Goal: Obtain resource: Obtain resource

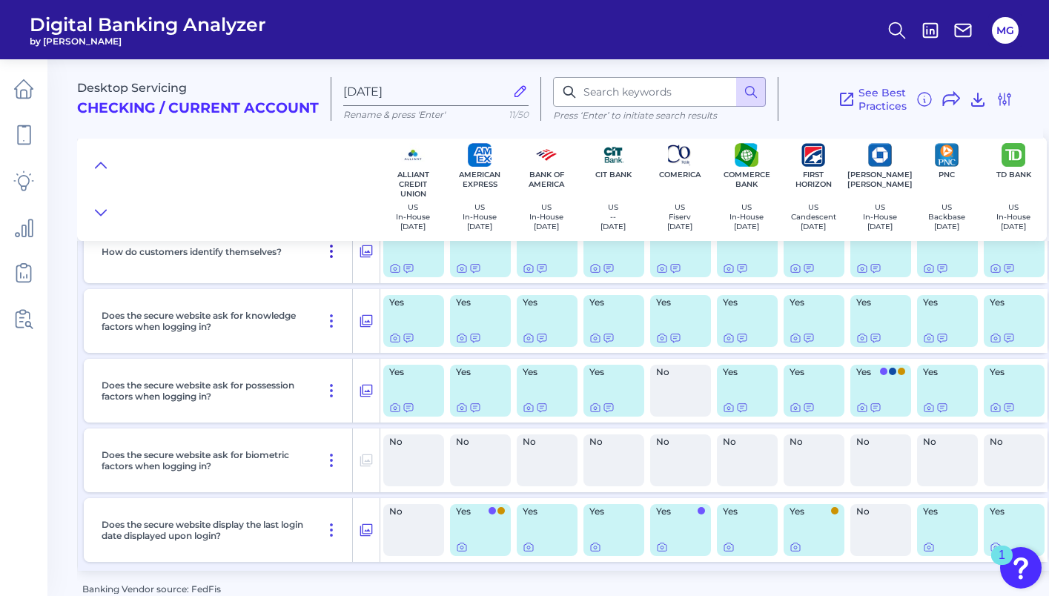
scroll to position [390, 0]
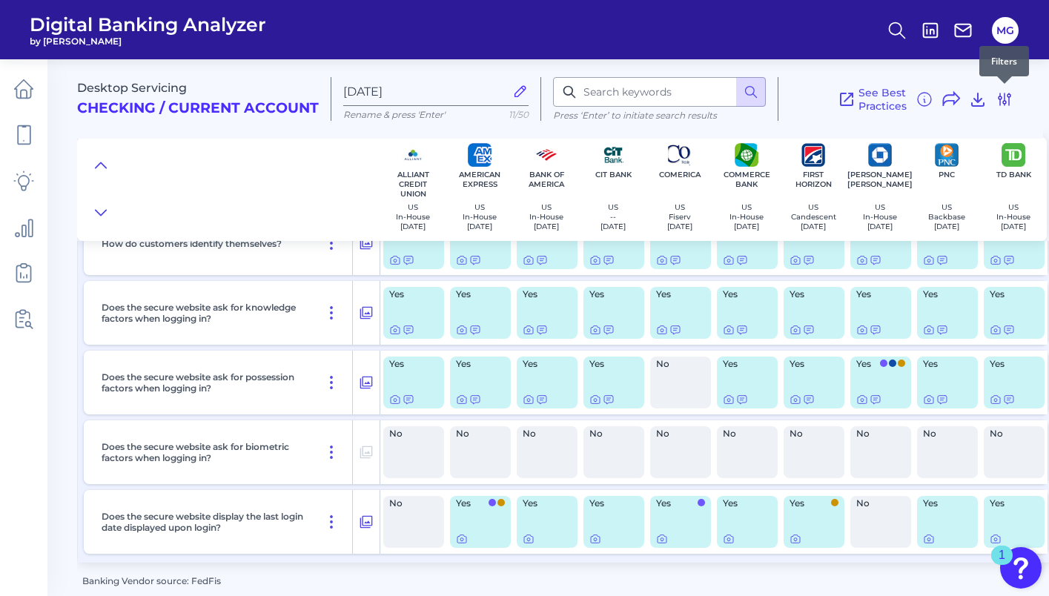
click at [1013, 108] on button at bounding box center [1005, 100] width 18 height 24
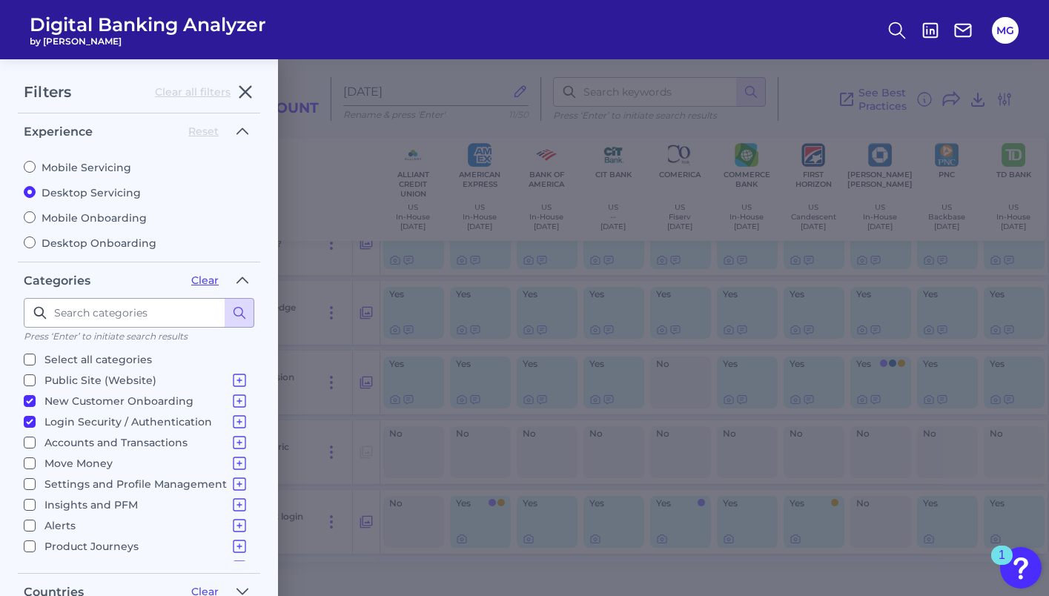
click at [30, 395] on input "New Customer Onboarding New Customer Onboarding" at bounding box center [30, 401] width 12 height 12
checkbox input "false"
click at [27, 418] on input "Login Security / Authentication Login" at bounding box center [30, 422] width 12 height 12
checkbox input "false"
click at [30, 440] on input "Accounts and Transactions Site Structure and Menus Home Screen & Navigation Ind…" at bounding box center [30, 443] width 12 height 12
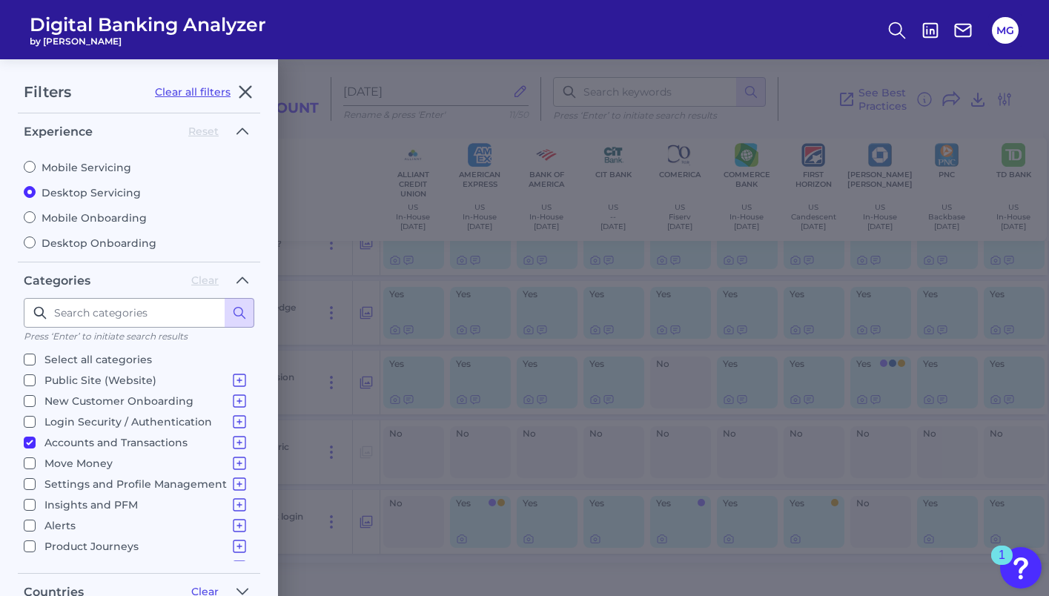
checkbox input "true"
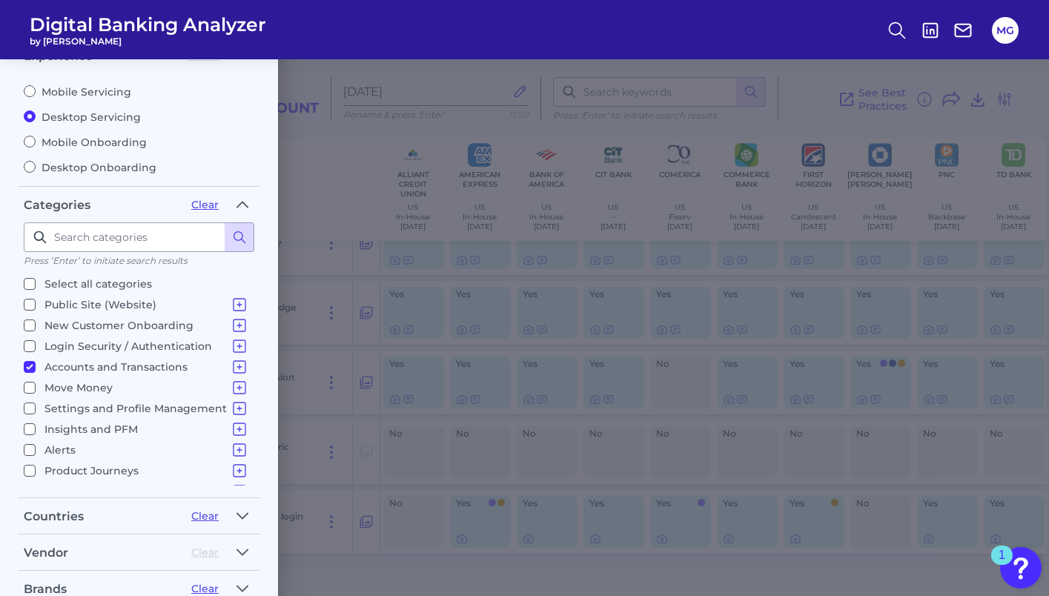
scroll to position [238, 0]
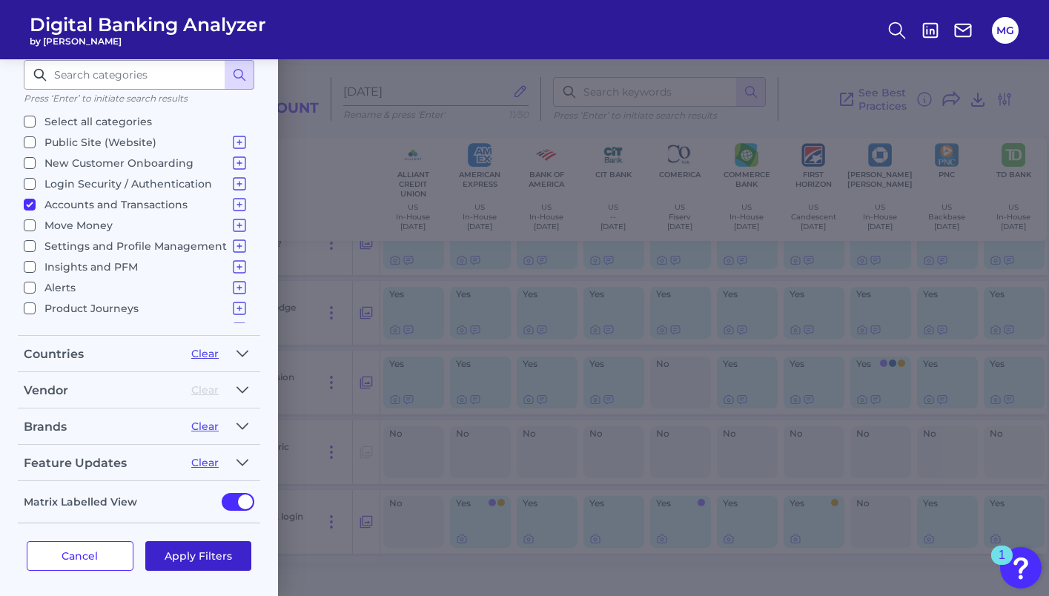
click at [216, 546] on button "Apply Filters" at bounding box center [198, 556] width 107 height 30
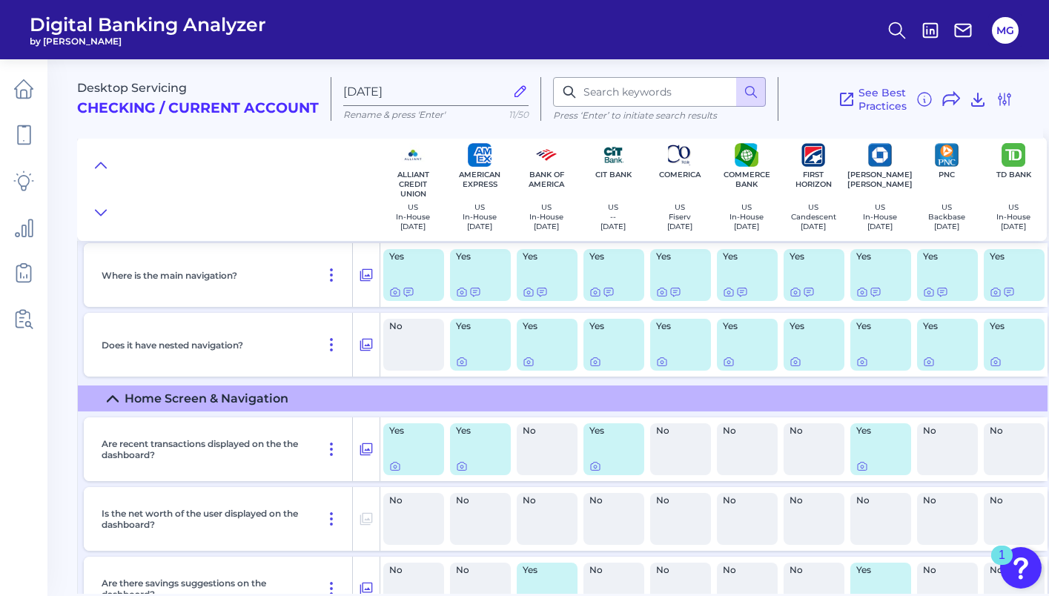
scroll to position [141, 0]
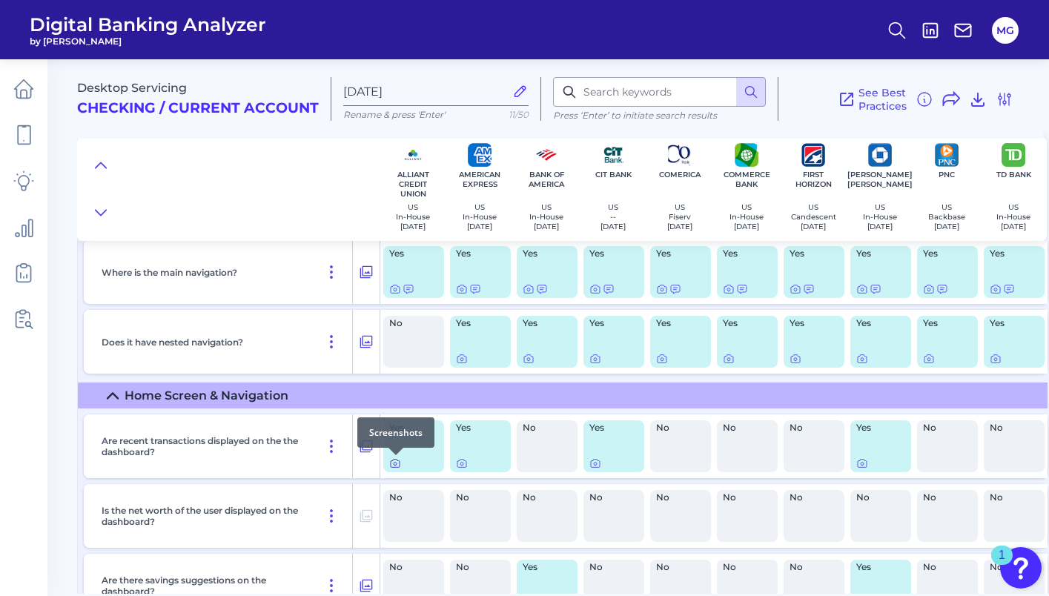
click at [396, 464] on icon at bounding box center [395, 464] width 3 height 3
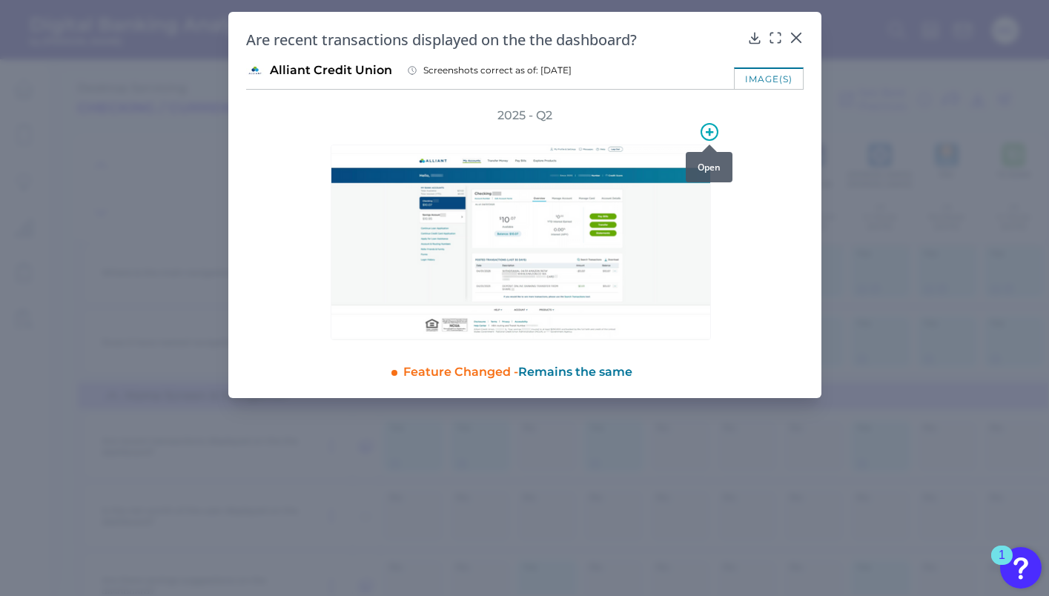
click at [710, 126] on icon at bounding box center [710, 132] width 18 height 18
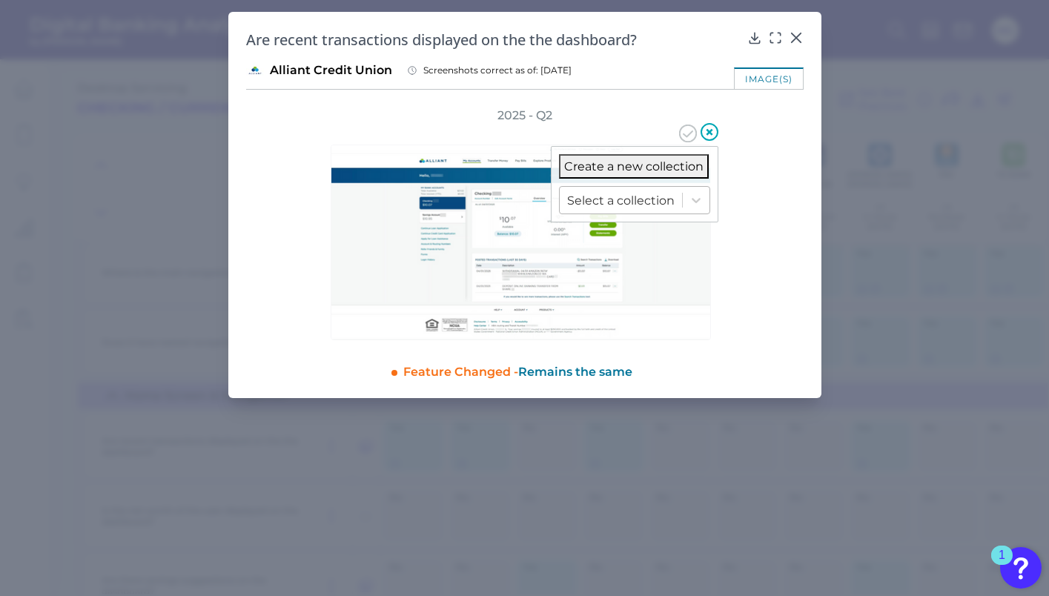
click at [623, 200] on div at bounding box center [621, 200] width 108 height 17
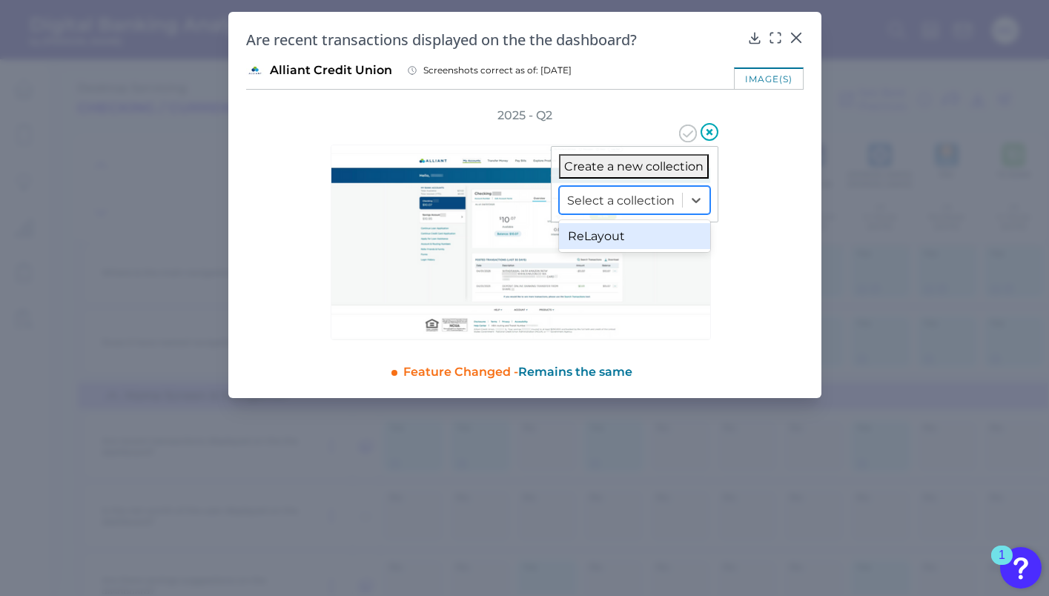
click at [610, 246] on div "ReLayout" at bounding box center [634, 236] width 151 height 26
click at [690, 139] on icon at bounding box center [688, 134] width 18 height 18
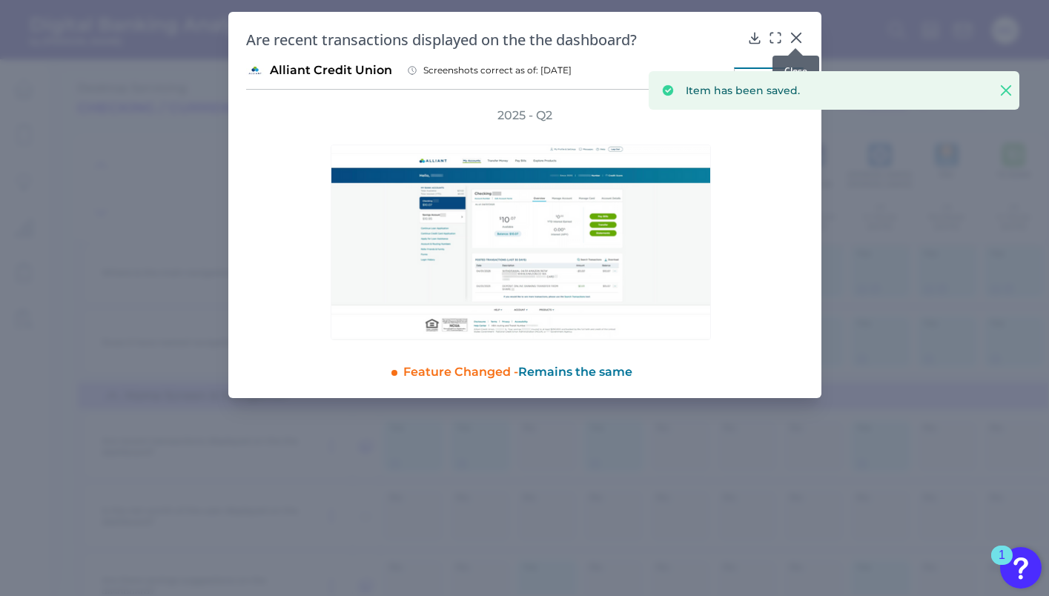
click at [794, 31] on icon at bounding box center [796, 37] width 15 height 15
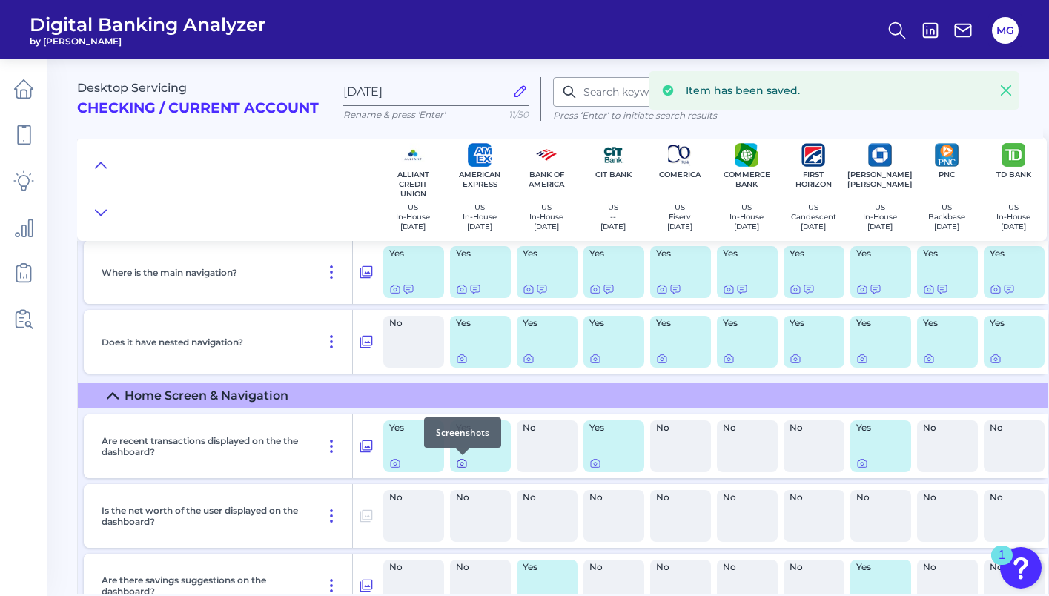
click at [459, 469] on icon at bounding box center [462, 464] width 12 height 12
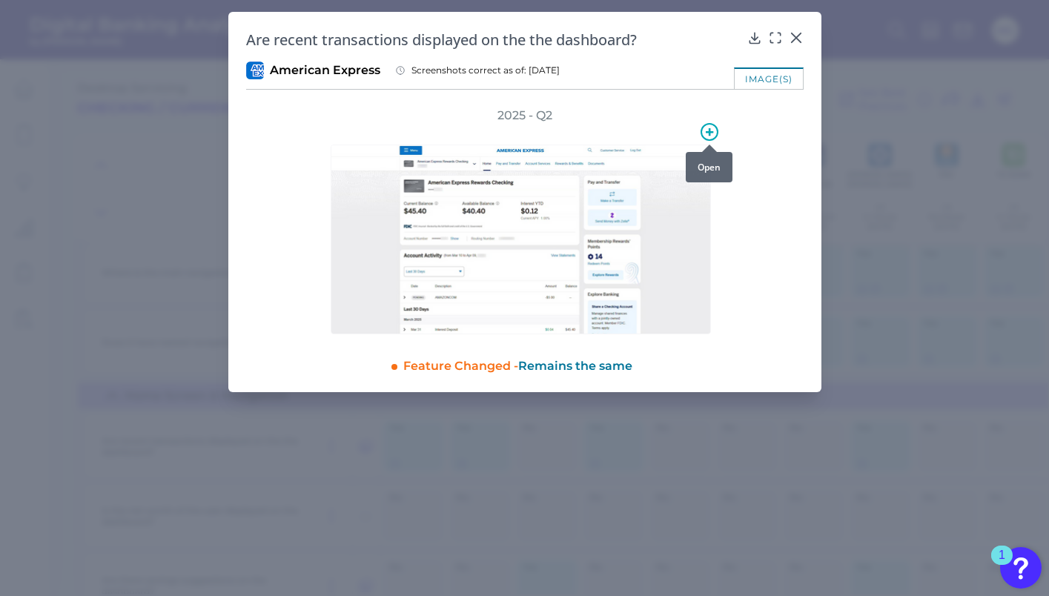
click at [708, 137] on div at bounding box center [709, 144] width 15 height 15
click at [713, 134] on icon at bounding box center [710, 132] width 18 height 18
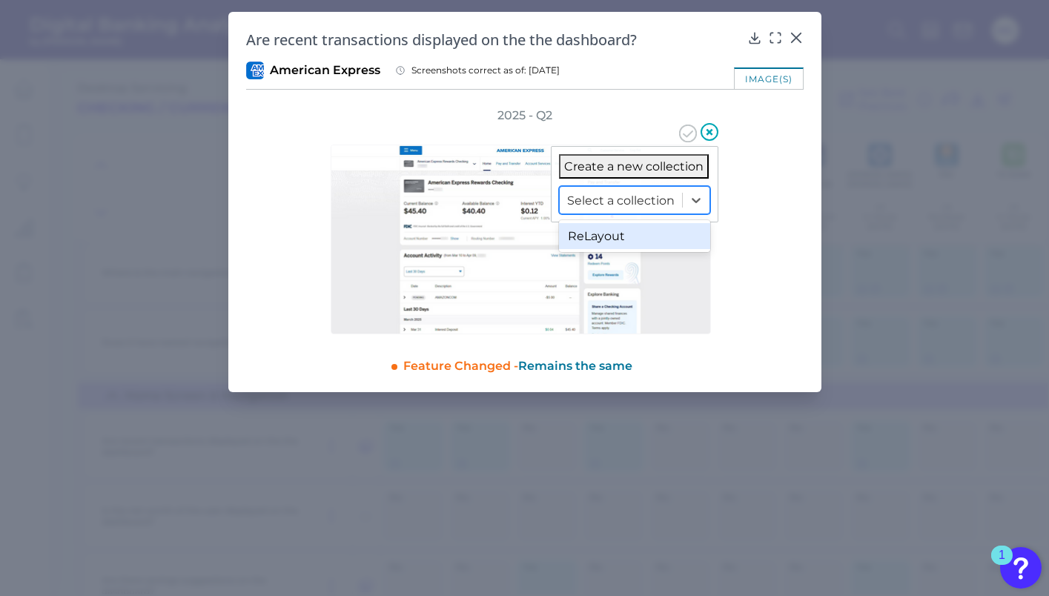
click at [625, 211] on div "Select a collection" at bounding box center [621, 200] width 122 height 23
click at [612, 240] on div "ReLayout" at bounding box center [634, 236] width 151 height 26
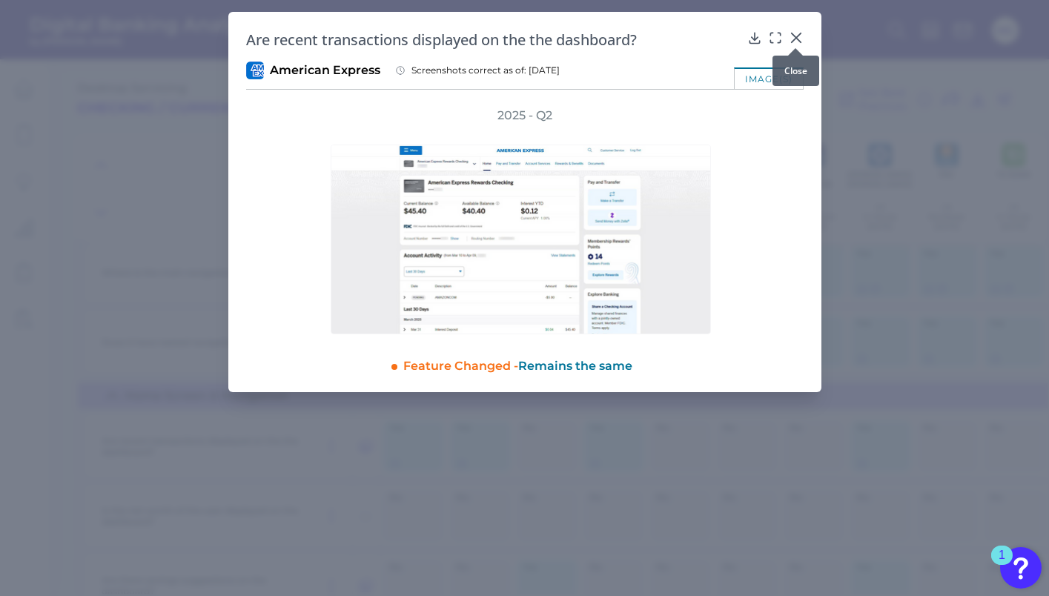
click at [798, 39] on icon at bounding box center [795, 37] width 9 height 9
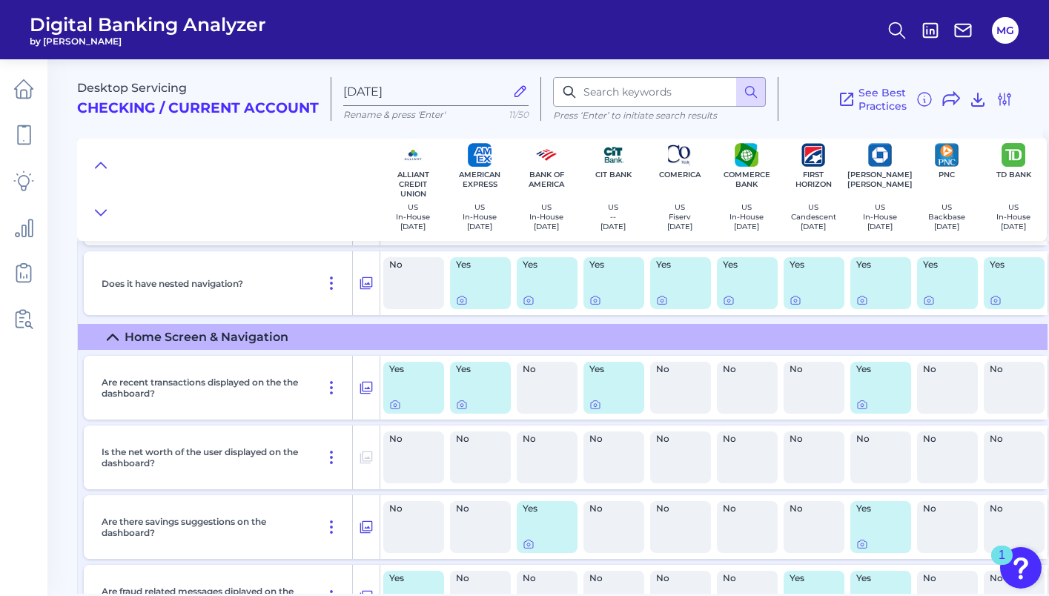
scroll to position [200, 0]
click at [599, 404] on icon at bounding box center [596, 404] width 12 height 12
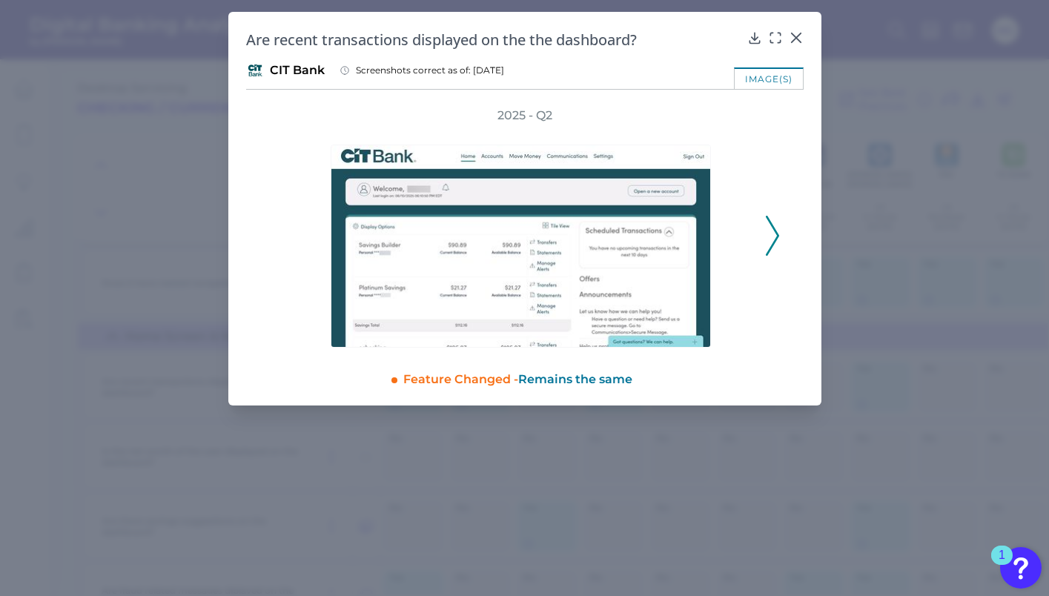
click at [774, 227] on polyline at bounding box center [772, 236] width 11 height 38
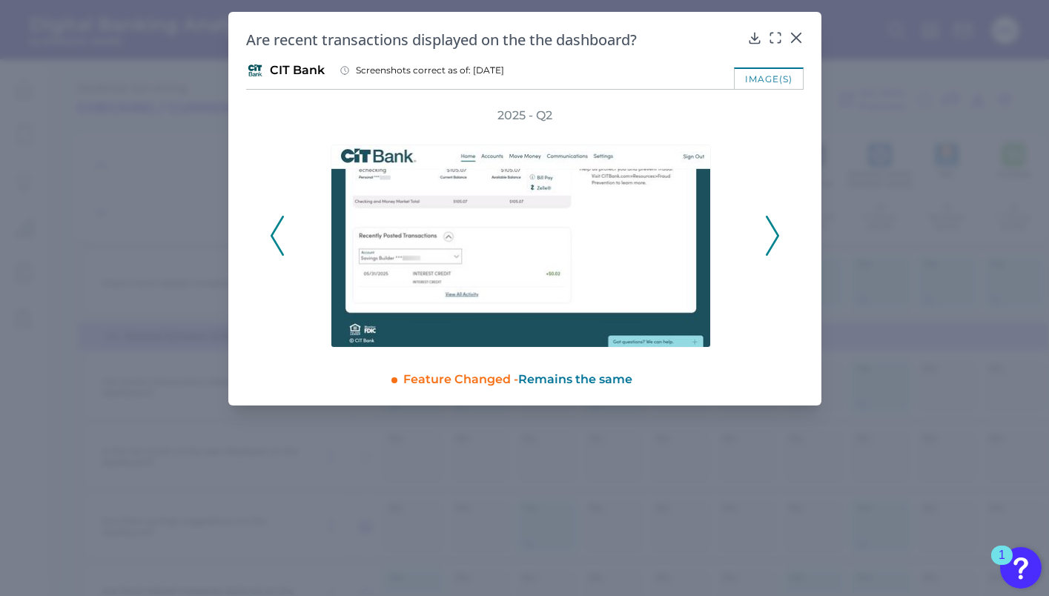
click at [774, 230] on polyline at bounding box center [772, 236] width 11 height 38
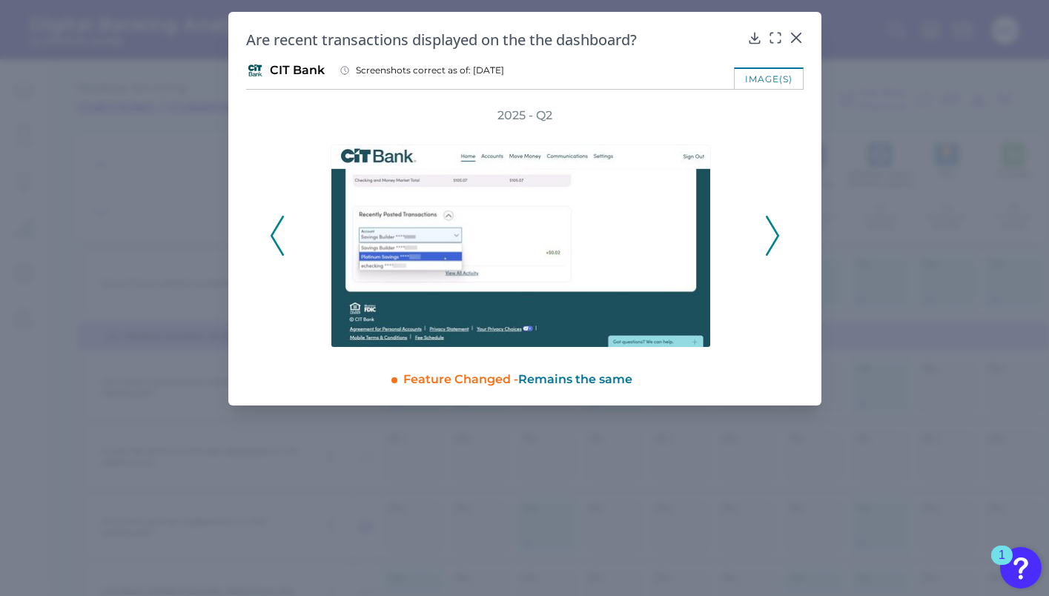
click at [774, 230] on polyline at bounding box center [772, 236] width 11 height 38
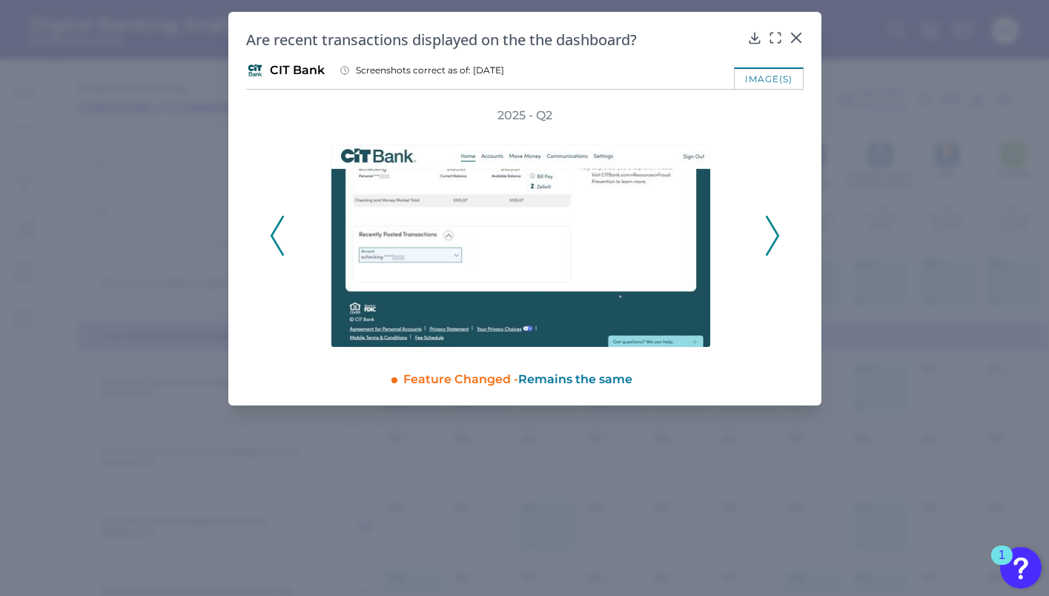
click at [774, 230] on polyline at bounding box center [772, 236] width 11 height 38
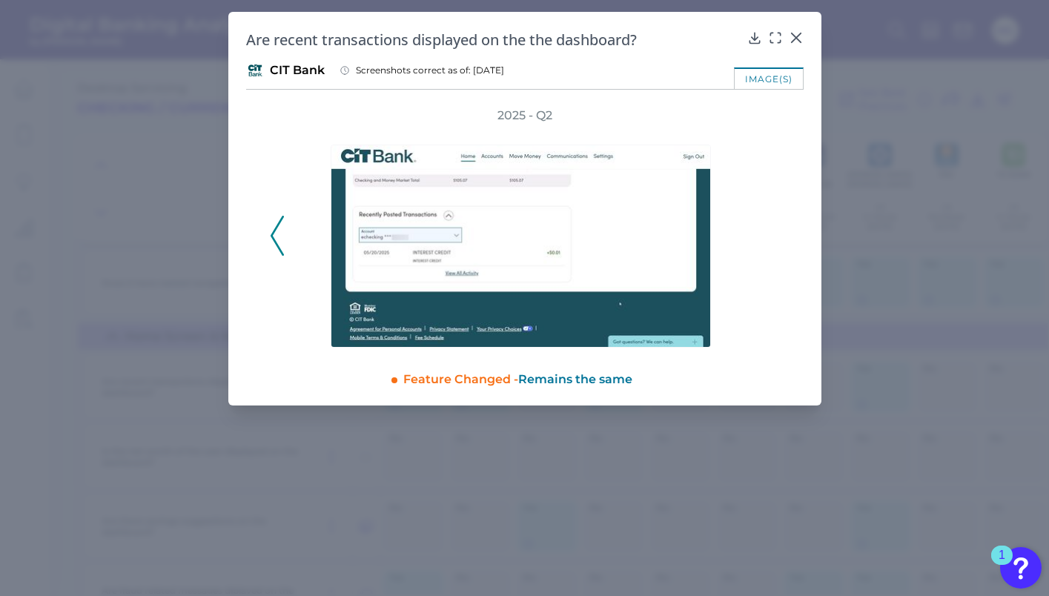
click at [774, 230] on div "2025 - Q2" at bounding box center [525, 228] width 510 height 240
click at [802, 39] on icon at bounding box center [796, 37] width 15 height 15
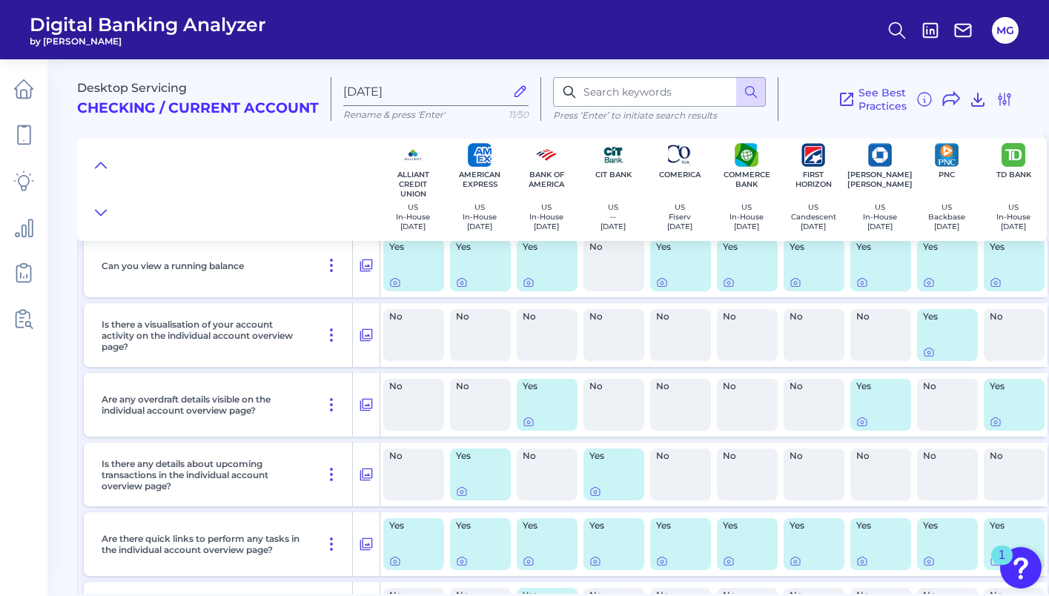
scroll to position [1758, 0]
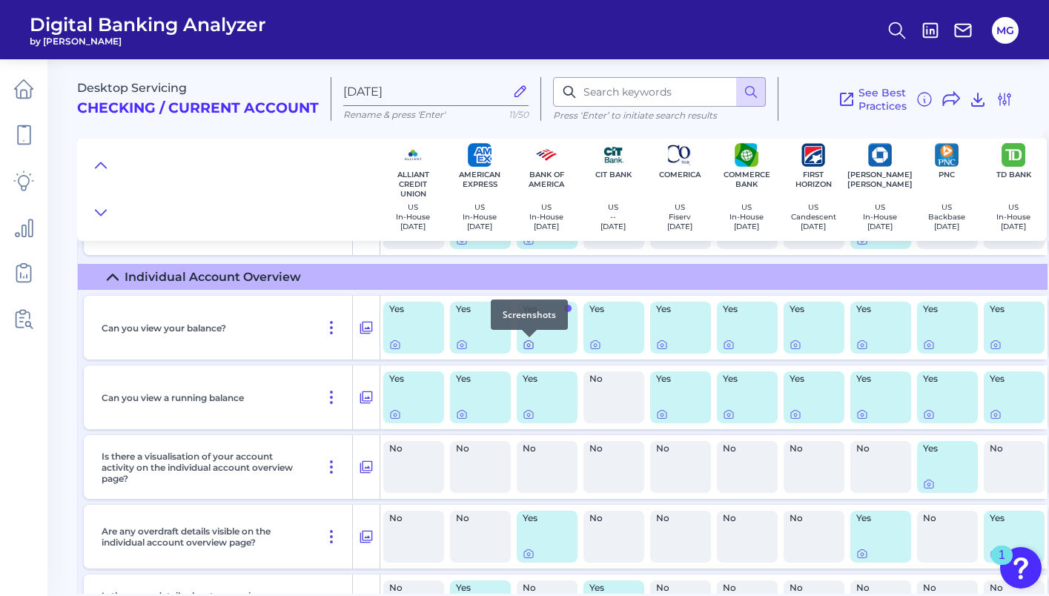
click at [527, 345] on icon at bounding box center [529, 345] width 12 height 12
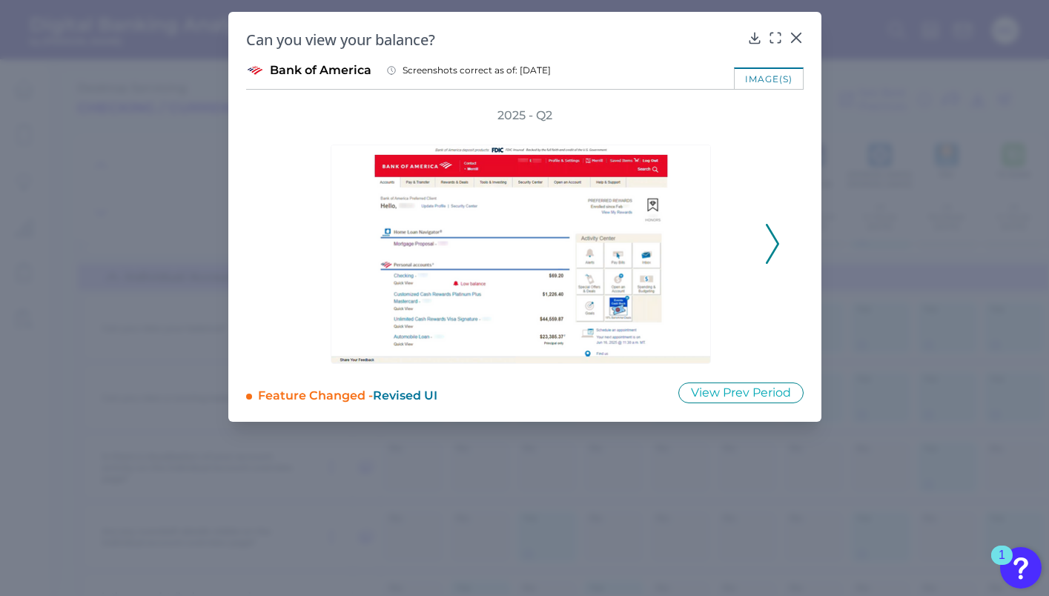
click at [771, 244] on icon at bounding box center [772, 244] width 13 height 40
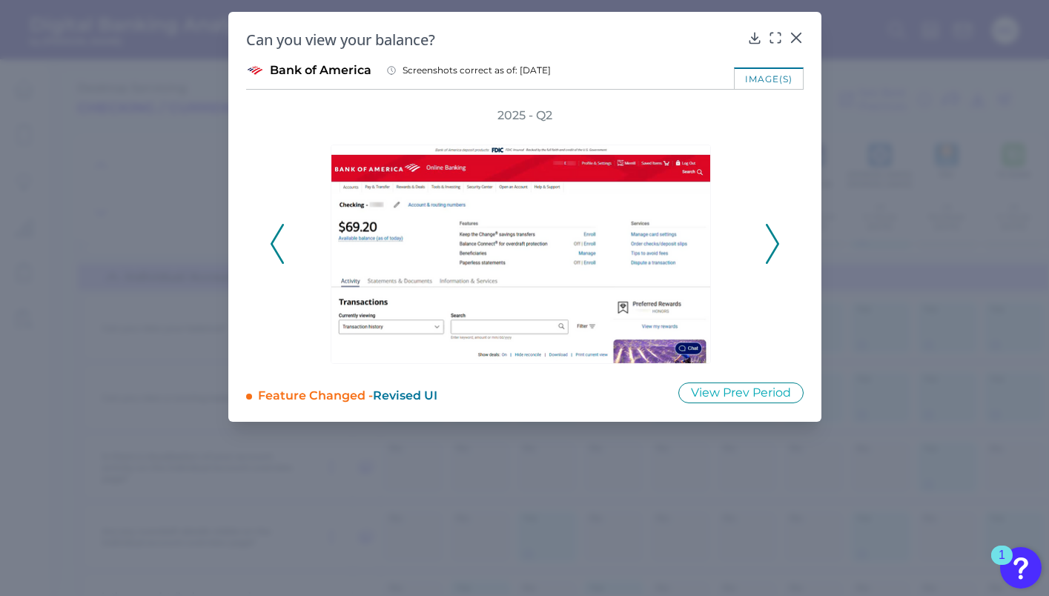
click at [771, 244] on icon at bounding box center [772, 244] width 13 height 40
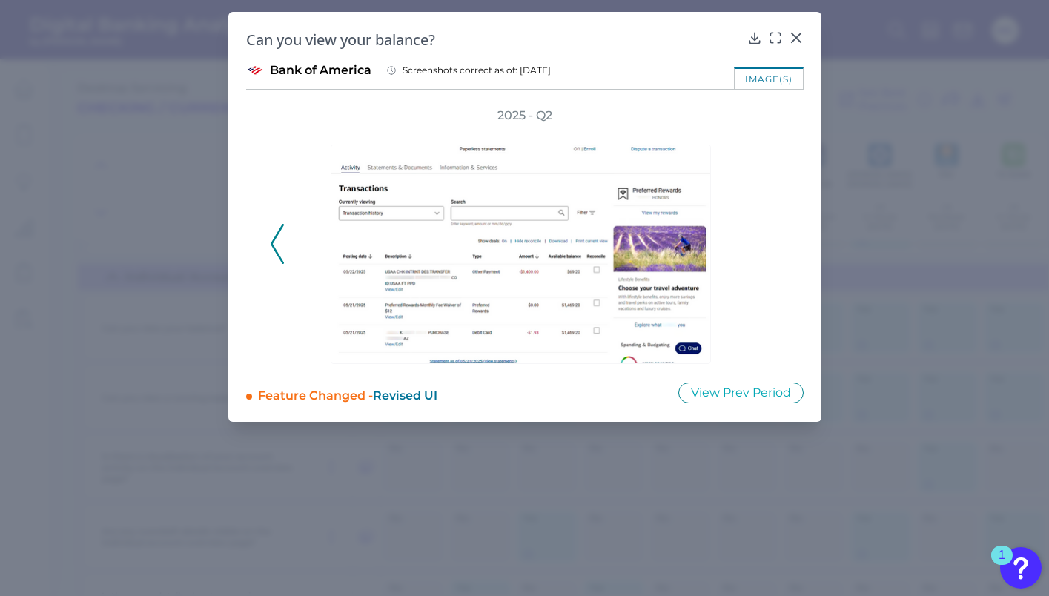
click at [771, 244] on div "2025 - Q2" at bounding box center [525, 236] width 510 height 257
click at [273, 245] on polyline at bounding box center [276, 244] width 11 height 38
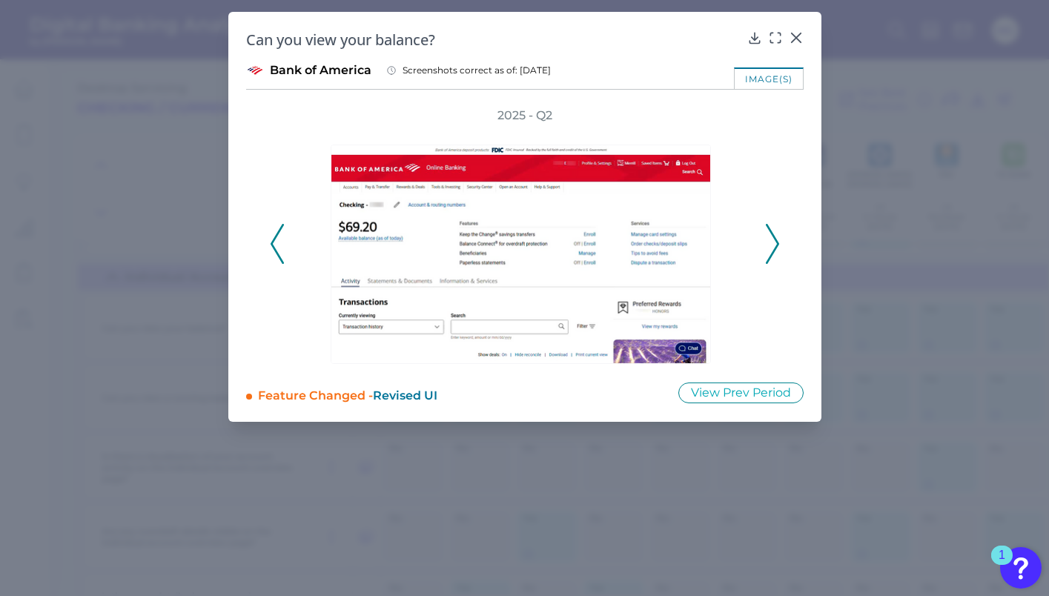
click at [273, 245] on polyline at bounding box center [276, 244] width 11 height 38
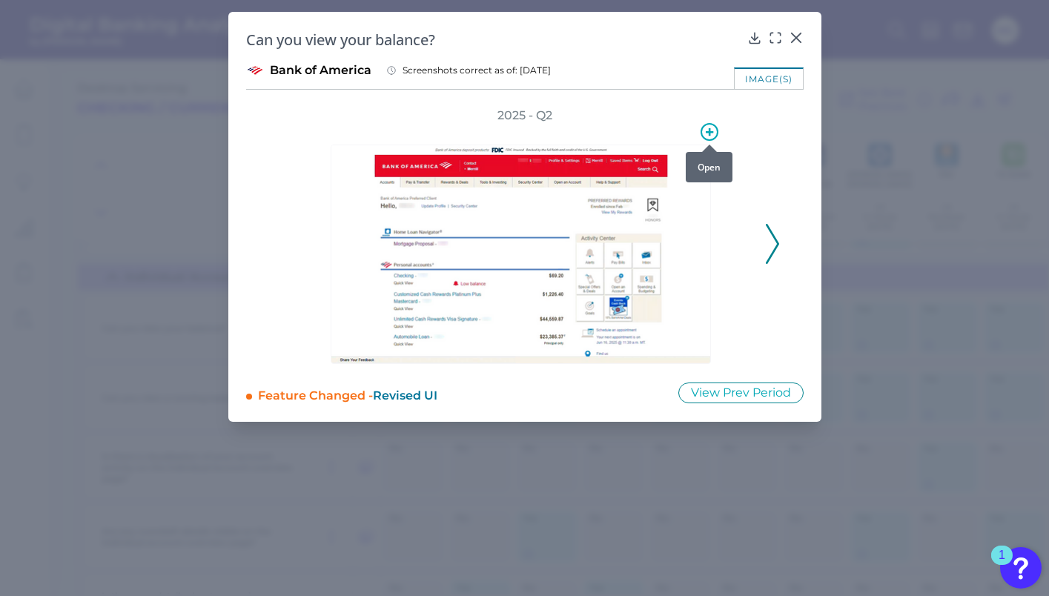
click at [710, 135] on icon at bounding box center [709, 131] width 7 height 7
click at [657, 201] on div at bounding box center [621, 200] width 108 height 17
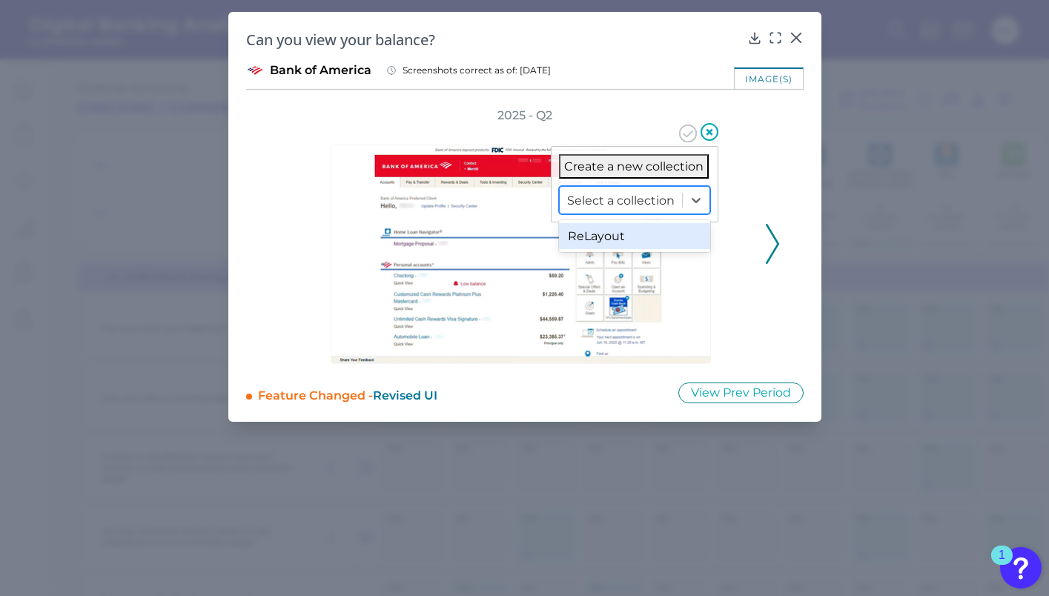
click at [615, 236] on div "ReLayout" at bounding box center [634, 236] width 151 height 26
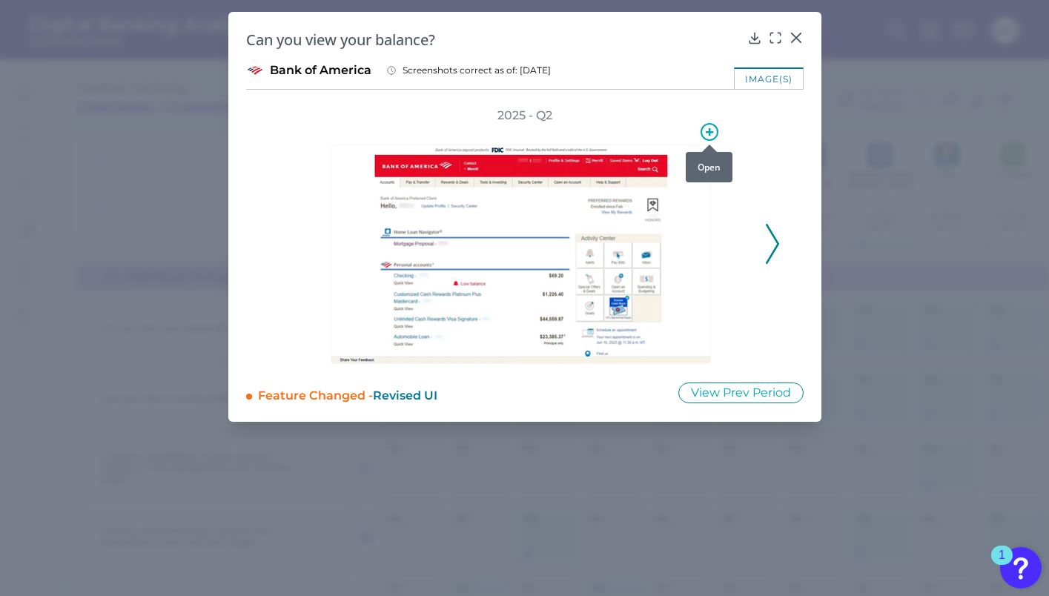
click at [708, 136] on icon at bounding box center [710, 132] width 18 height 18
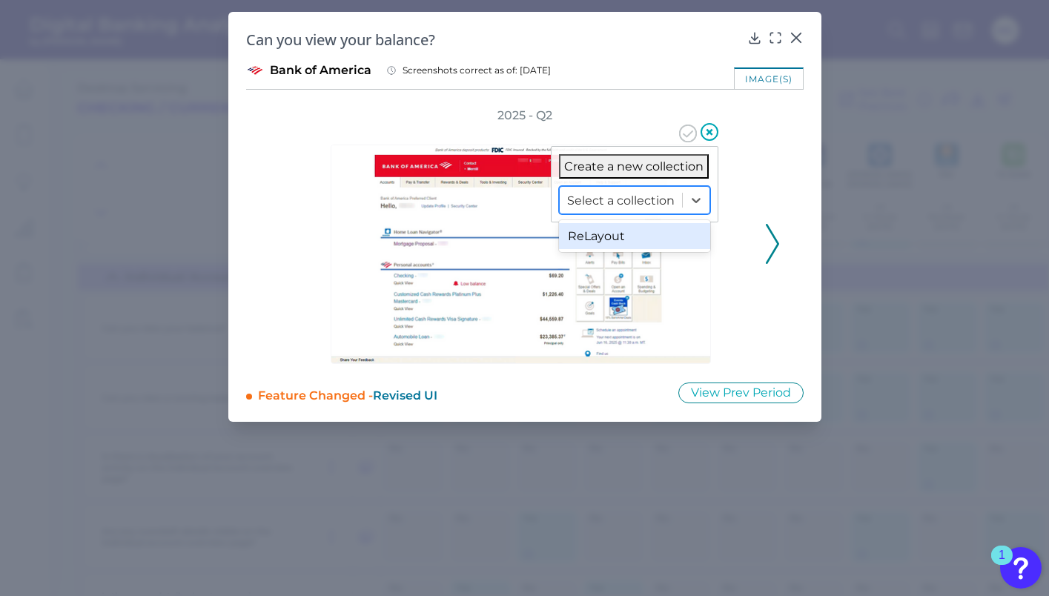
click at [679, 194] on div "Select a collection" at bounding box center [621, 200] width 122 height 23
click at [633, 244] on div "ReLayout" at bounding box center [634, 236] width 151 height 26
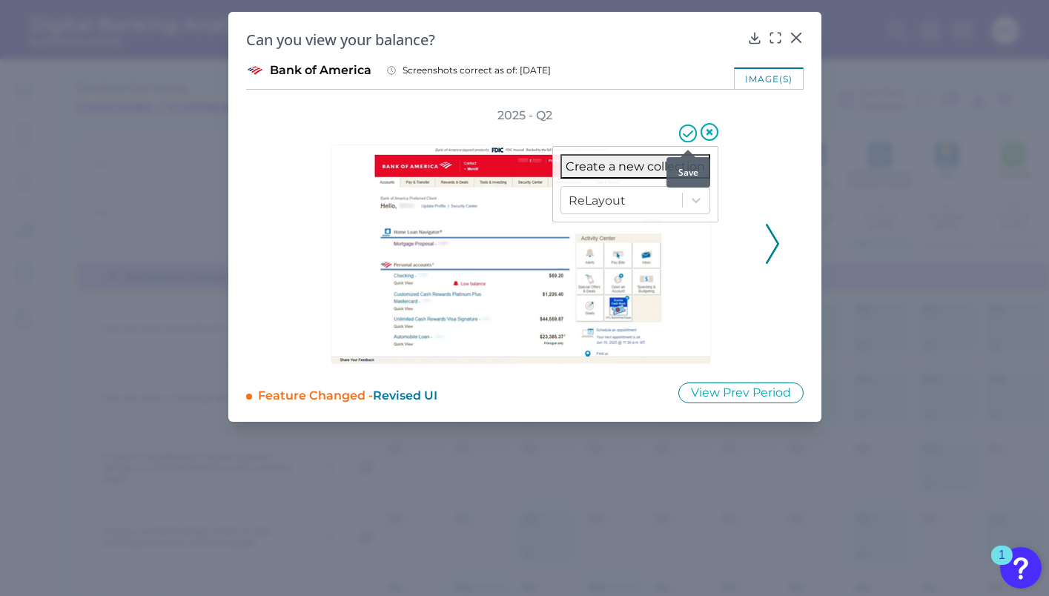
click at [687, 139] on icon at bounding box center [688, 134] width 18 height 18
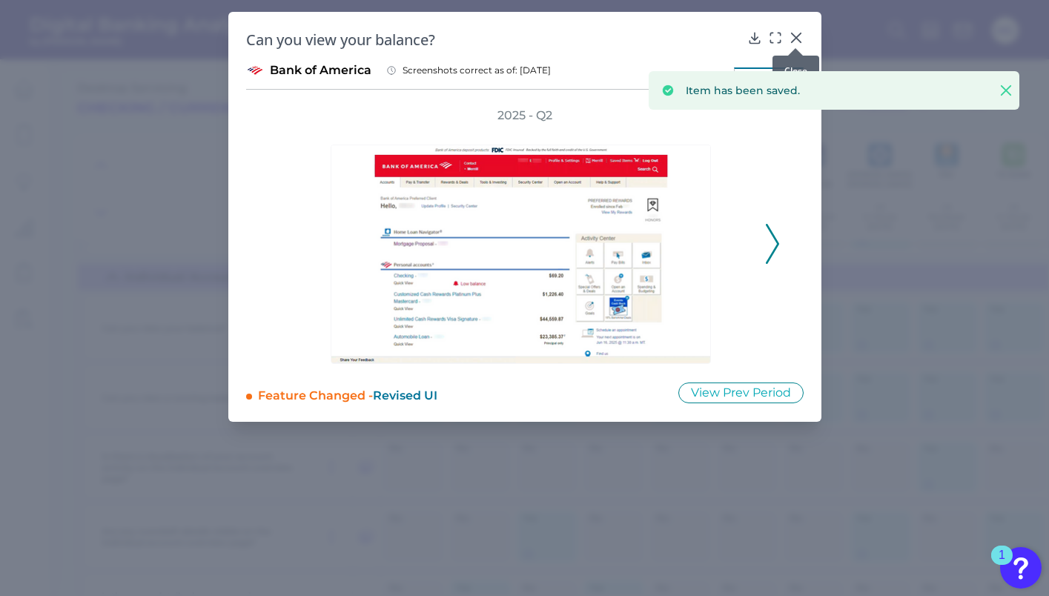
click at [793, 38] on icon at bounding box center [796, 37] width 15 height 15
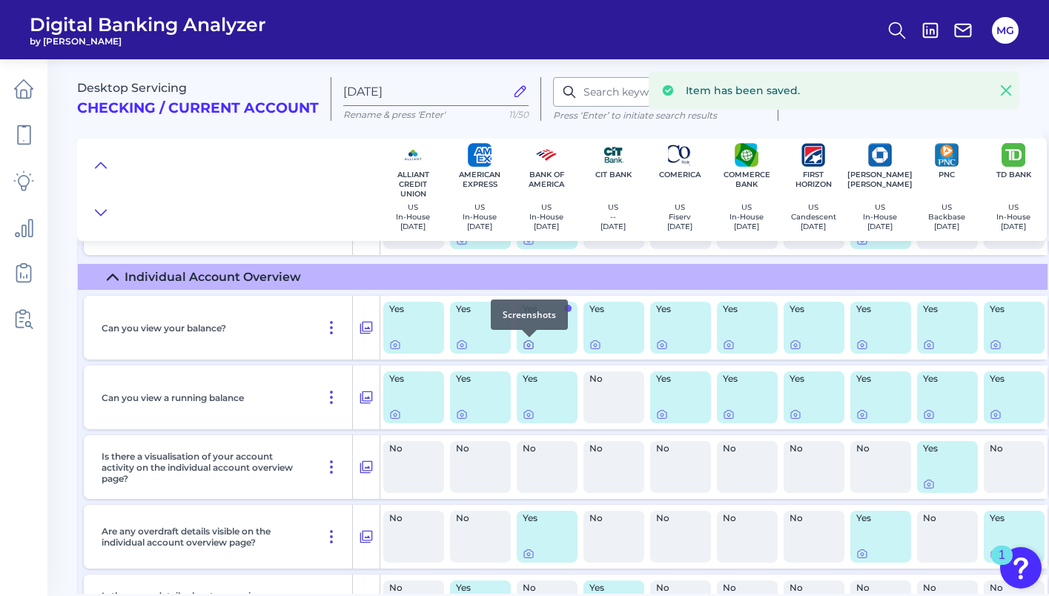
click at [531, 347] on icon at bounding box center [529, 345] width 12 height 12
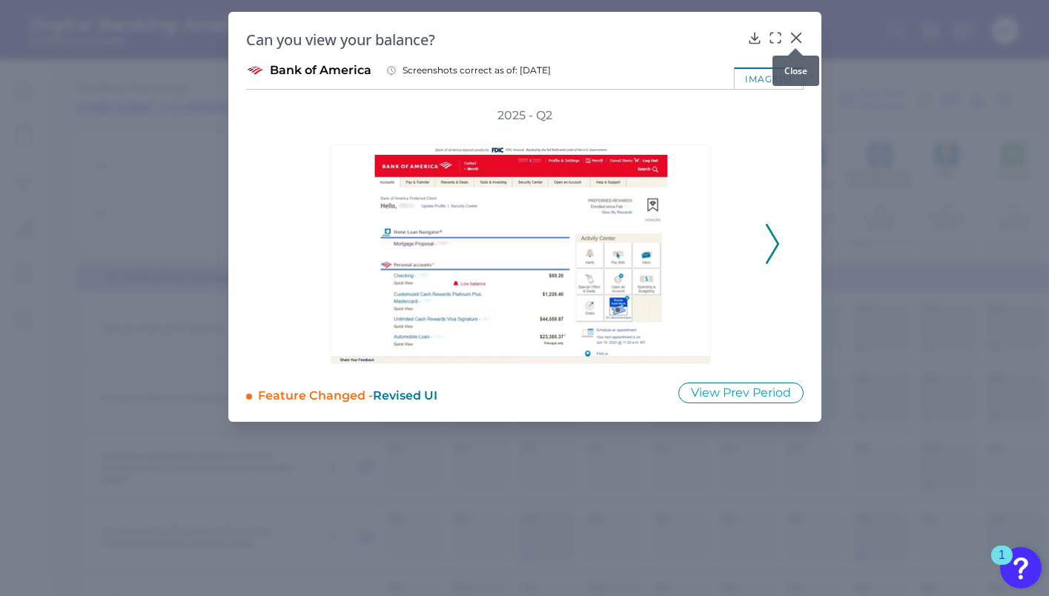
click at [796, 42] on div at bounding box center [795, 48] width 15 height 15
click at [797, 28] on div "Can you view your balance? Bank of America Screenshots correct as of: [DATE] im…" at bounding box center [524, 217] width 593 height 410
click at [795, 39] on icon at bounding box center [795, 37] width 9 height 9
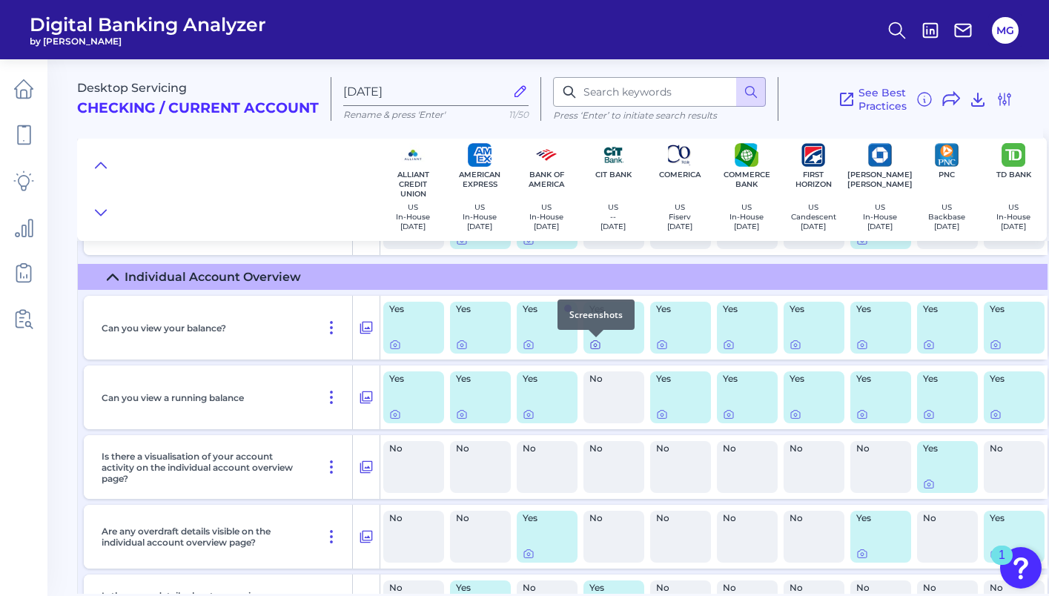
click at [591, 346] on icon at bounding box center [596, 345] width 12 height 12
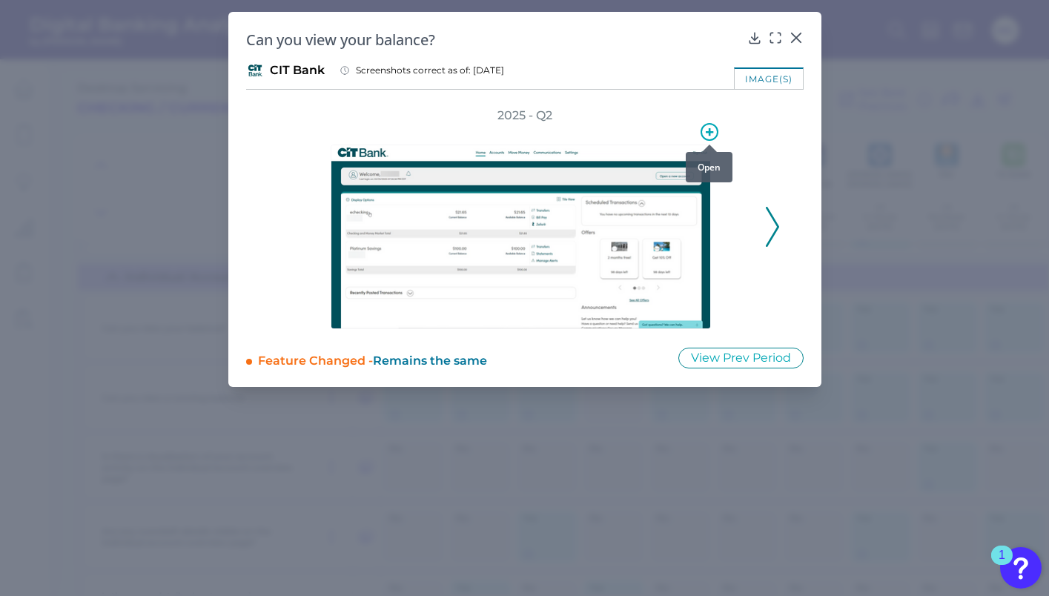
click at [705, 135] on icon at bounding box center [710, 132] width 18 height 18
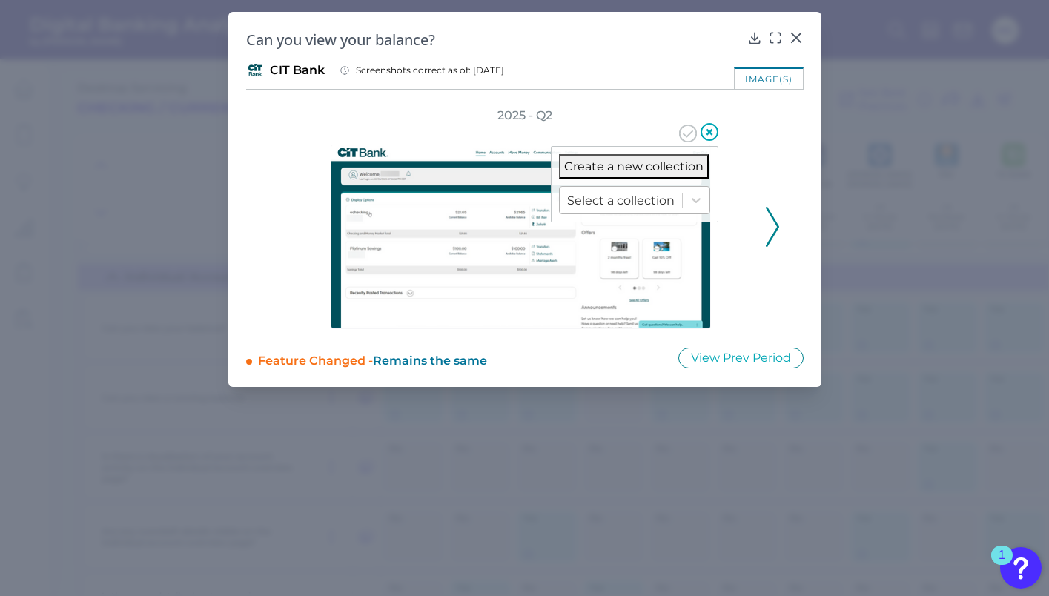
click at [616, 202] on div at bounding box center [621, 200] width 108 height 17
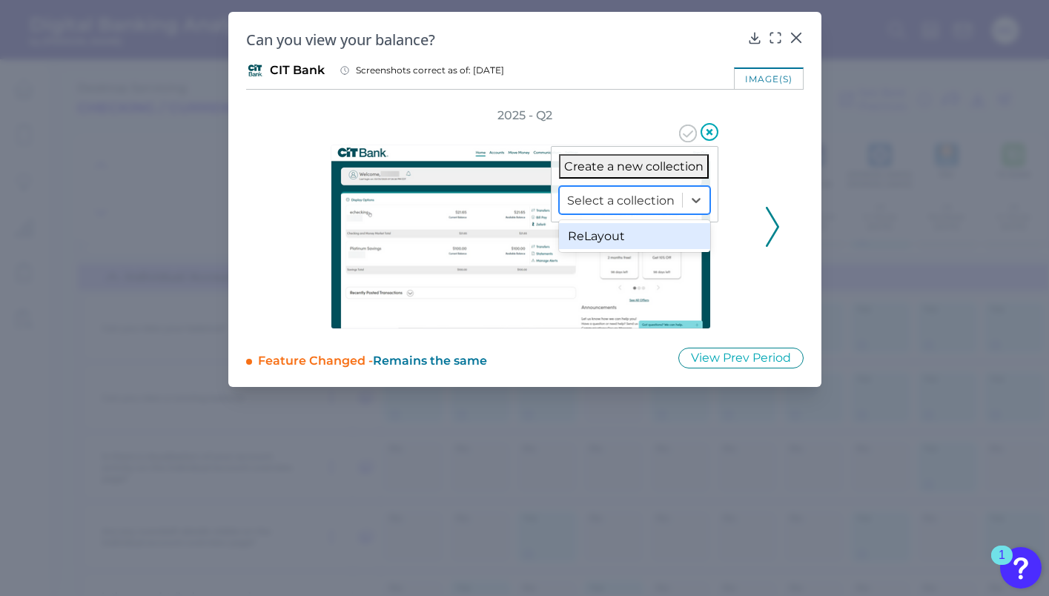
click at [604, 232] on div "ReLayout" at bounding box center [634, 236] width 151 height 26
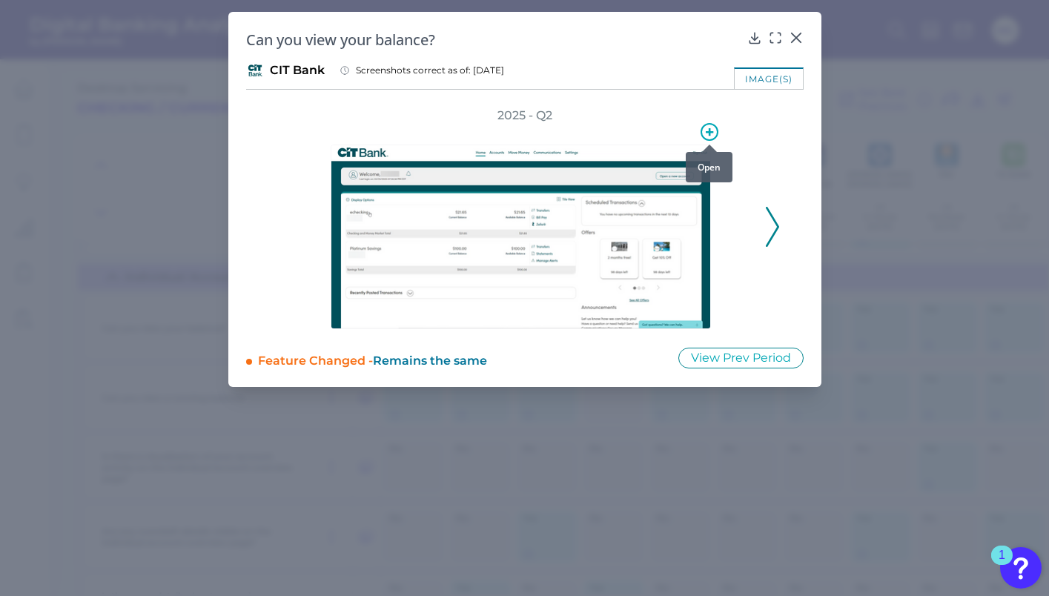
click at [712, 125] on icon at bounding box center [710, 132] width 18 height 18
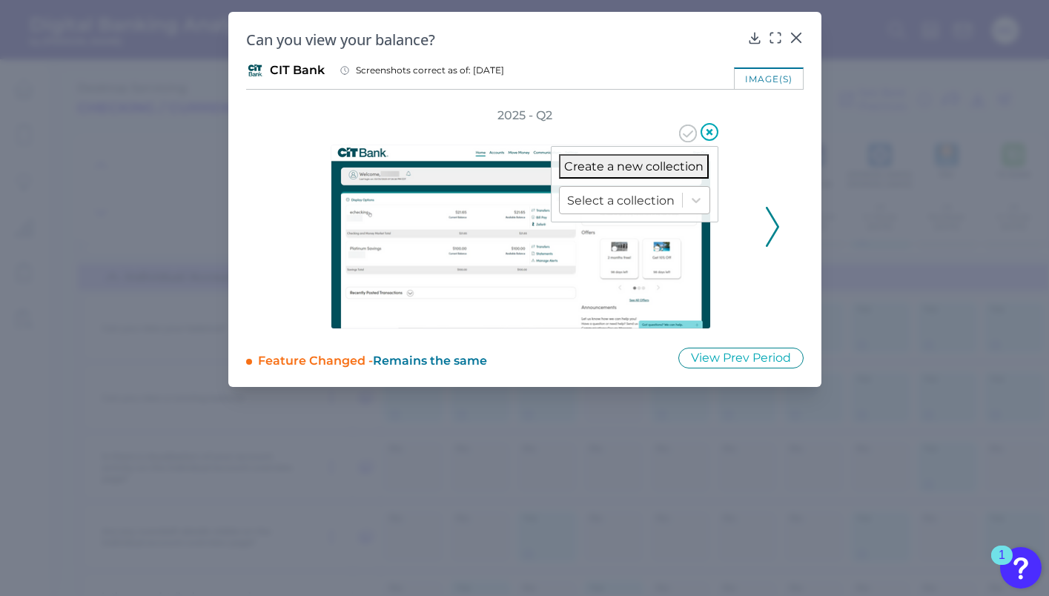
click at [656, 207] on div at bounding box center [621, 200] width 108 height 17
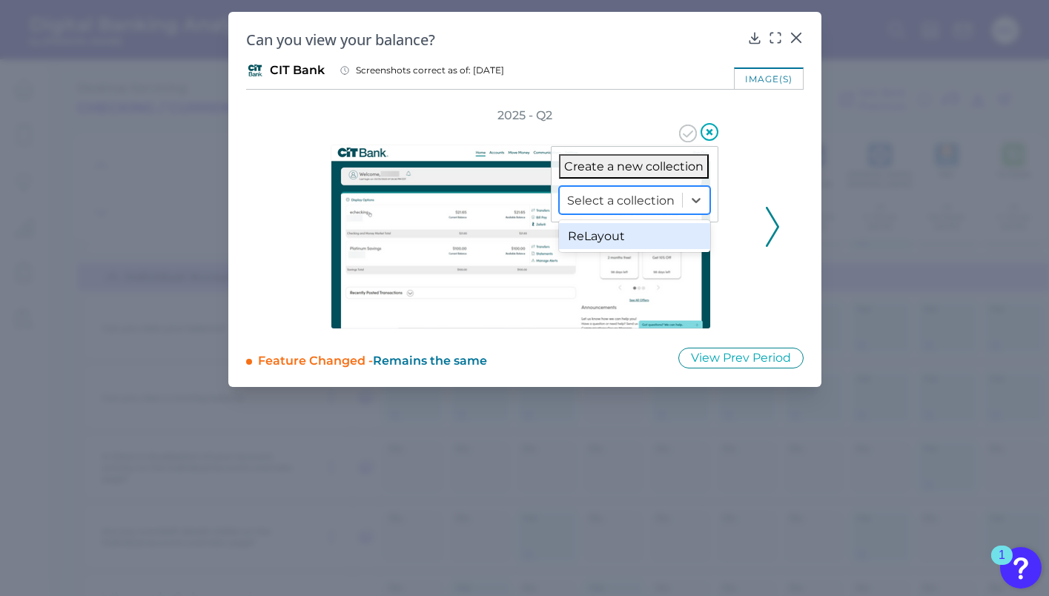
click at [643, 226] on div "ReLayout" at bounding box center [634, 236] width 151 height 26
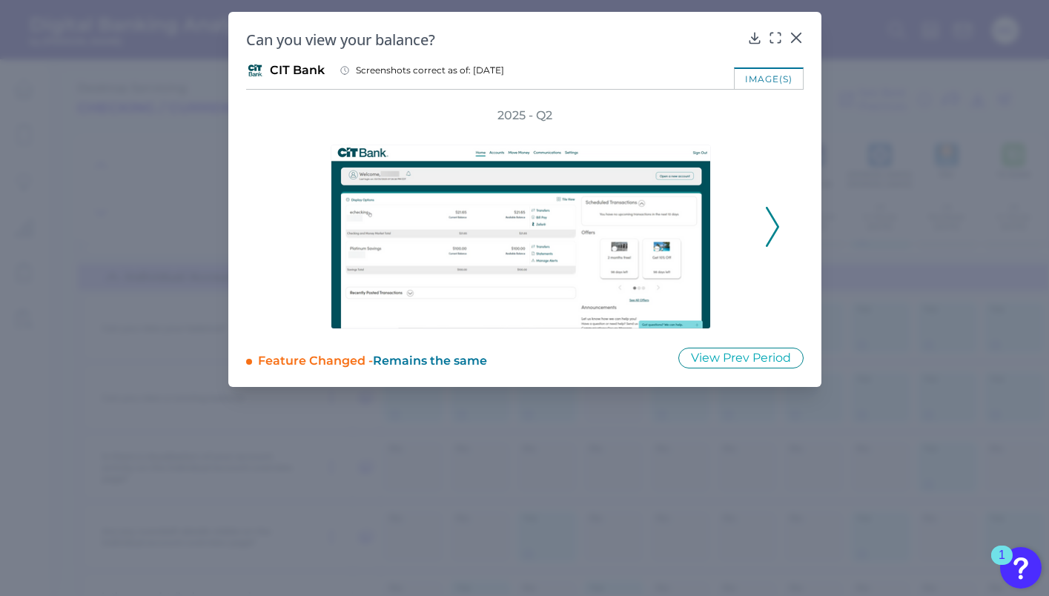
click at [688, 122] on div "2025 - Q2" at bounding box center [525, 219] width 510 height 222
click at [713, 136] on icon at bounding box center [710, 132] width 18 height 18
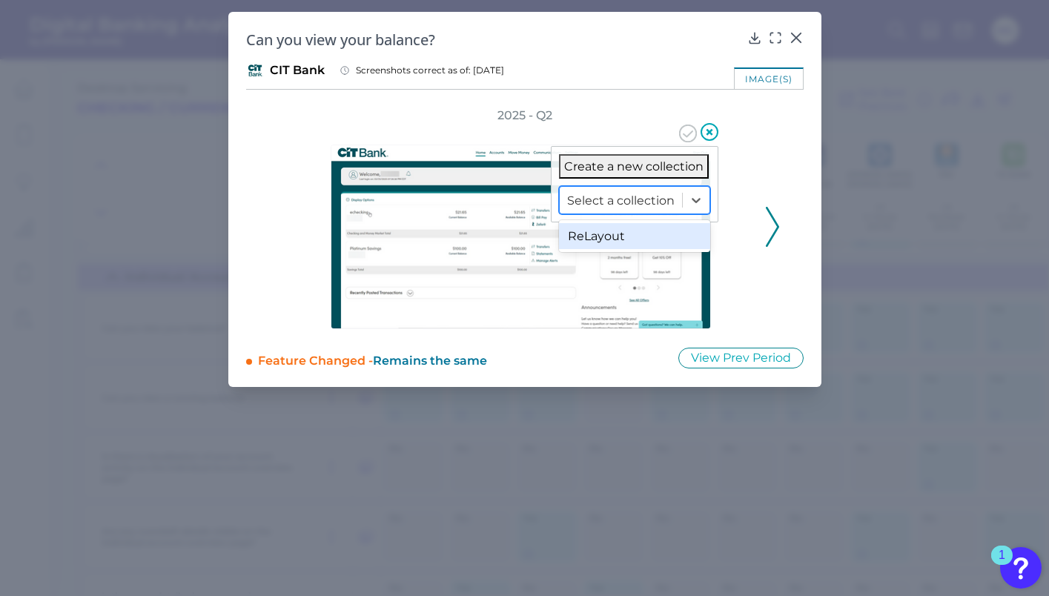
click at [655, 207] on div at bounding box center [621, 200] width 108 height 17
click at [600, 240] on div "ReLayout" at bounding box center [634, 236] width 151 height 26
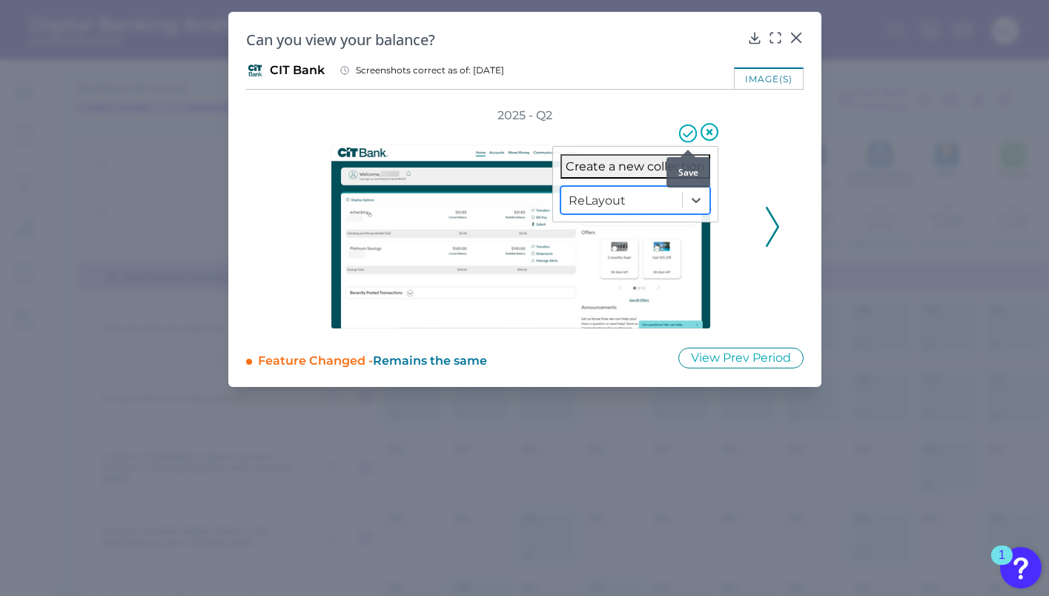
click at [693, 127] on circle at bounding box center [688, 133] width 17 height 17
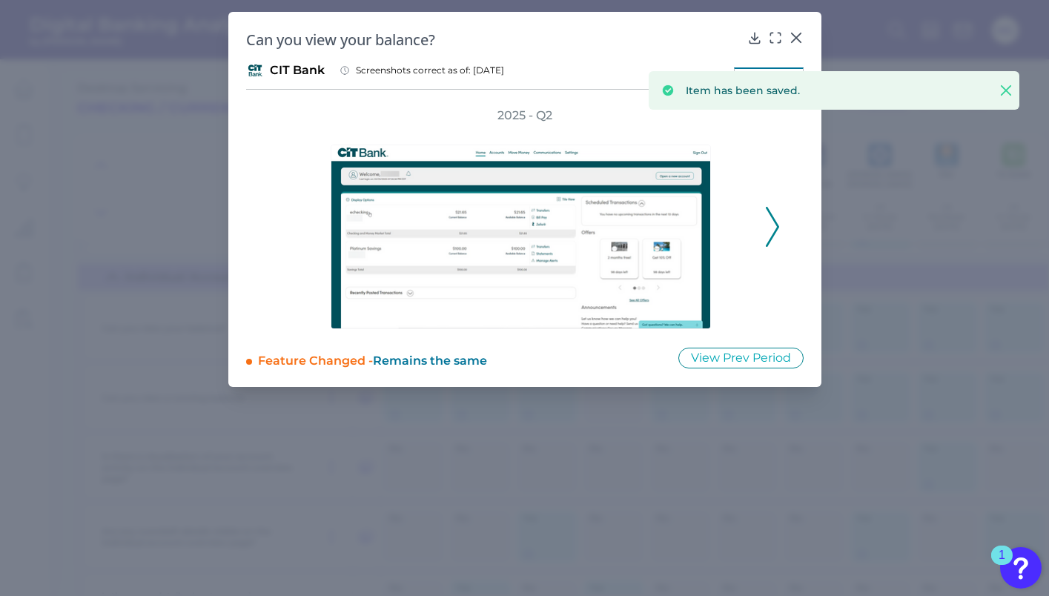
click at [768, 237] on icon at bounding box center [772, 227] width 13 height 40
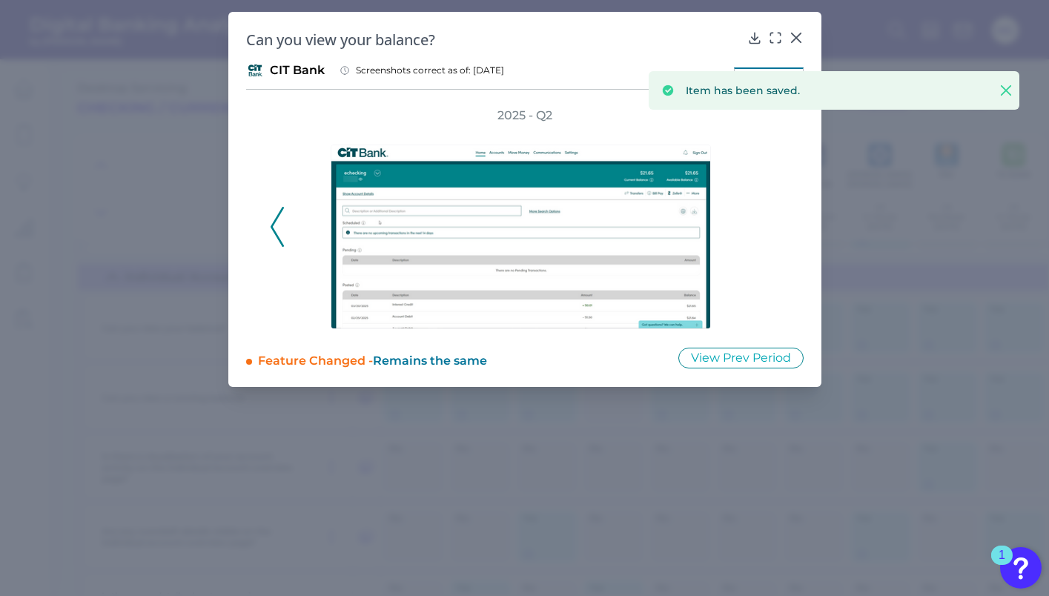
click at [768, 237] on div "2025 - Q2" at bounding box center [525, 219] width 510 height 222
click at [799, 30] on button at bounding box center [796, 37] width 15 height 15
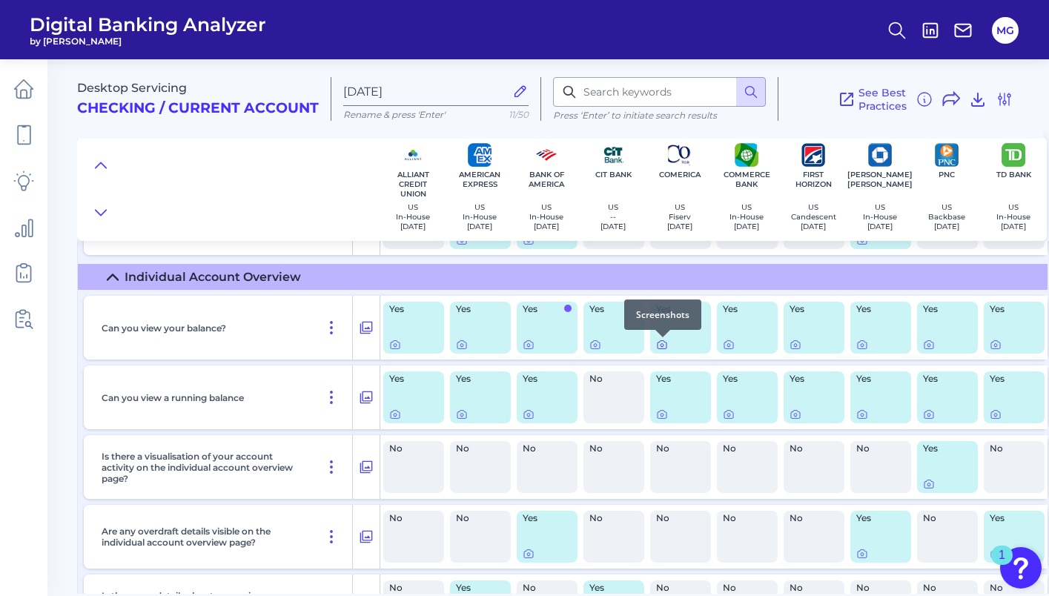
click at [665, 346] on icon at bounding box center [662, 345] width 12 height 12
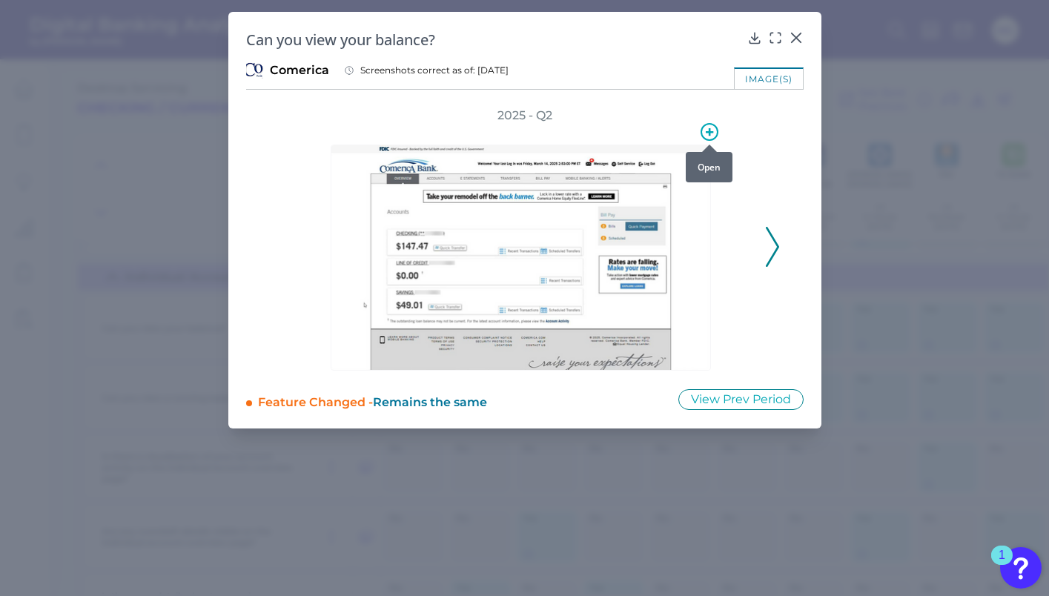
click at [711, 136] on icon at bounding box center [710, 132] width 18 height 18
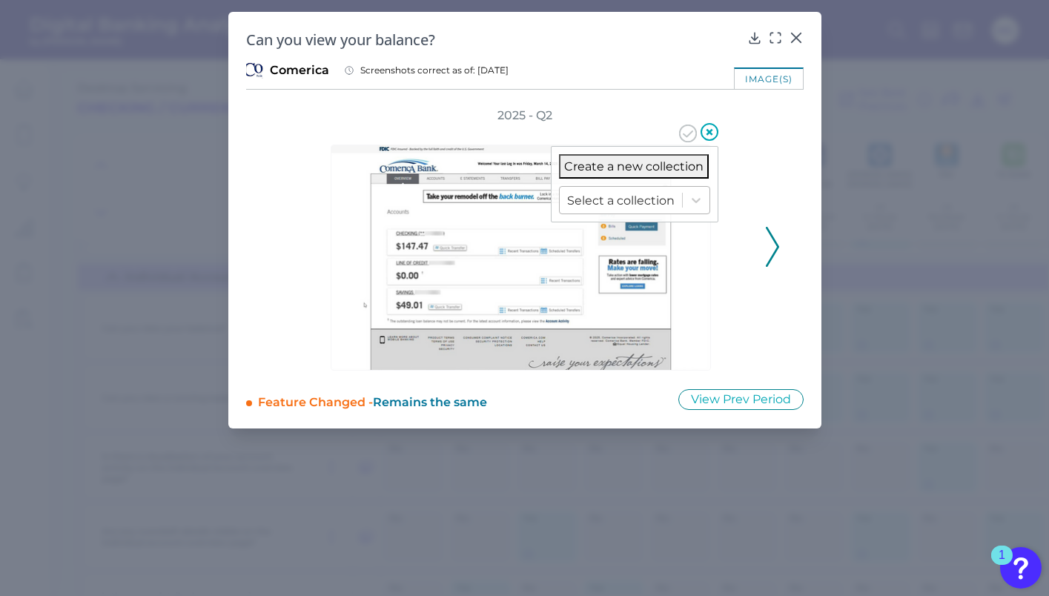
click at [650, 200] on div at bounding box center [621, 200] width 108 height 17
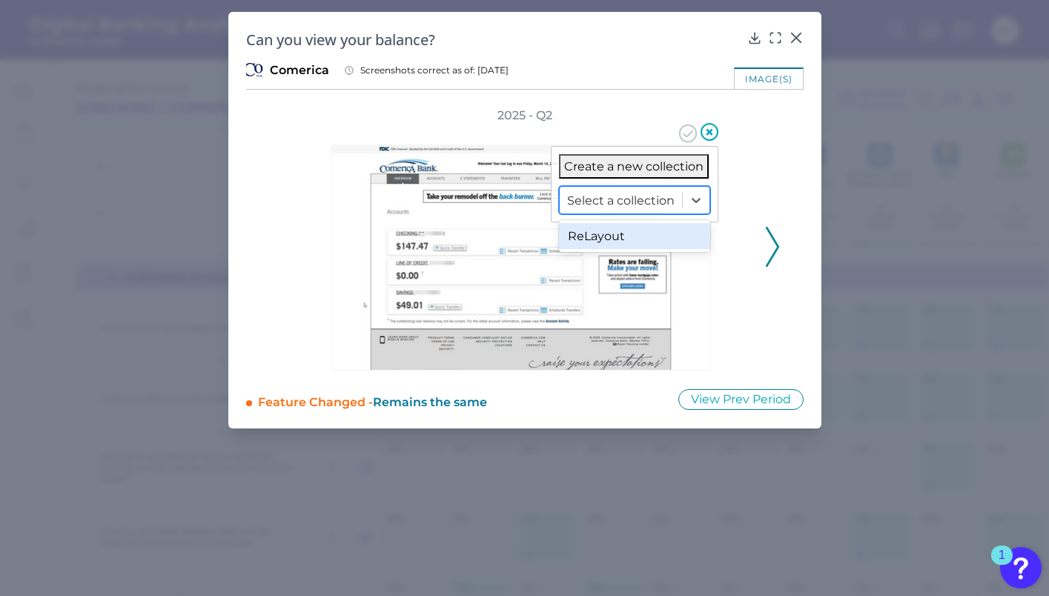
click at [624, 233] on div "ReLayout" at bounding box center [634, 236] width 151 height 26
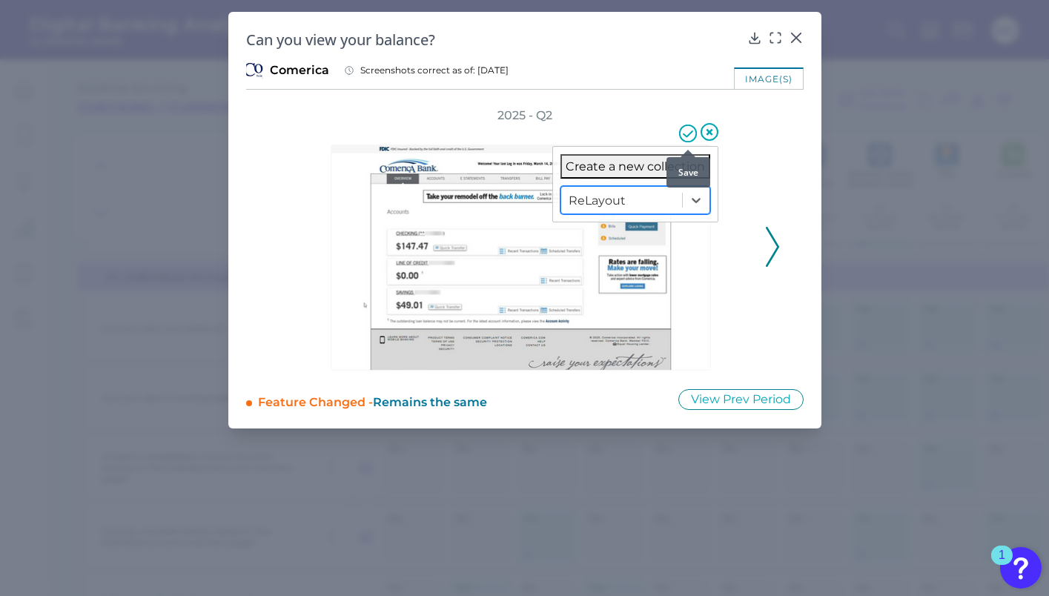
click at [688, 133] on icon at bounding box center [688, 134] width 18 height 18
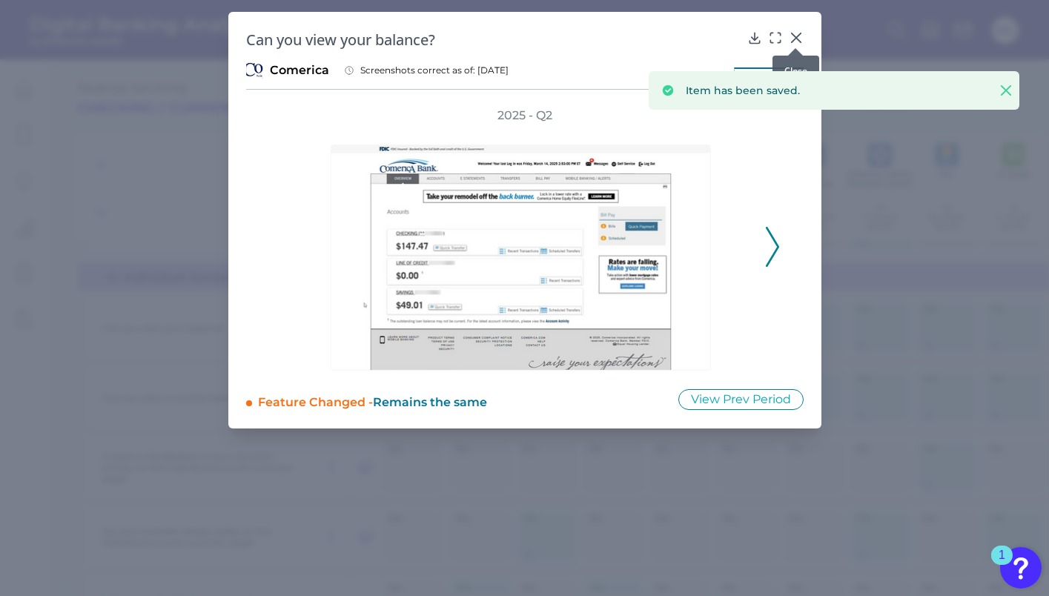
click at [796, 37] on icon at bounding box center [795, 37] width 9 height 9
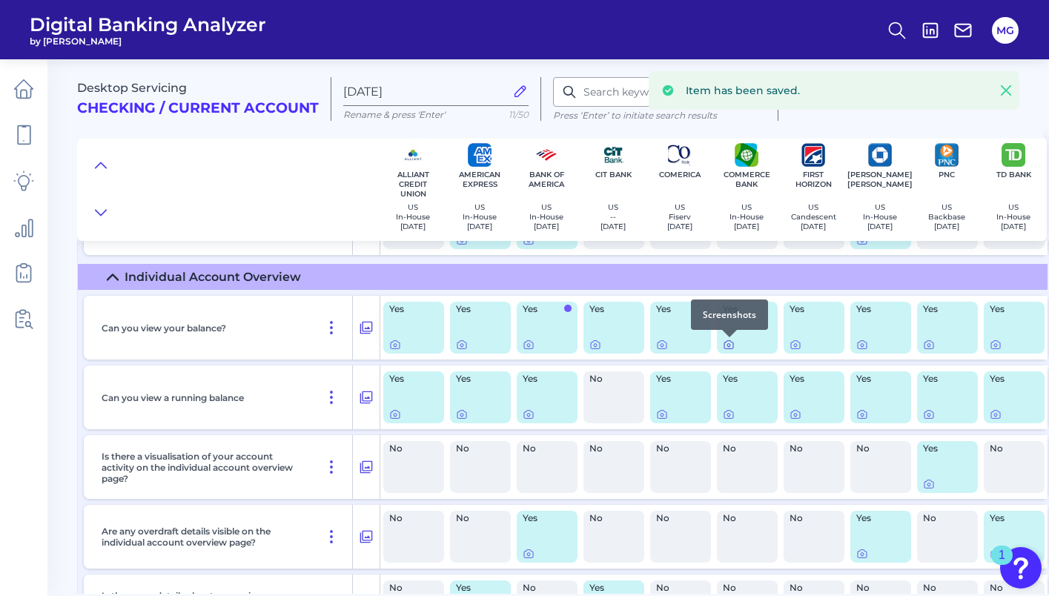
click at [731, 344] on icon at bounding box center [729, 345] width 12 height 12
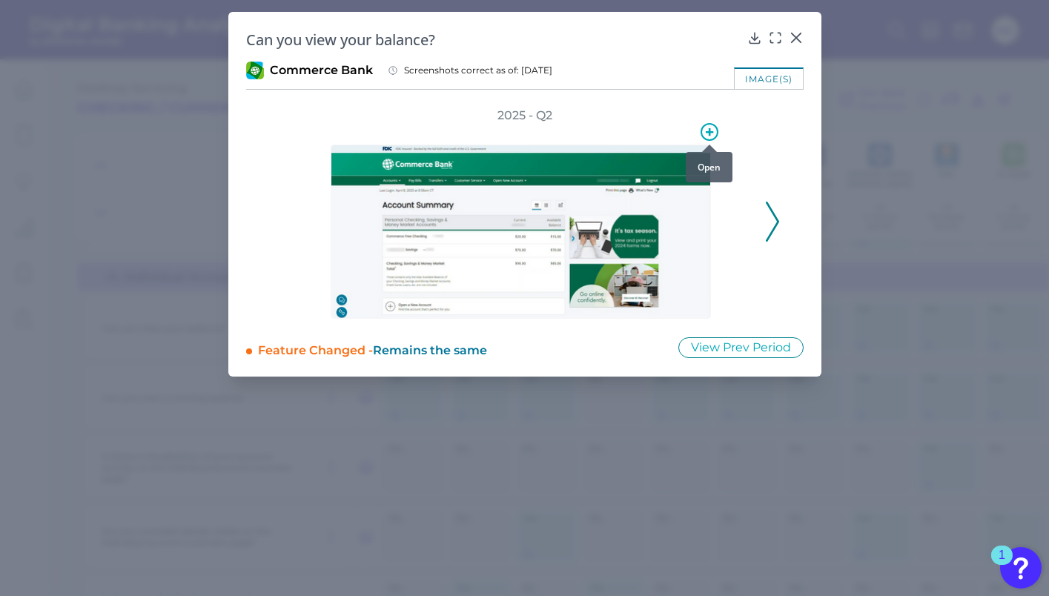
click at [711, 136] on icon at bounding box center [710, 132] width 18 height 18
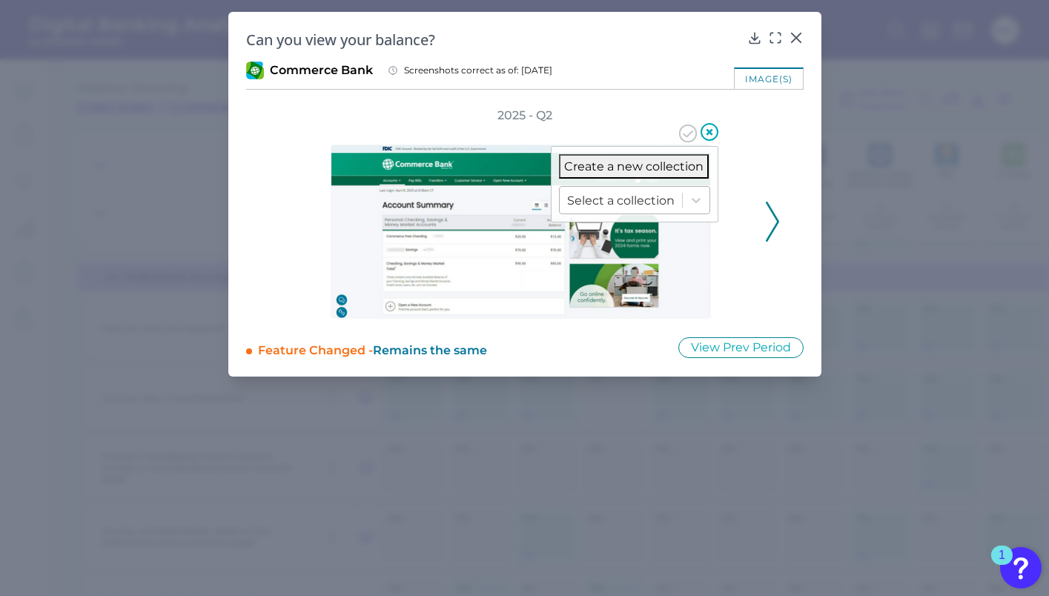
click at [630, 198] on div at bounding box center [621, 200] width 108 height 17
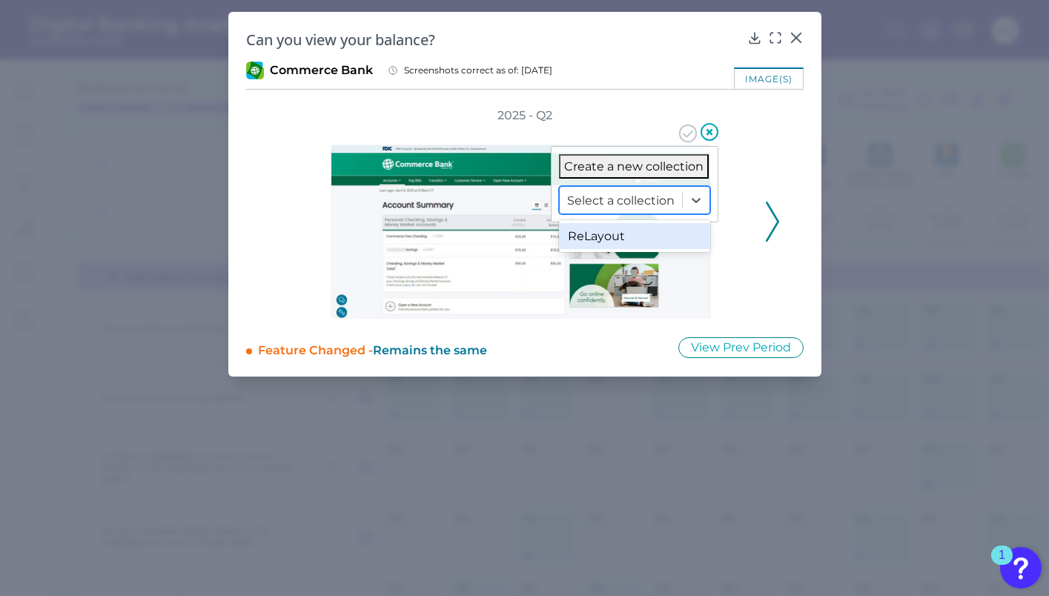
click at [618, 231] on div "ReLayout" at bounding box center [634, 236] width 151 height 26
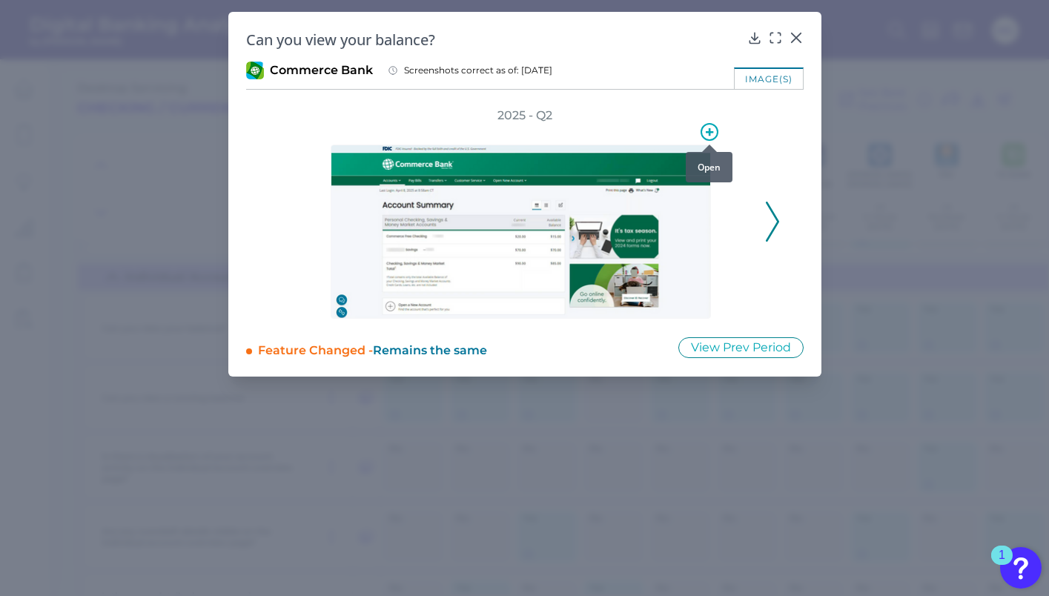
click at [712, 125] on icon at bounding box center [710, 132] width 18 height 18
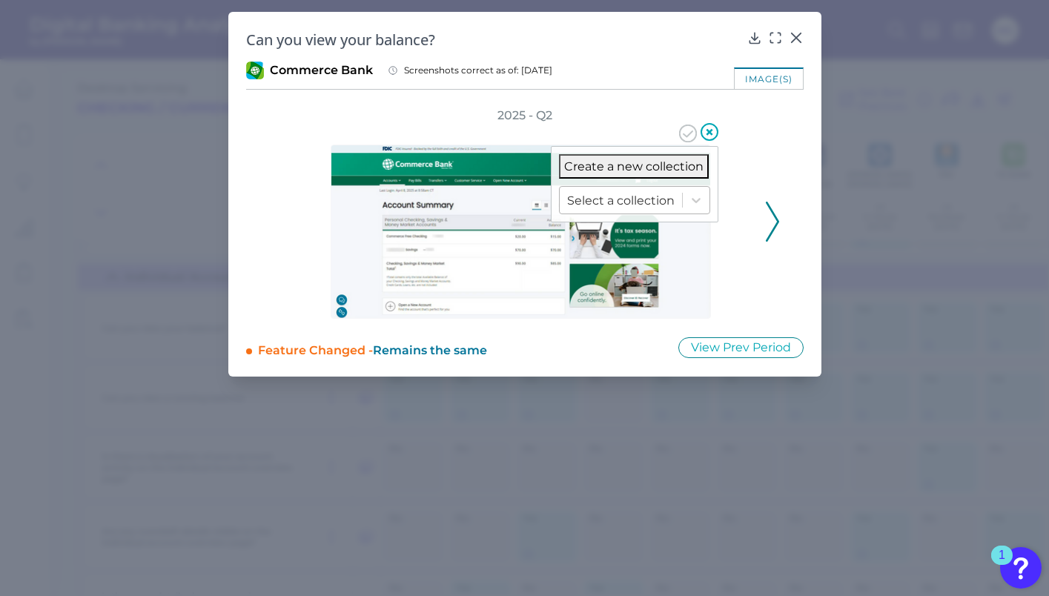
click at [662, 189] on div "Select a collection" at bounding box center [621, 200] width 122 height 23
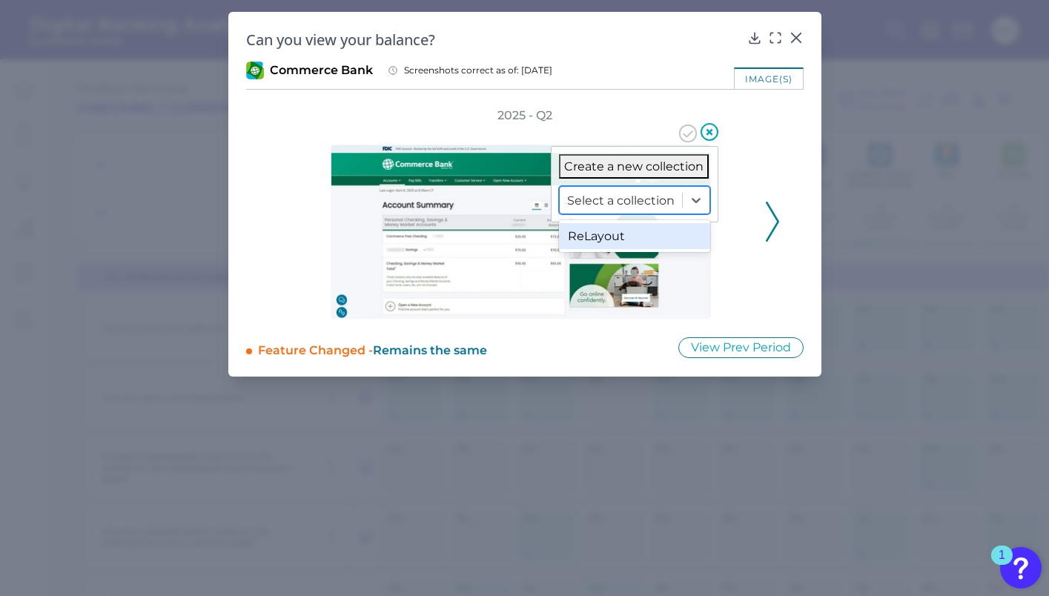
click at [601, 238] on div "ReLayout" at bounding box center [634, 236] width 151 height 26
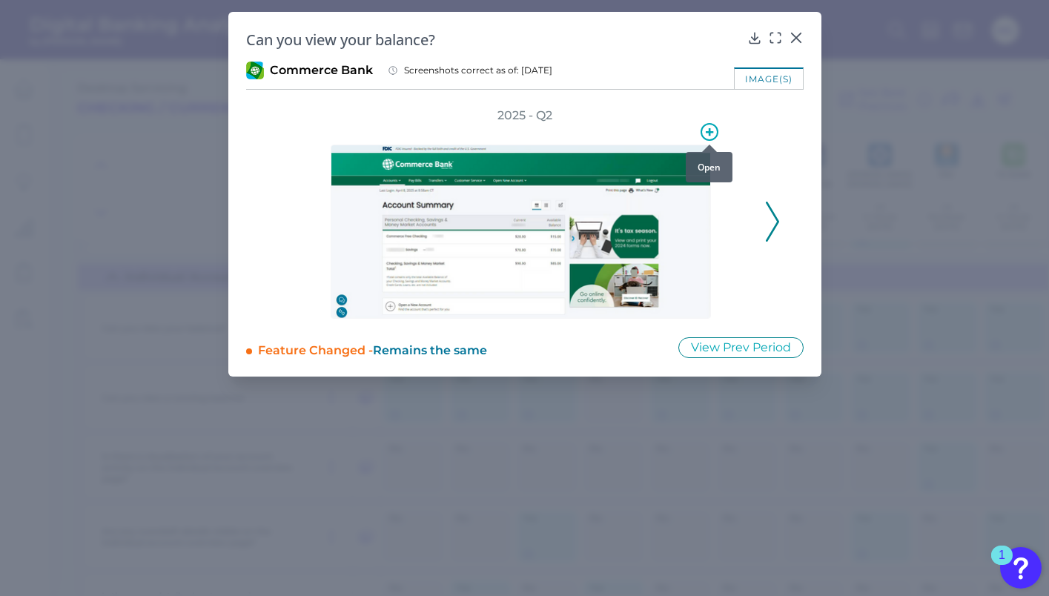
click at [709, 133] on icon at bounding box center [709, 131] width 7 height 7
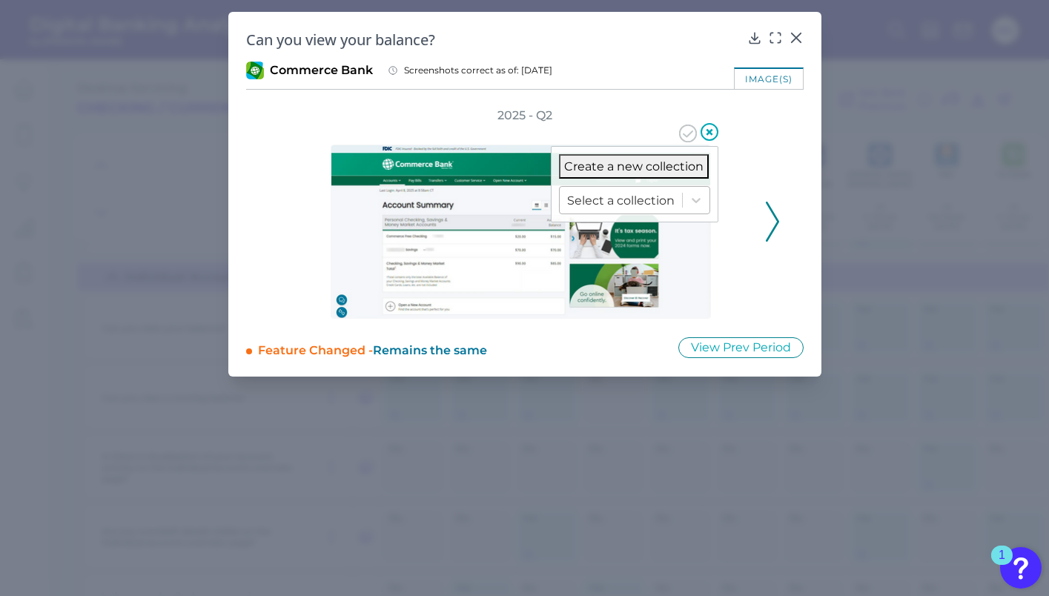
click at [650, 208] on div "Select a collection" at bounding box center [621, 200] width 122 height 23
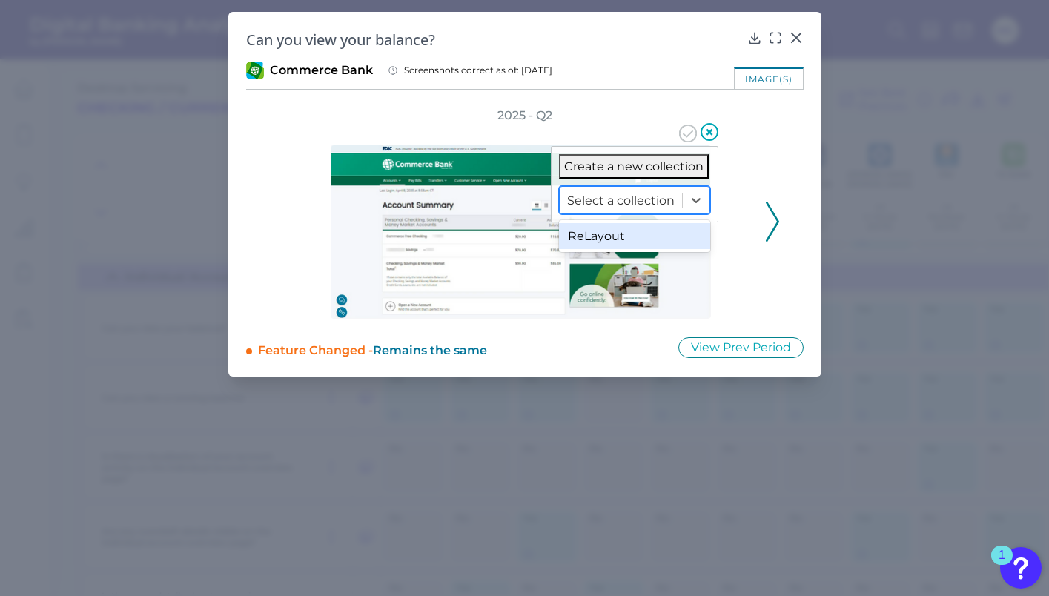
click at [614, 235] on div "ReLayout" at bounding box center [634, 236] width 151 height 26
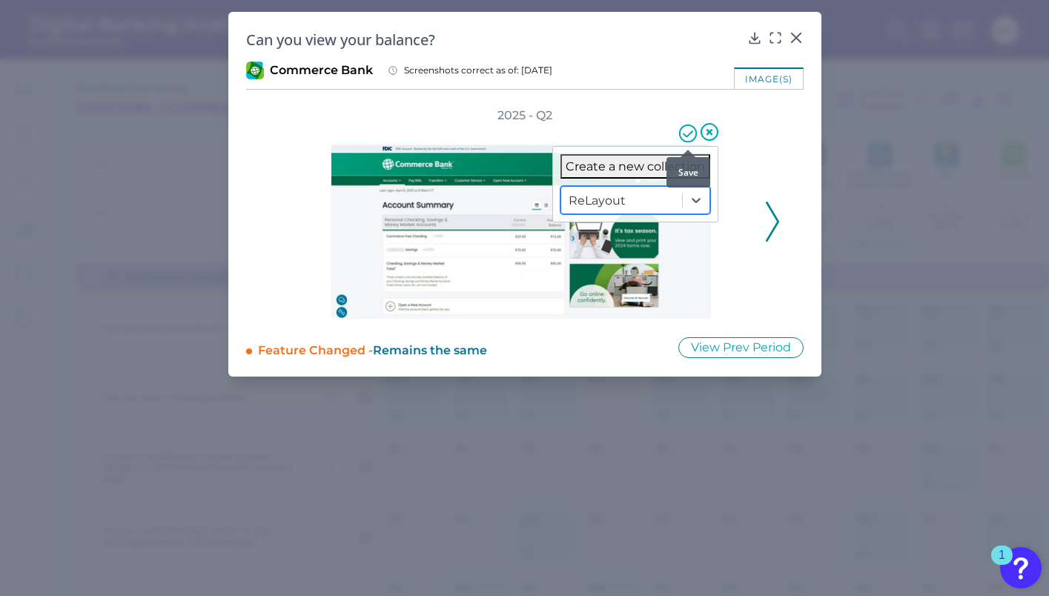
click at [686, 137] on icon at bounding box center [688, 134] width 18 height 18
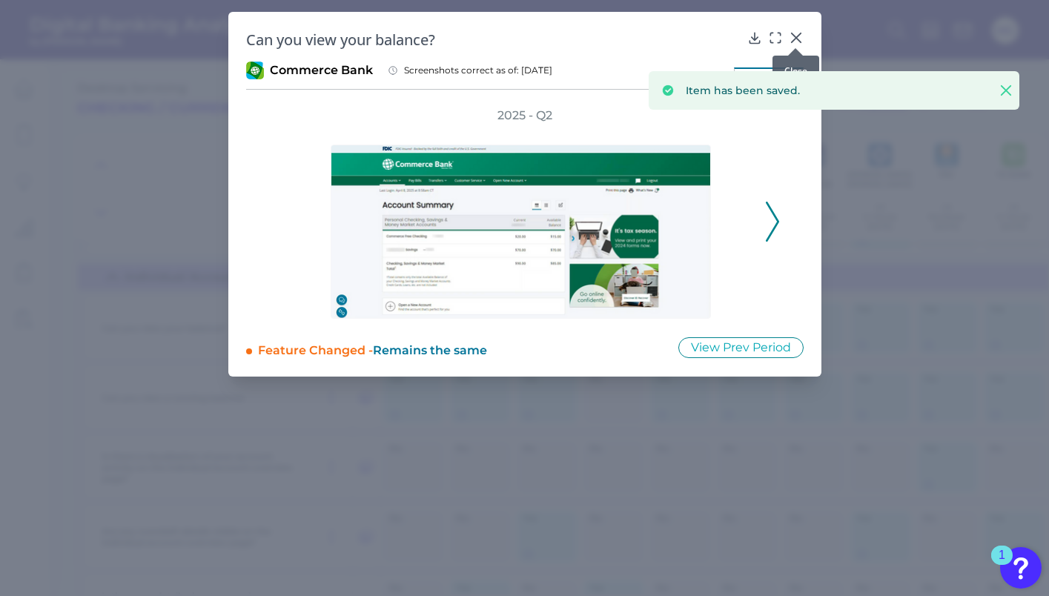
click at [799, 33] on icon at bounding box center [796, 37] width 15 height 15
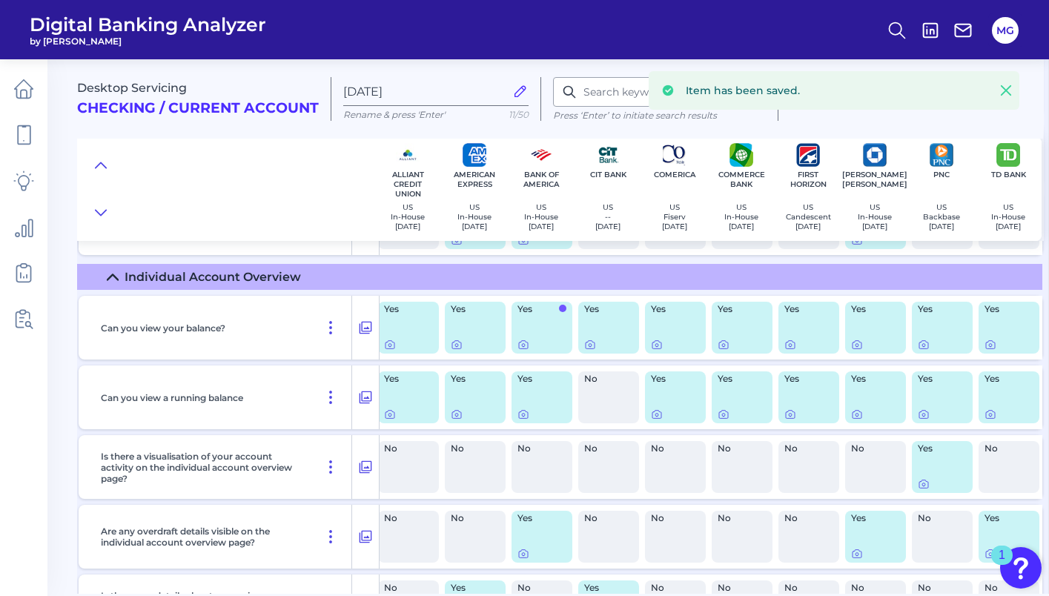
scroll to position [1758, 11]
click at [779, 341] on div at bounding box center [785, 338] width 15 height 15
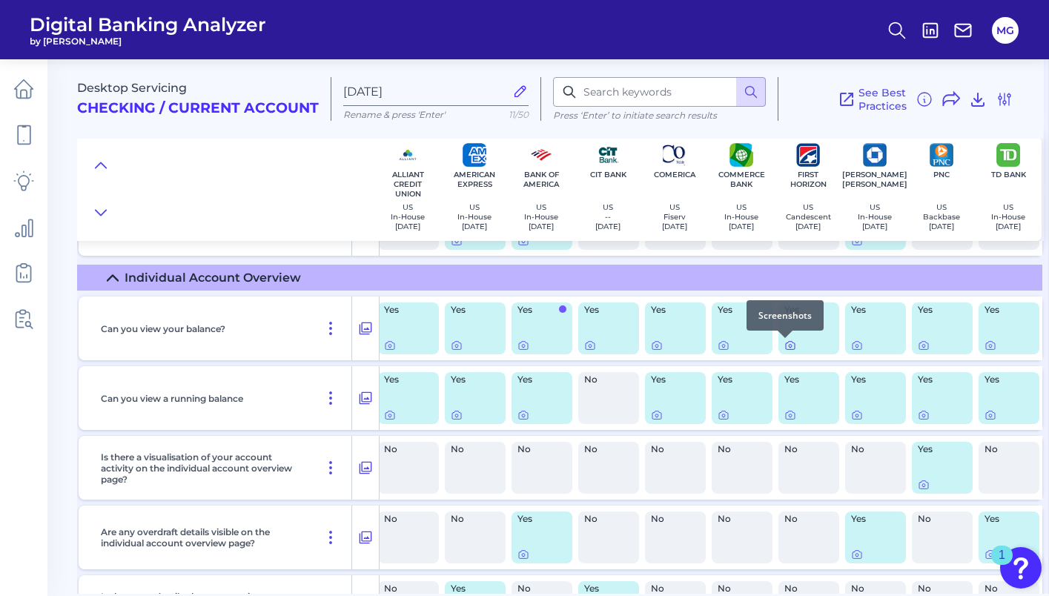
click at [785, 347] on icon at bounding box center [791, 346] width 12 height 12
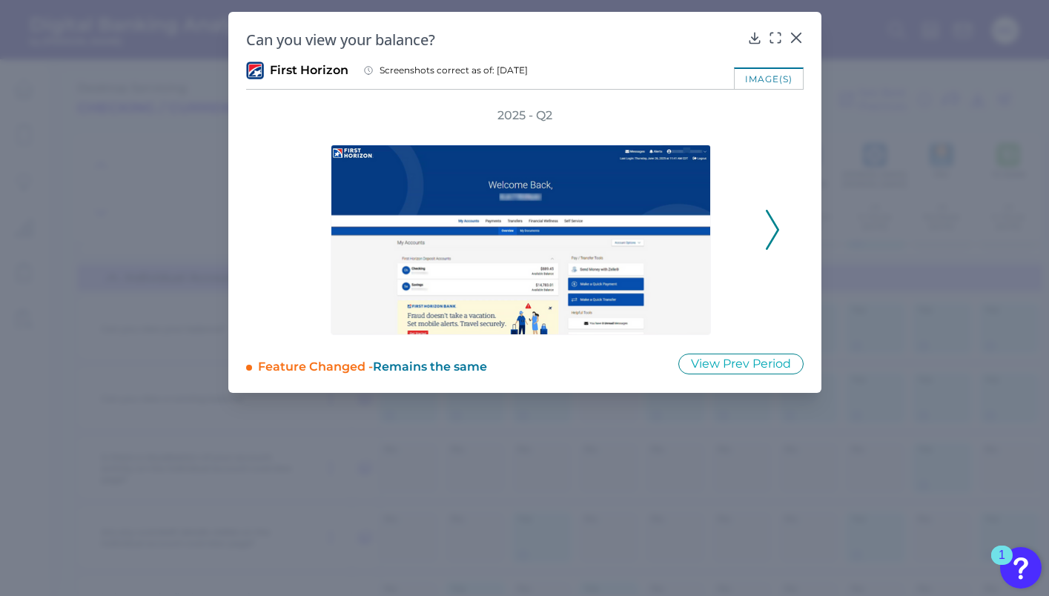
click at [768, 222] on icon at bounding box center [772, 230] width 13 height 40
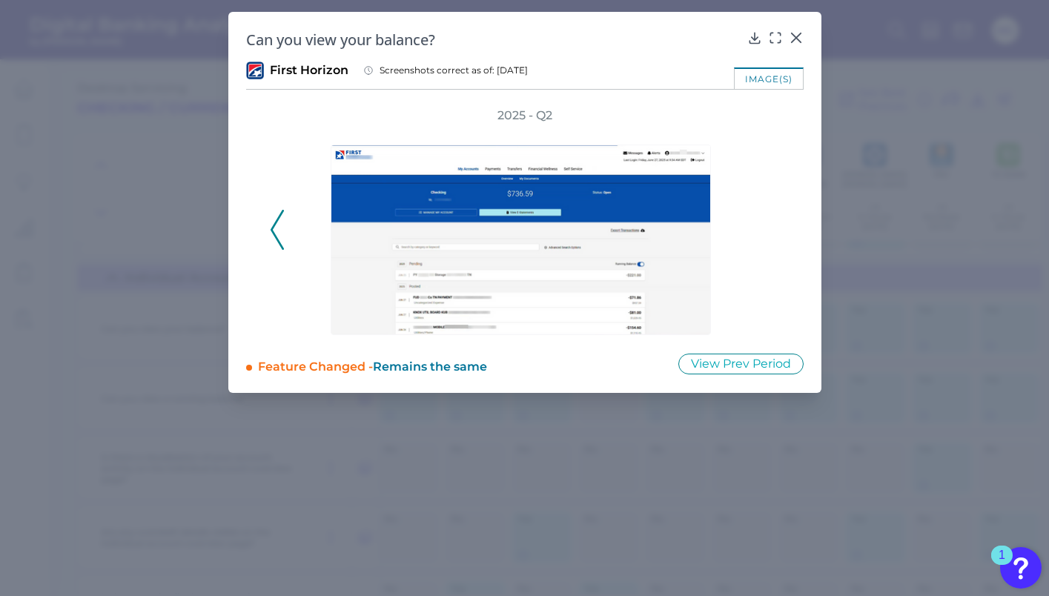
click at [280, 237] on icon at bounding box center [277, 230] width 13 height 40
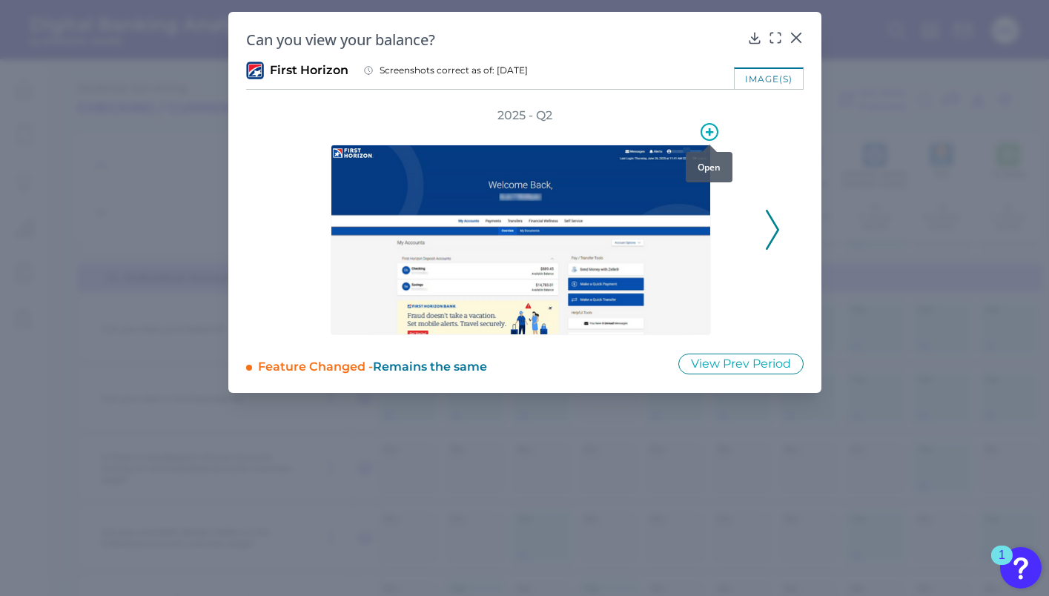
click at [713, 138] on div at bounding box center [709, 144] width 15 height 15
click at [711, 133] on icon at bounding box center [710, 132] width 18 height 18
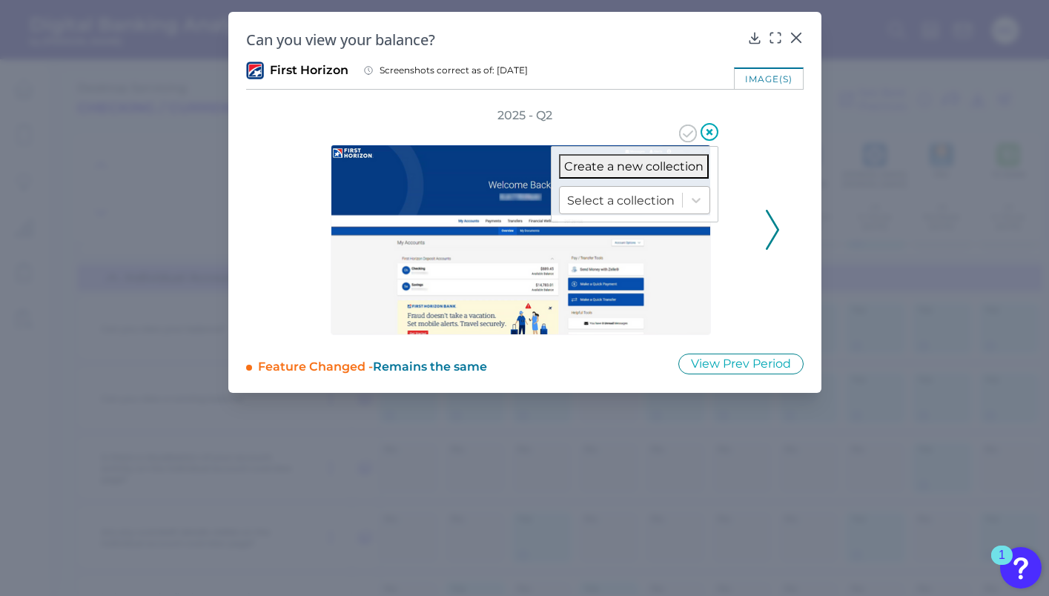
click at [643, 201] on div at bounding box center [621, 200] width 108 height 17
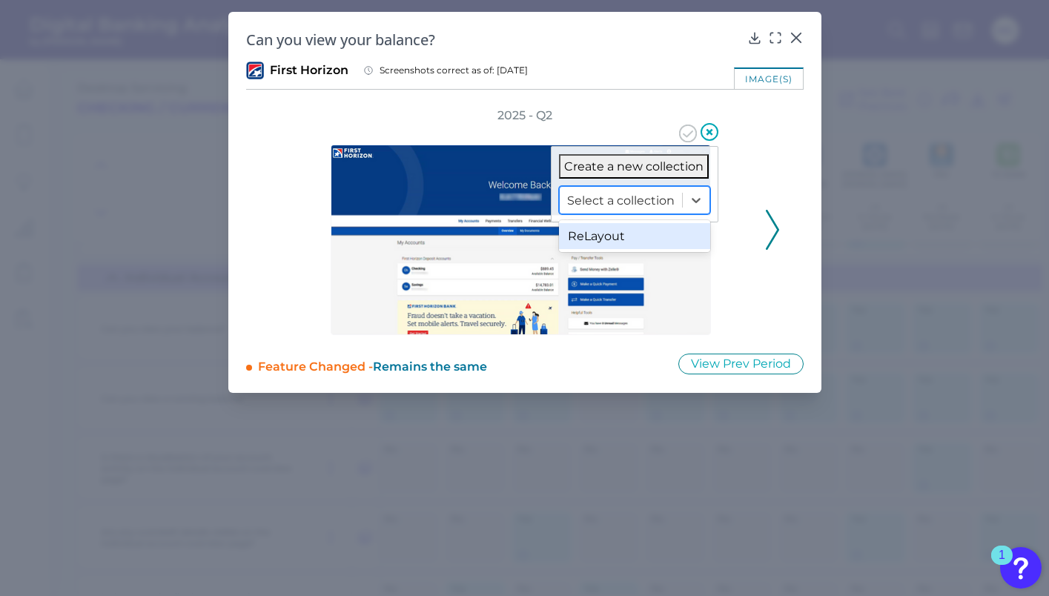
click at [618, 239] on div "ReLayout" at bounding box center [634, 236] width 151 height 26
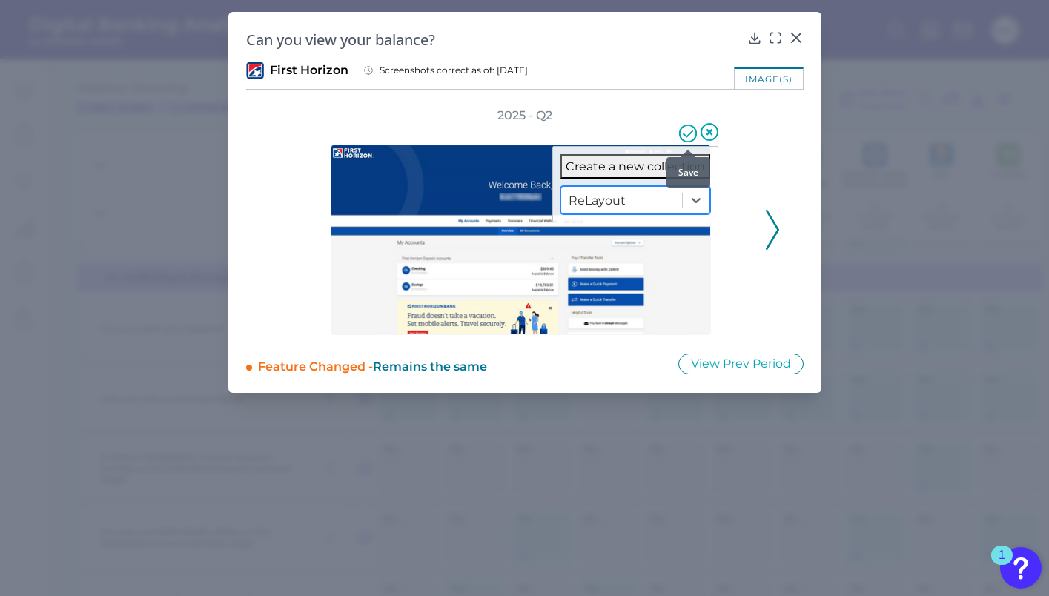
click at [687, 132] on icon at bounding box center [688, 134] width 18 height 18
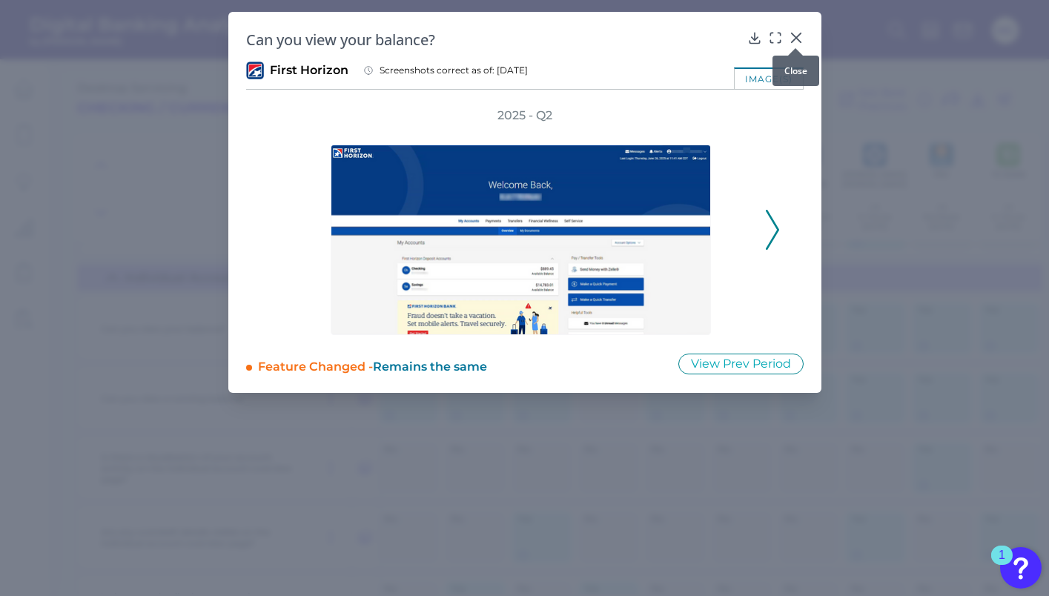
click at [794, 37] on icon at bounding box center [795, 37] width 9 height 9
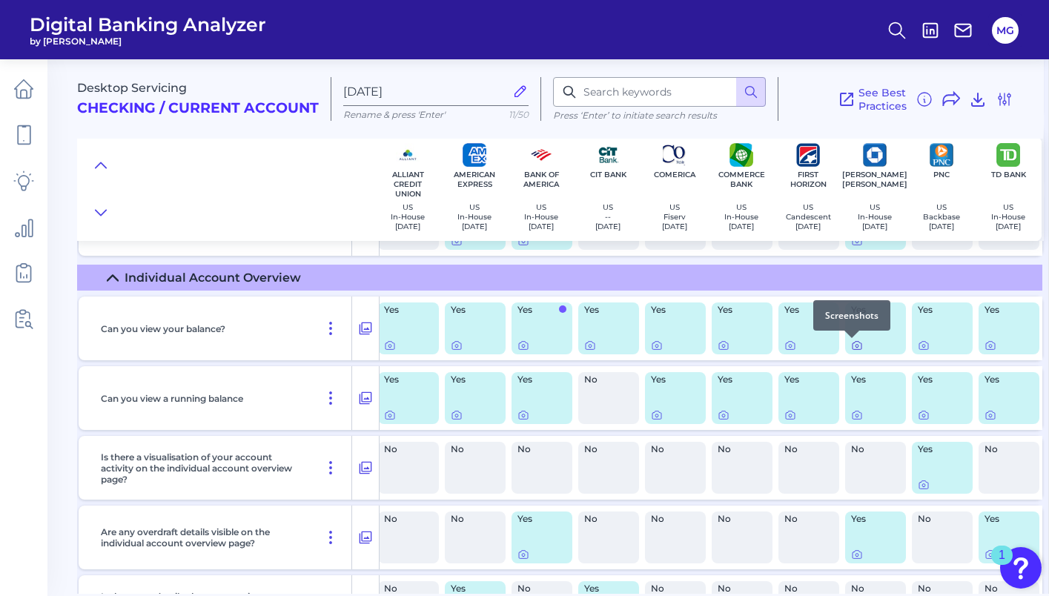
click at [854, 347] on icon at bounding box center [857, 346] width 12 height 12
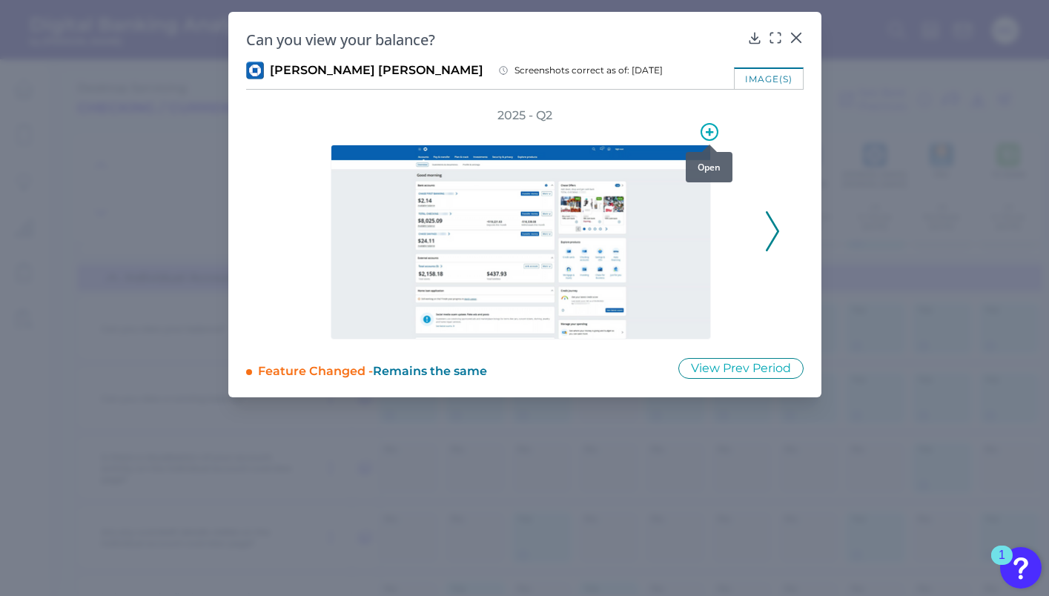
click at [708, 135] on icon at bounding box center [710, 132] width 18 height 18
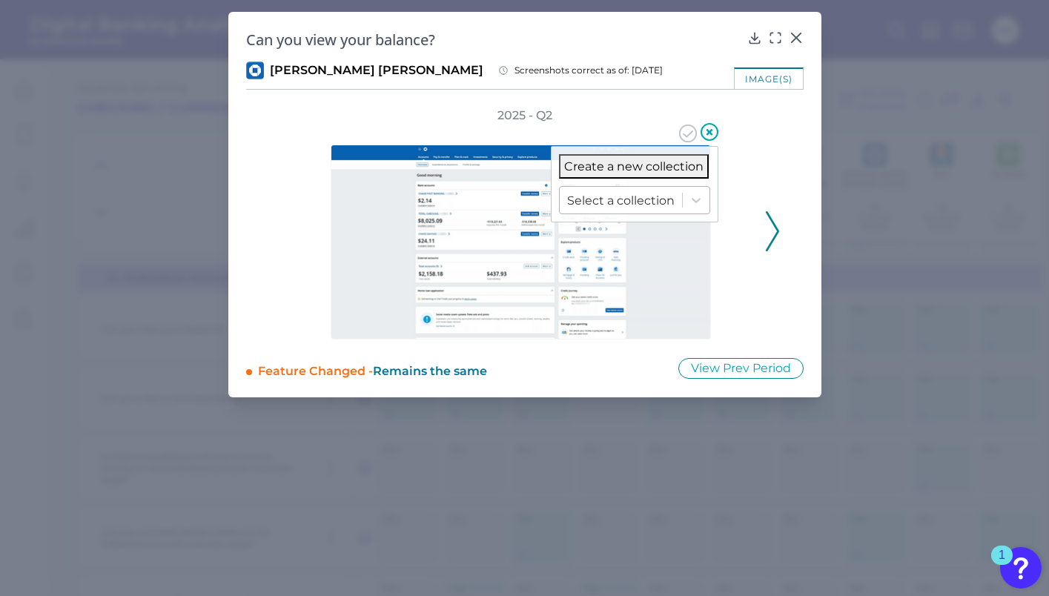
click at [659, 187] on div "Select a collection" at bounding box center [634, 200] width 151 height 28
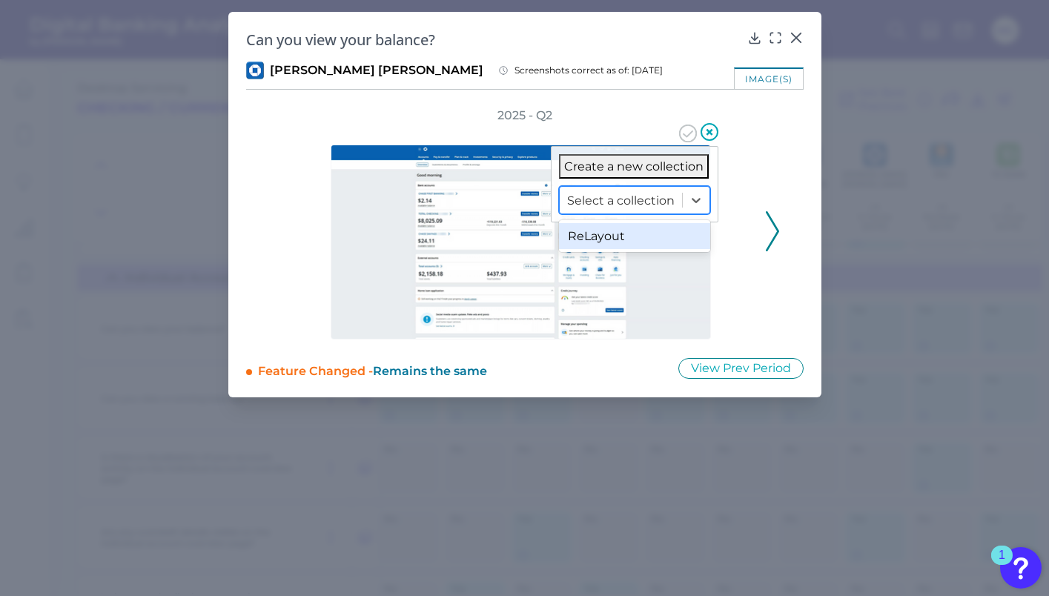
click at [638, 237] on div "ReLayout" at bounding box center [634, 236] width 151 height 26
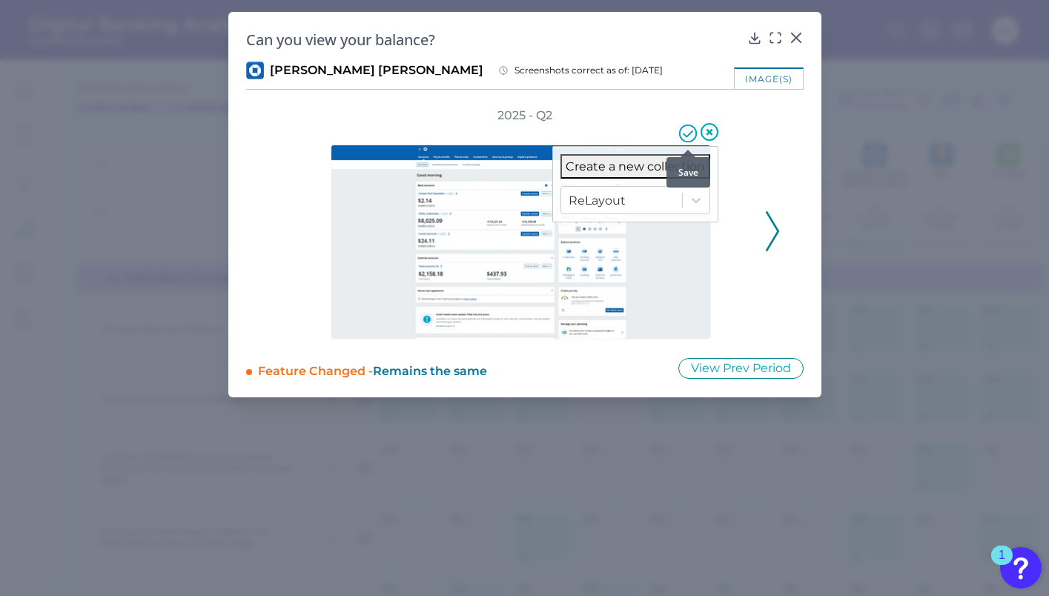
click at [686, 137] on icon at bounding box center [688, 134] width 18 height 18
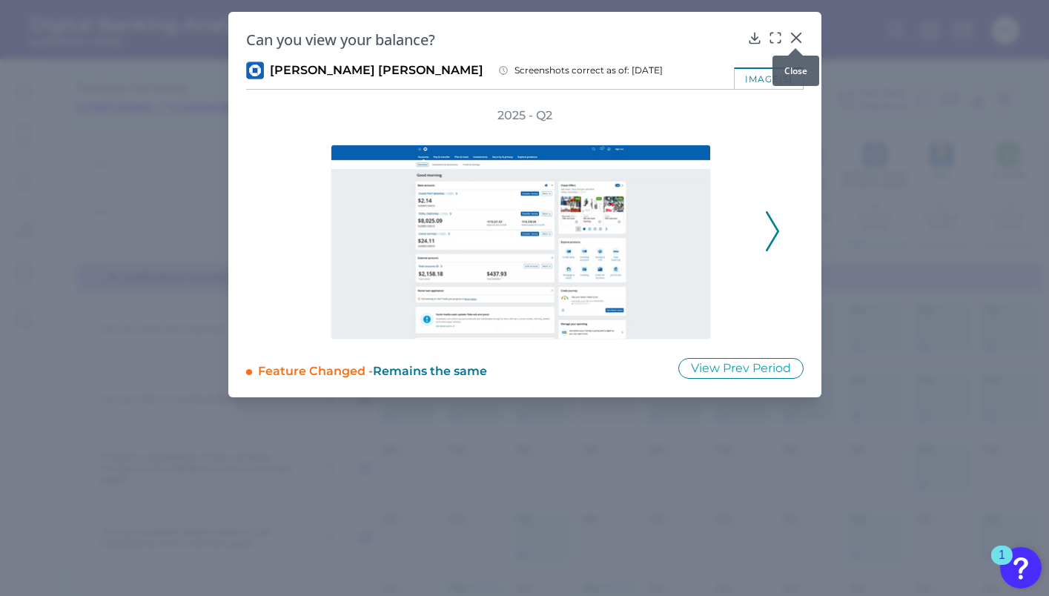
click at [799, 43] on div at bounding box center [795, 48] width 15 height 15
click at [796, 40] on icon at bounding box center [796, 37] width 15 height 15
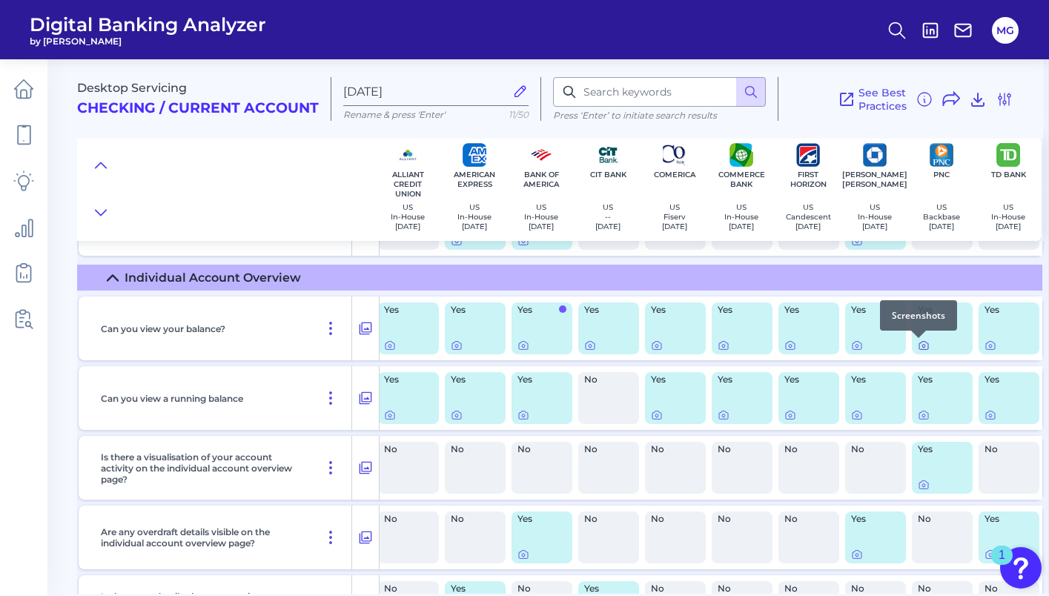
click at [920, 348] on icon at bounding box center [924, 346] width 12 height 12
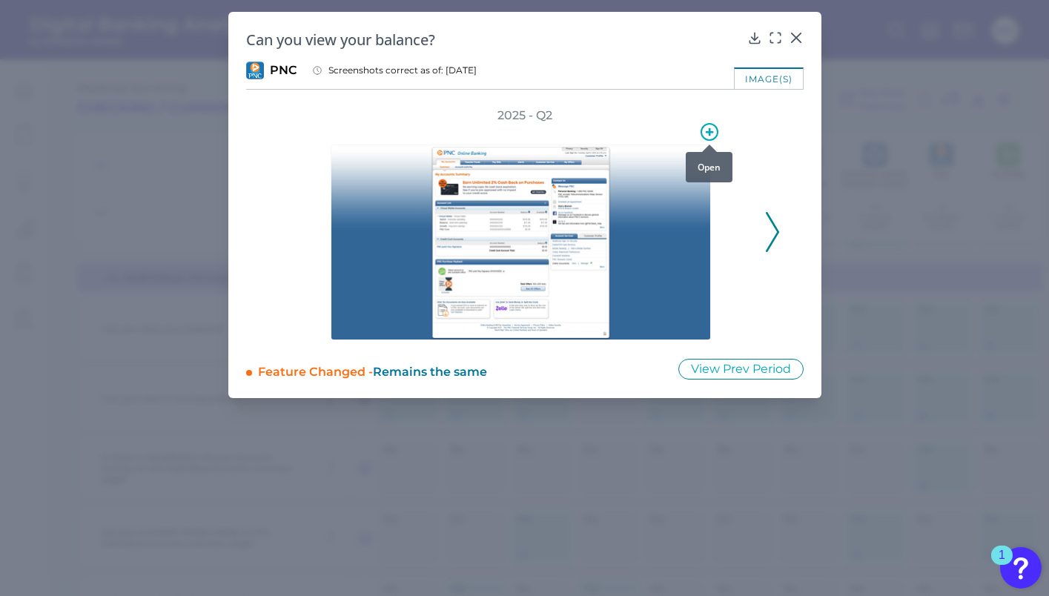
click at [708, 125] on icon at bounding box center [710, 132] width 18 height 18
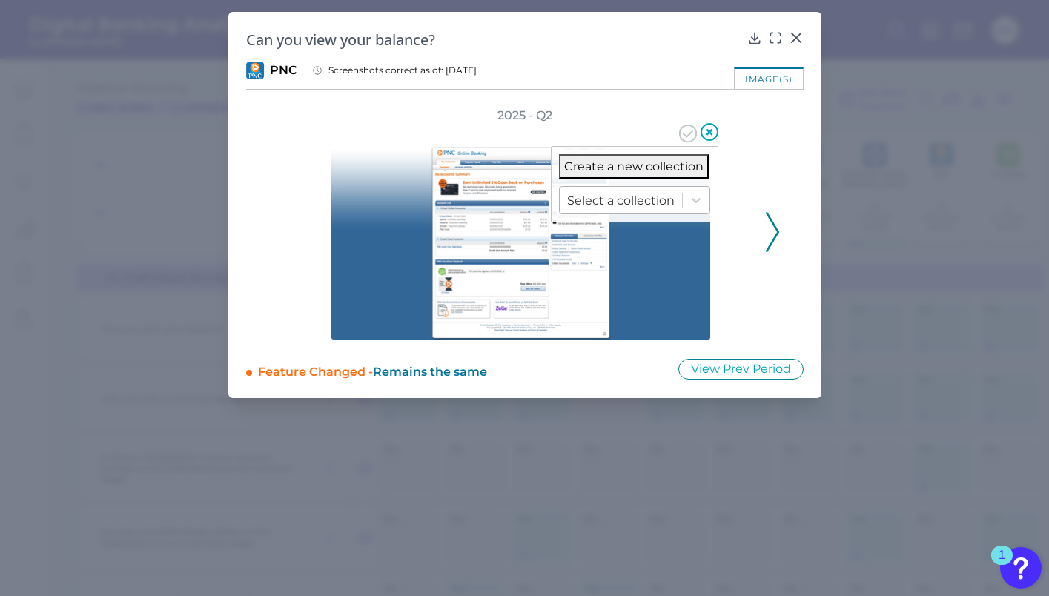
click at [659, 202] on div at bounding box center [621, 200] width 108 height 17
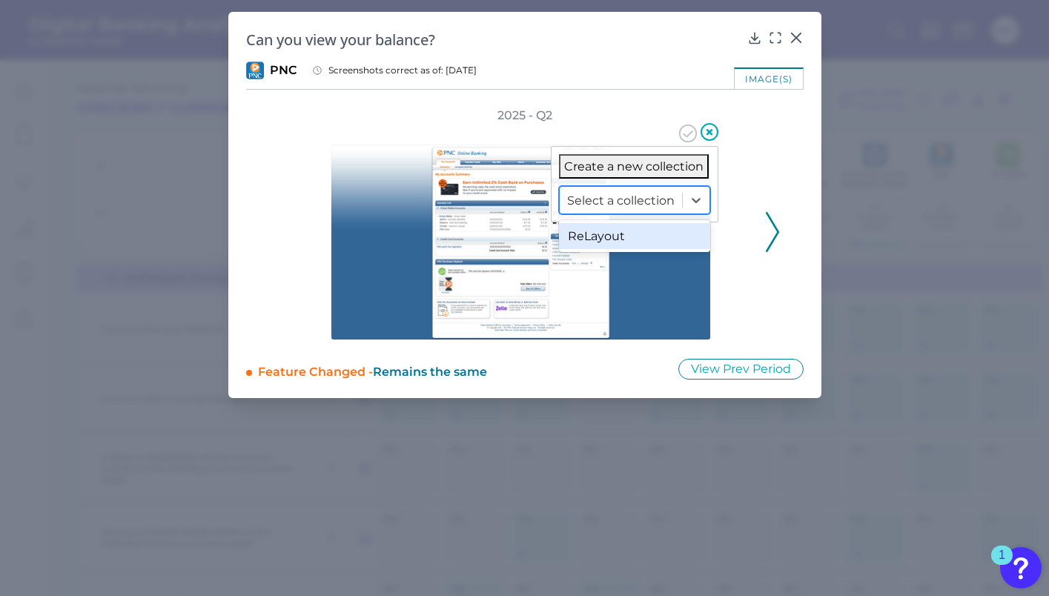
click at [648, 234] on div "ReLayout" at bounding box center [634, 236] width 151 height 26
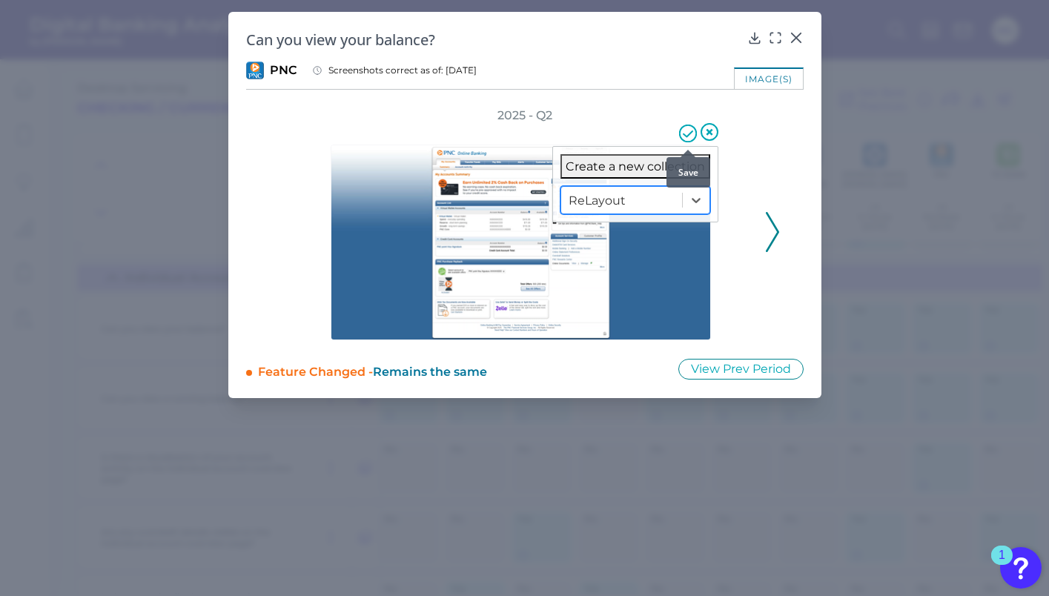
click at [688, 139] on icon at bounding box center [688, 134] width 18 height 18
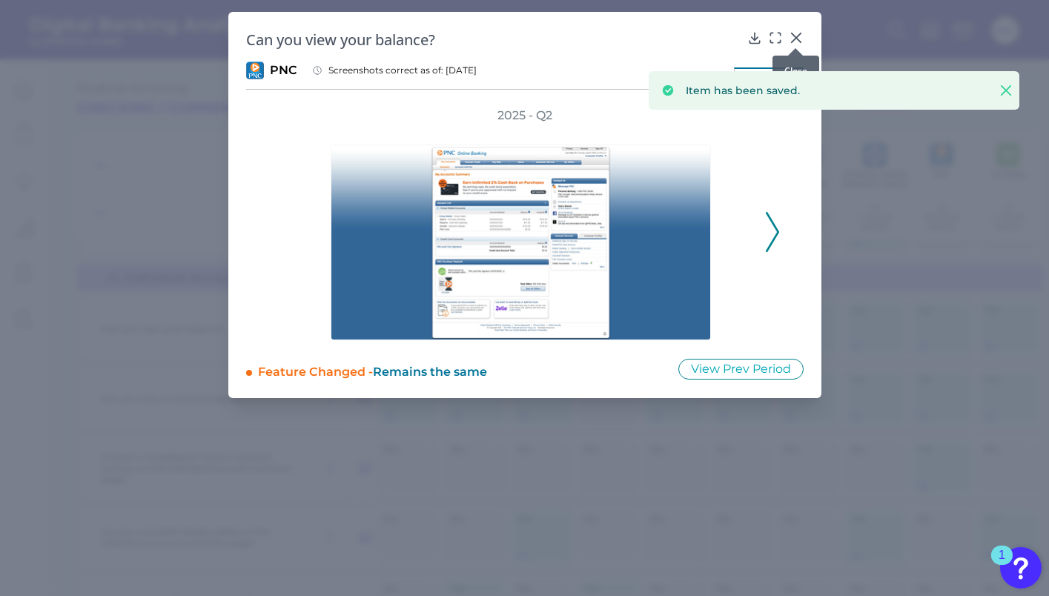
click at [802, 42] on div at bounding box center [795, 48] width 15 height 15
click at [800, 38] on icon at bounding box center [796, 37] width 15 height 15
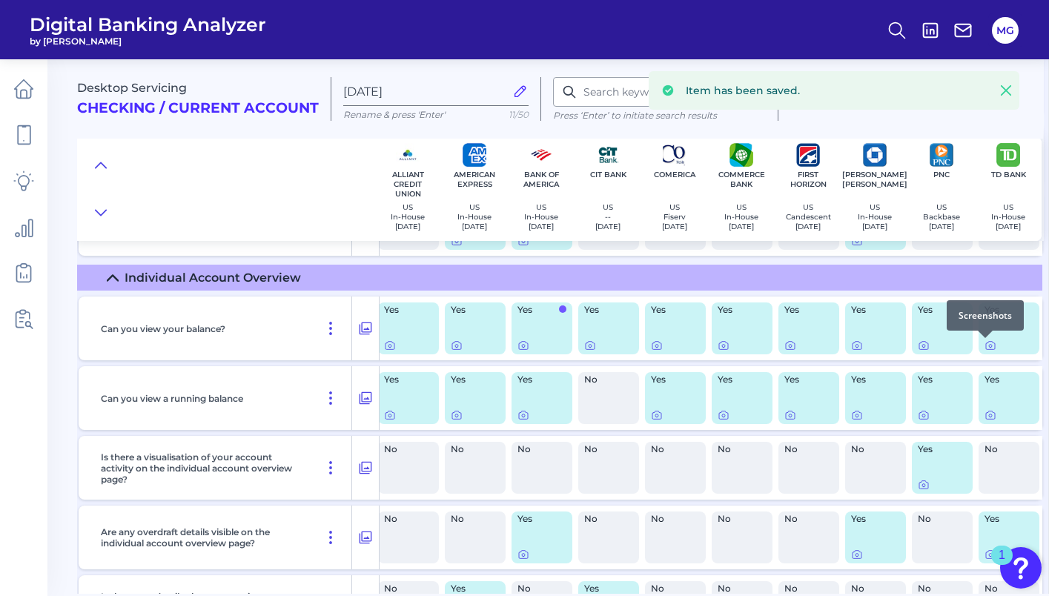
click at [983, 344] on div at bounding box center [985, 338] width 15 height 15
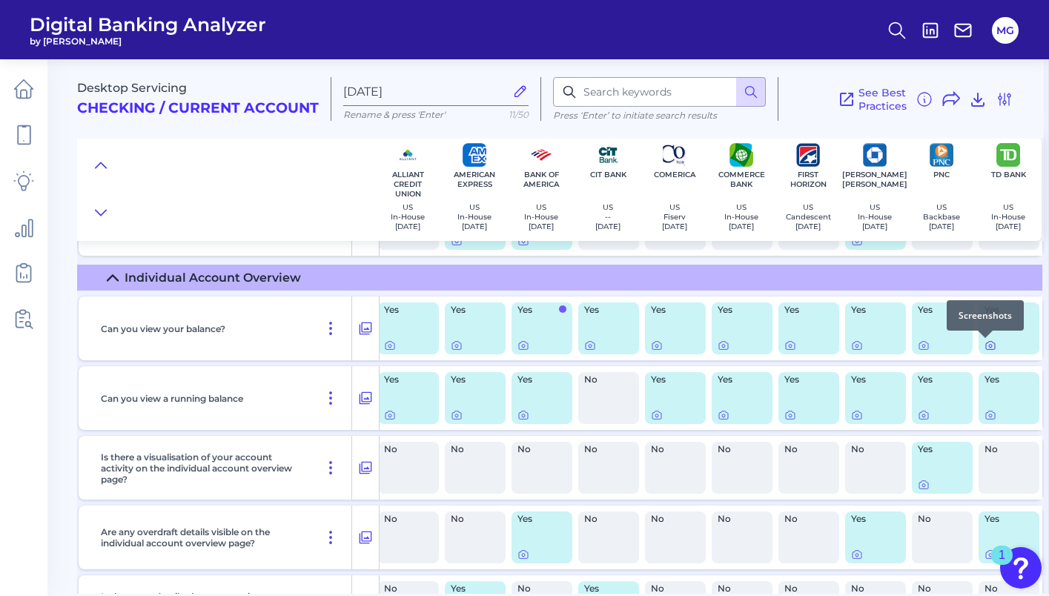
click at [988, 349] on icon at bounding box center [991, 346] width 12 height 12
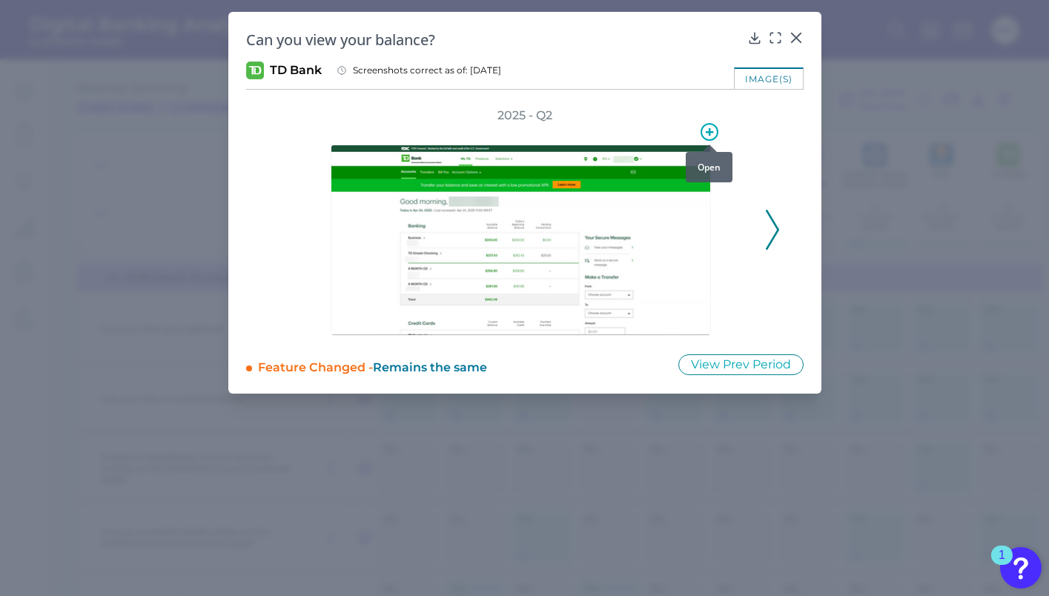
click at [710, 128] on icon at bounding box center [709, 131] width 7 height 7
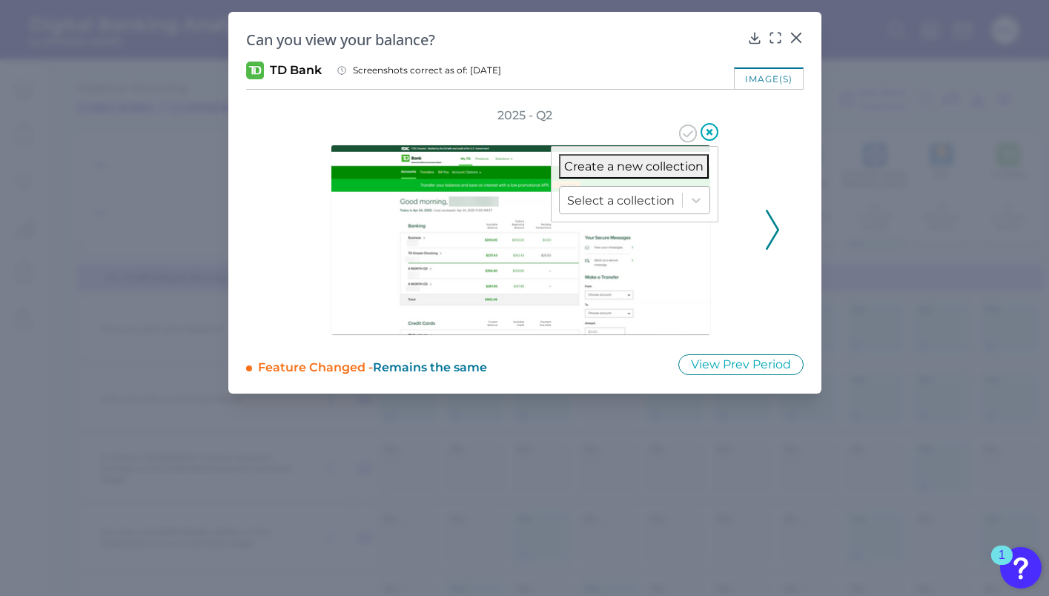
click at [664, 197] on div at bounding box center [621, 200] width 108 height 17
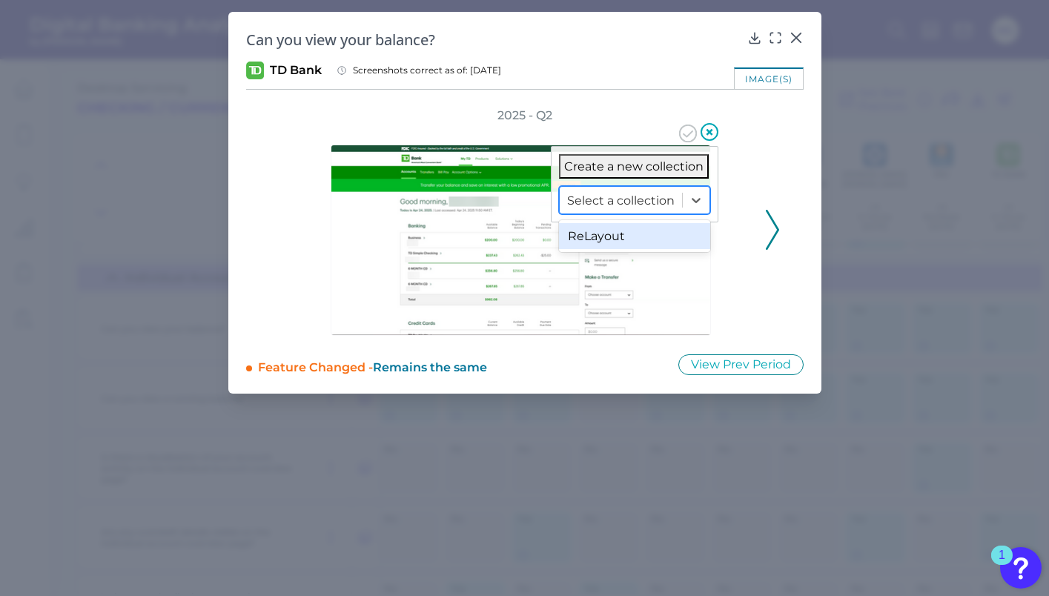
click at [633, 234] on div "ReLayout" at bounding box center [634, 236] width 151 height 26
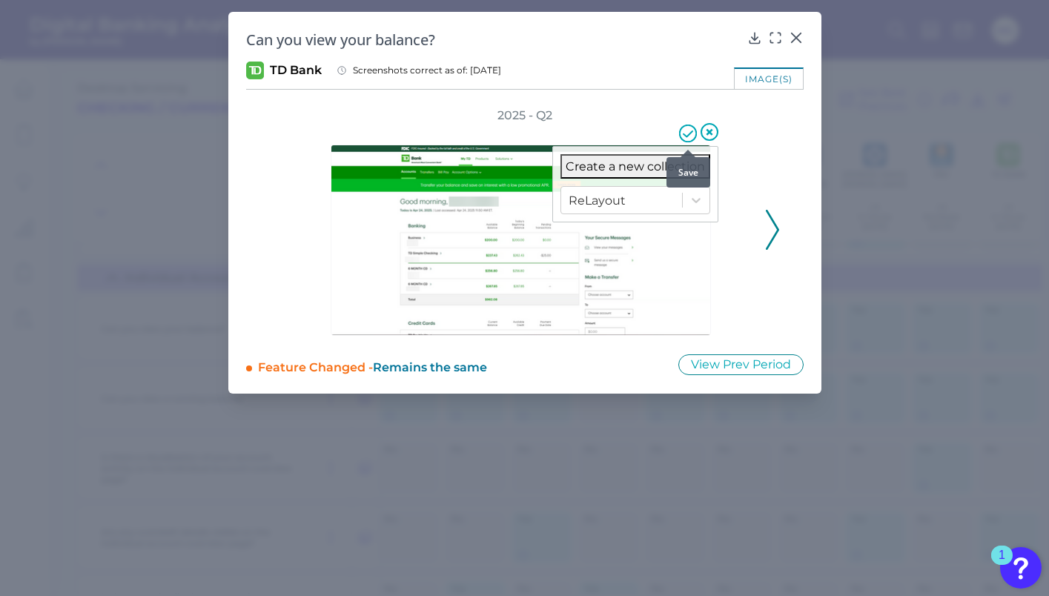
click at [688, 138] on icon at bounding box center [688, 134] width 18 height 18
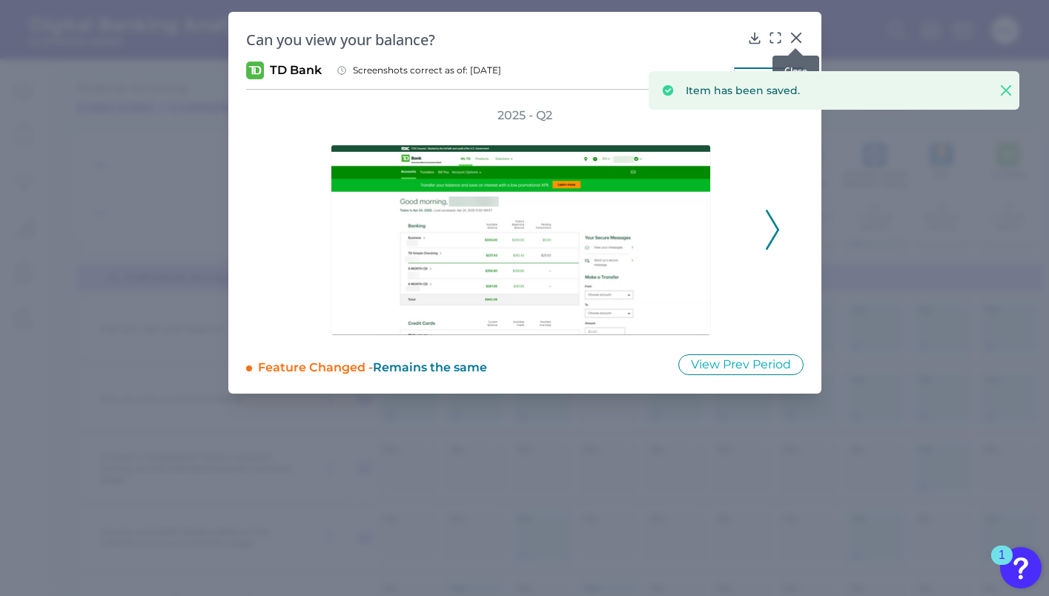
click at [795, 34] on icon at bounding box center [796, 37] width 15 height 15
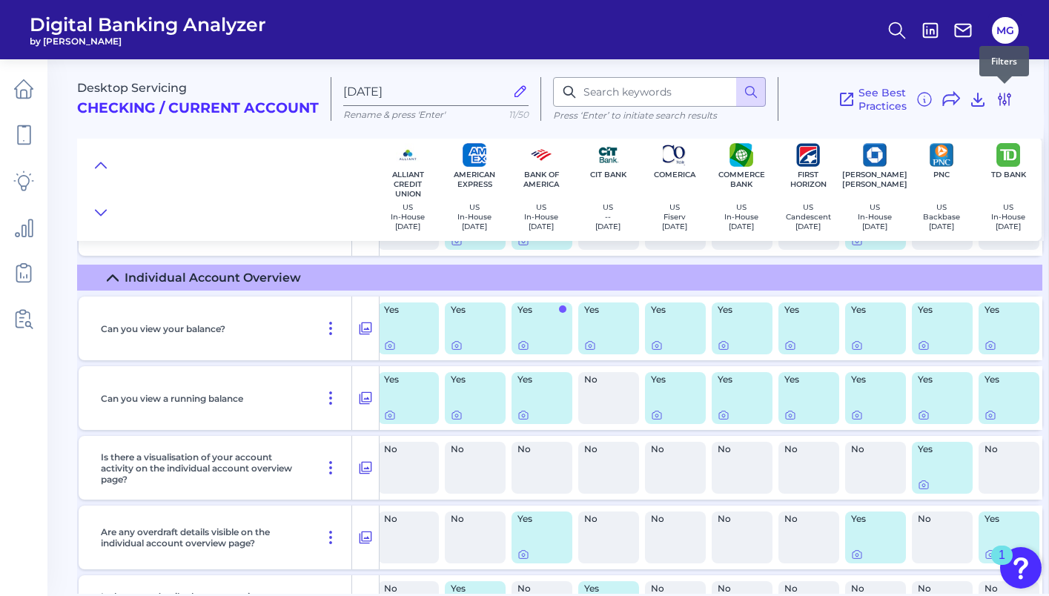
click at [1012, 105] on icon at bounding box center [1005, 99] width 18 height 18
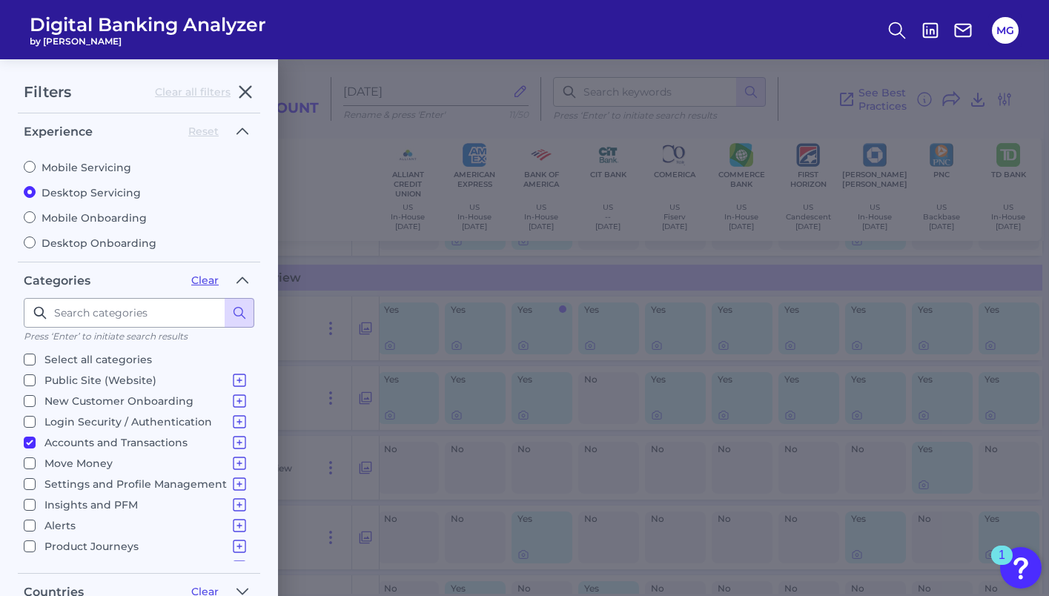
click at [35, 437] on input "Accounts and Transactions Site Structure and Menus Home Screen & Navigation Ind…" at bounding box center [30, 443] width 12 height 12
checkbox input "false"
click at [30, 479] on input "Settings and Profile Management Changing settings Manage Account Holder Access …" at bounding box center [30, 484] width 12 height 12
click at [28, 478] on input "Settings and Profile Management Changing settings Manage Account Holder Access …" at bounding box center [30, 484] width 12 height 12
checkbox input "false"
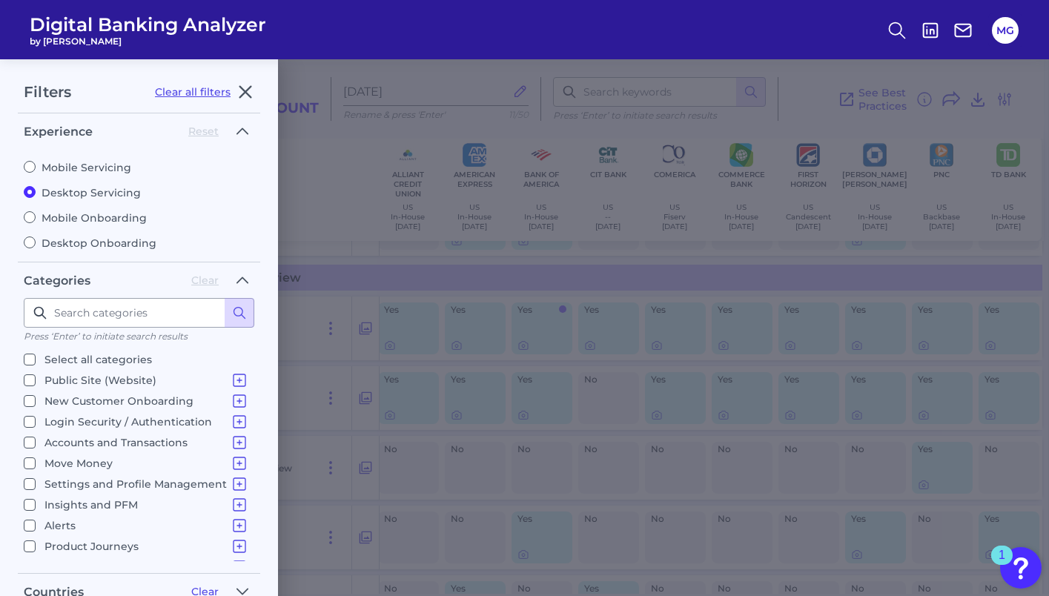
click at [29, 458] on input "Move Money Pay a Bill, Company or Person using an Account Number P2P - Payments…" at bounding box center [30, 464] width 12 height 12
checkbox input "false"
click at [29, 508] on label "Insights and PFM Spending Analysis Budgets Savings Financial Health & Credit Sc…" at bounding box center [136, 505] width 225 height 18
click at [29, 508] on input "Insights and PFM Spending Analysis Budgets Savings Financial Health & Credit Sc…" at bounding box center [30, 505] width 12 height 12
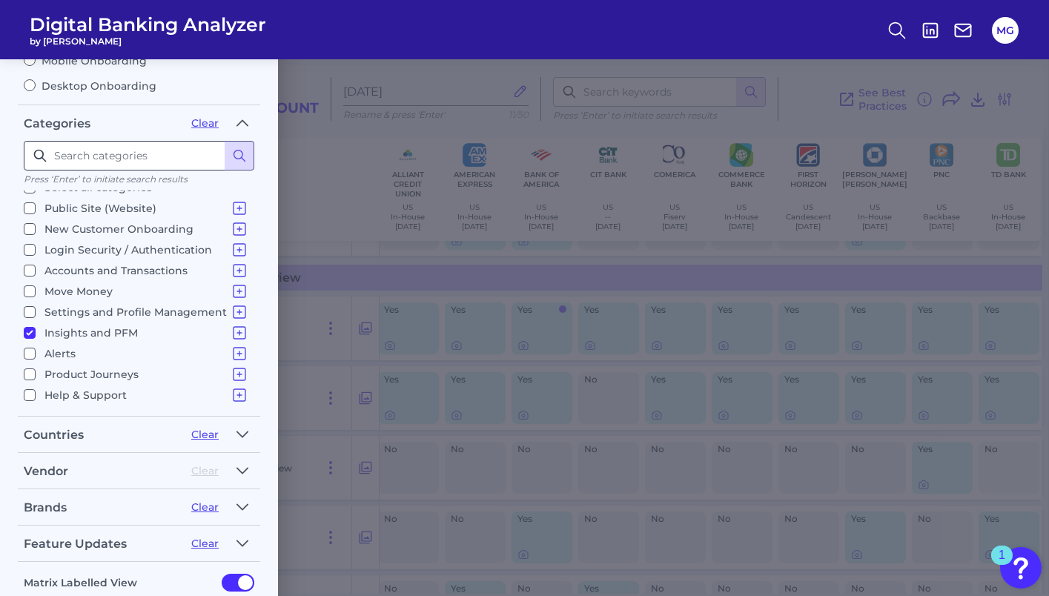
scroll to position [238, 0]
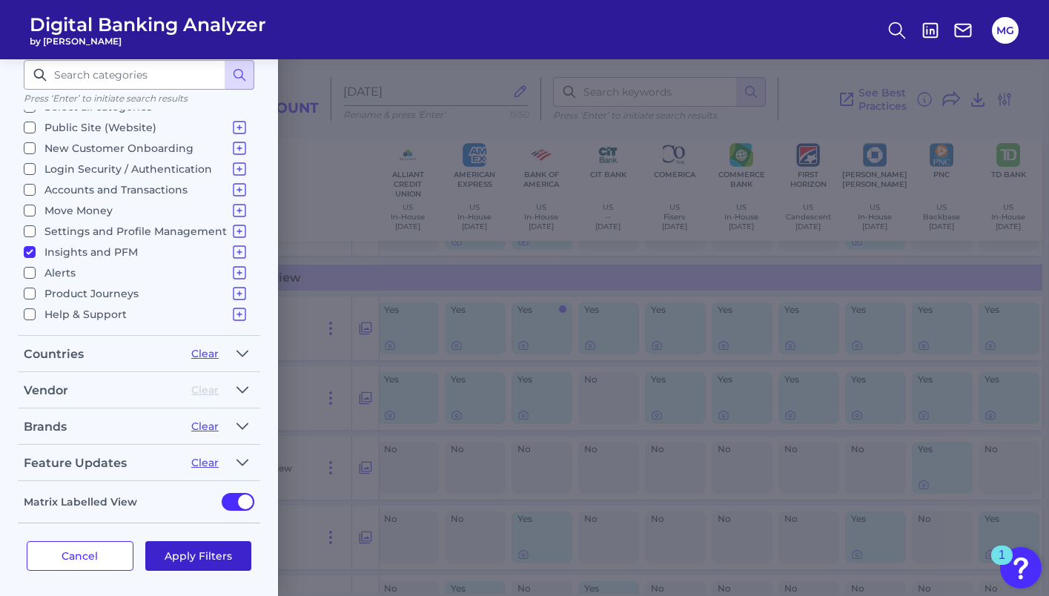
click at [195, 549] on button "Apply Filters" at bounding box center [198, 556] width 107 height 30
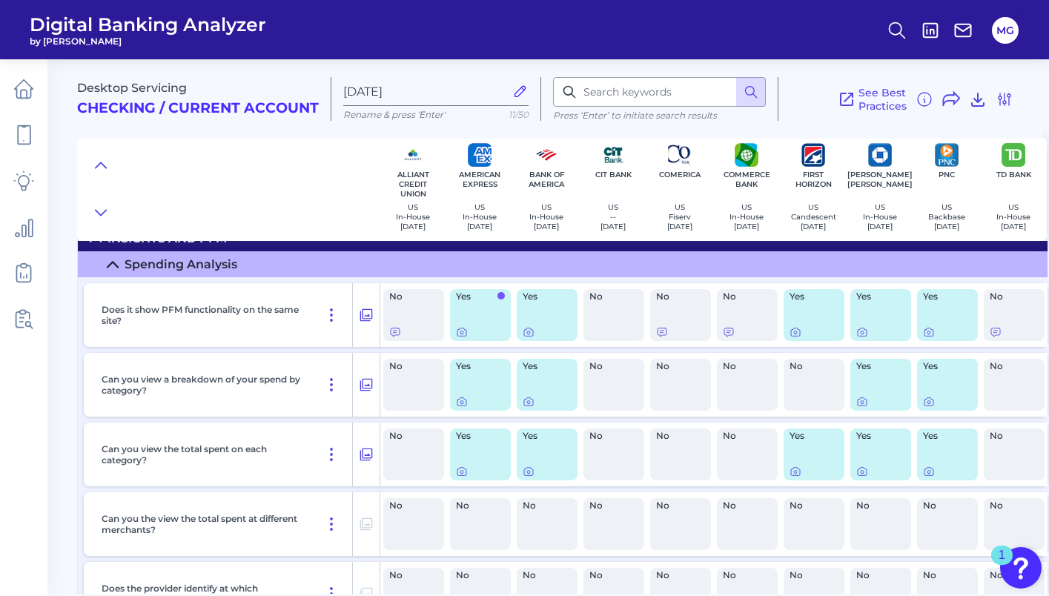
scroll to position [0, 0]
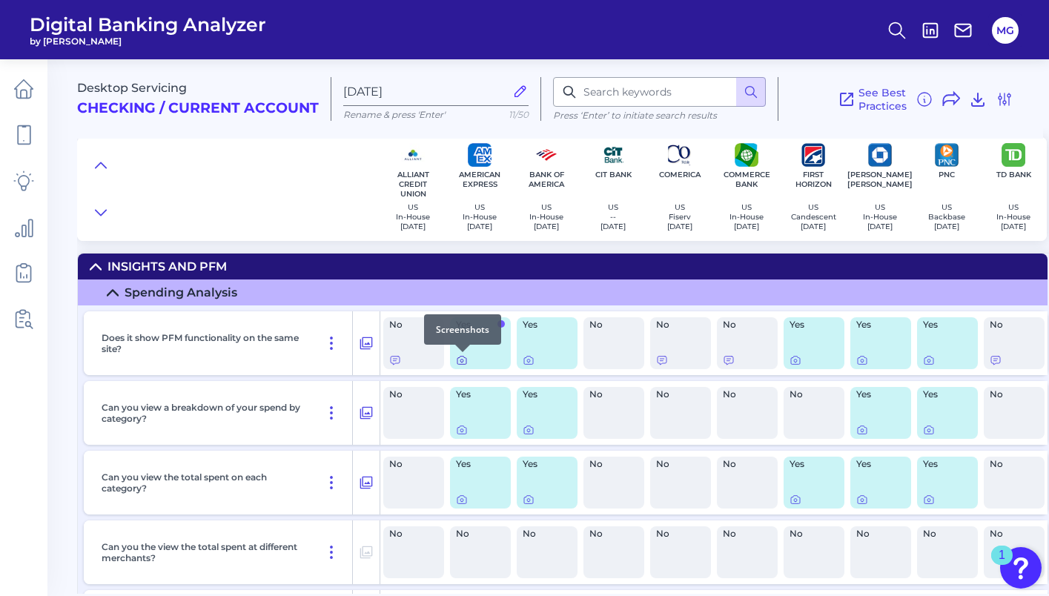
click at [462, 361] on icon at bounding box center [462, 361] width 12 height 12
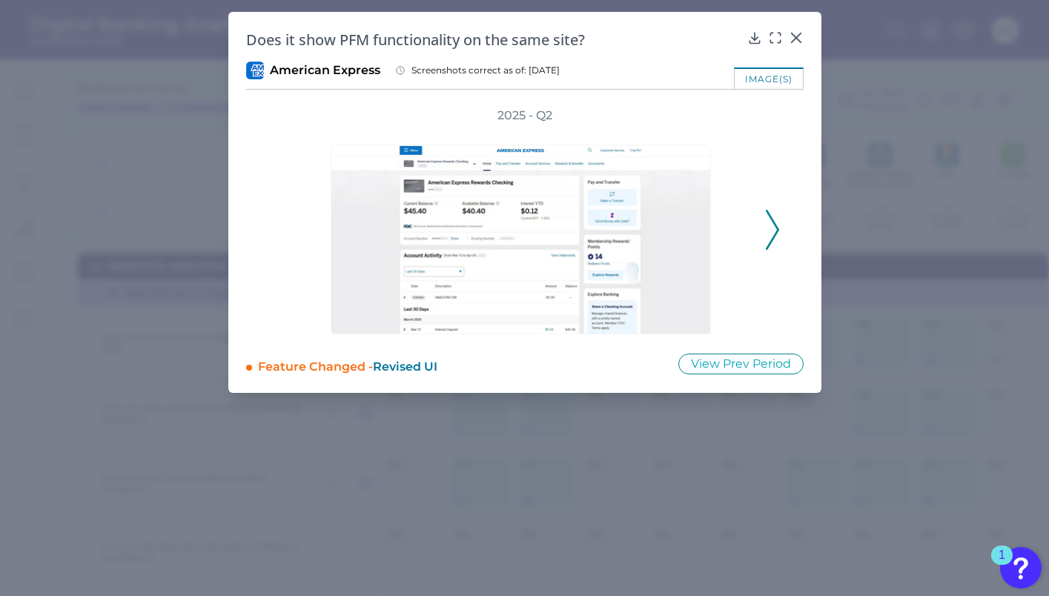
click at [768, 251] on div "2025 - Q2" at bounding box center [525, 222] width 510 height 228
click at [768, 241] on icon at bounding box center [772, 230] width 13 height 40
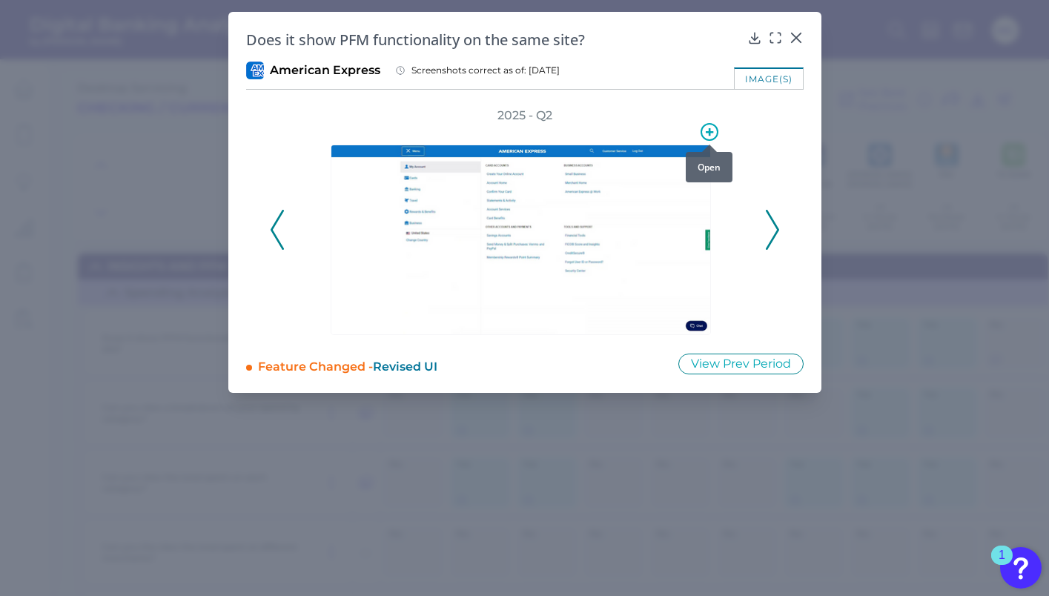
click at [709, 128] on icon at bounding box center [709, 131] width 7 height 7
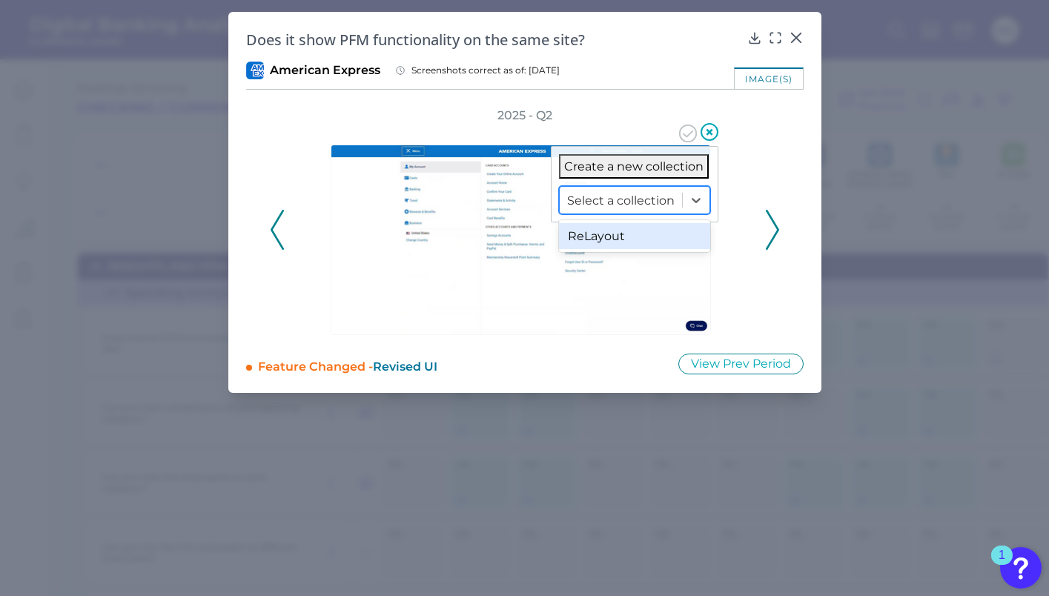
click at [639, 194] on div at bounding box center [621, 200] width 108 height 17
click at [627, 233] on div "ReLayout" at bounding box center [634, 236] width 151 height 26
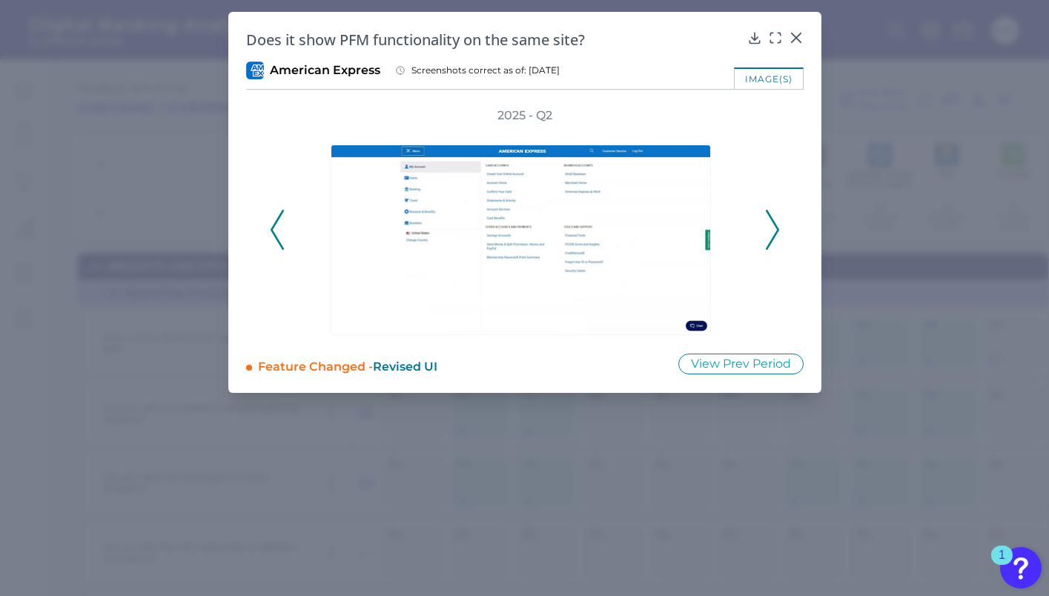
click at [775, 220] on icon at bounding box center [772, 230] width 13 height 40
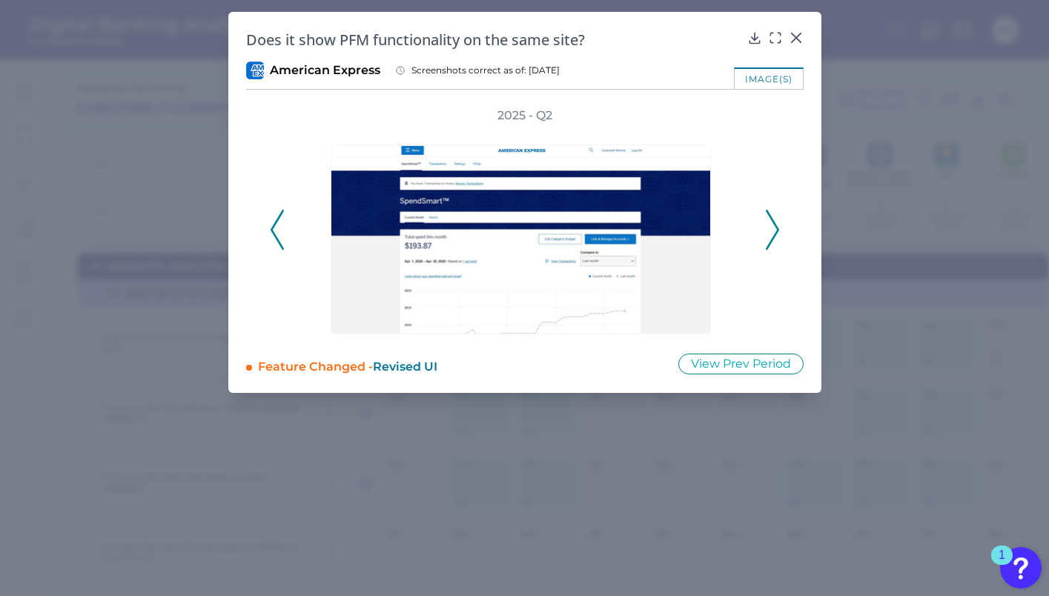
click at [775, 220] on icon at bounding box center [772, 230] width 13 height 40
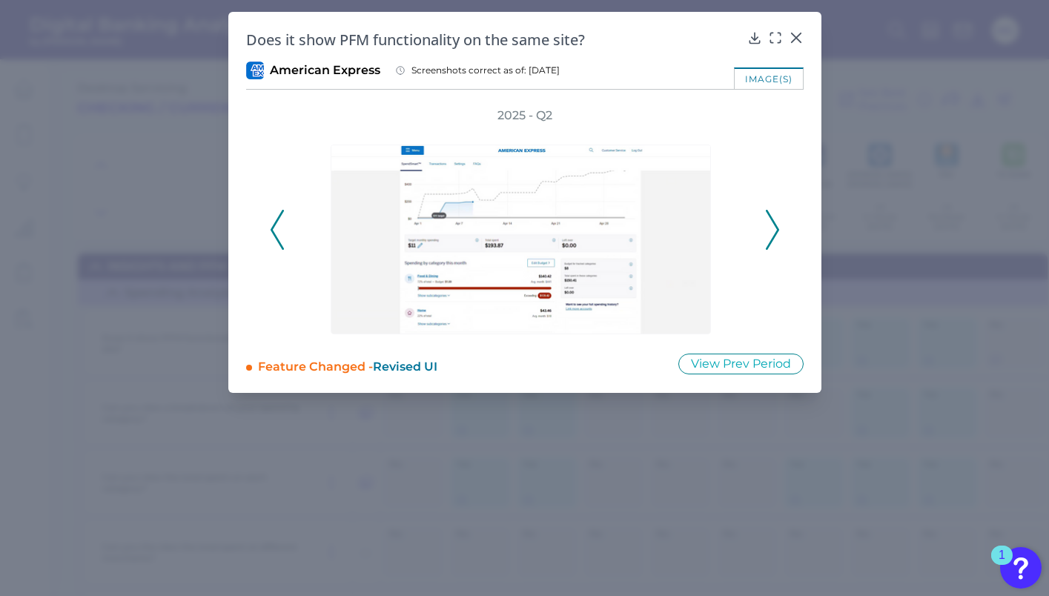
click at [763, 225] on div "2025 - Q2" at bounding box center [525, 222] width 510 height 228
click at [797, 36] on icon at bounding box center [795, 37] width 9 height 9
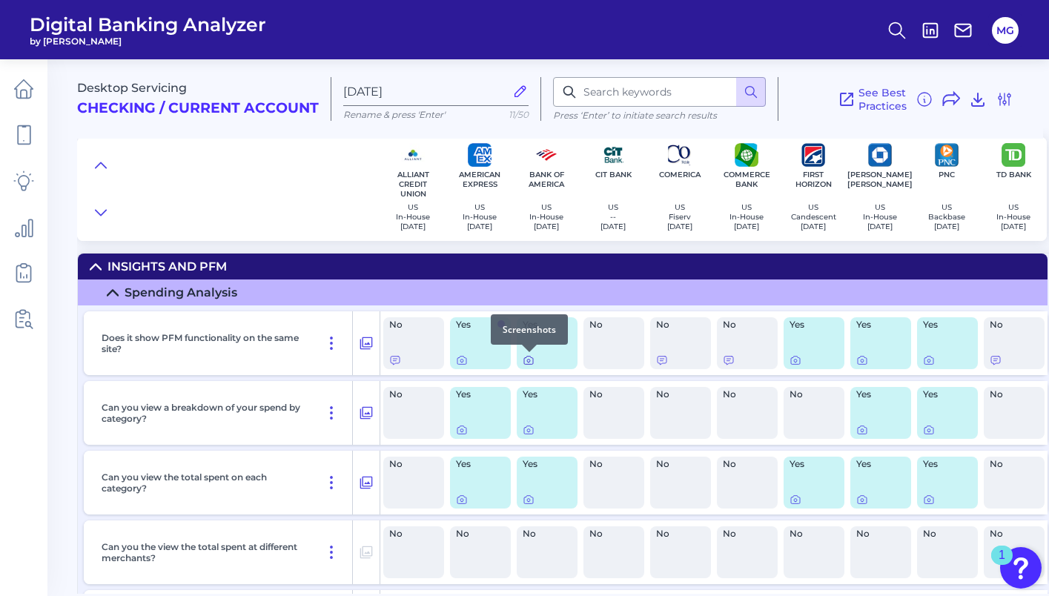
click at [528, 363] on icon at bounding box center [528, 361] width 3 height 3
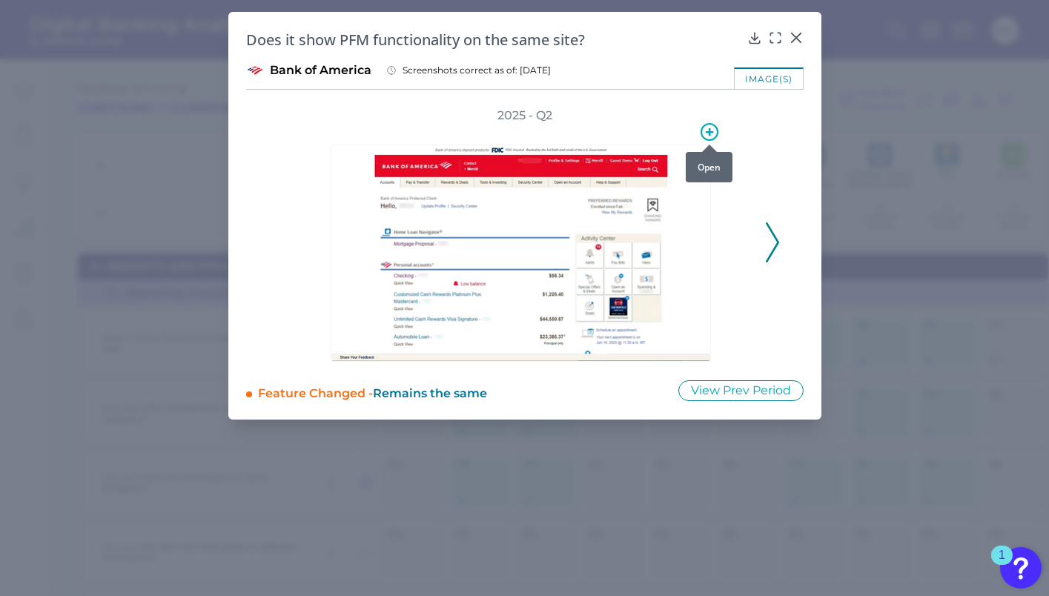
click at [709, 128] on icon at bounding box center [709, 131] width 7 height 7
click at [762, 184] on div "2025 - Q2" at bounding box center [525, 235] width 510 height 254
click at [762, 225] on div "2025 - Q2" at bounding box center [525, 235] width 510 height 254
click at [771, 237] on icon at bounding box center [772, 242] width 13 height 40
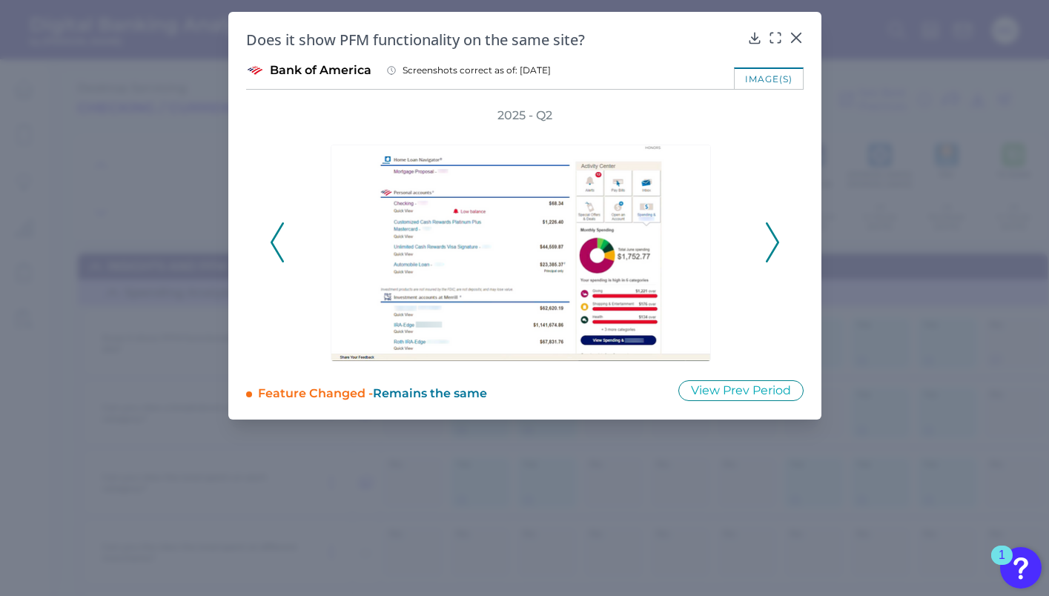
click at [771, 237] on icon at bounding box center [772, 242] width 13 height 40
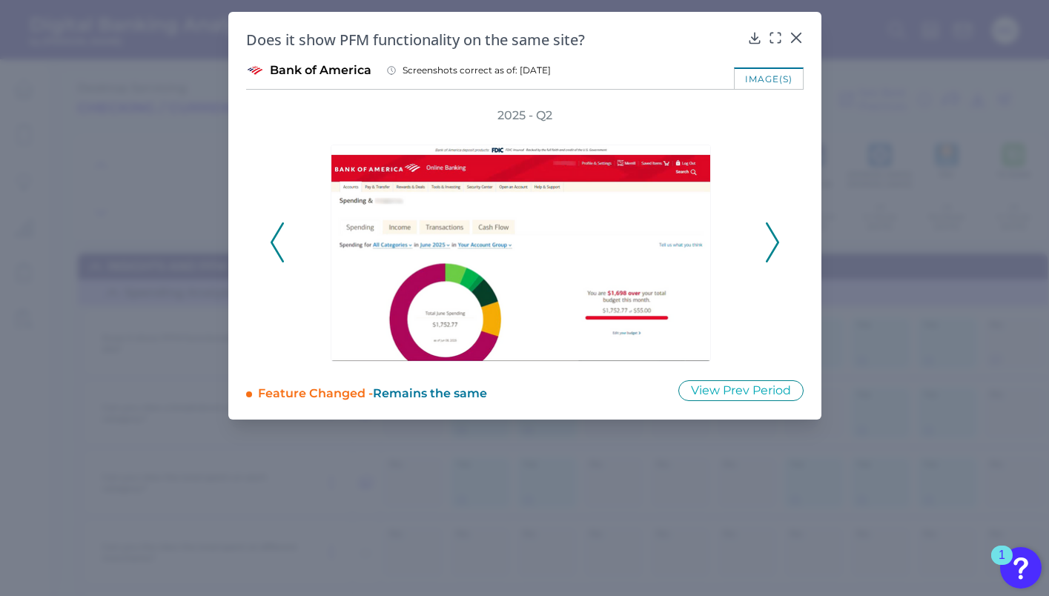
click at [771, 237] on icon at bounding box center [772, 242] width 13 height 40
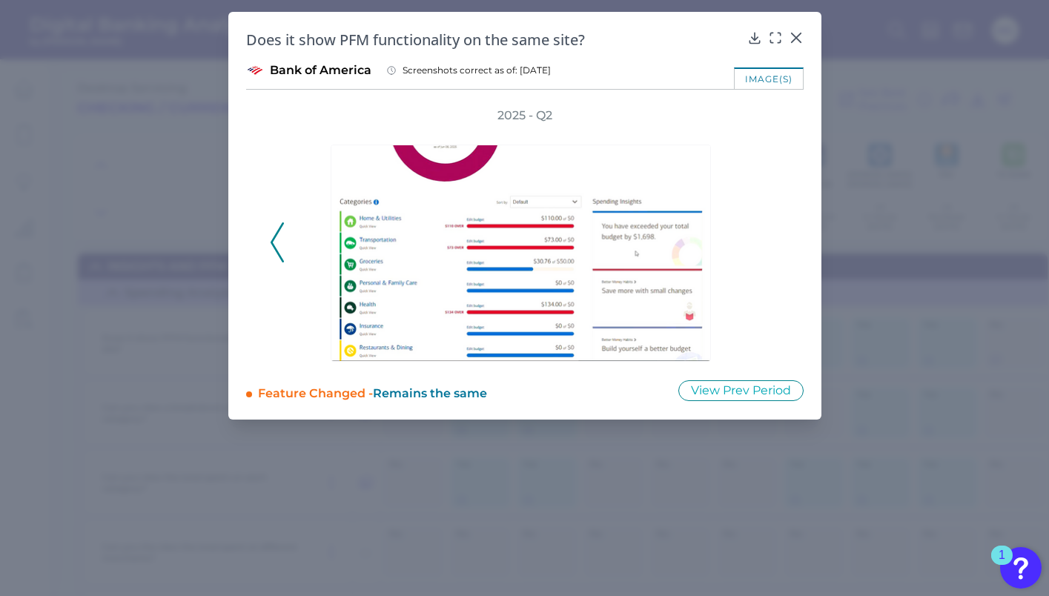
click at [771, 237] on div "2025 - Q2" at bounding box center [525, 235] width 510 height 254
click at [284, 260] on div "2025 - Q2" at bounding box center [525, 235] width 510 height 254
click at [274, 257] on icon at bounding box center [277, 242] width 13 height 40
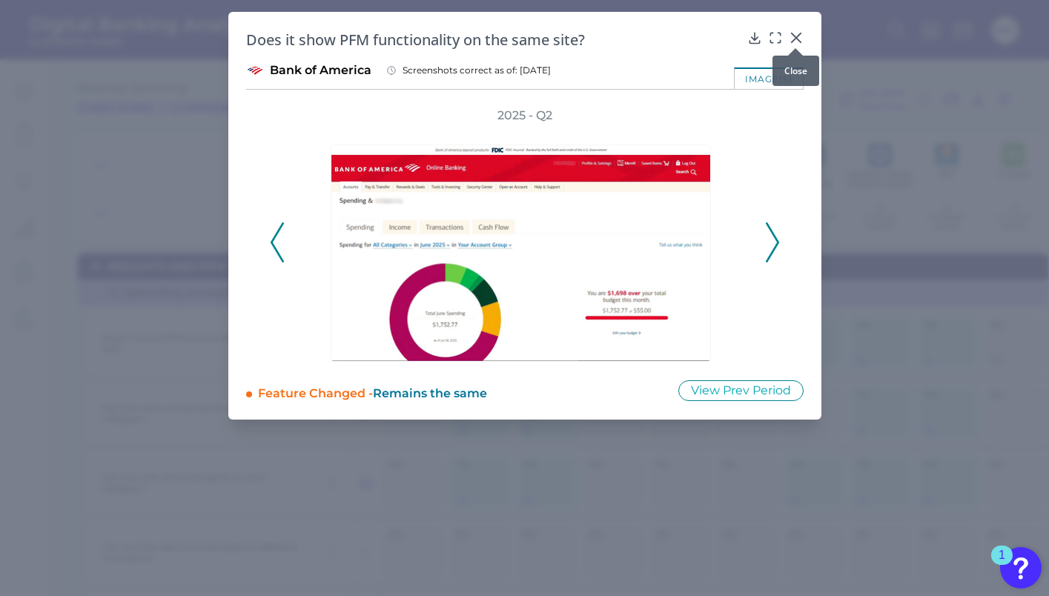
click at [797, 33] on icon at bounding box center [796, 37] width 15 height 15
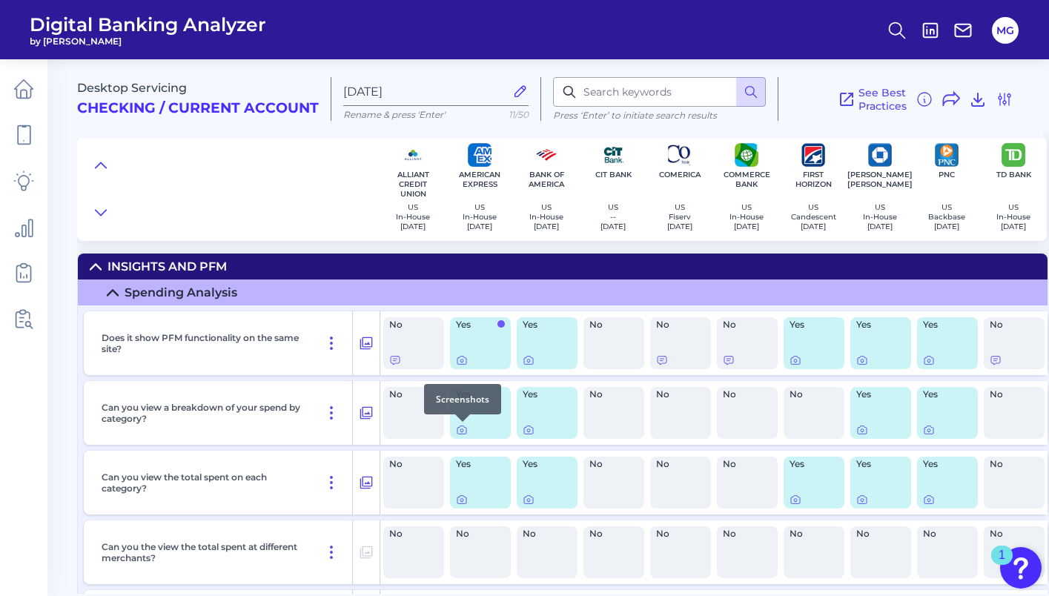
click at [461, 428] on div at bounding box center [462, 422] width 15 height 15
click at [464, 432] on icon at bounding box center [462, 430] width 3 height 3
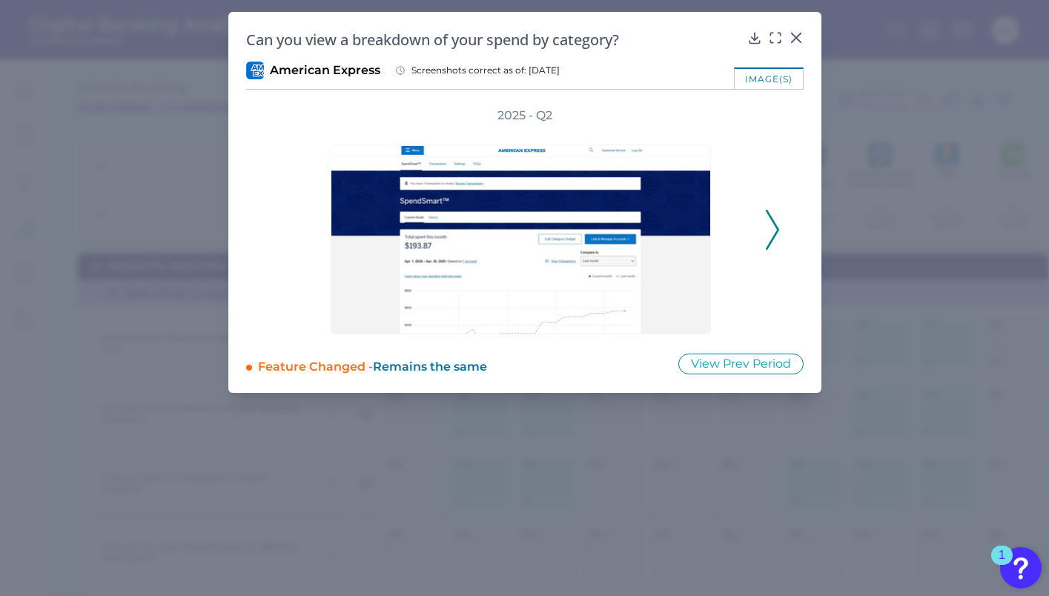
click at [773, 222] on polyline at bounding box center [772, 230] width 11 height 38
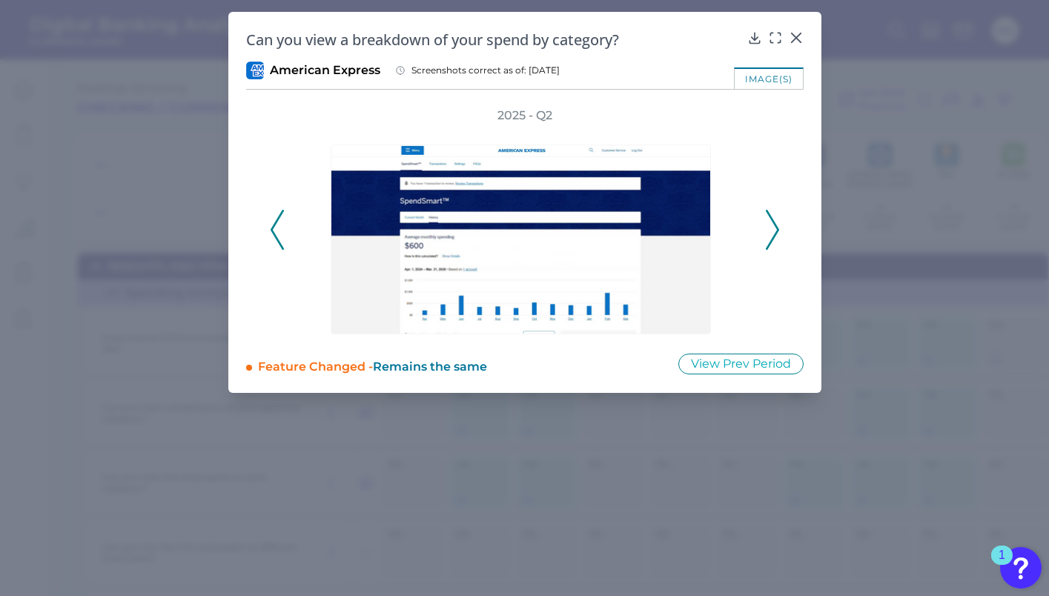
click at [773, 222] on polyline at bounding box center [772, 230] width 11 height 38
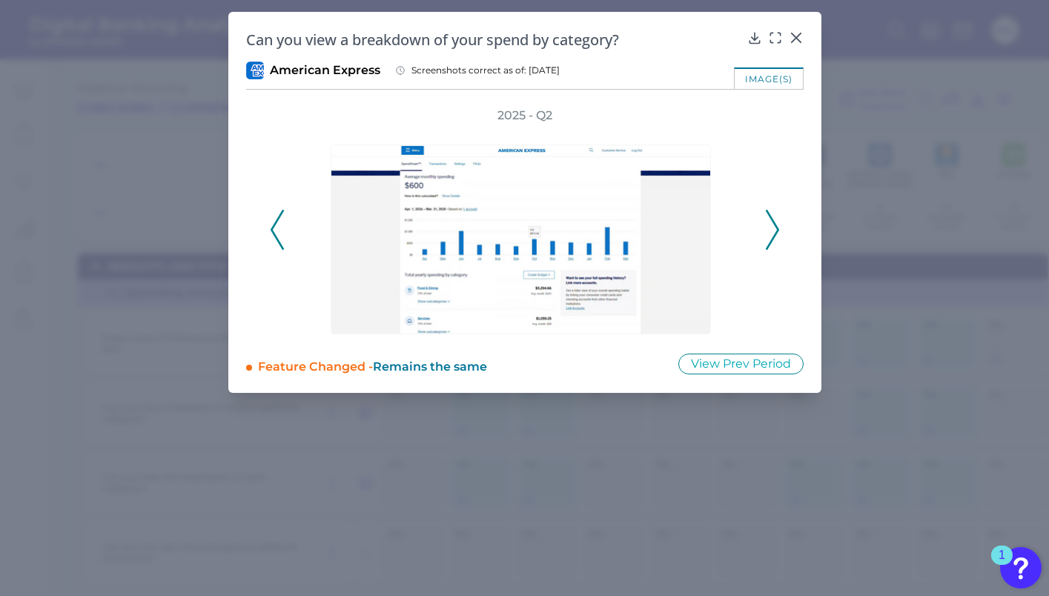
click at [773, 222] on polyline at bounding box center [772, 230] width 11 height 38
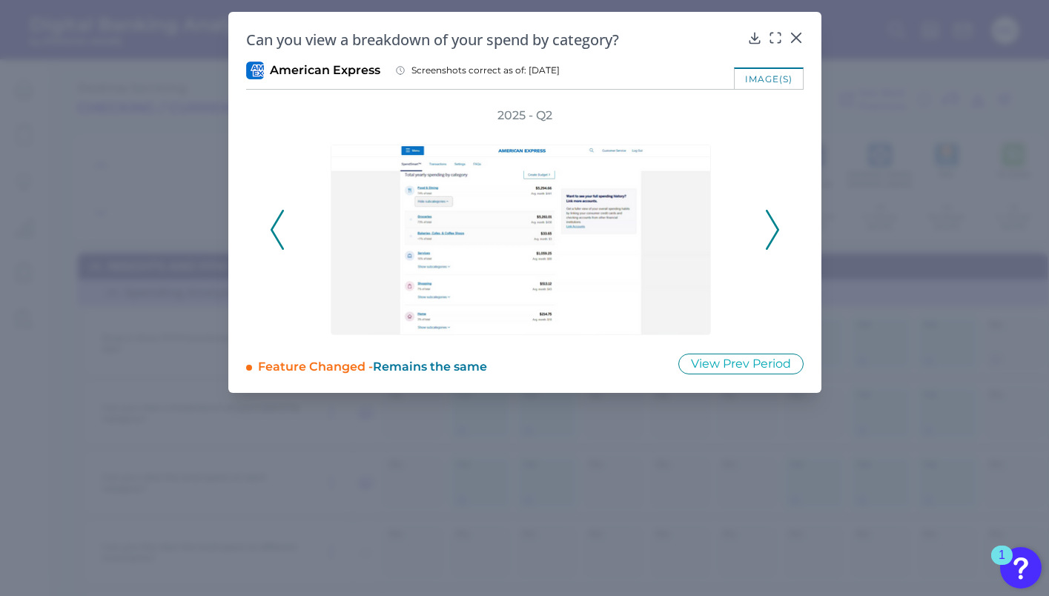
click at [773, 222] on polyline at bounding box center [772, 230] width 11 height 38
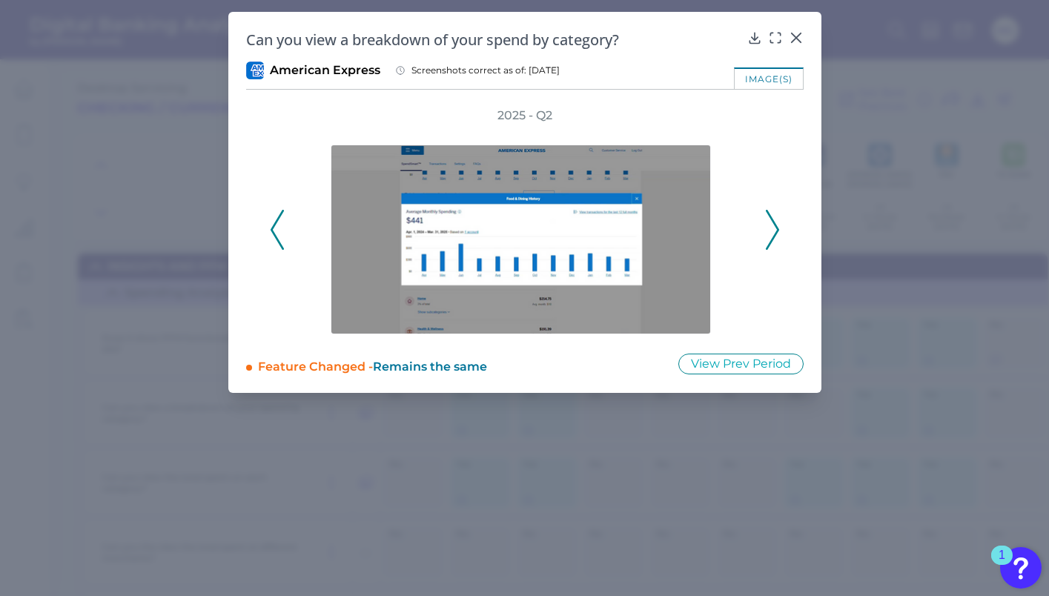
click at [270, 226] on button at bounding box center [277, 230] width 15 height 40
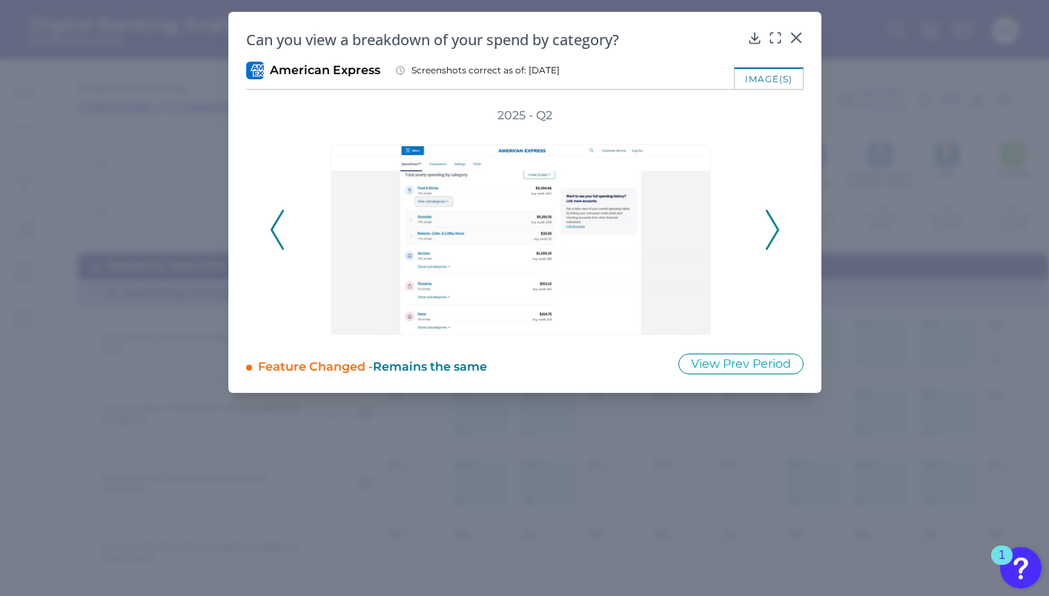
click at [270, 226] on button at bounding box center [277, 230] width 15 height 40
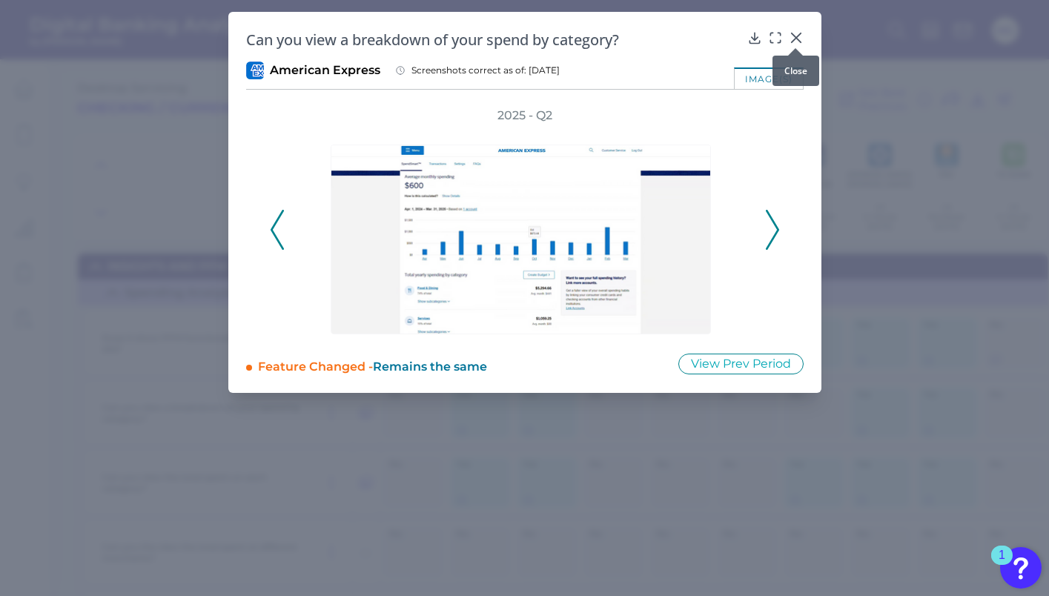
click at [797, 38] on icon at bounding box center [796, 37] width 15 height 15
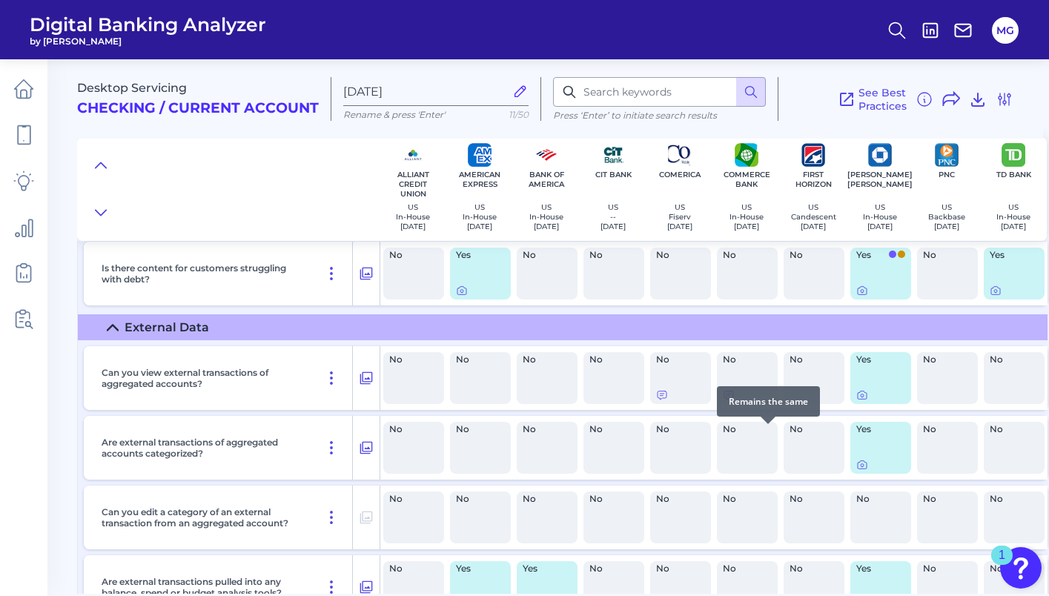
scroll to position [2548, 0]
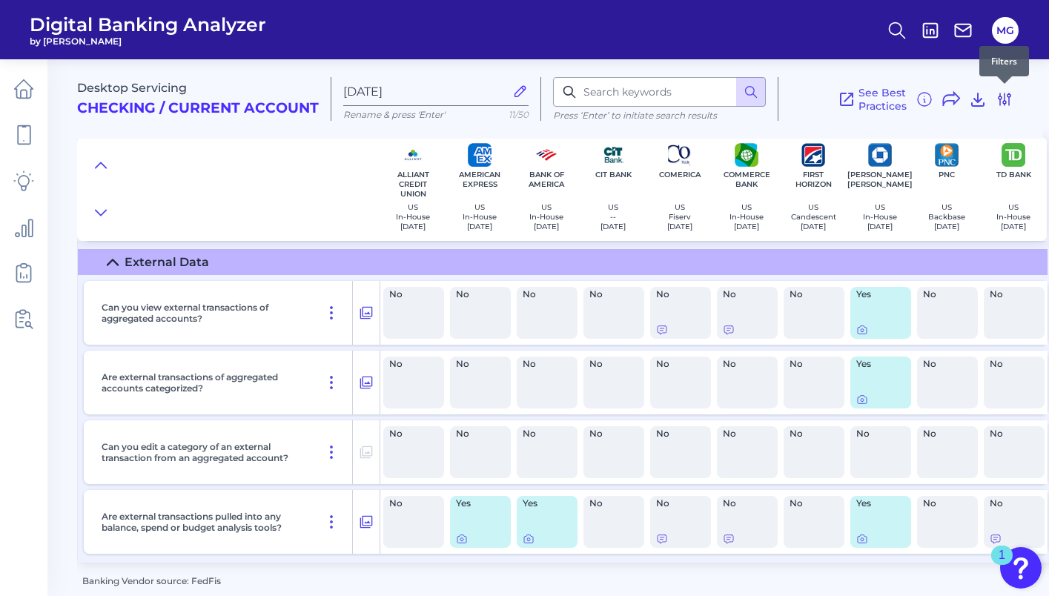
click at [1007, 97] on icon at bounding box center [1005, 99] width 18 height 18
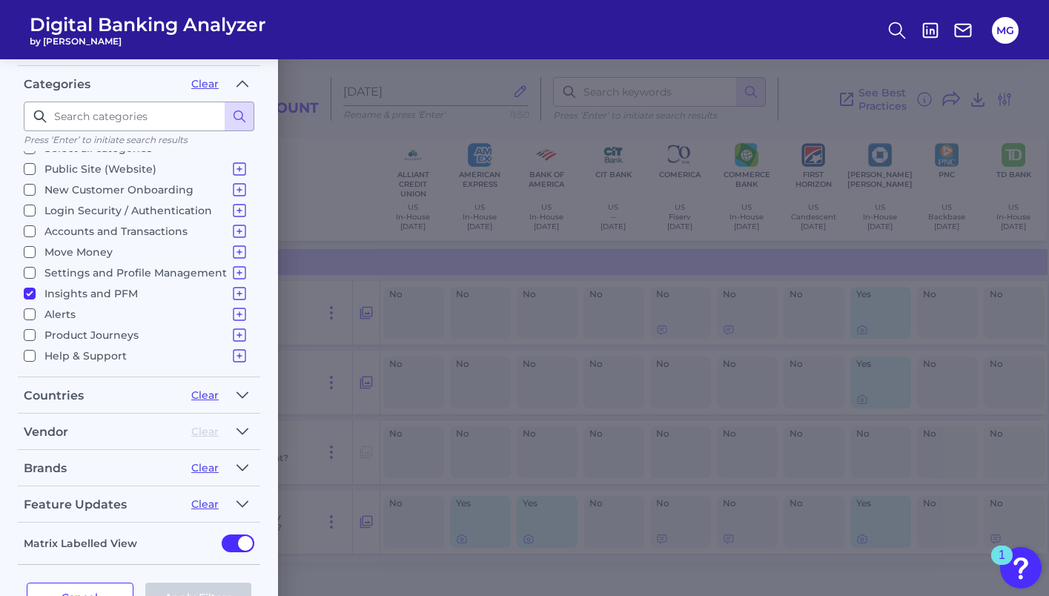
scroll to position [196, 0]
click at [30, 289] on input "Insights and PFM Spending Analysis Budgets Savings Financial Health & Credit Sc…" at bounding box center [30, 295] width 12 height 12
checkbox input "false"
click at [29, 268] on input "Settings and Profile Management Changing settings Manage Account Holder Access …" at bounding box center [30, 274] width 12 height 12
click at [203, 584] on button "Apply Filters" at bounding box center [198, 599] width 107 height 30
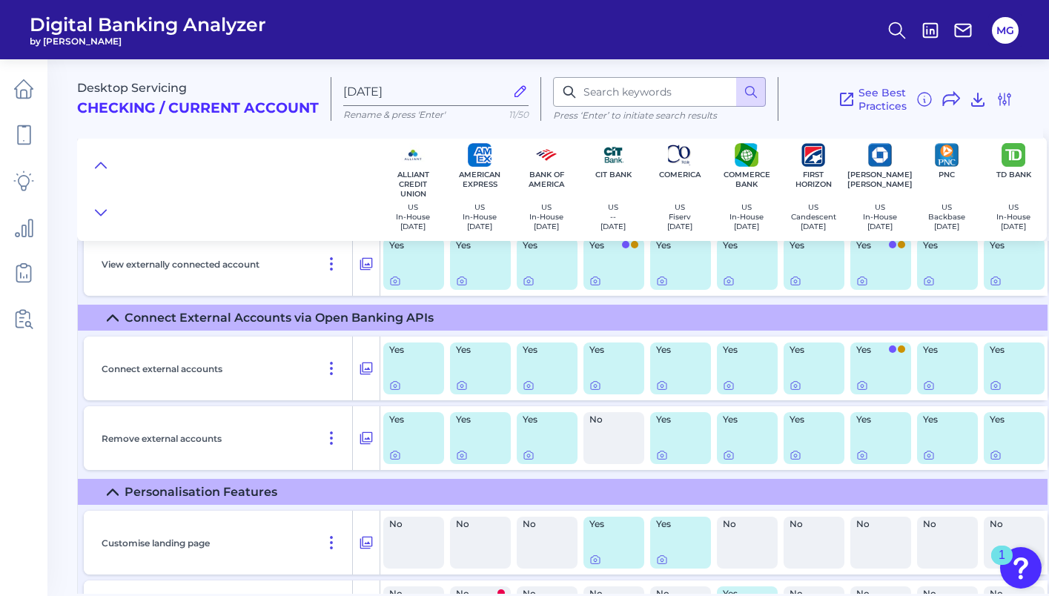
scroll to position [1744, 0]
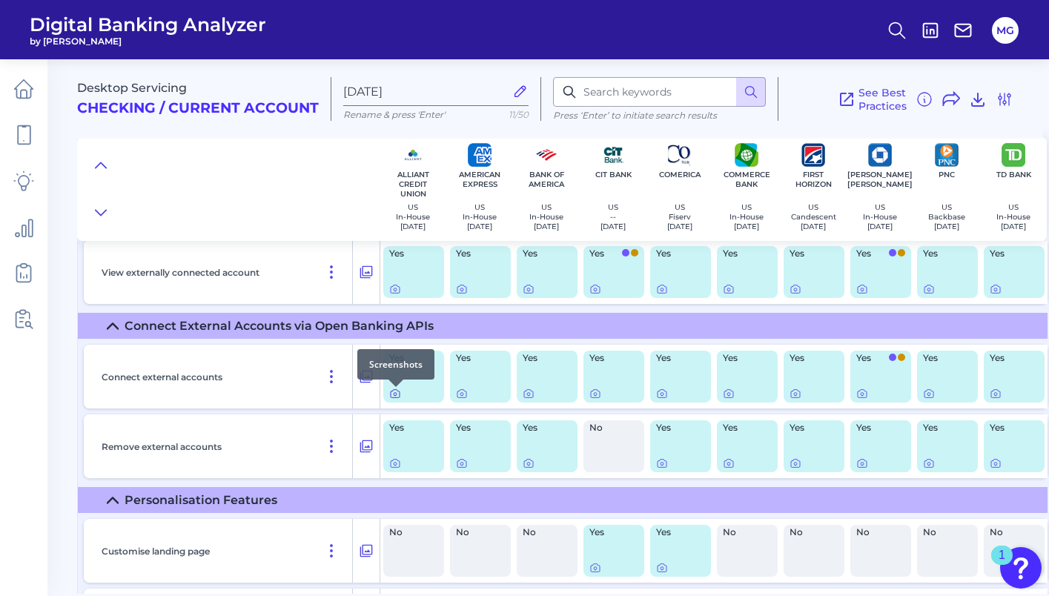
click at [395, 399] on icon at bounding box center [395, 394] width 12 height 12
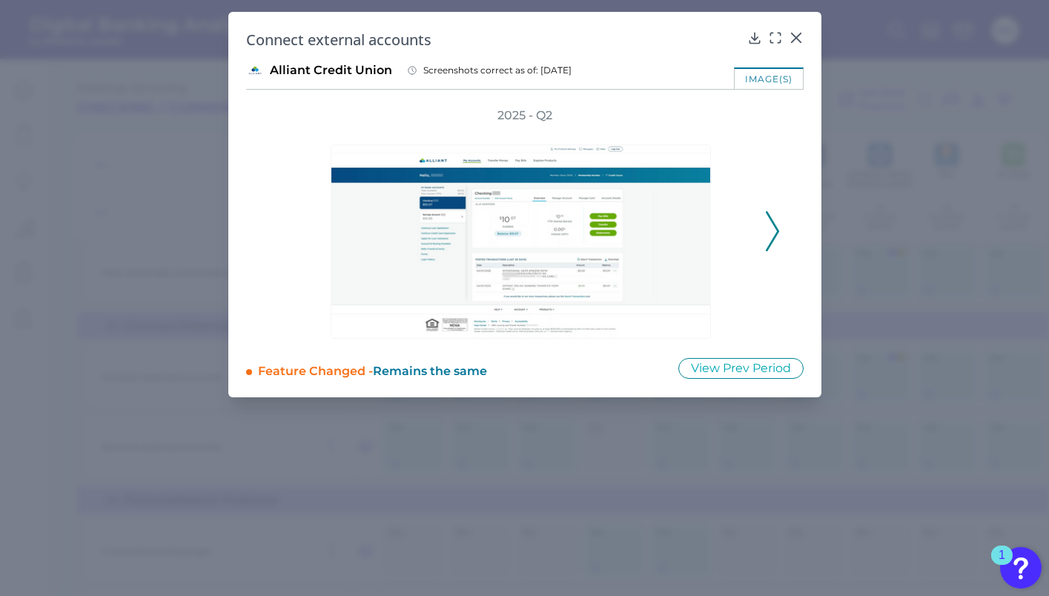
click at [774, 225] on polyline at bounding box center [772, 232] width 11 height 38
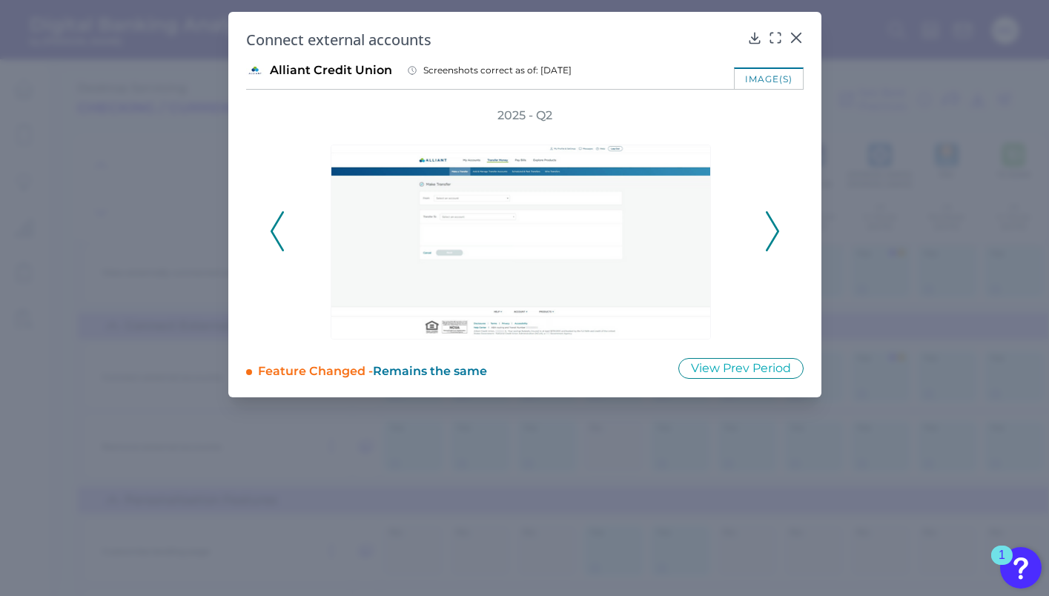
click at [774, 225] on polyline at bounding box center [772, 232] width 11 height 38
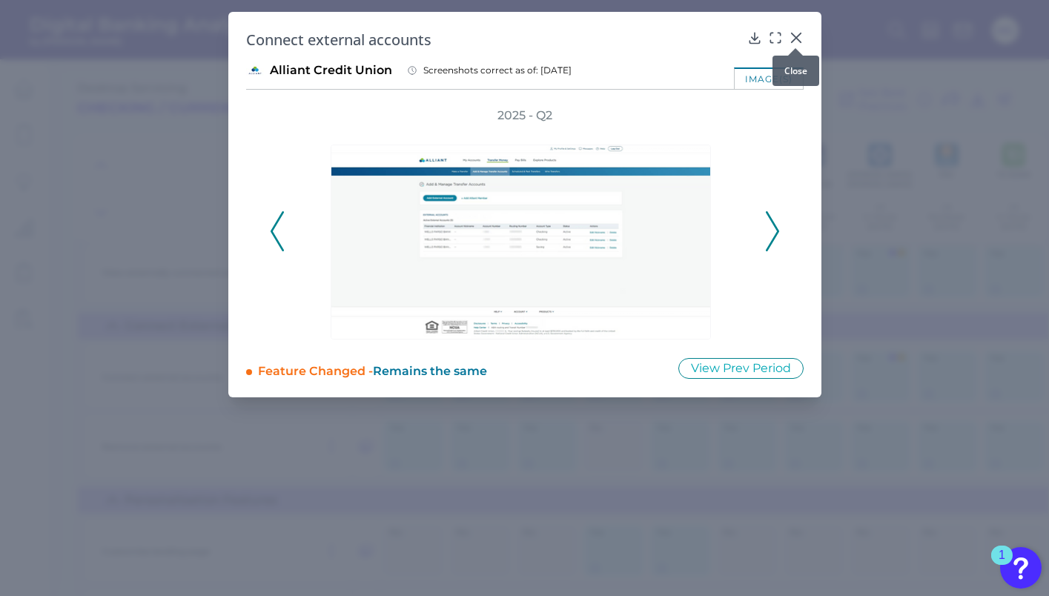
click at [795, 37] on icon at bounding box center [795, 37] width 9 height 9
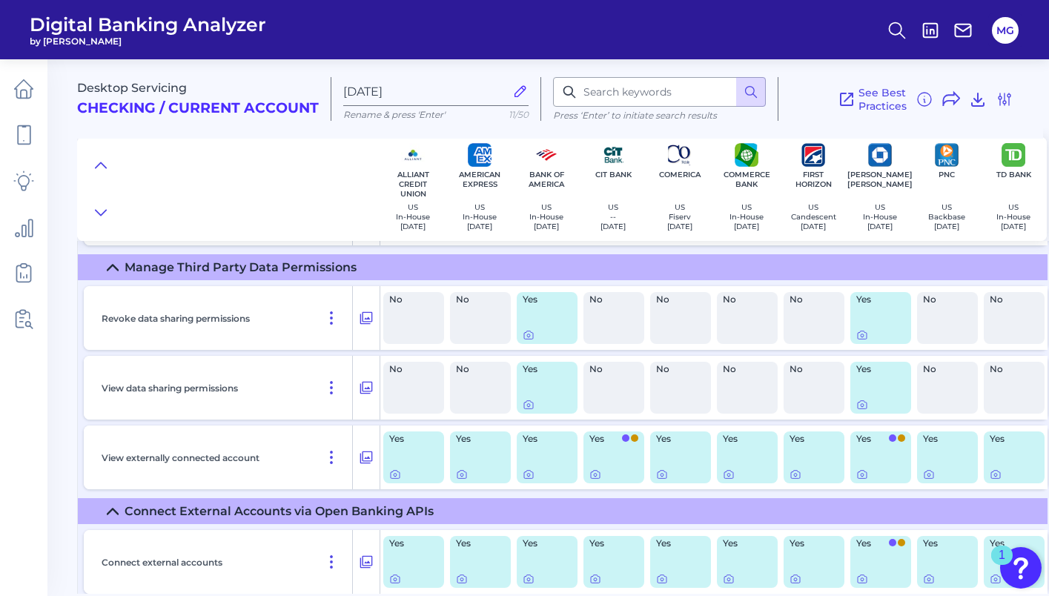
scroll to position [1551, 0]
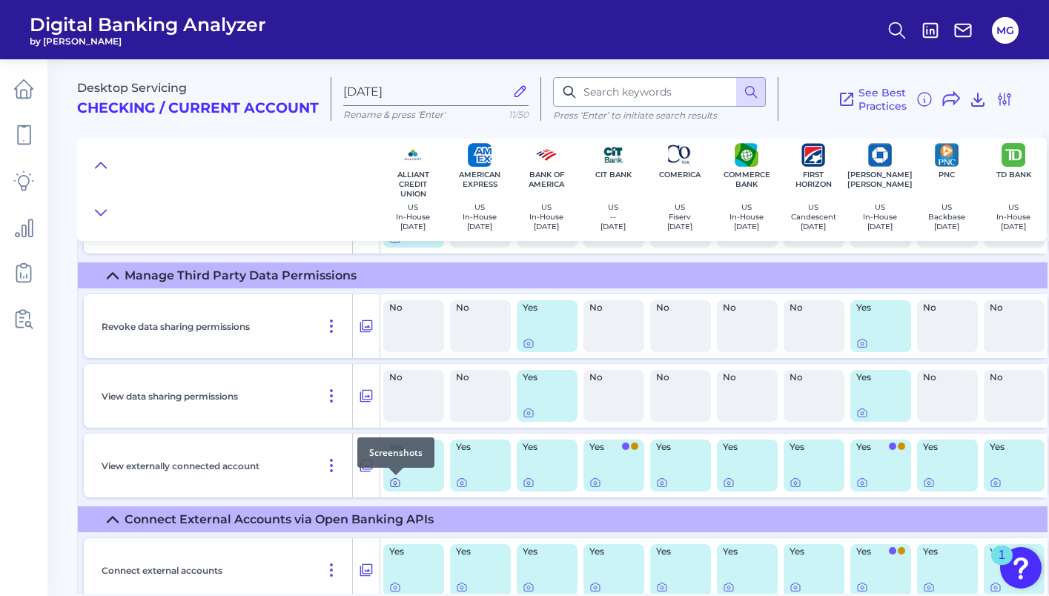
click at [397, 484] on icon at bounding box center [395, 483] width 12 height 12
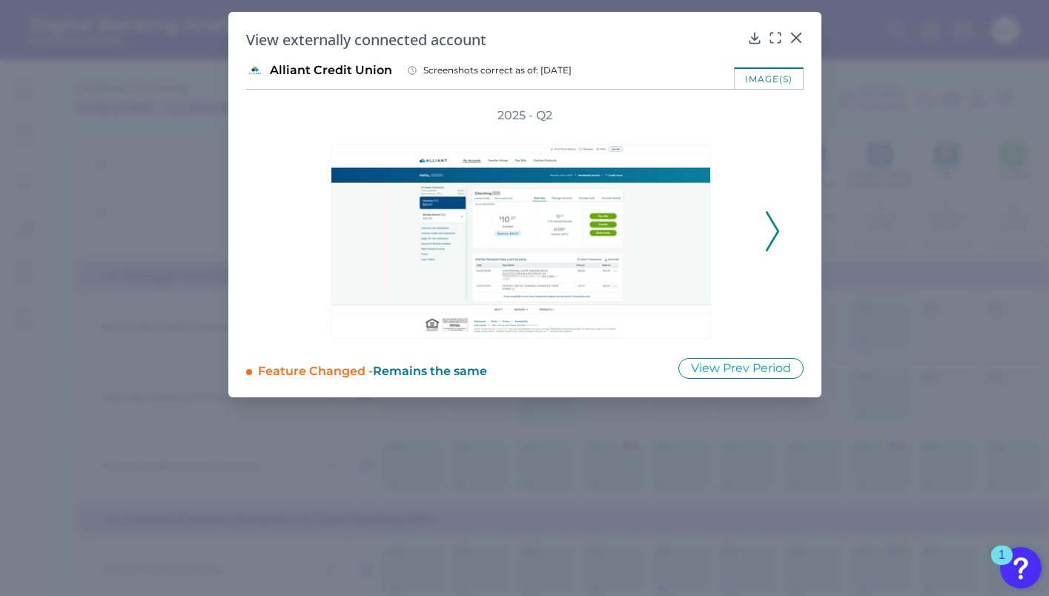
click at [779, 228] on div "2025 - Q2" at bounding box center [525, 224] width 558 height 232
click at [771, 238] on icon at bounding box center [772, 231] width 13 height 40
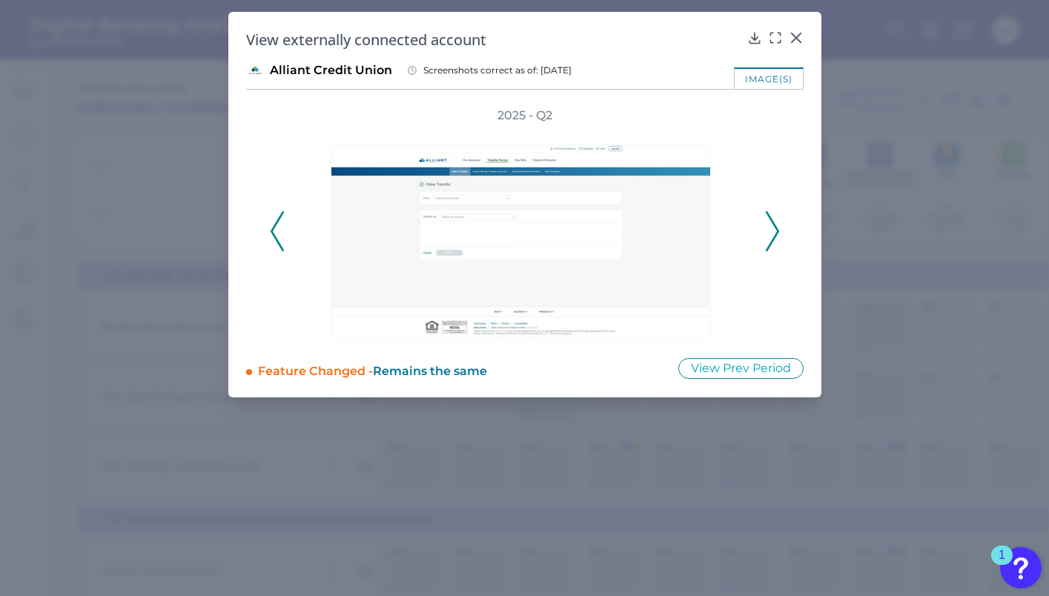
click at [771, 239] on icon at bounding box center [772, 231] width 13 height 40
click at [771, 239] on div "2025 - Q2" at bounding box center [525, 224] width 510 height 232
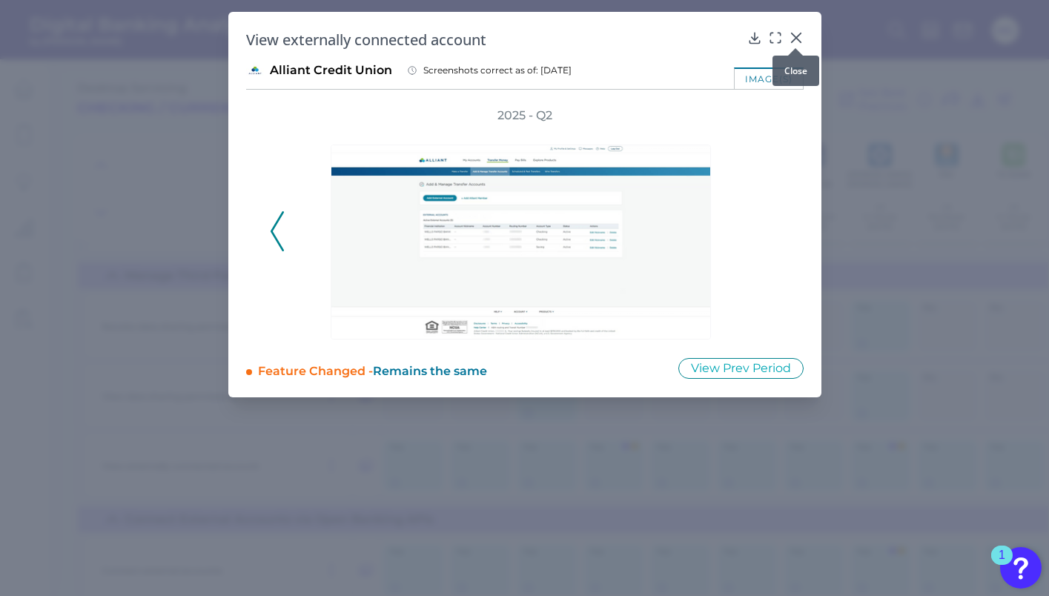
click at [794, 42] on div at bounding box center [795, 48] width 15 height 15
click at [799, 40] on icon at bounding box center [795, 37] width 9 height 9
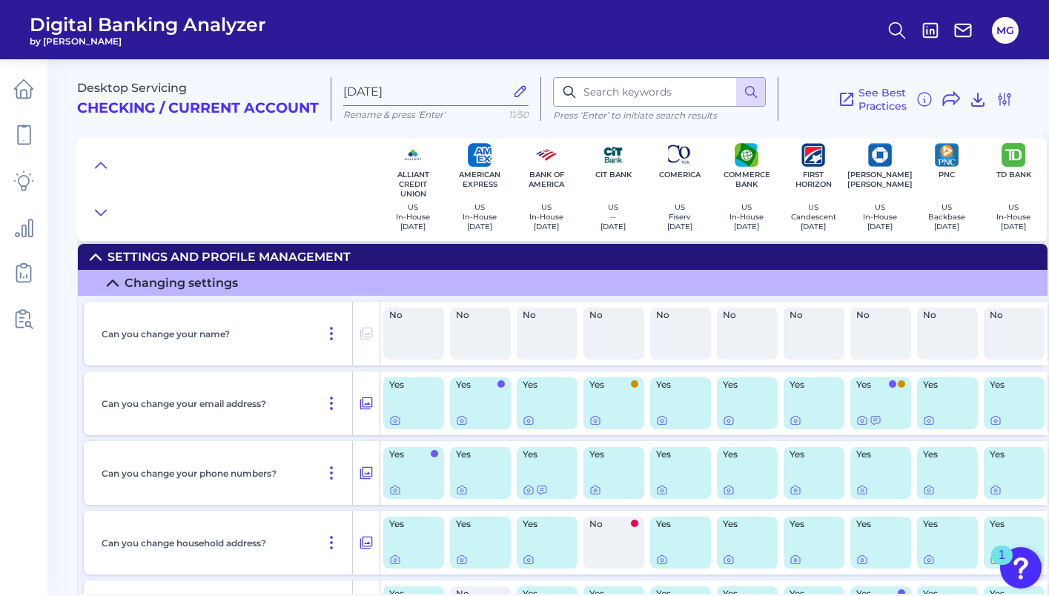
scroll to position [12, 0]
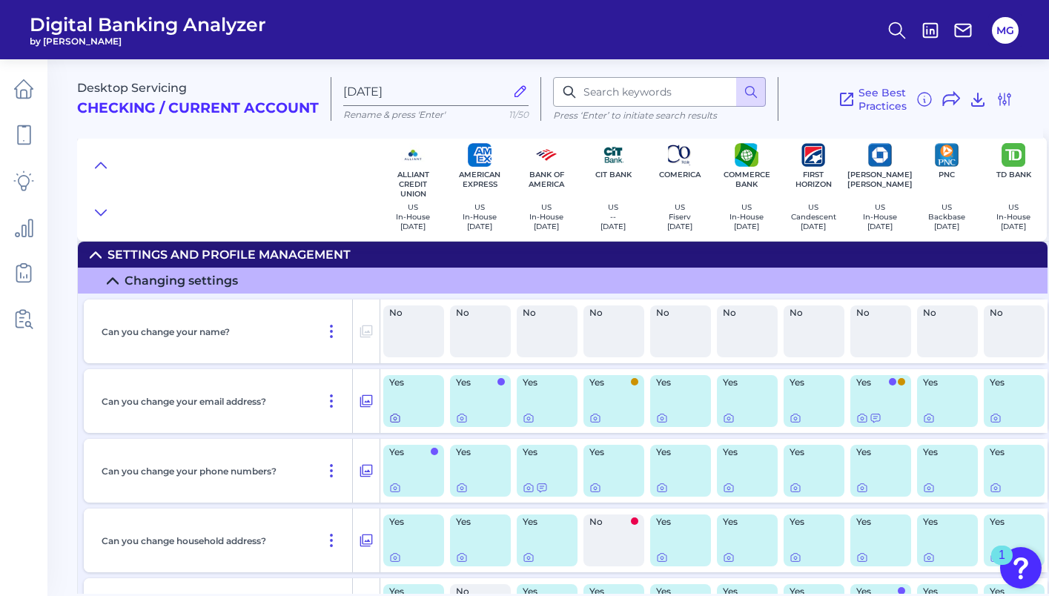
click at [398, 422] on icon at bounding box center [395, 418] width 12 height 12
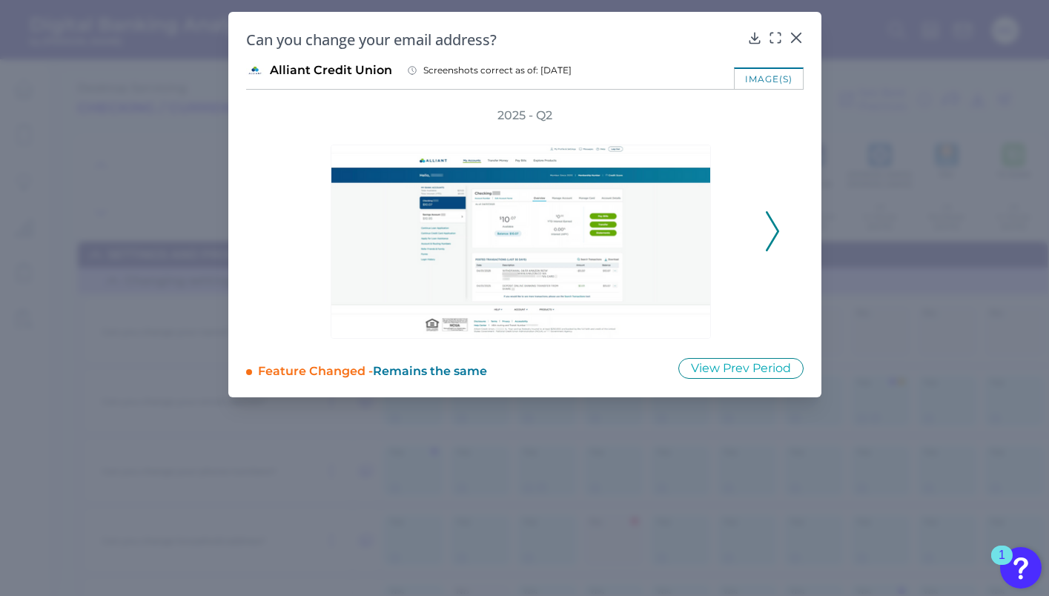
click at [775, 229] on icon at bounding box center [772, 231] width 13 height 40
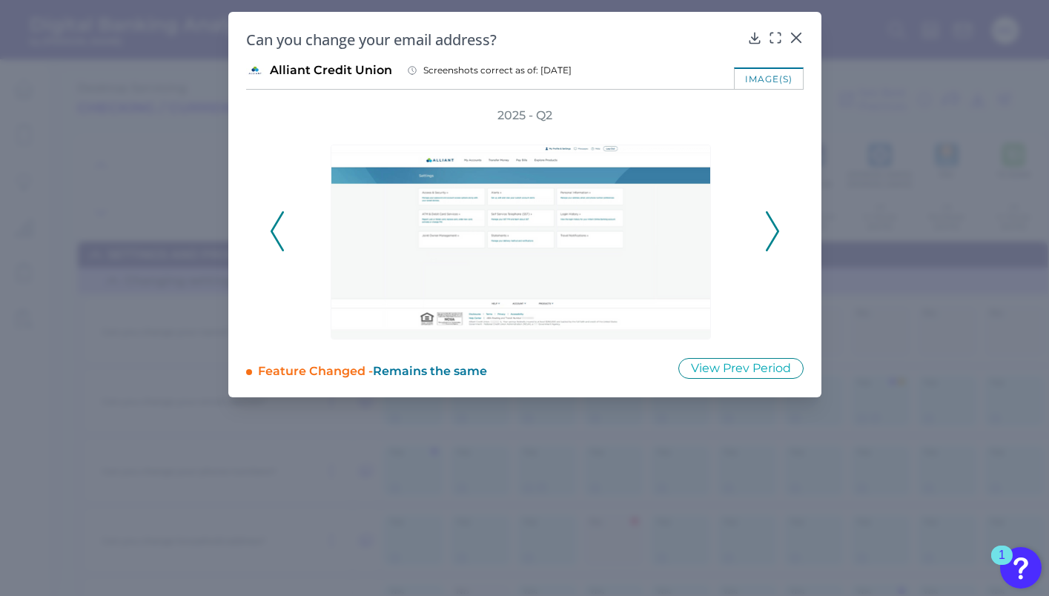
click at [776, 229] on icon at bounding box center [772, 231] width 13 height 40
click at [799, 34] on icon at bounding box center [795, 37] width 9 height 9
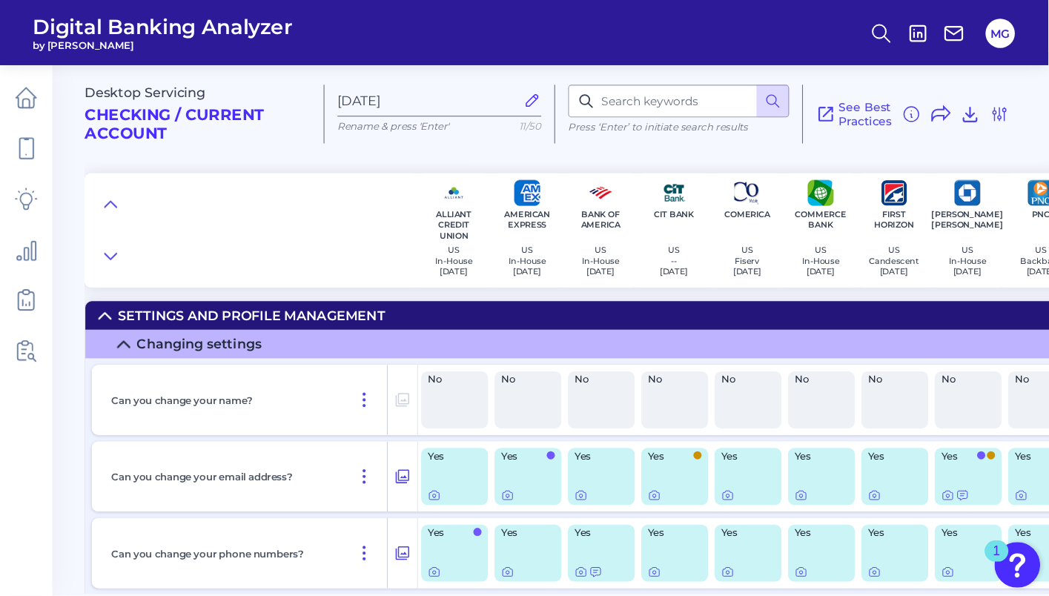
scroll to position [196, 0]
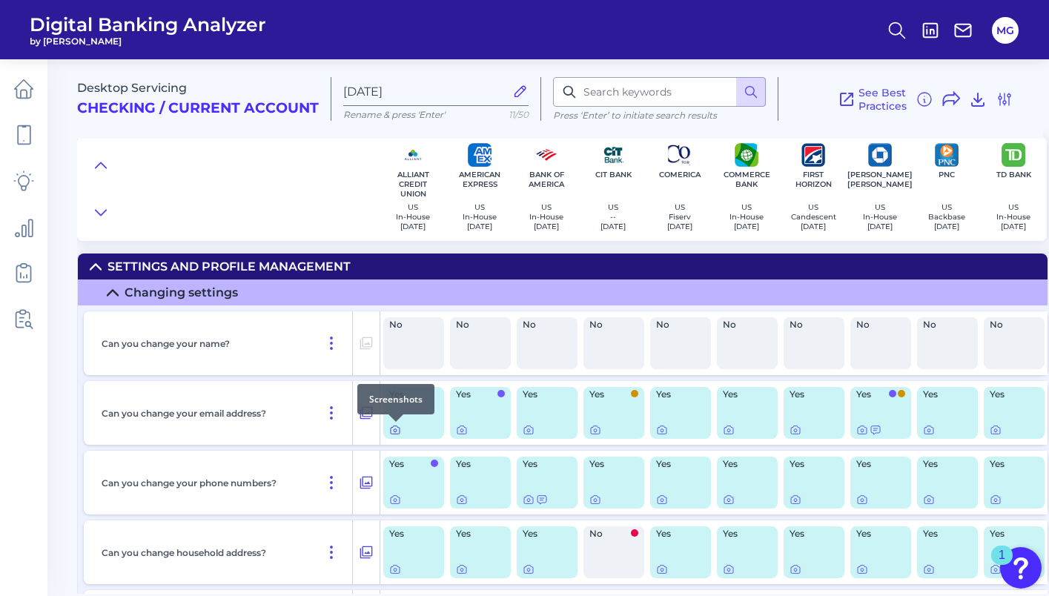
click at [393, 430] on icon at bounding box center [395, 430] width 12 height 12
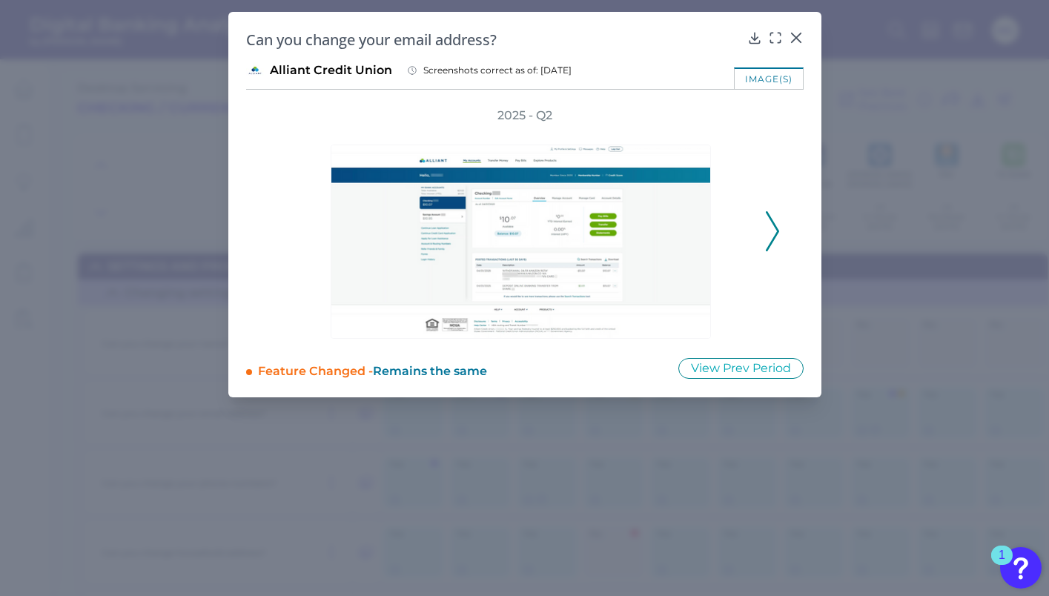
click at [771, 226] on icon at bounding box center [772, 231] width 13 height 40
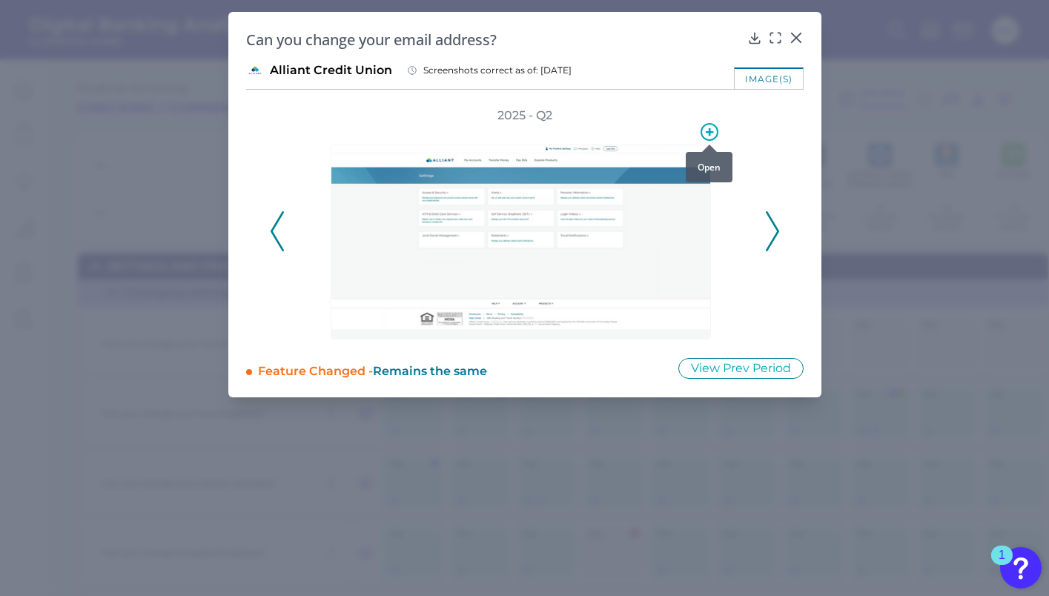
click at [703, 136] on circle at bounding box center [710, 132] width 16 height 16
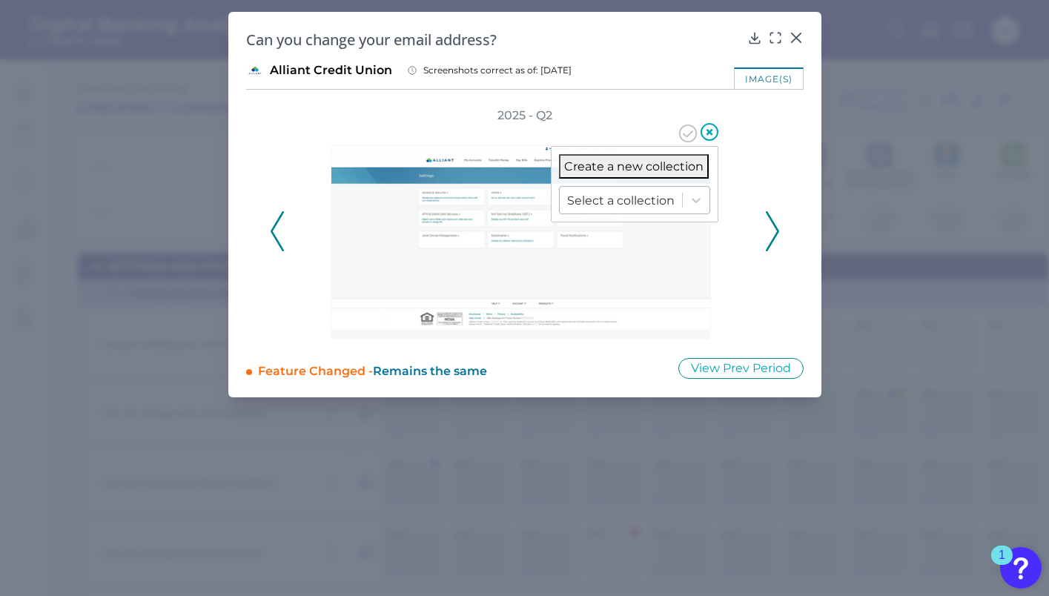
click at [627, 195] on div at bounding box center [621, 200] width 108 height 17
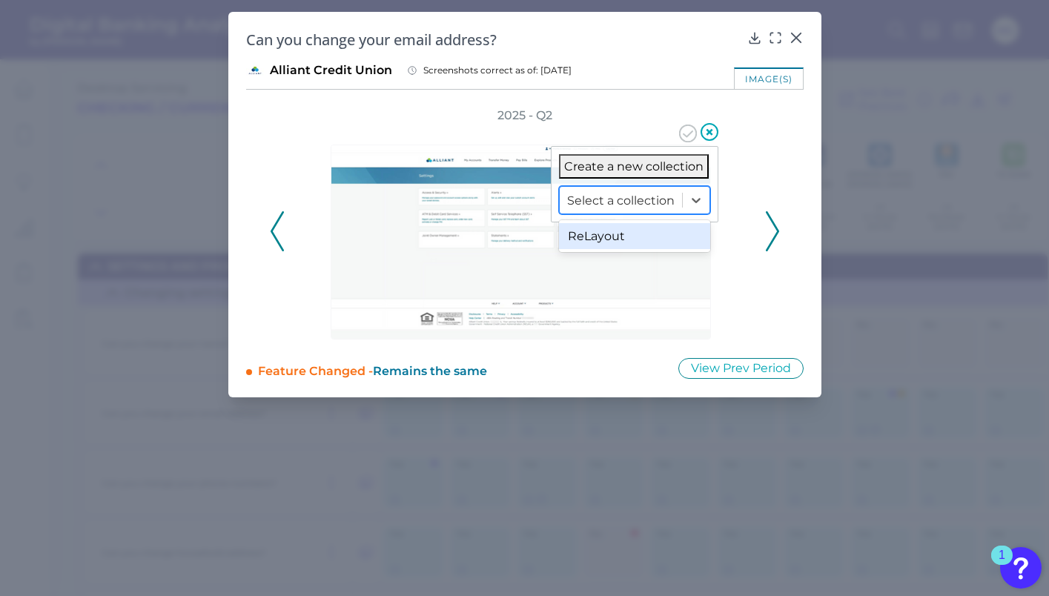
click at [609, 231] on div "ReLayout" at bounding box center [634, 236] width 151 height 26
click at [685, 139] on icon at bounding box center [688, 134] width 18 height 18
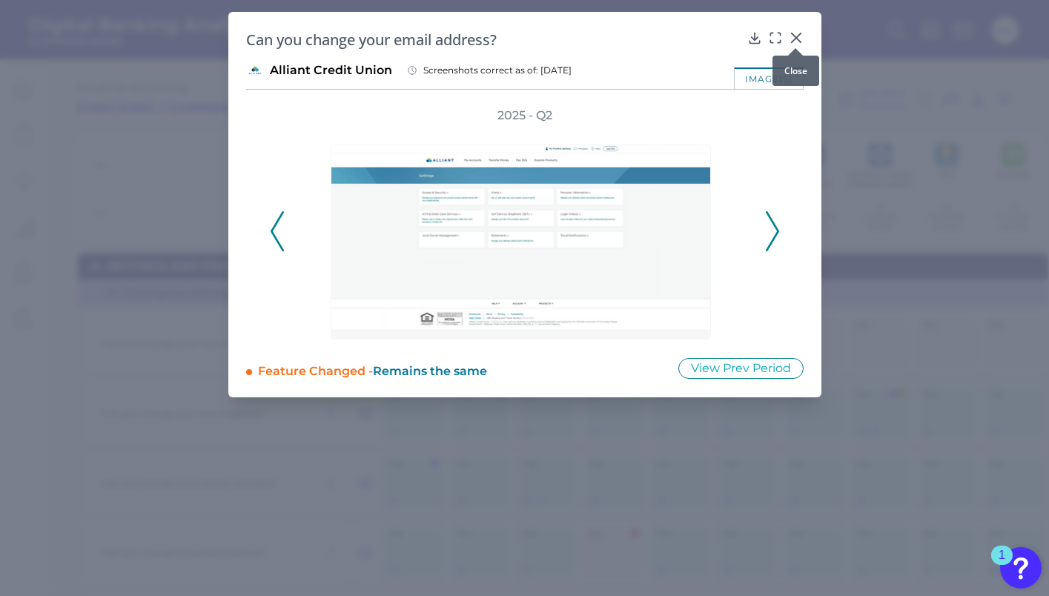
click at [799, 43] on div at bounding box center [795, 48] width 15 height 15
click at [801, 30] on icon at bounding box center [796, 37] width 15 height 15
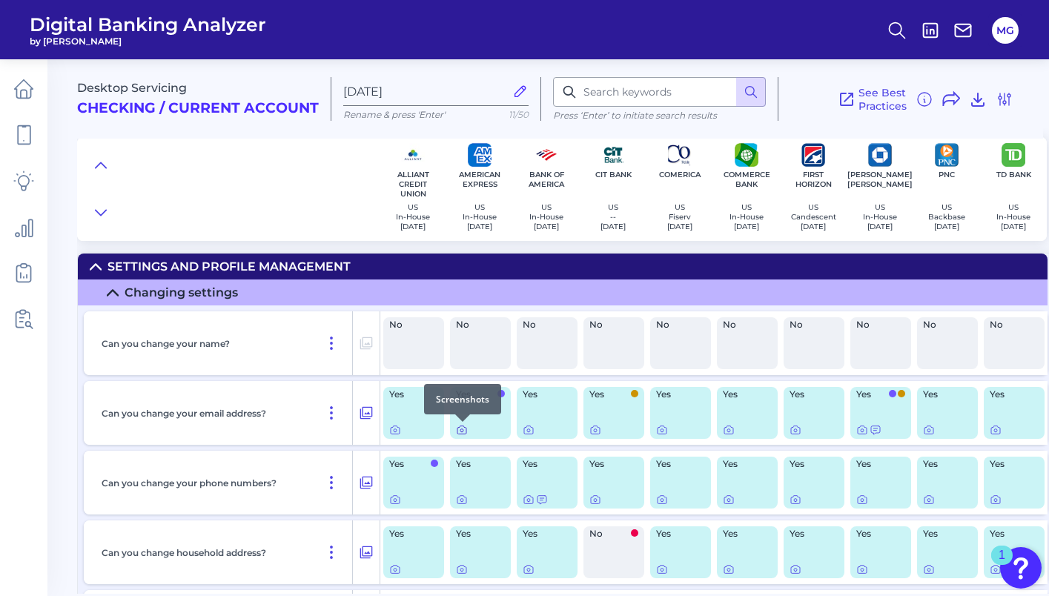
click at [464, 433] on icon at bounding box center [462, 430] width 12 height 12
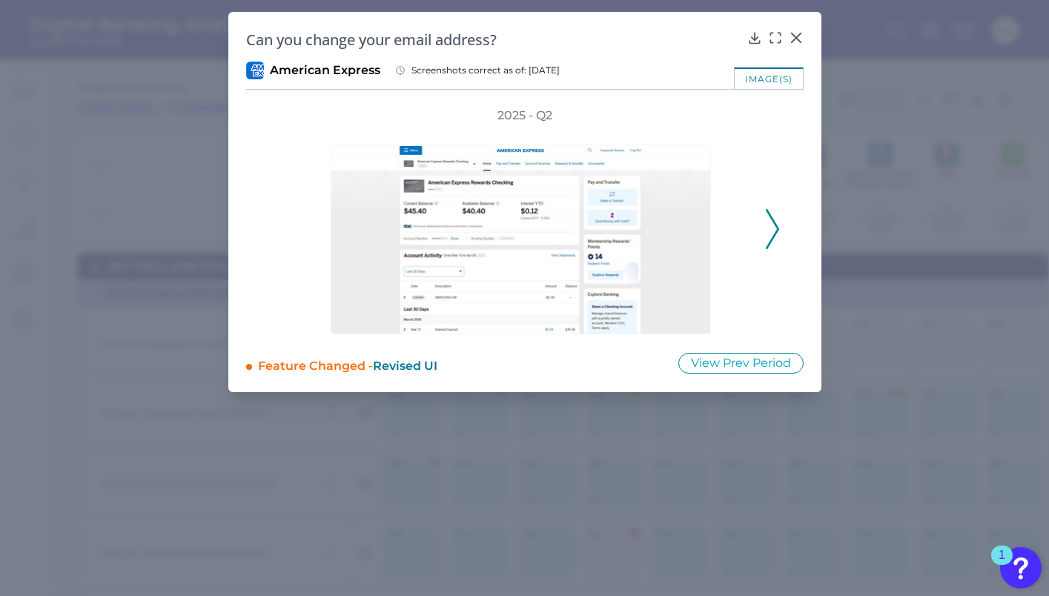
click at [785, 221] on div "2025 - Q2" at bounding box center [525, 221] width 558 height 227
click at [771, 229] on icon at bounding box center [772, 229] width 13 height 40
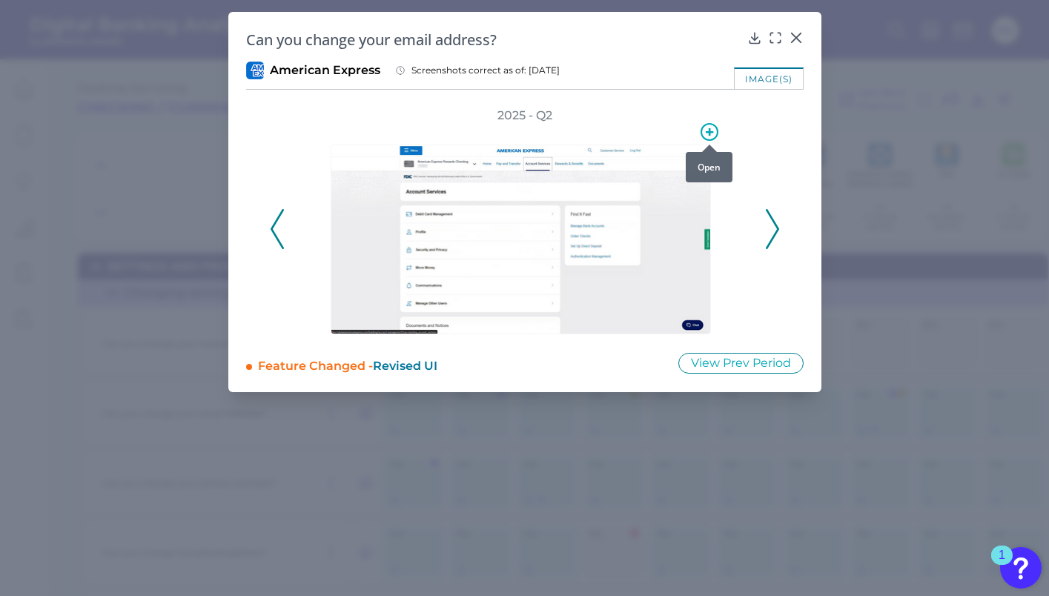
click at [712, 139] on div at bounding box center [709, 144] width 15 height 15
click at [709, 133] on icon at bounding box center [709, 131] width 7 height 7
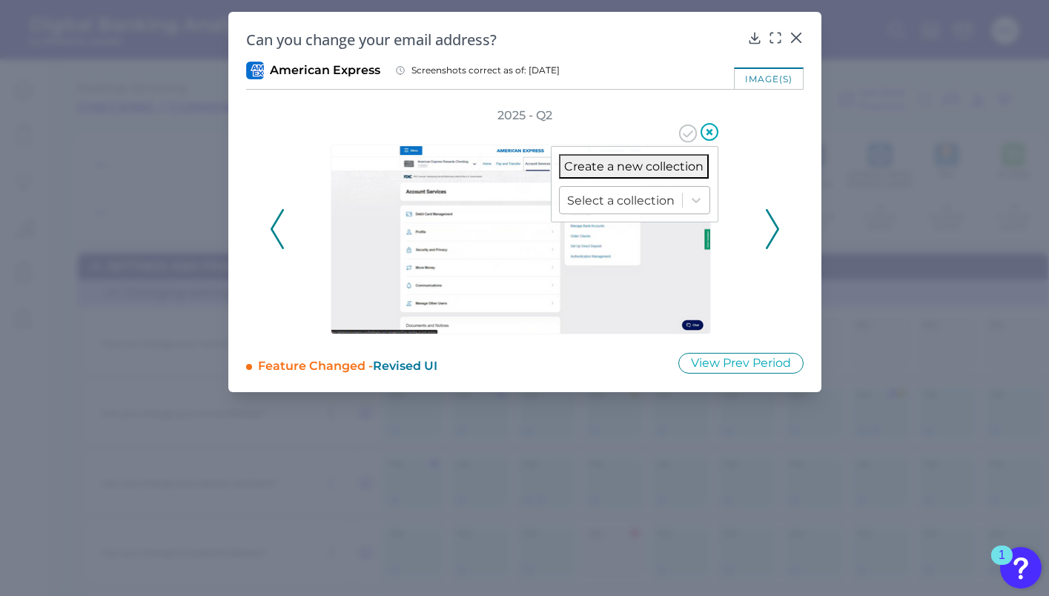
click at [640, 194] on div at bounding box center [621, 200] width 108 height 17
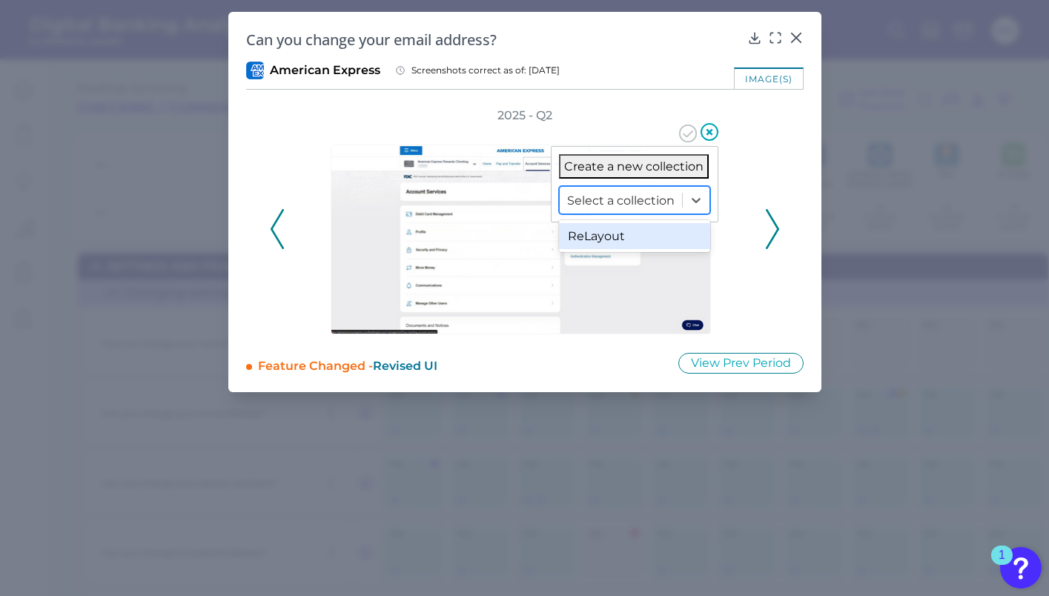
click at [605, 232] on div "ReLayout" at bounding box center [634, 236] width 151 height 26
click at [685, 139] on icon at bounding box center [688, 134] width 18 height 18
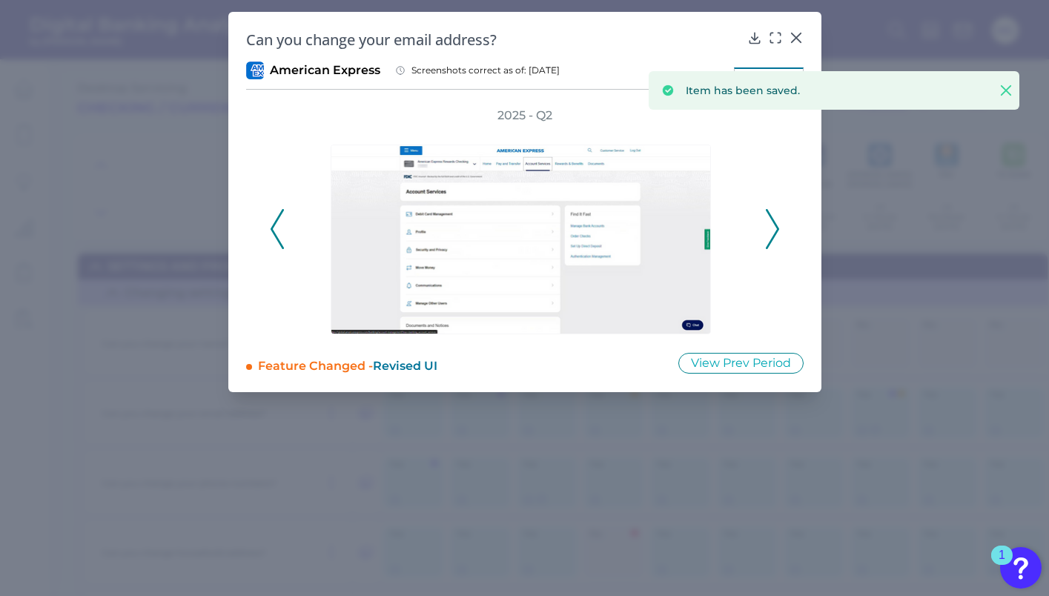
click at [776, 237] on icon at bounding box center [772, 229] width 13 height 40
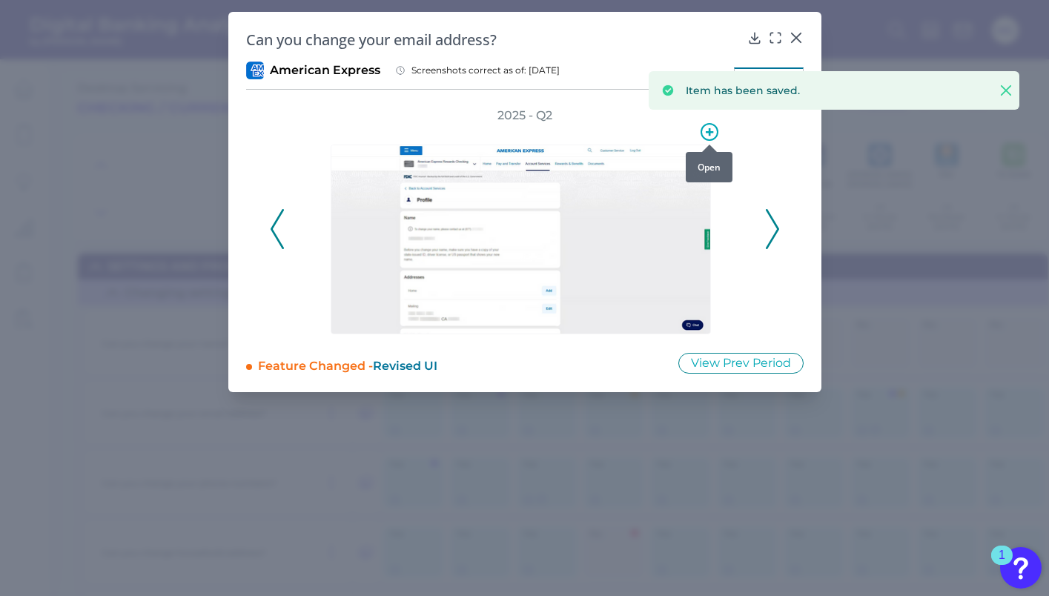
click at [713, 124] on circle at bounding box center [710, 132] width 16 height 16
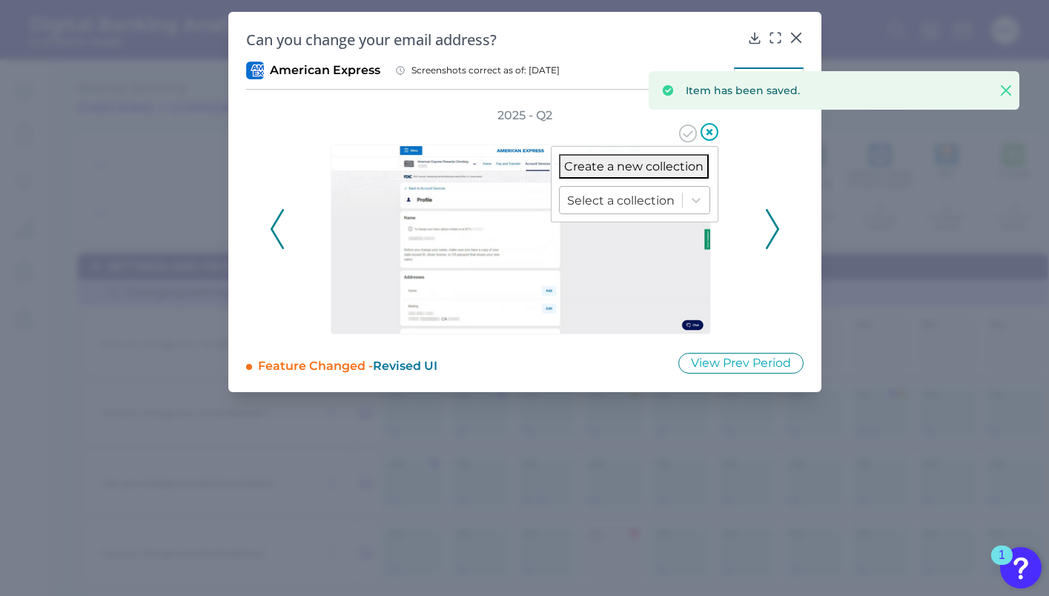
click at [638, 191] on div "Select a collection" at bounding box center [621, 200] width 122 height 23
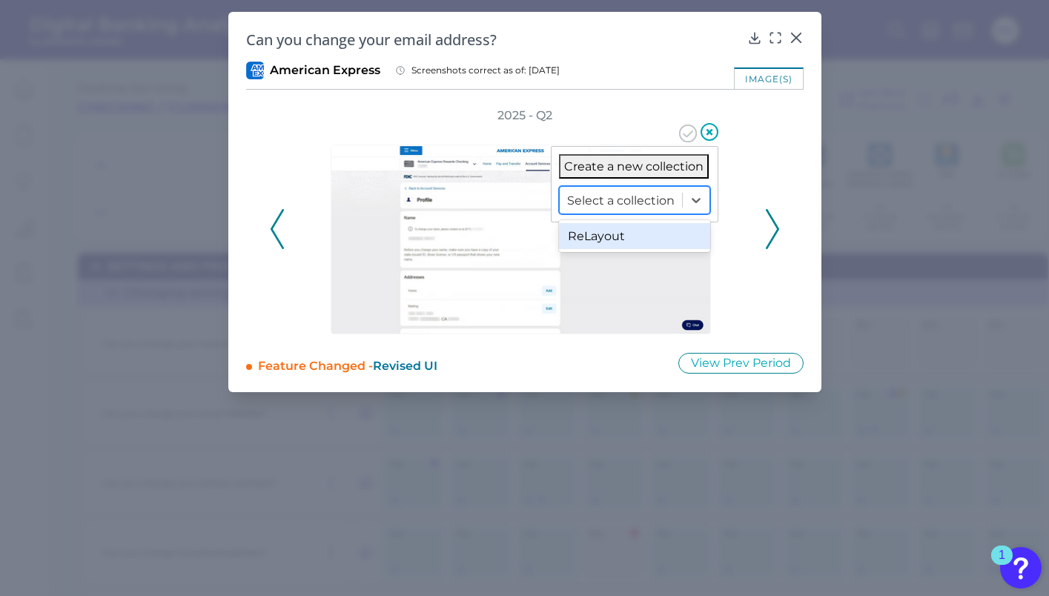
click at [621, 233] on div "ReLayout" at bounding box center [634, 236] width 151 height 26
click at [690, 136] on icon at bounding box center [688, 134] width 18 height 18
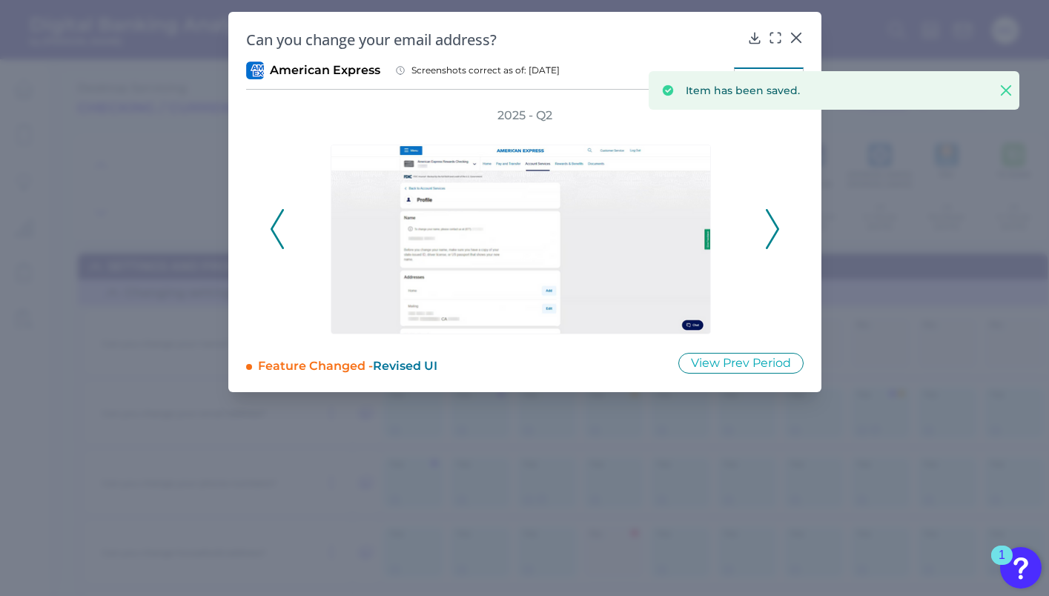
click at [800, 165] on div "2025 - Q2" at bounding box center [525, 221] width 558 height 227
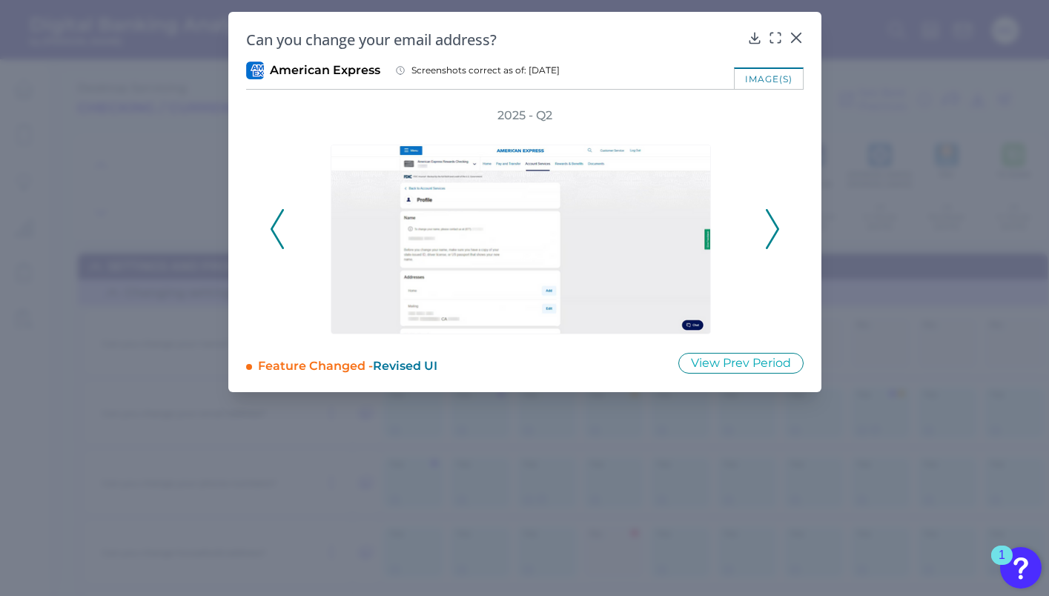
click at [780, 234] on div "2025 - Q2" at bounding box center [525, 221] width 558 height 227
click at [775, 233] on polyline at bounding box center [772, 229] width 11 height 38
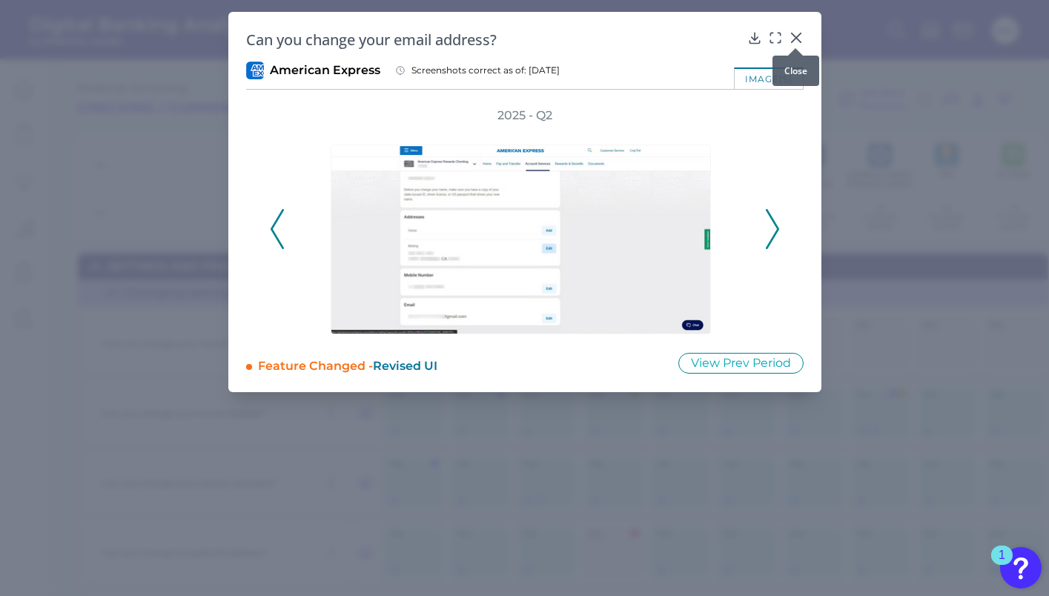
click at [793, 41] on div at bounding box center [795, 48] width 15 height 15
click at [715, 128] on icon at bounding box center [710, 132] width 18 height 18
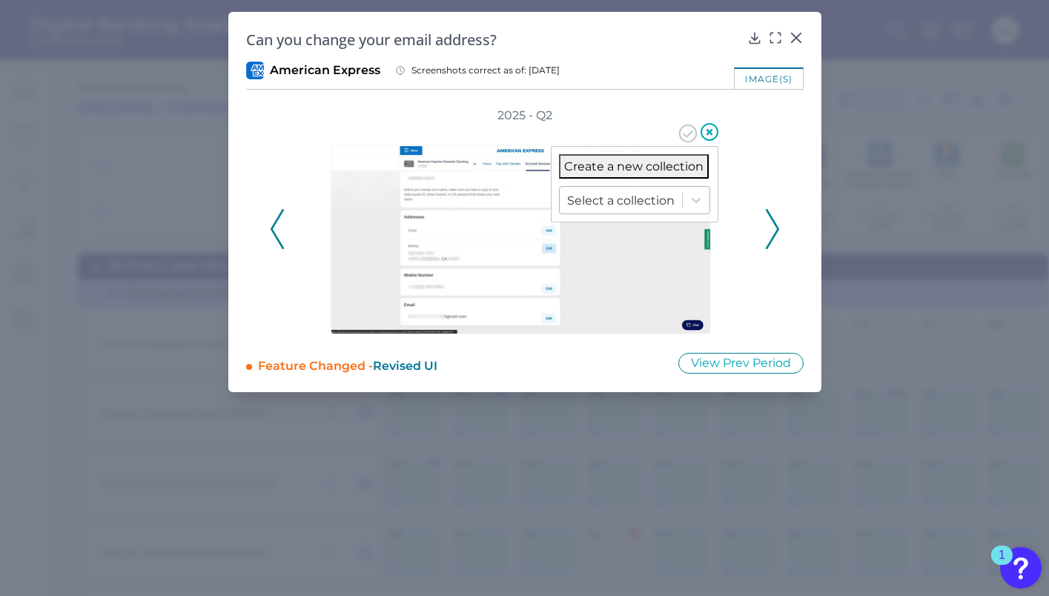
click at [673, 192] on div at bounding box center [621, 200] width 108 height 17
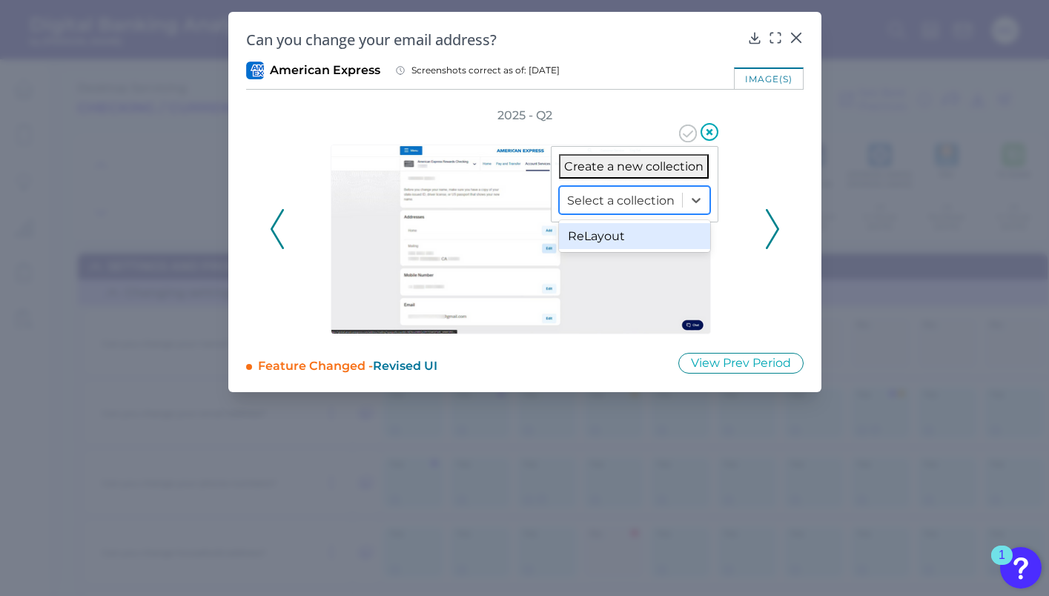
click at [642, 239] on div "ReLayout" at bounding box center [634, 236] width 151 height 26
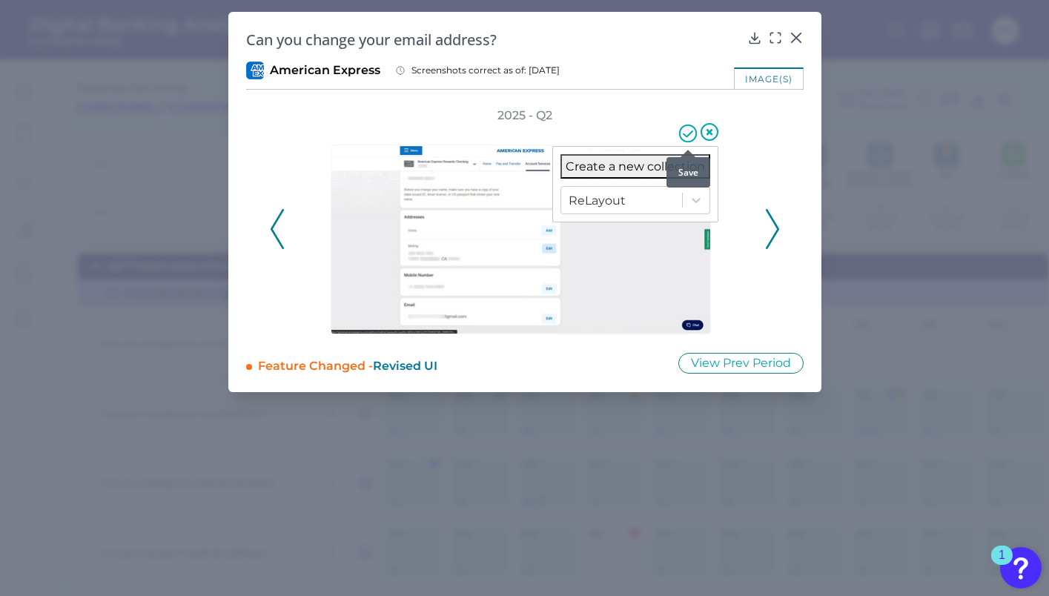
click at [685, 140] on icon at bounding box center [688, 134] width 18 height 18
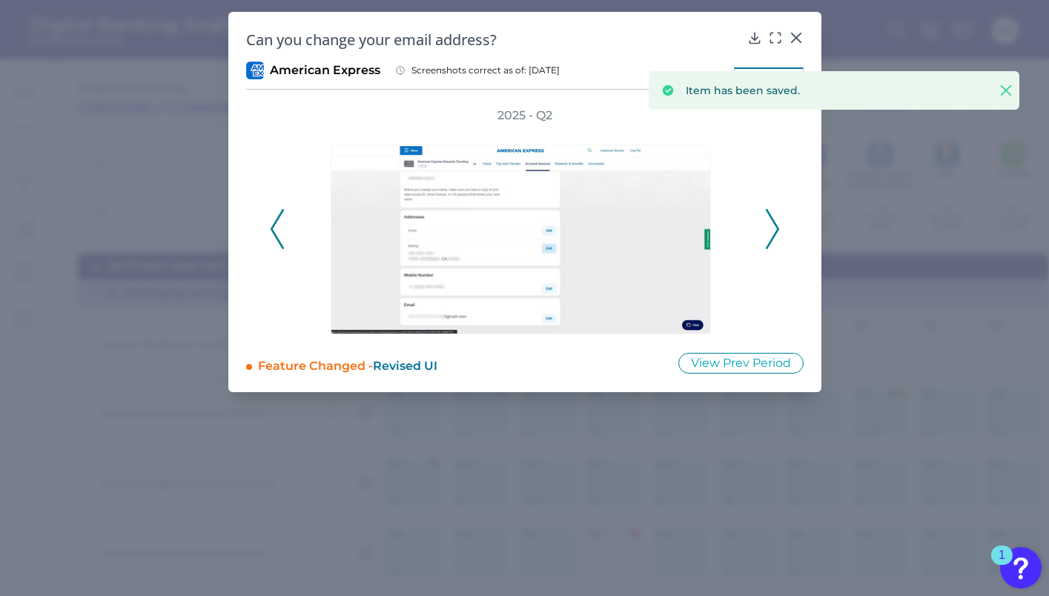
click at [805, 41] on div "Can you change your email address? American Express Screenshots correct as of: …" at bounding box center [524, 202] width 593 height 380
click at [797, 41] on div at bounding box center [795, 48] width 15 height 15
click at [796, 34] on icon at bounding box center [796, 37] width 15 height 15
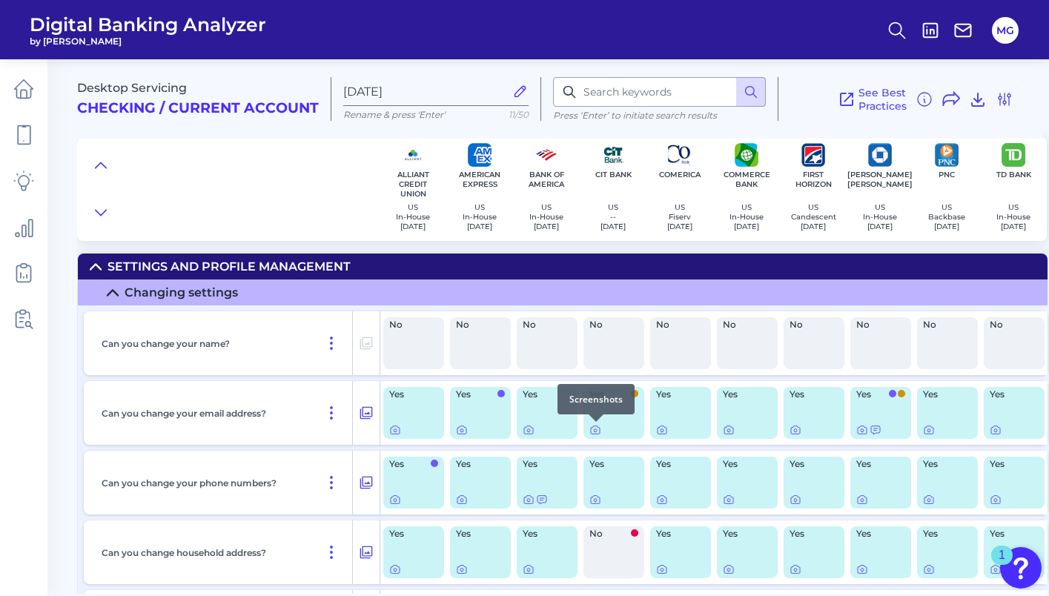
click at [596, 427] on div at bounding box center [596, 422] width 15 height 15
click at [530, 433] on icon at bounding box center [529, 430] width 12 height 12
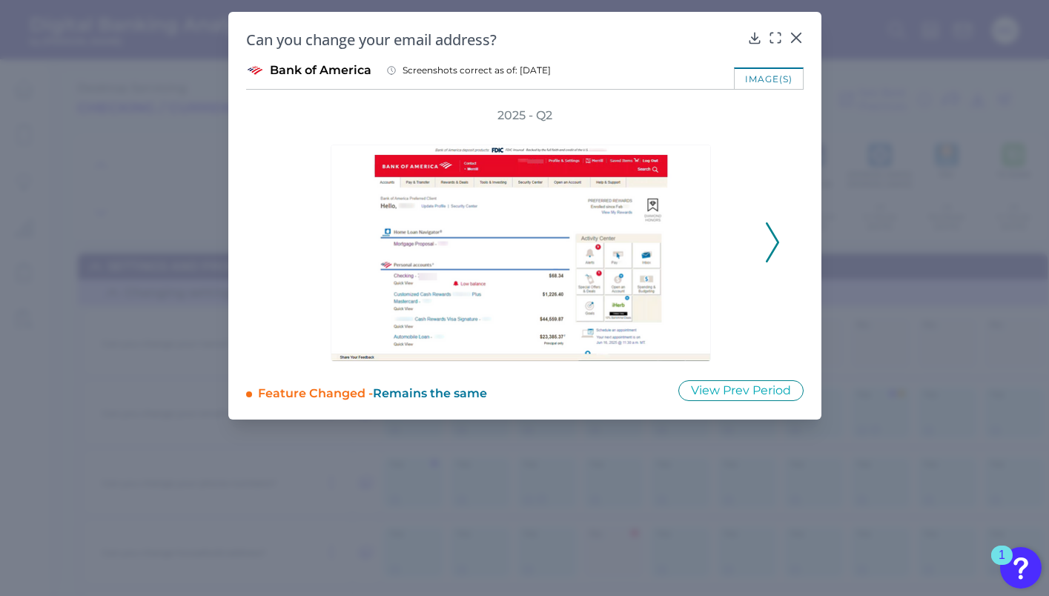
click at [776, 200] on div "2025 - Q2" at bounding box center [525, 235] width 510 height 254
click at [776, 240] on polyline at bounding box center [772, 243] width 11 height 38
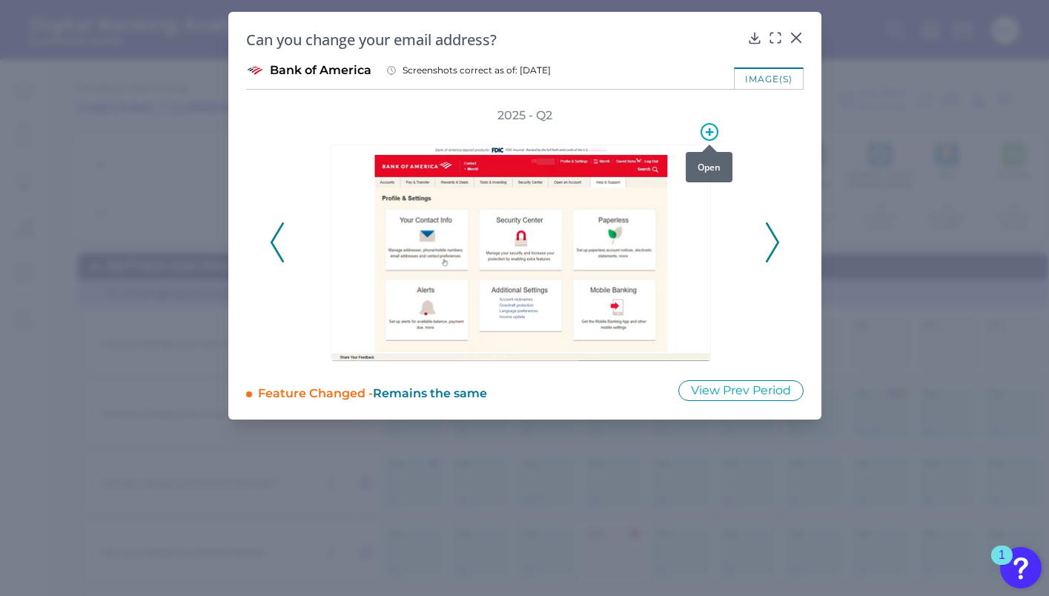
click at [707, 135] on icon at bounding box center [710, 132] width 18 height 18
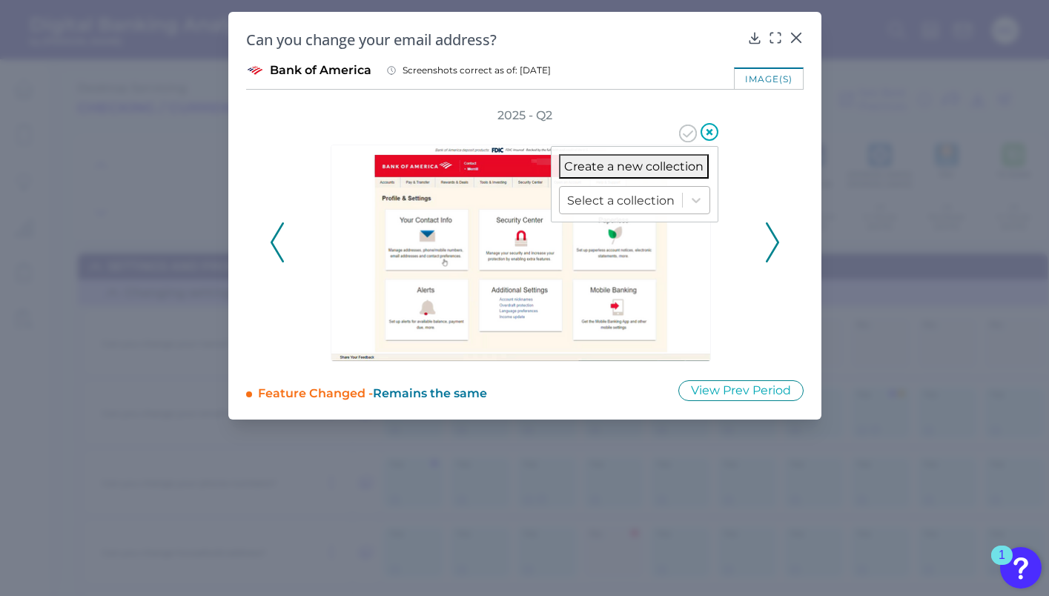
click at [660, 197] on div at bounding box center [621, 200] width 108 height 17
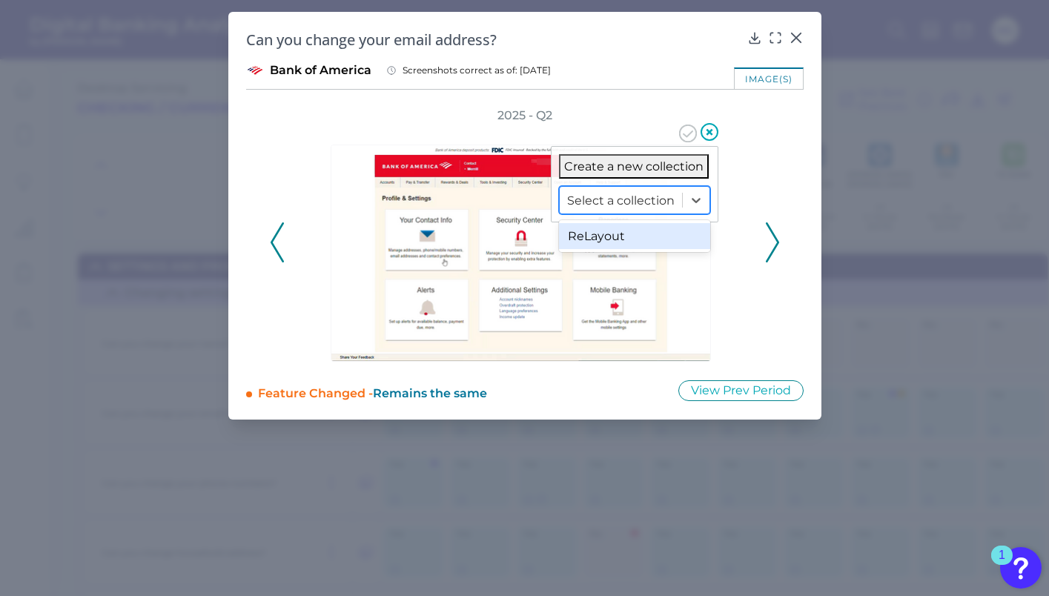
click at [645, 234] on div "ReLayout" at bounding box center [634, 236] width 151 height 26
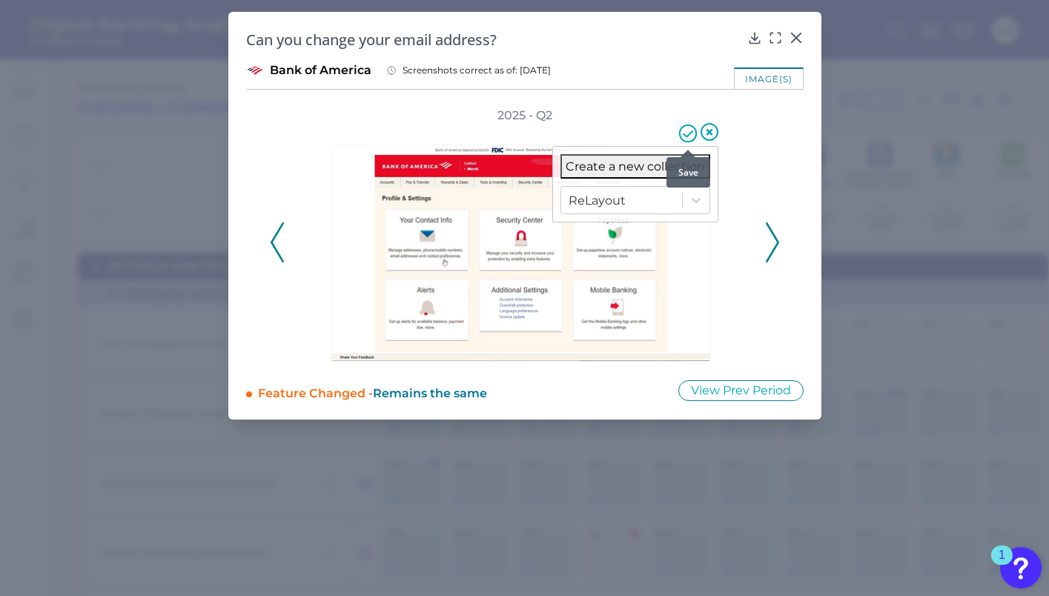
click at [685, 137] on icon at bounding box center [688, 134] width 18 height 18
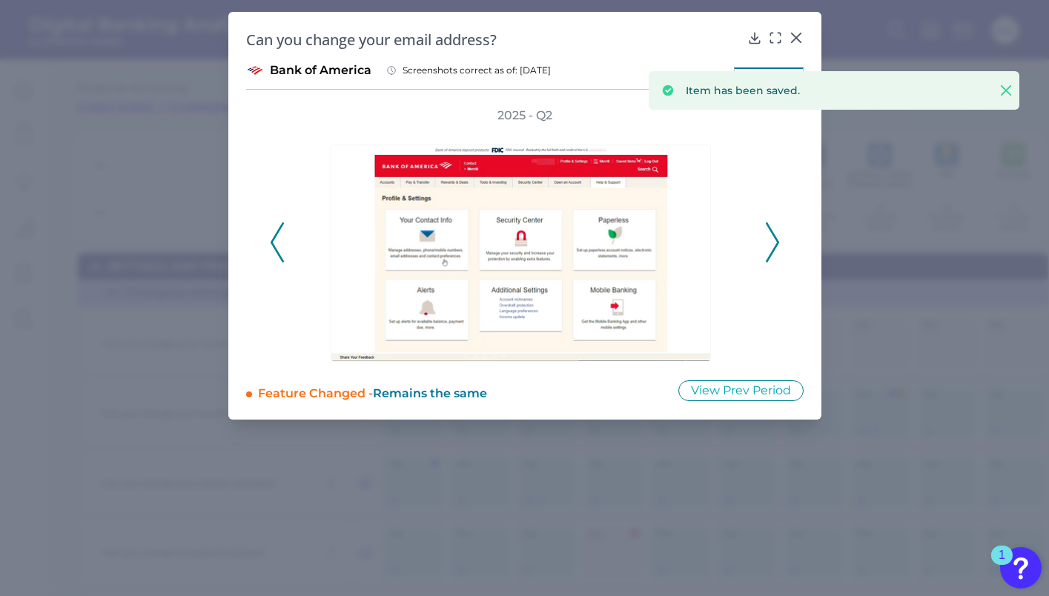
click at [774, 243] on icon at bounding box center [772, 242] width 13 height 40
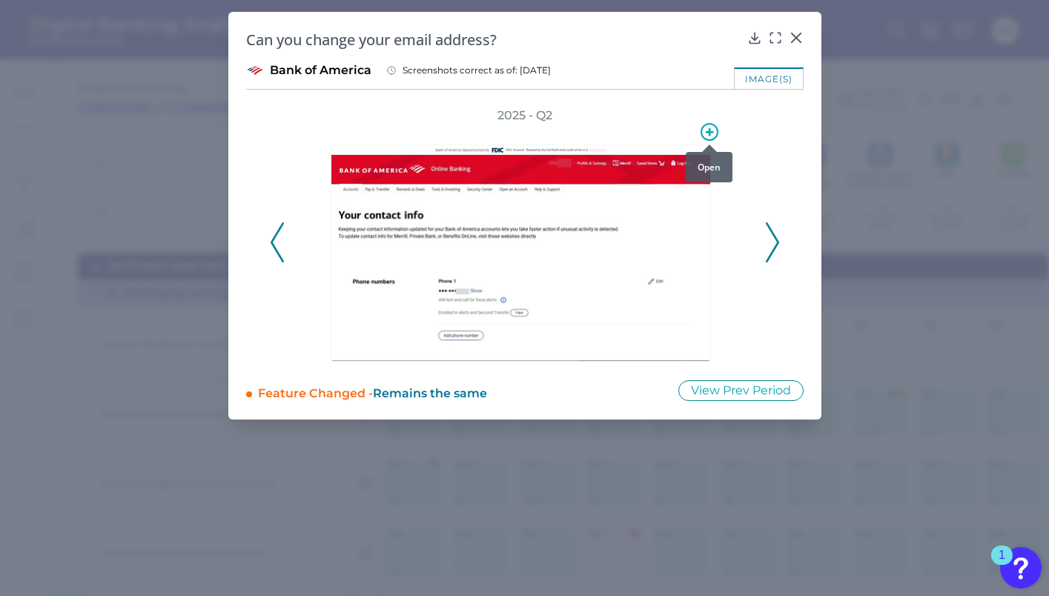
click at [713, 131] on icon at bounding box center [709, 131] width 7 height 7
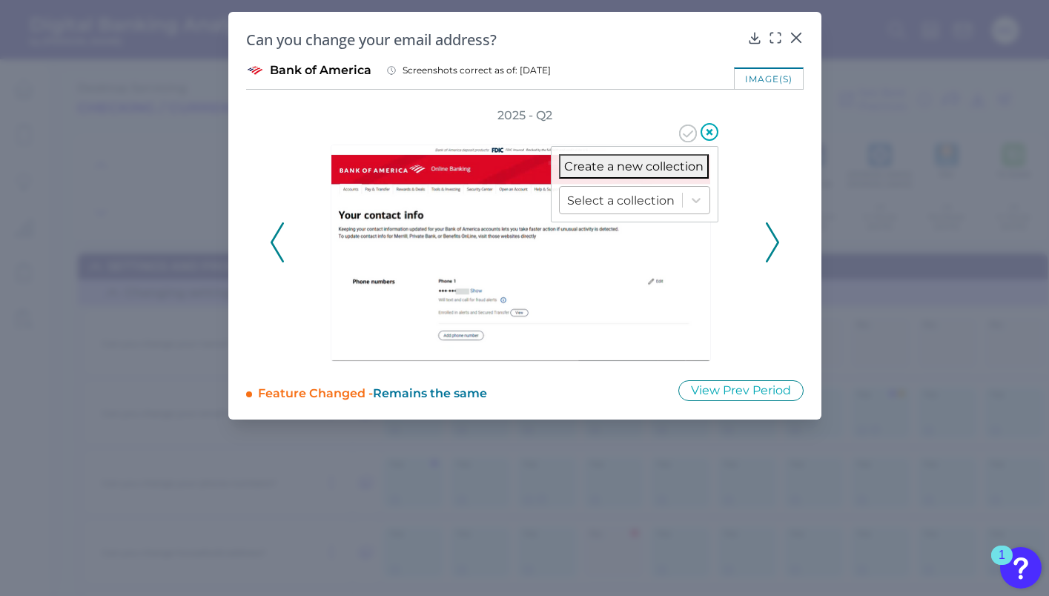
click at [656, 192] on div at bounding box center [621, 200] width 108 height 17
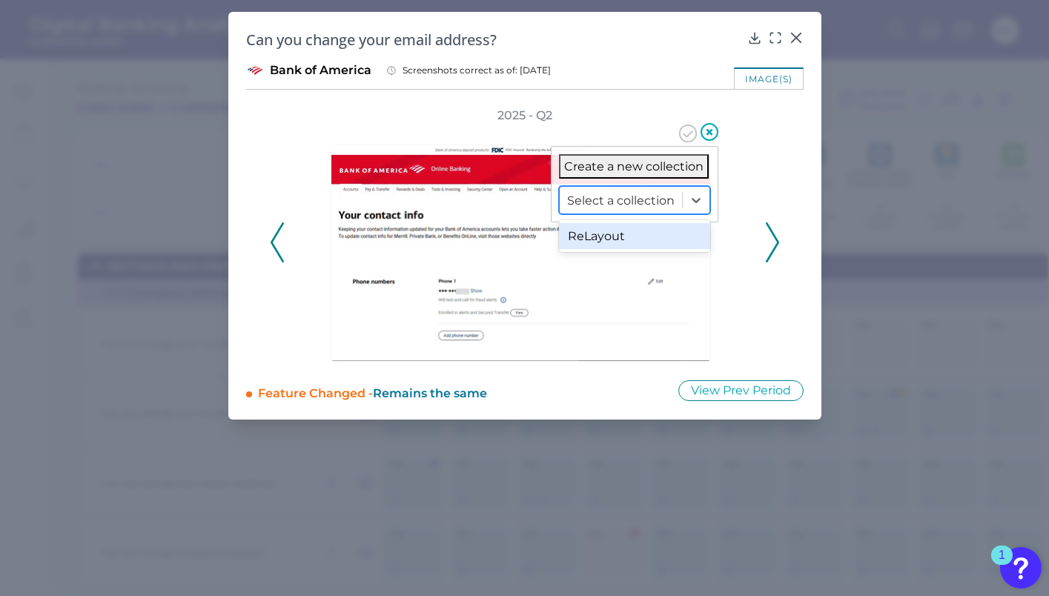
click at [637, 234] on div "ReLayout" at bounding box center [634, 236] width 151 height 26
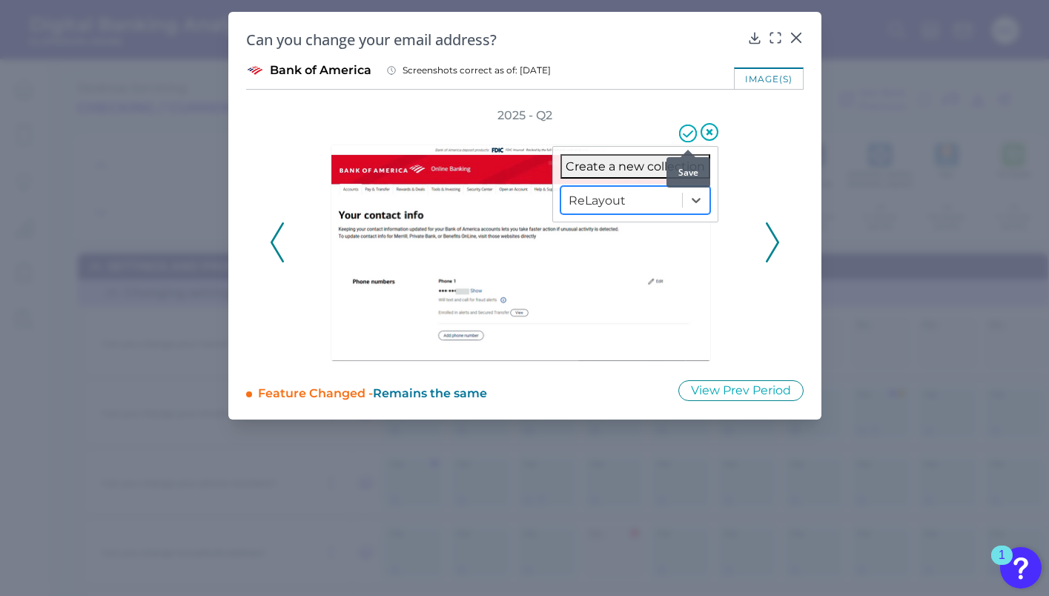
click at [688, 139] on icon at bounding box center [688, 134] width 18 height 18
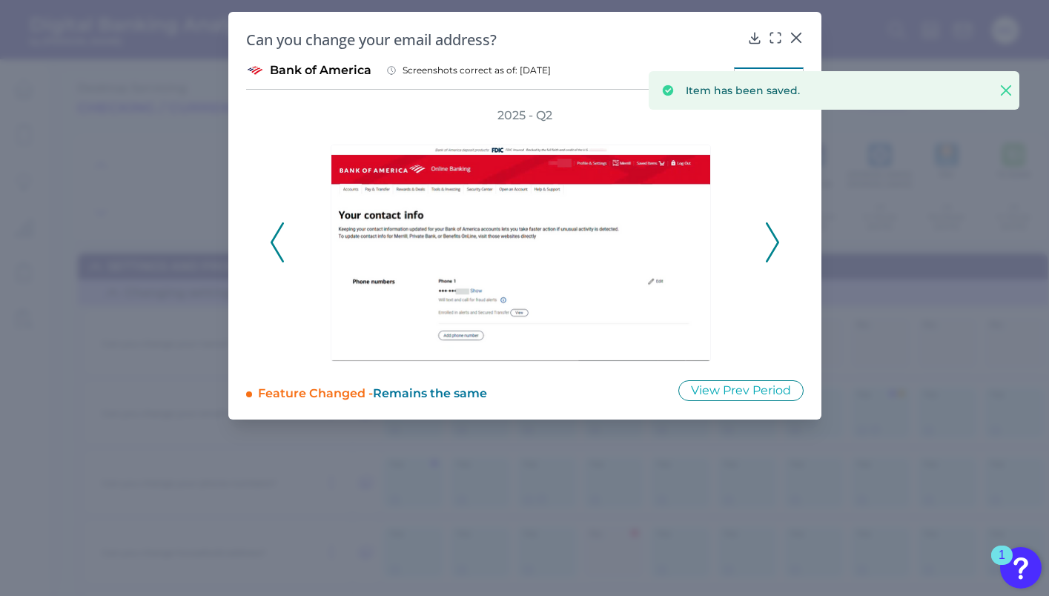
click at [772, 245] on icon at bounding box center [772, 242] width 13 height 40
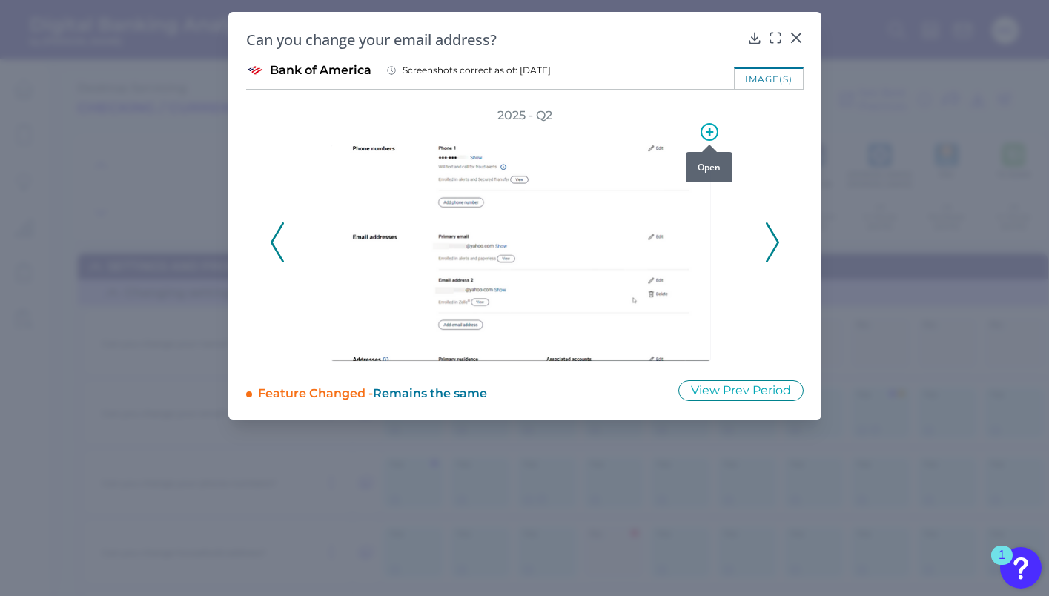
click at [708, 124] on circle at bounding box center [710, 132] width 16 height 16
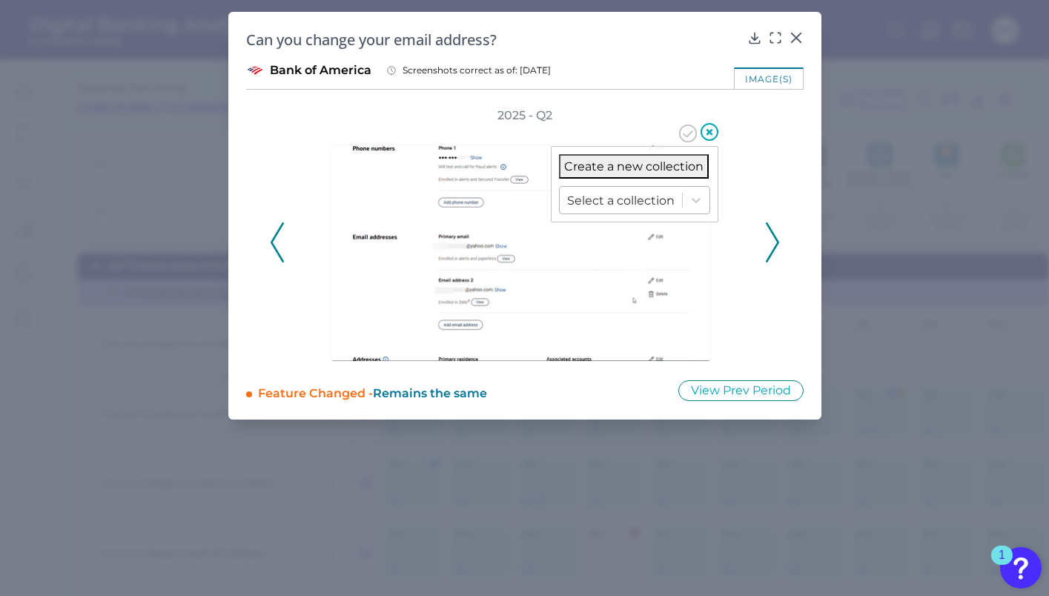
click at [658, 190] on div "Select a collection" at bounding box center [621, 200] width 122 height 23
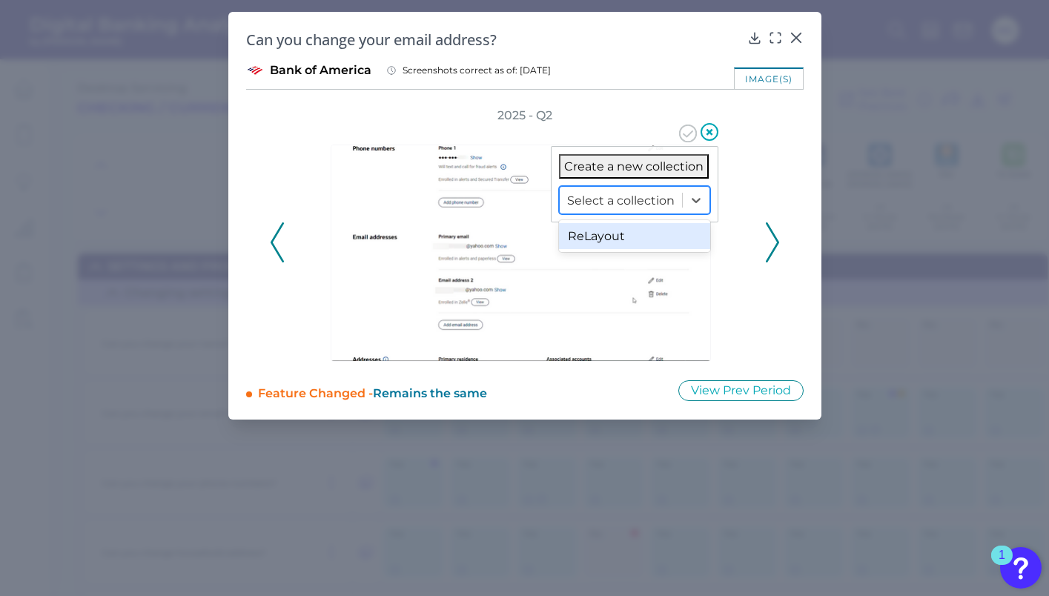
click at [640, 245] on div "ReLayout" at bounding box center [634, 236] width 151 height 26
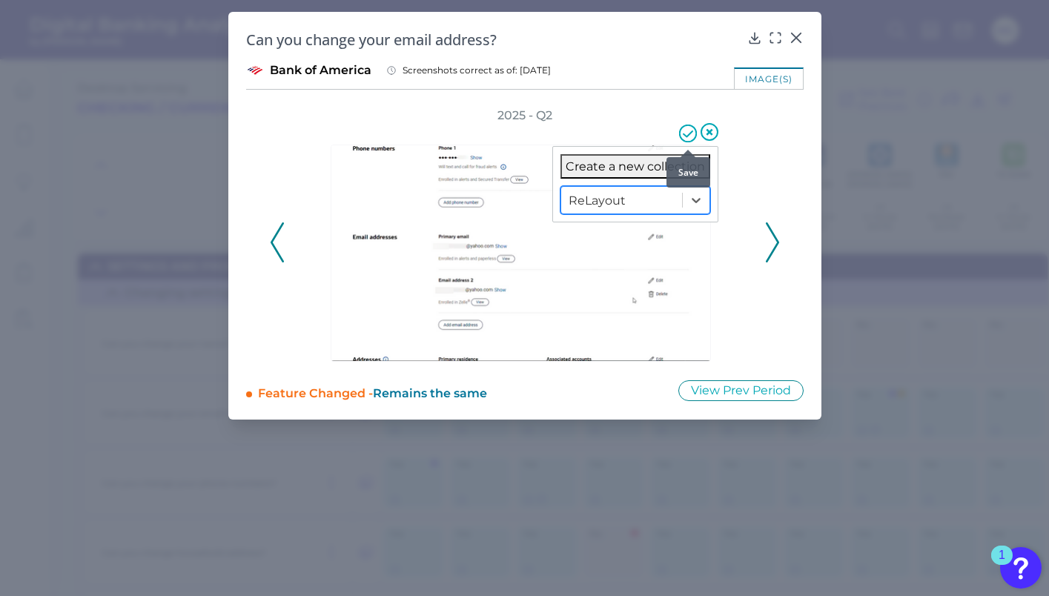
click at [693, 135] on icon at bounding box center [688, 134] width 18 height 18
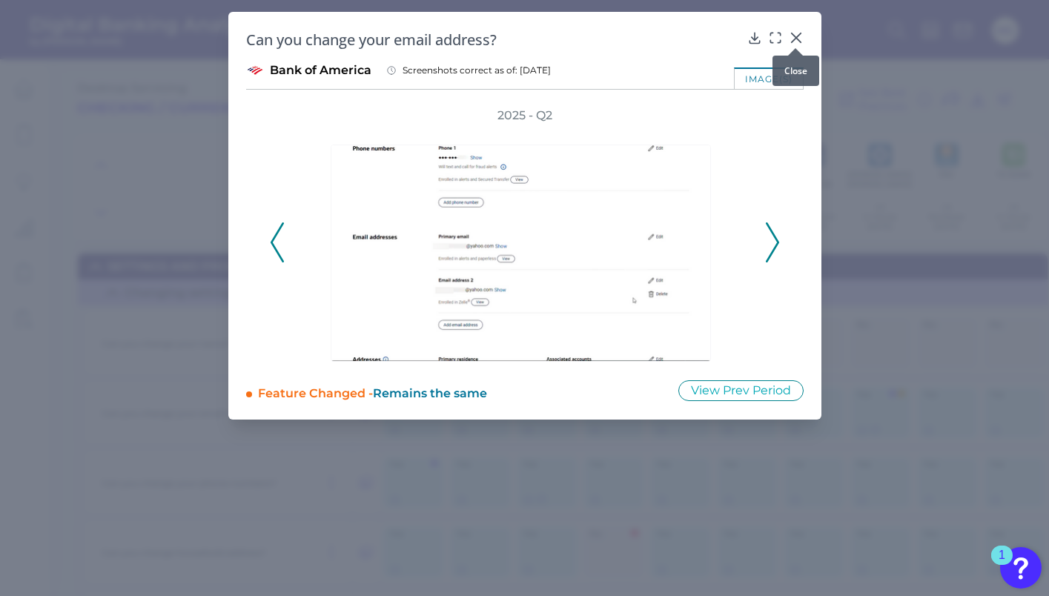
click at [796, 36] on icon at bounding box center [796, 37] width 15 height 15
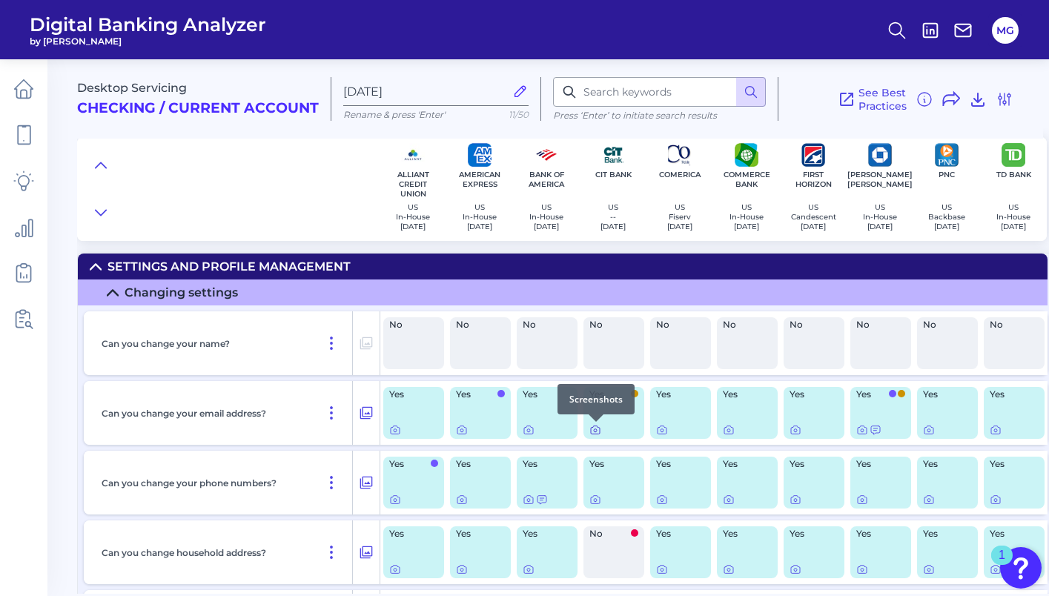
click at [600, 430] on icon at bounding box center [595, 430] width 9 height 8
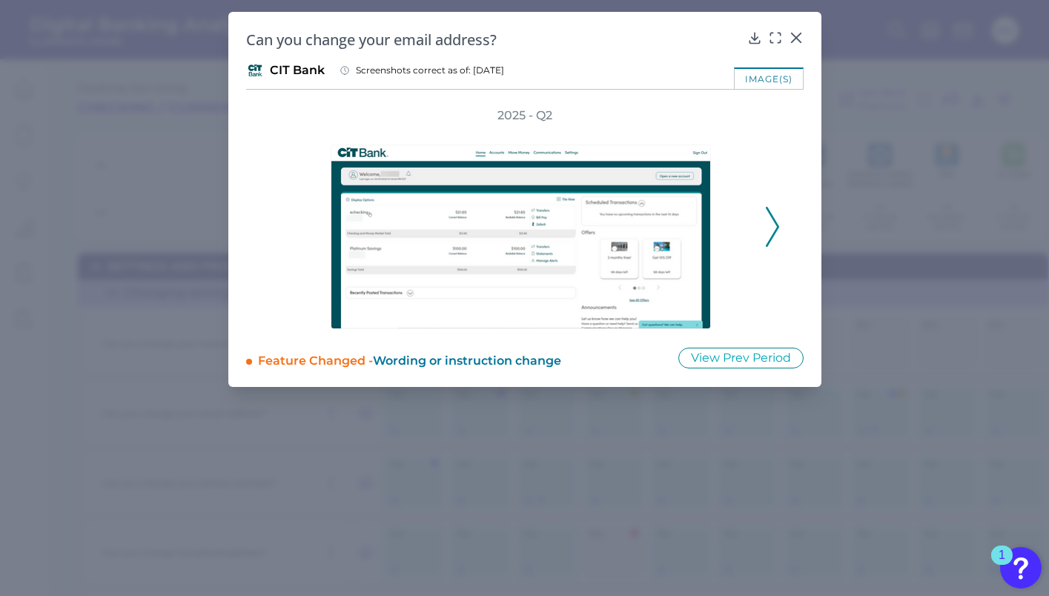
click at [776, 216] on icon at bounding box center [772, 227] width 13 height 40
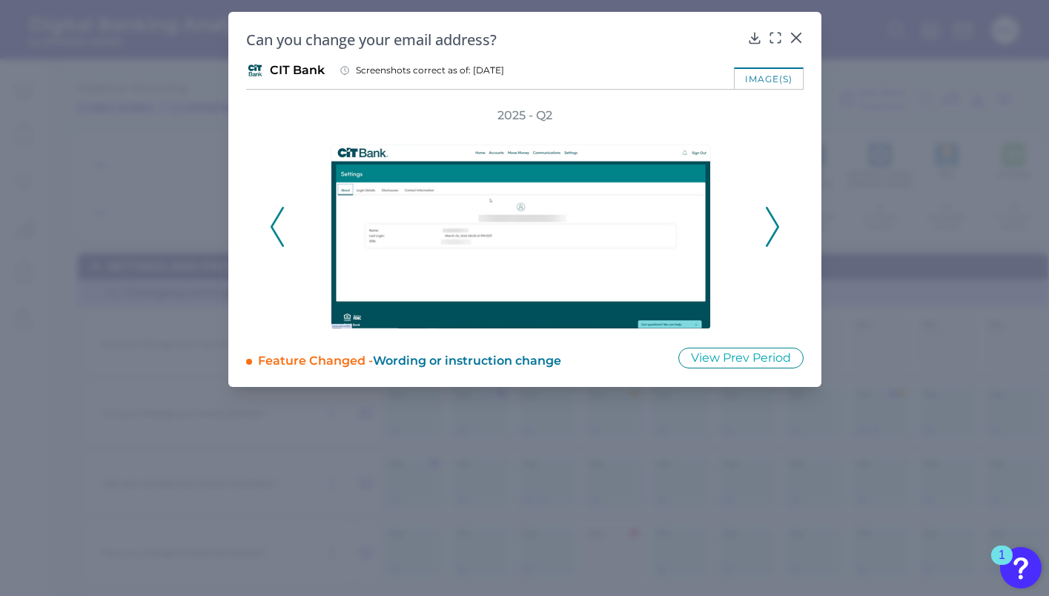
click at [776, 216] on icon at bounding box center [772, 227] width 13 height 40
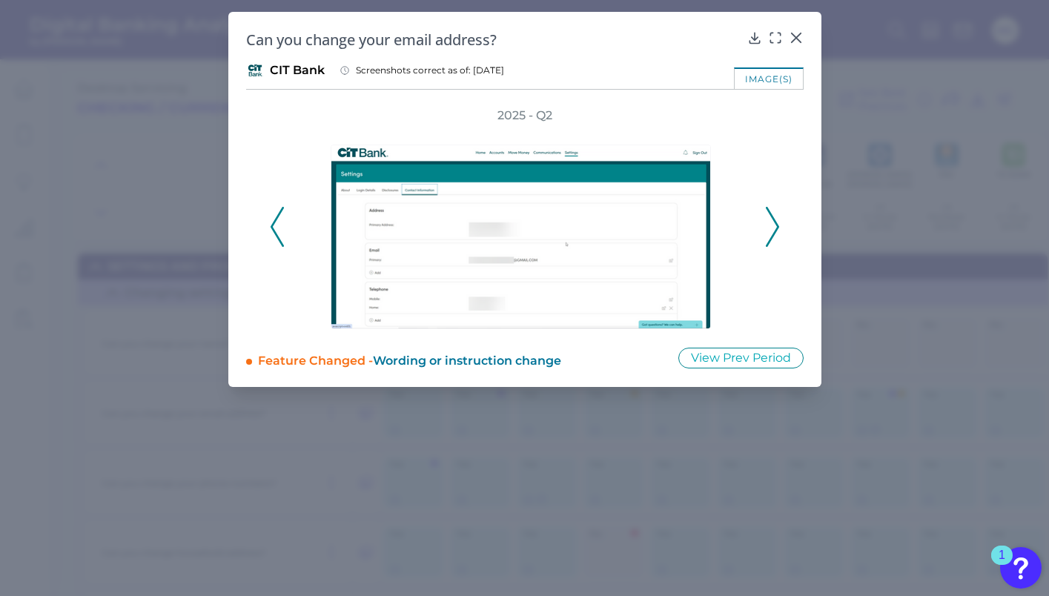
click at [775, 215] on icon at bounding box center [772, 227] width 13 height 40
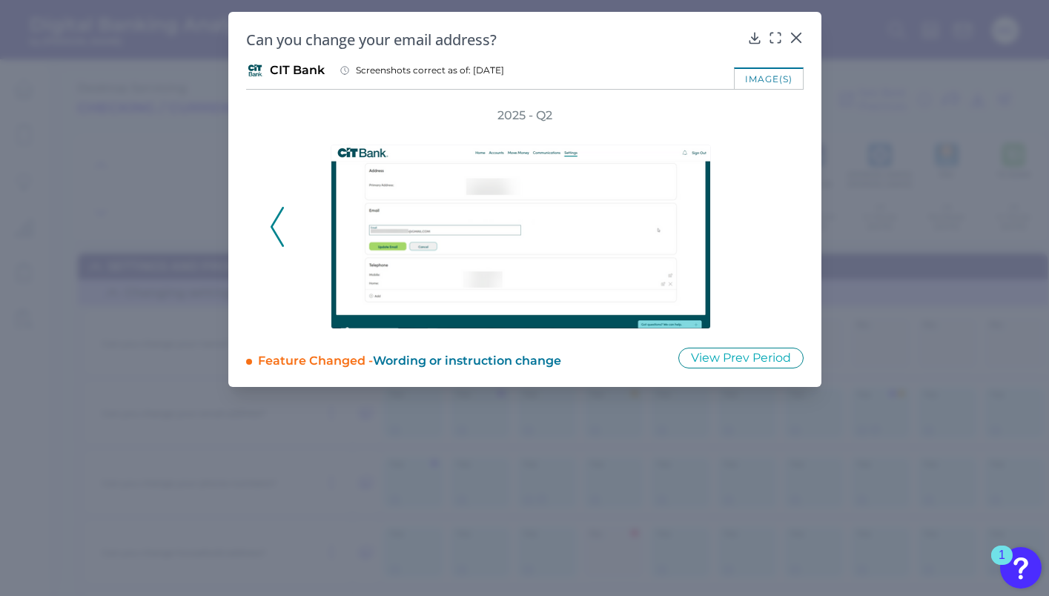
click at [775, 215] on div "2025 - Q2" at bounding box center [525, 219] width 510 height 222
click at [800, 36] on icon at bounding box center [796, 37] width 15 height 15
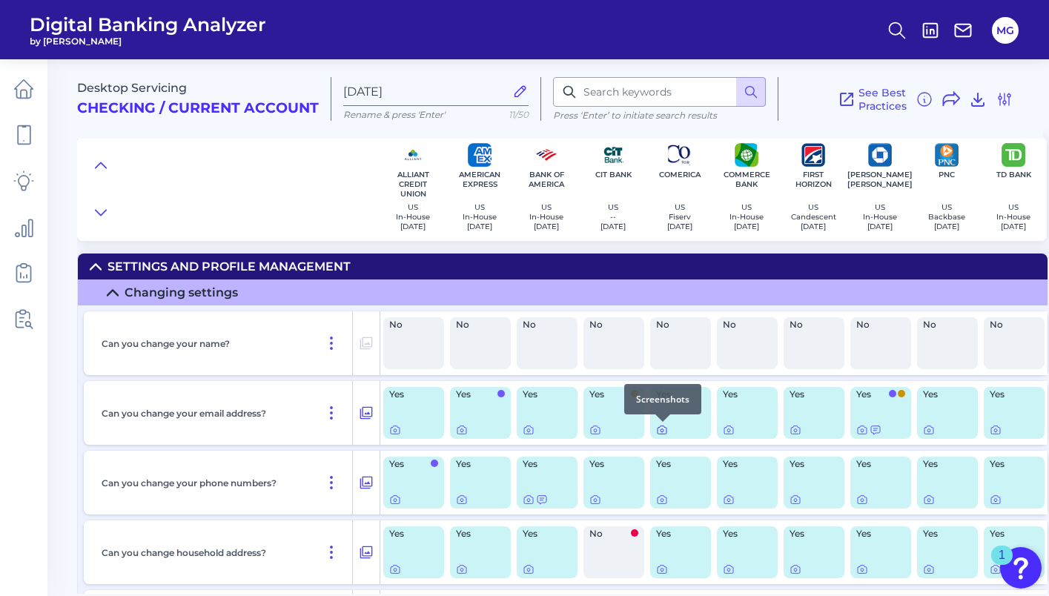
click at [665, 426] on div at bounding box center [663, 422] width 15 height 15
click at [662, 429] on icon at bounding box center [662, 430] width 12 height 12
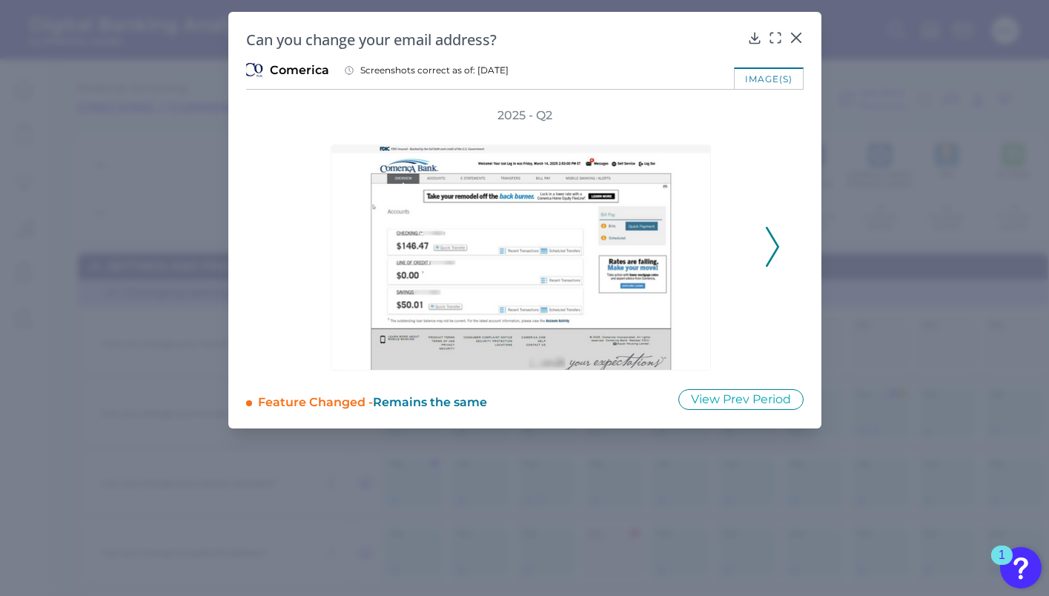
click at [772, 246] on icon at bounding box center [772, 247] width 13 height 40
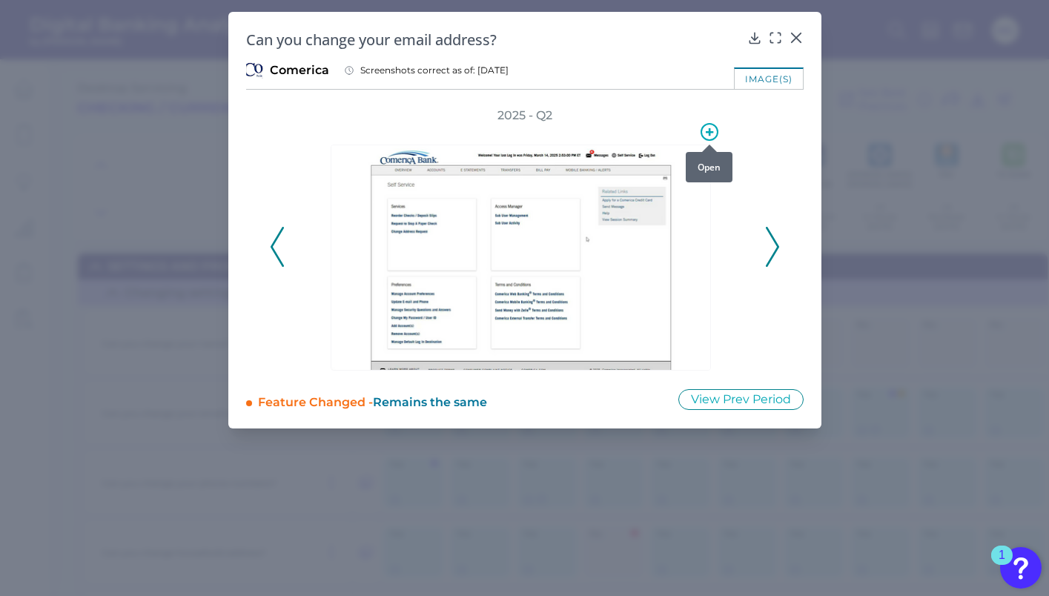
click at [709, 136] on icon at bounding box center [710, 132] width 18 height 18
click at [670, 200] on div at bounding box center [621, 200] width 108 height 17
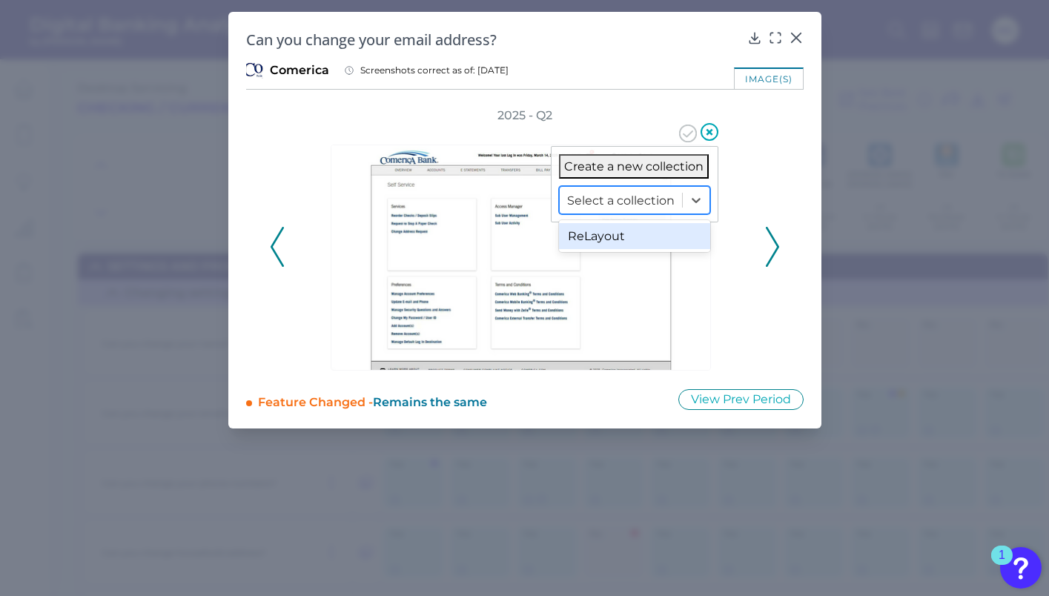
click at [654, 239] on div "ReLayout" at bounding box center [634, 236] width 151 height 26
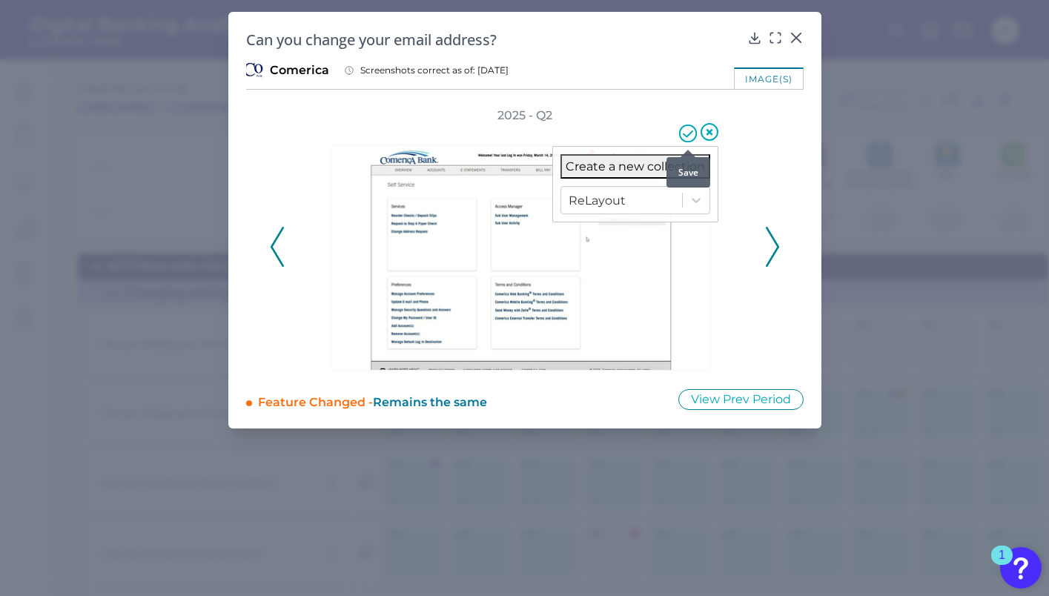
click at [688, 137] on icon at bounding box center [688, 134] width 18 height 18
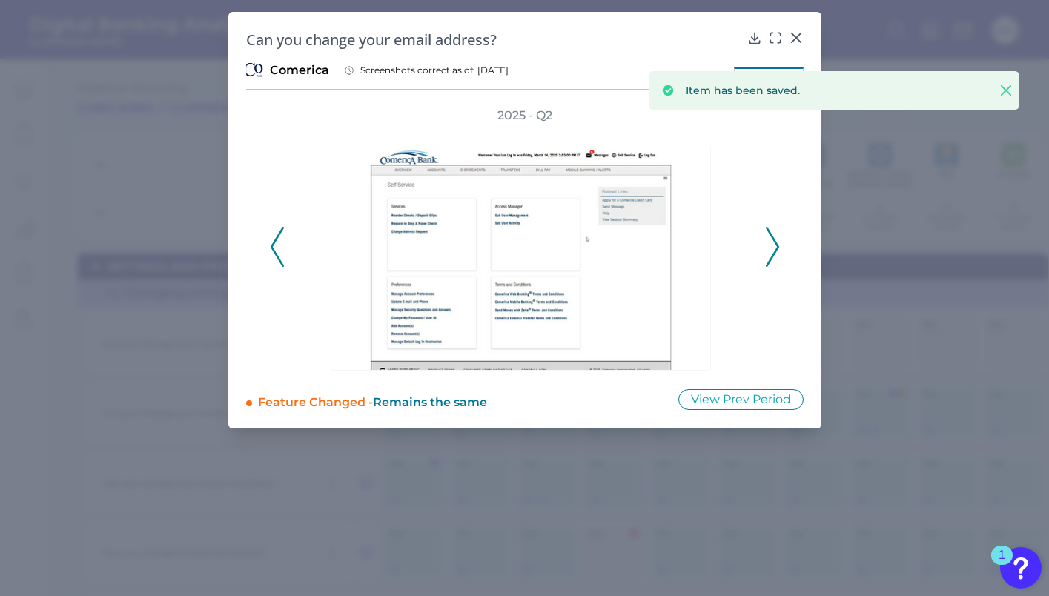
click at [771, 245] on icon at bounding box center [772, 247] width 13 height 40
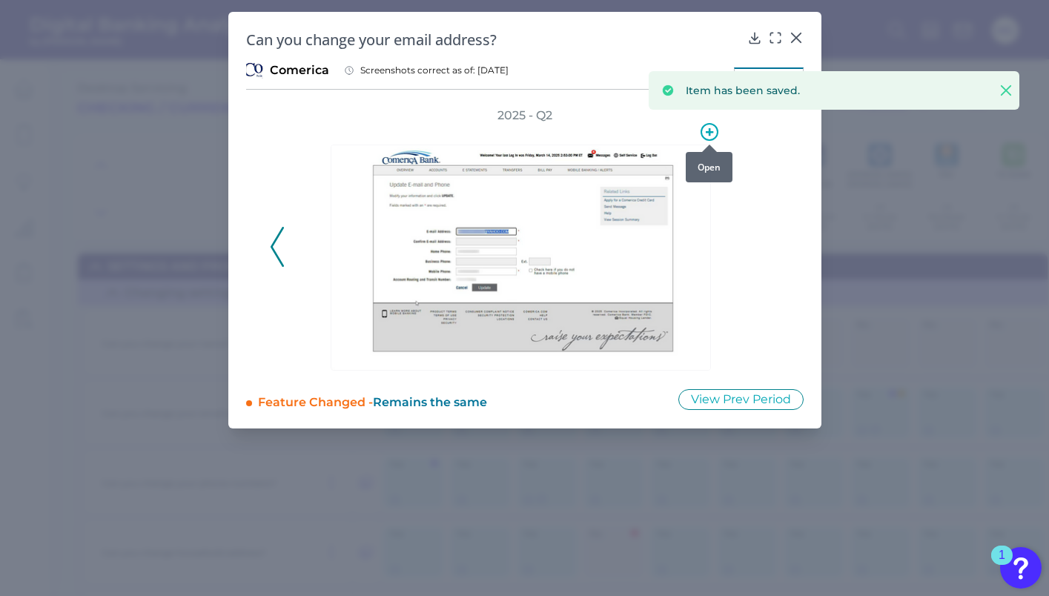
click at [706, 130] on icon at bounding box center [710, 132] width 18 height 18
click at [650, 194] on div at bounding box center [621, 200] width 108 height 17
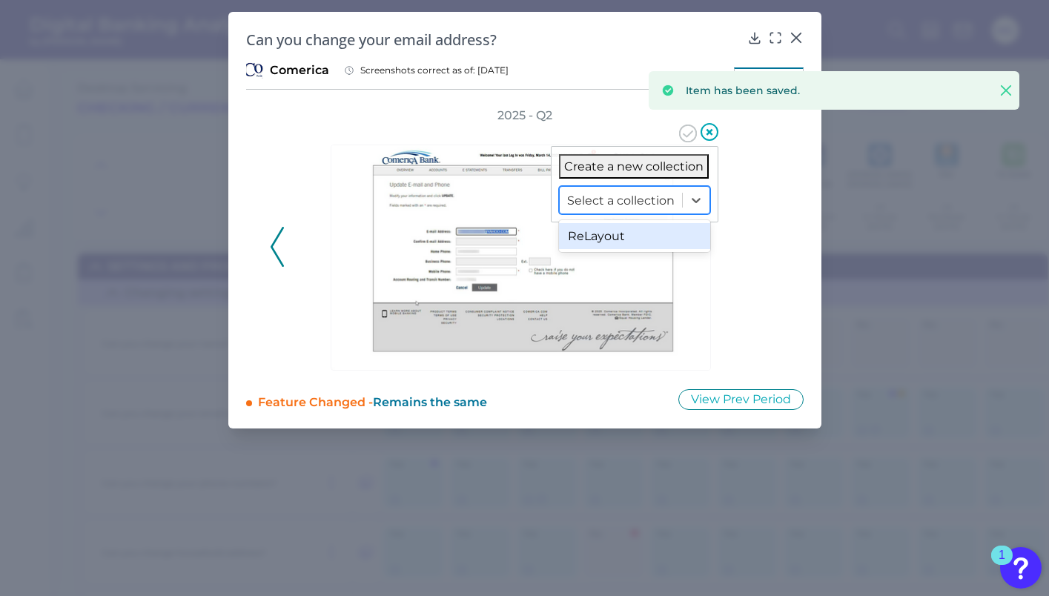
click at [633, 247] on div "ReLayout" at bounding box center [634, 236] width 151 height 26
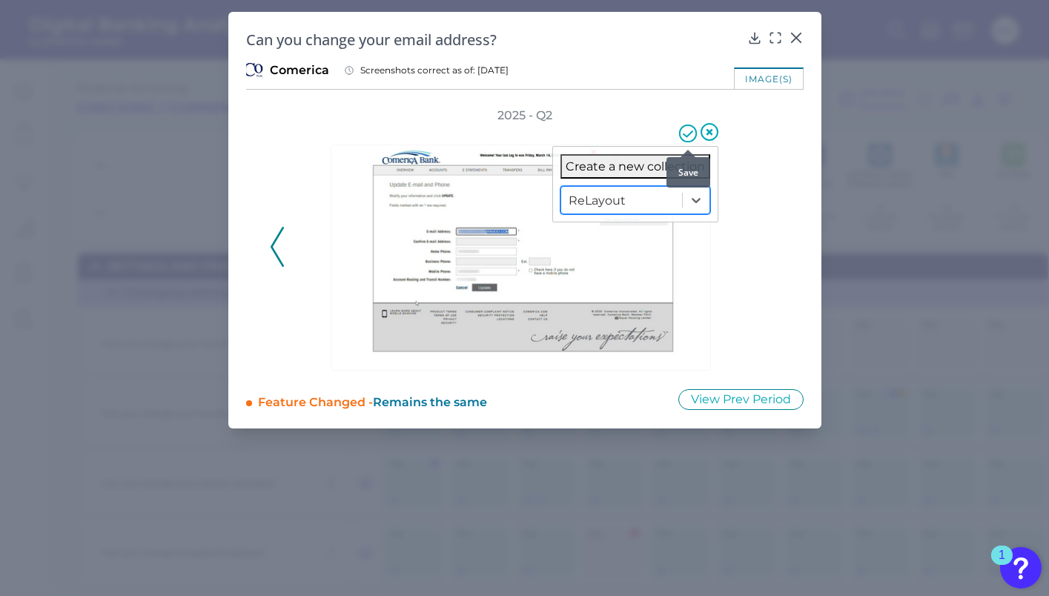
click at [692, 138] on icon at bounding box center [688, 134] width 18 height 18
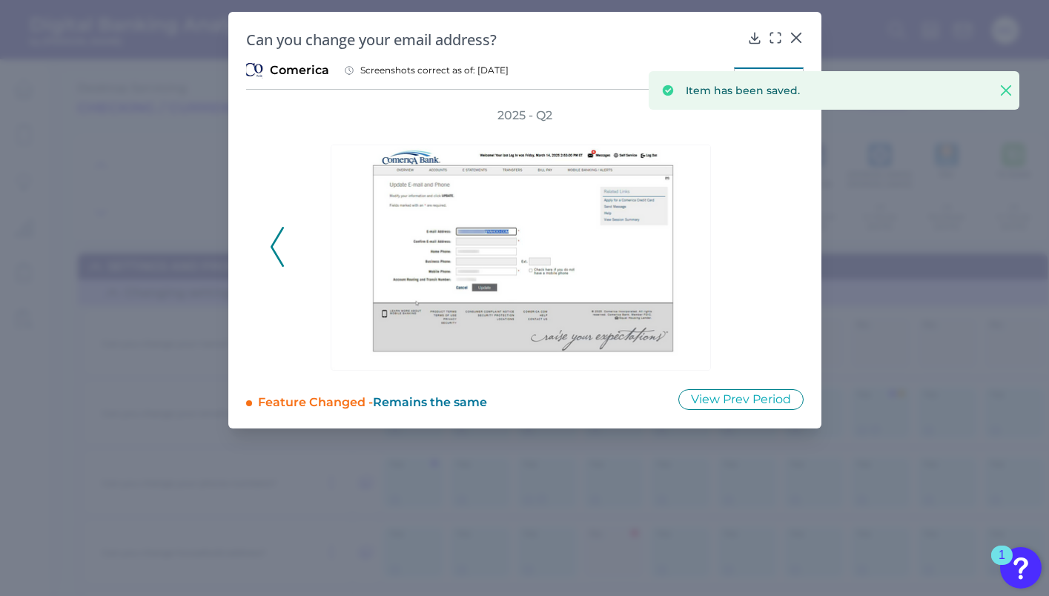
click at [802, 39] on icon at bounding box center [796, 37] width 15 height 15
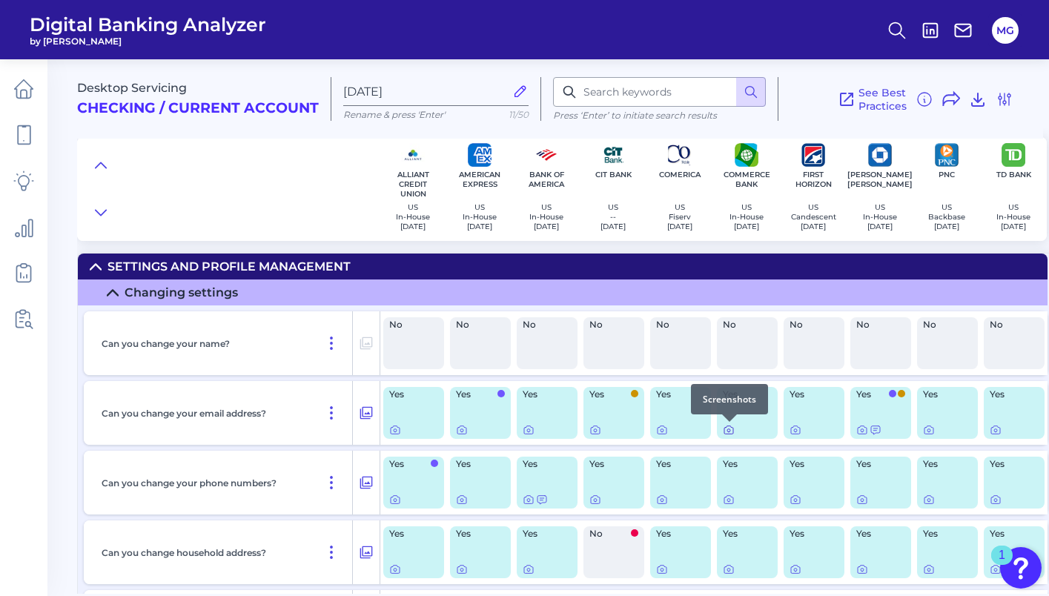
click at [731, 430] on icon at bounding box center [729, 430] width 12 height 12
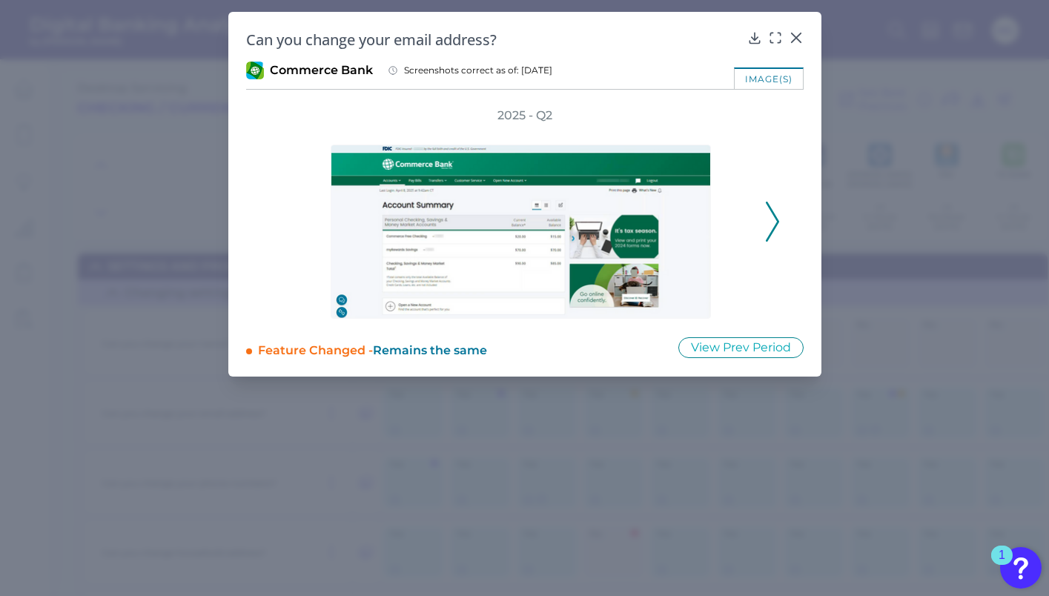
click at [771, 214] on icon at bounding box center [772, 222] width 13 height 40
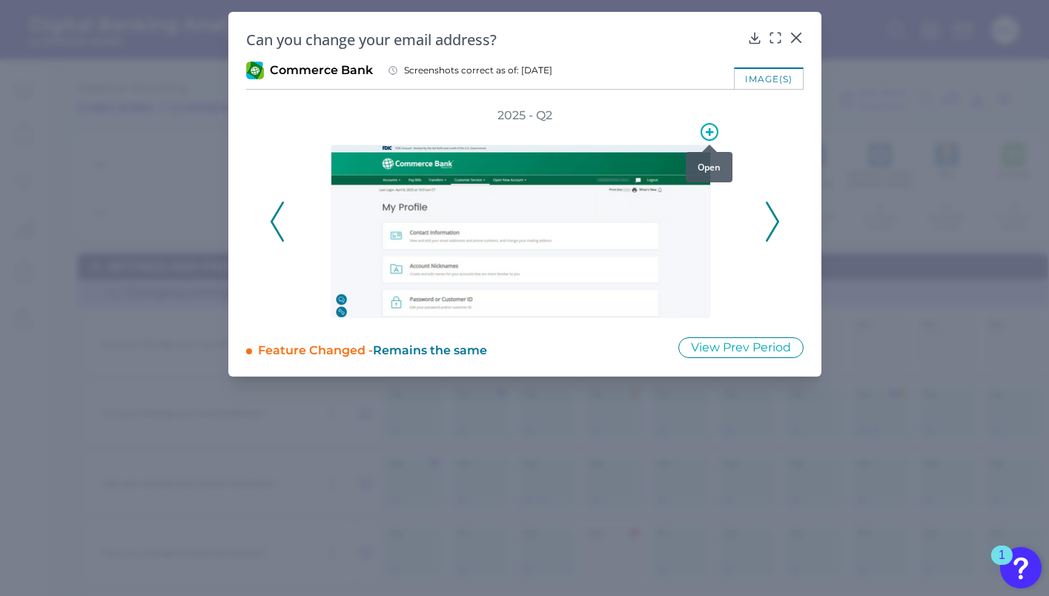
click at [709, 133] on icon at bounding box center [709, 131] width 7 height 7
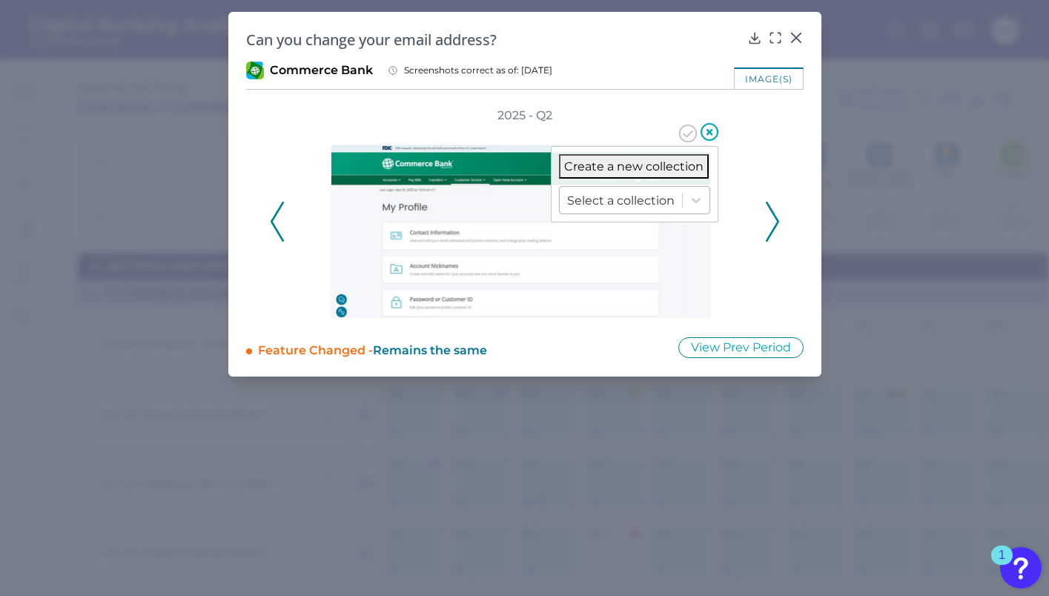
click at [670, 193] on div at bounding box center [621, 200] width 108 height 17
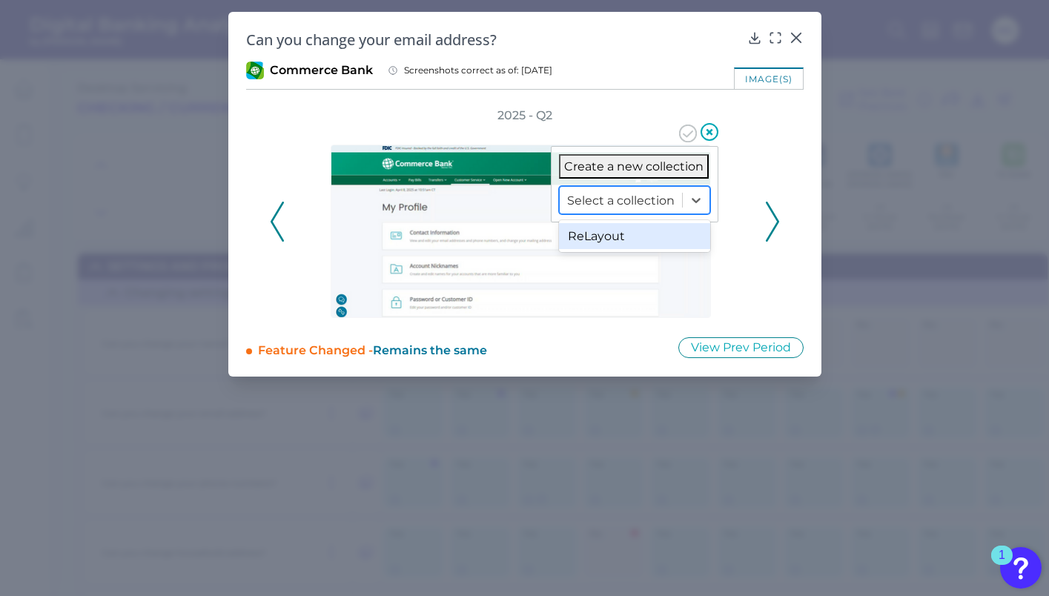
click at [649, 235] on div "ReLayout" at bounding box center [634, 236] width 151 height 26
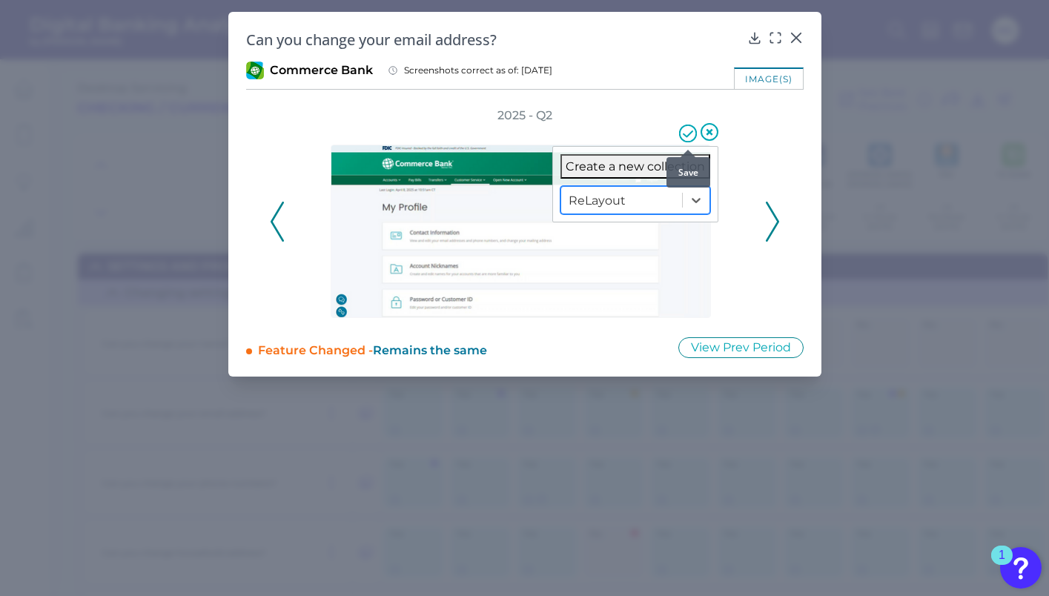
click at [687, 136] on icon at bounding box center [688, 134] width 9 height 6
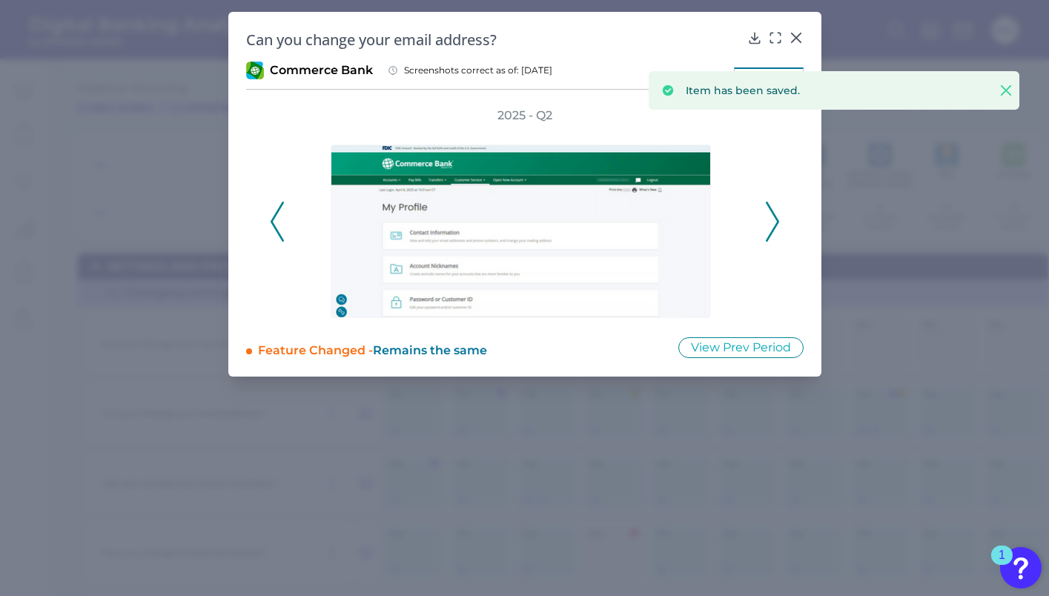
click at [775, 223] on polyline at bounding box center [772, 221] width 11 height 38
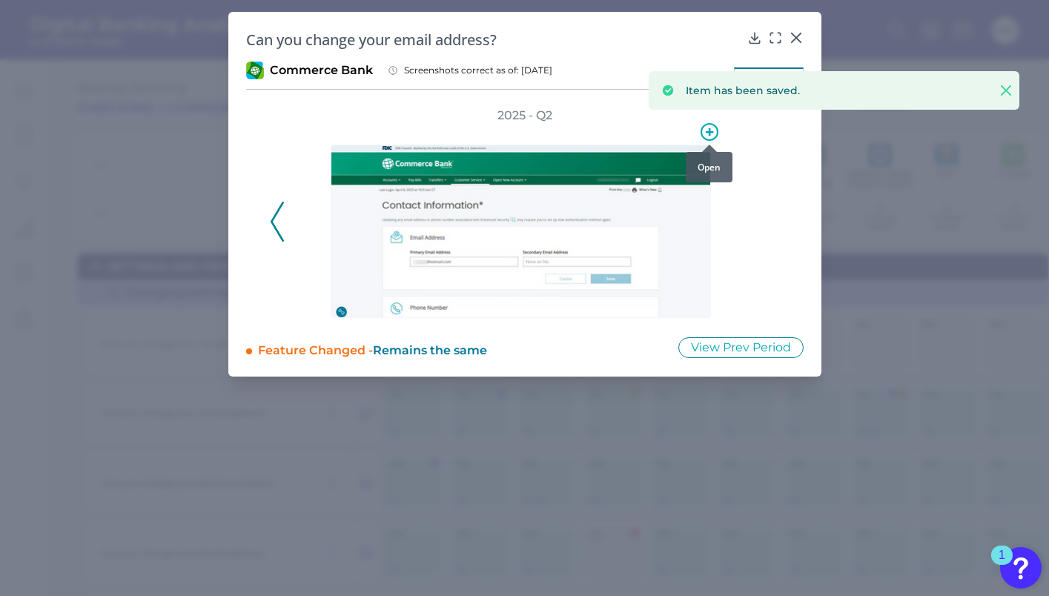
click at [704, 137] on div at bounding box center [709, 144] width 15 height 15
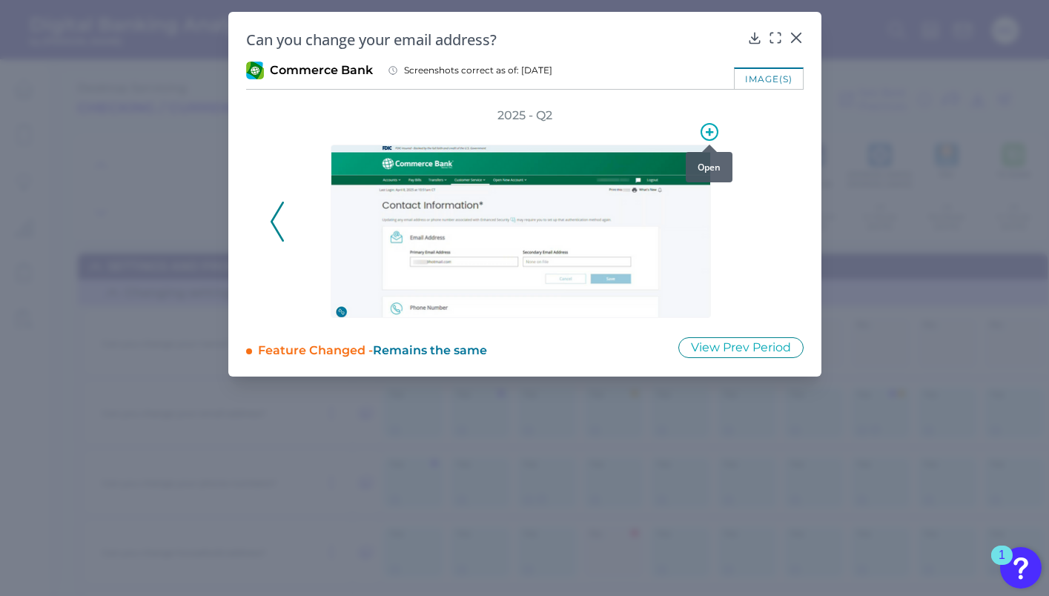
click at [715, 130] on icon at bounding box center [710, 132] width 18 height 18
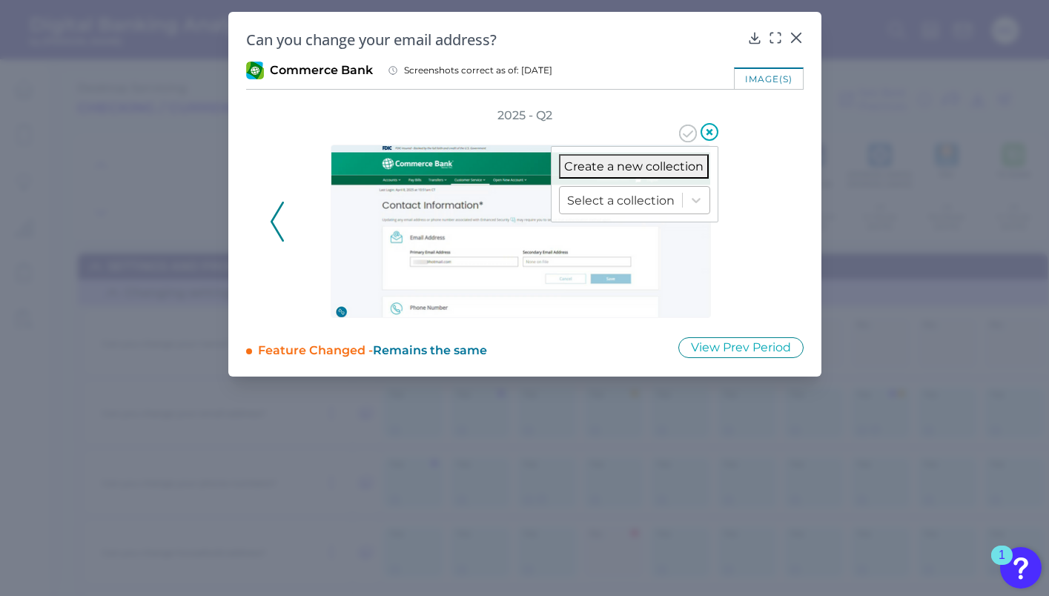
click at [667, 199] on div at bounding box center [621, 200] width 108 height 17
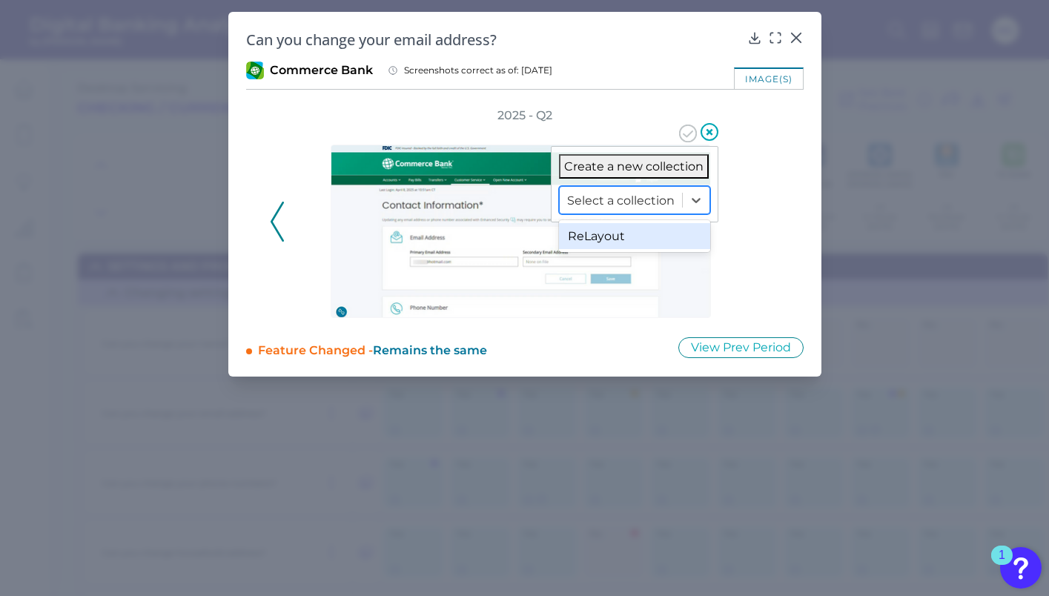
click at [656, 231] on div "ReLayout" at bounding box center [634, 236] width 151 height 26
click at [691, 131] on icon at bounding box center [688, 134] width 9 height 6
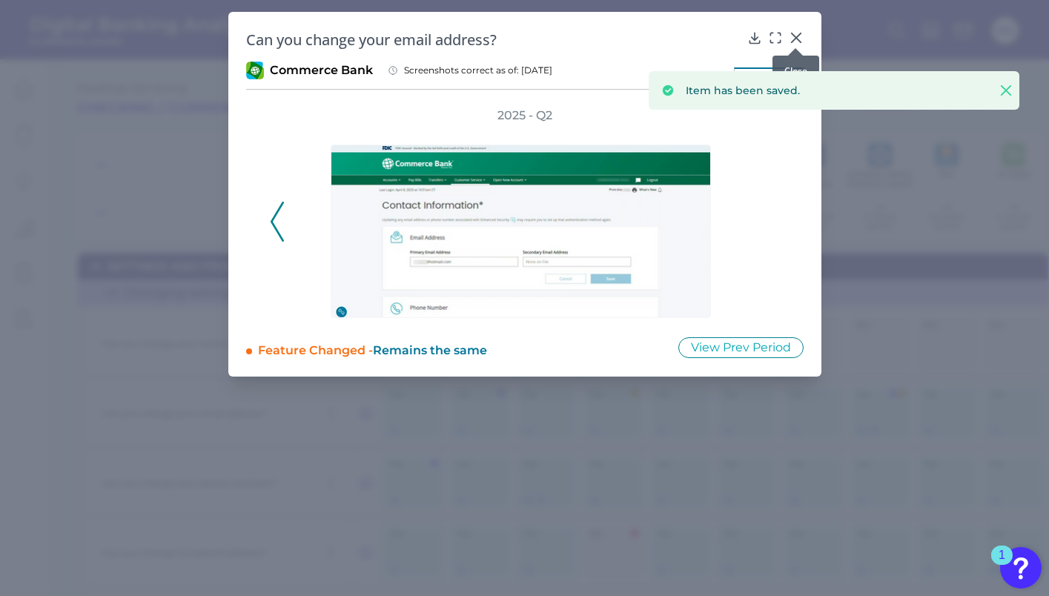
click at [800, 37] on icon at bounding box center [796, 37] width 15 height 15
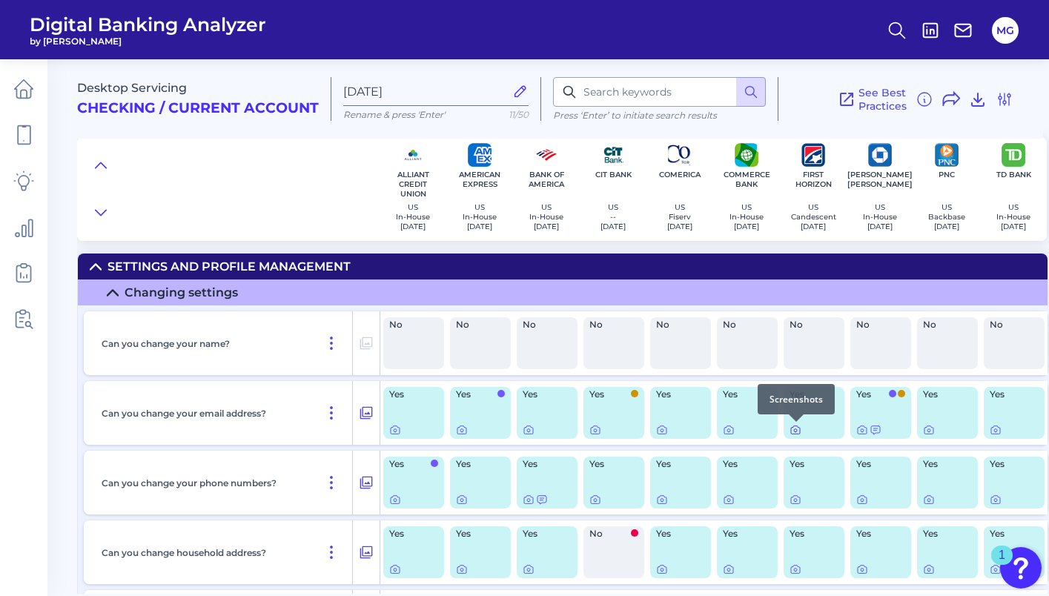
click at [792, 430] on icon at bounding box center [796, 430] width 12 height 12
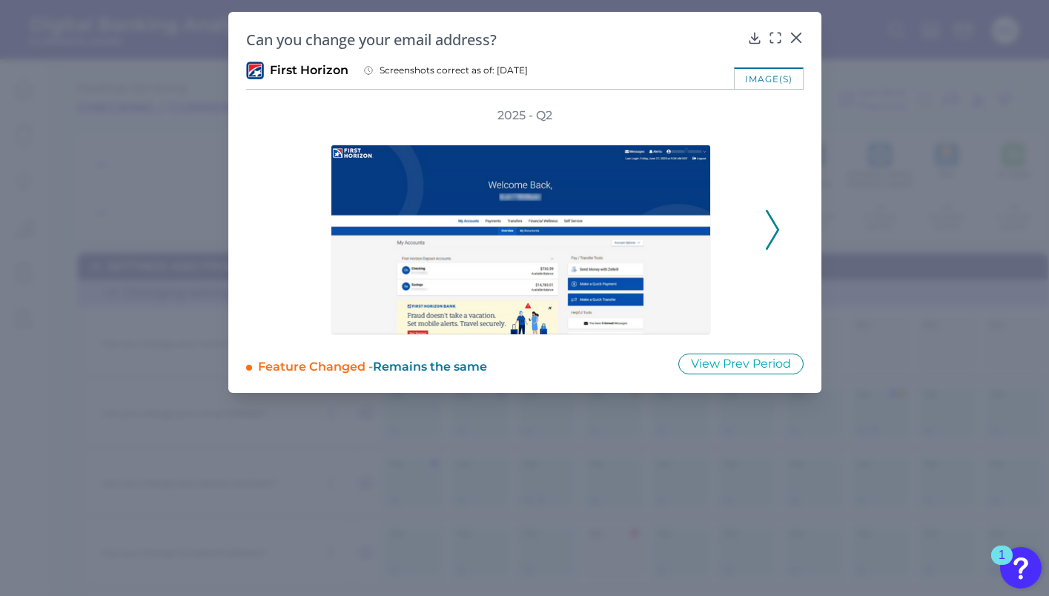
click at [774, 228] on icon at bounding box center [772, 230] width 13 height 40
click at [768, 229] on icon at bounding box center [772, 230] width 13 height 40
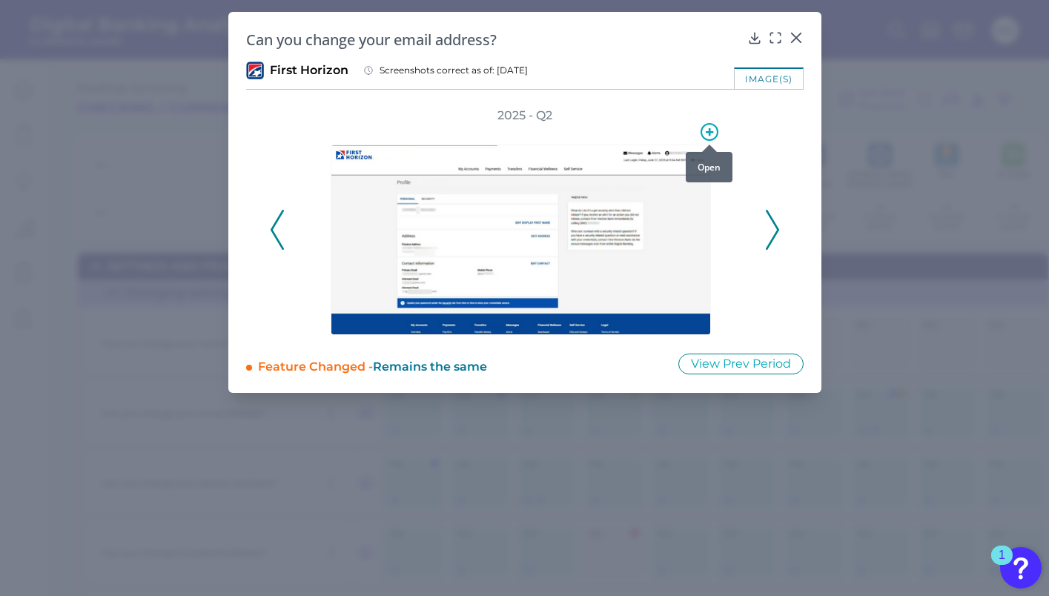
click at [707, 131] on icon at bounding box center [710, 132] width 18 height 18
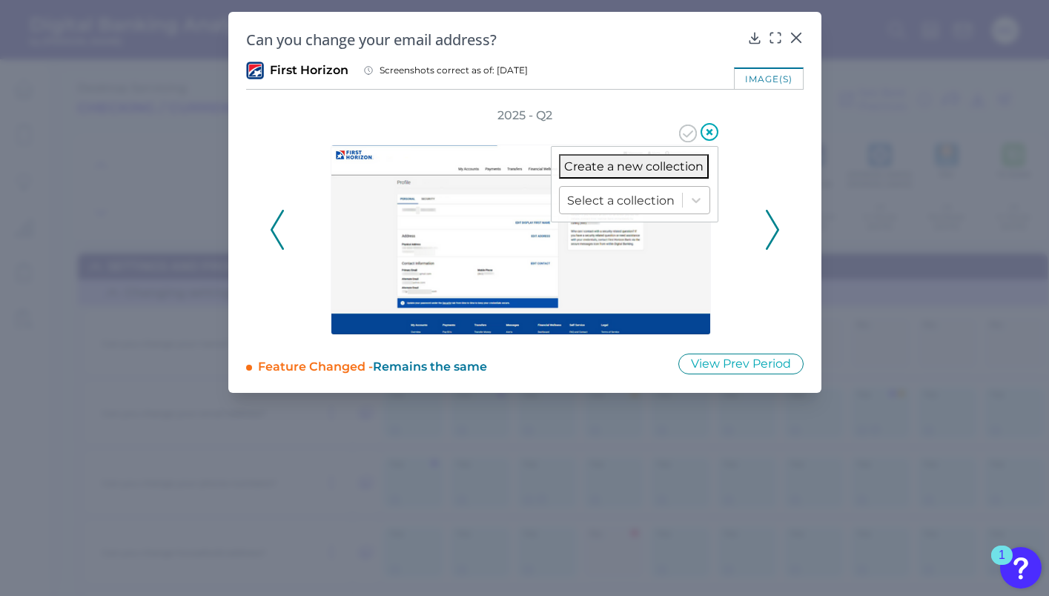
click at [626, 194] on div at bounding box center [621, 200] width 108 height 17
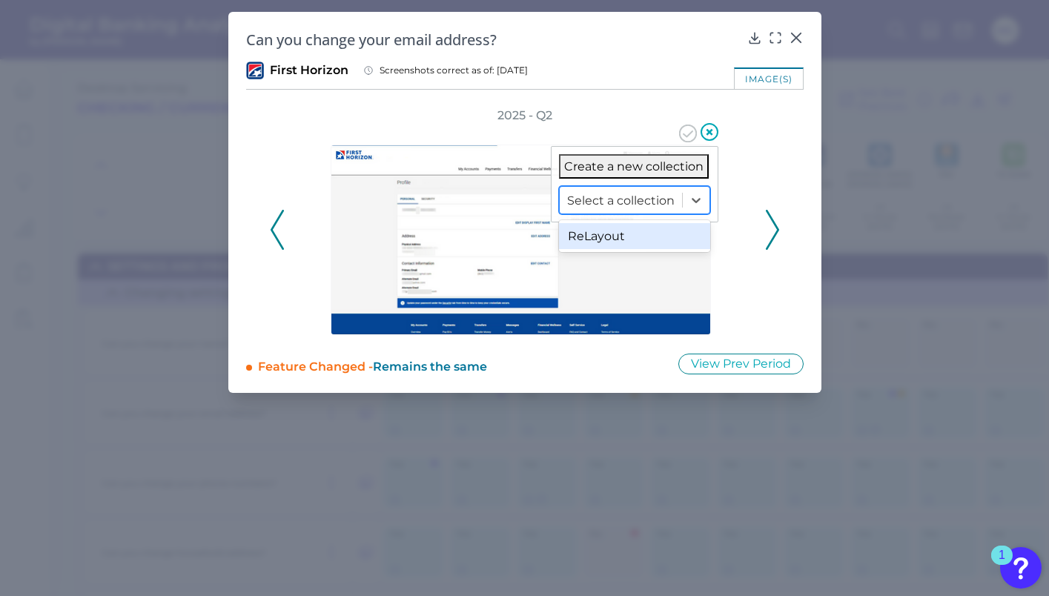
click at [614, 236] on div "ReLayout" at bounding box center [634, 236] width 151 height 26
click at [685, 131] on icon at bounding box center [688, 134] width 18 height 18
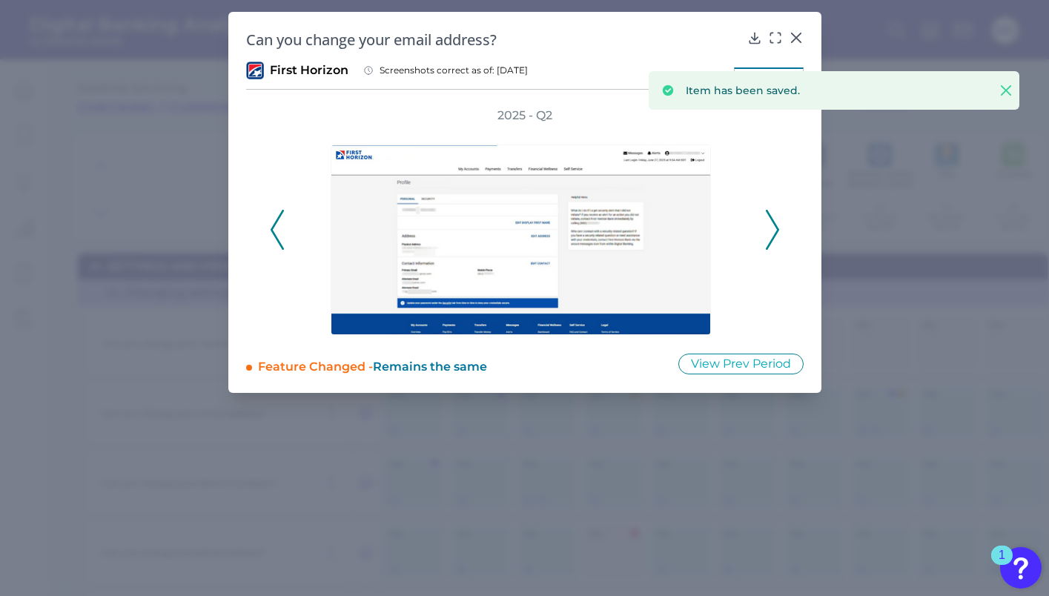
click at [763, 214] on div "2025 - Q2" at bounding box center [525, 222] width 510 height 228
click at [770, 215] on polyline at bounding box center [772, 230] width 11 height 38
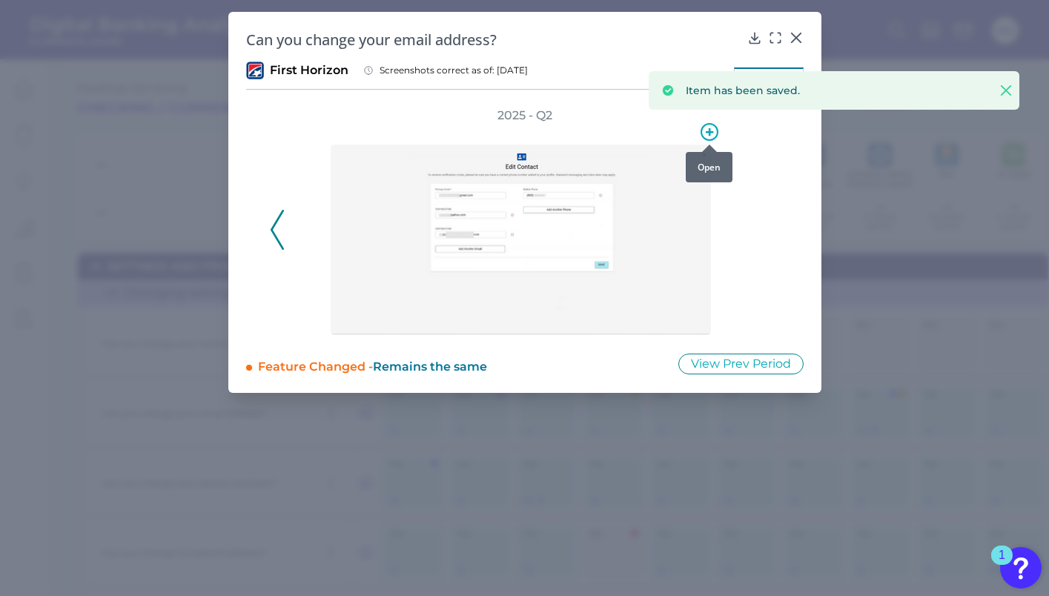
click at [710, 136] on icon at bounding box center [710, 132] width 18 height 18
click at [669, 194] on div at bounding box center [621, 200] width 108 height 17
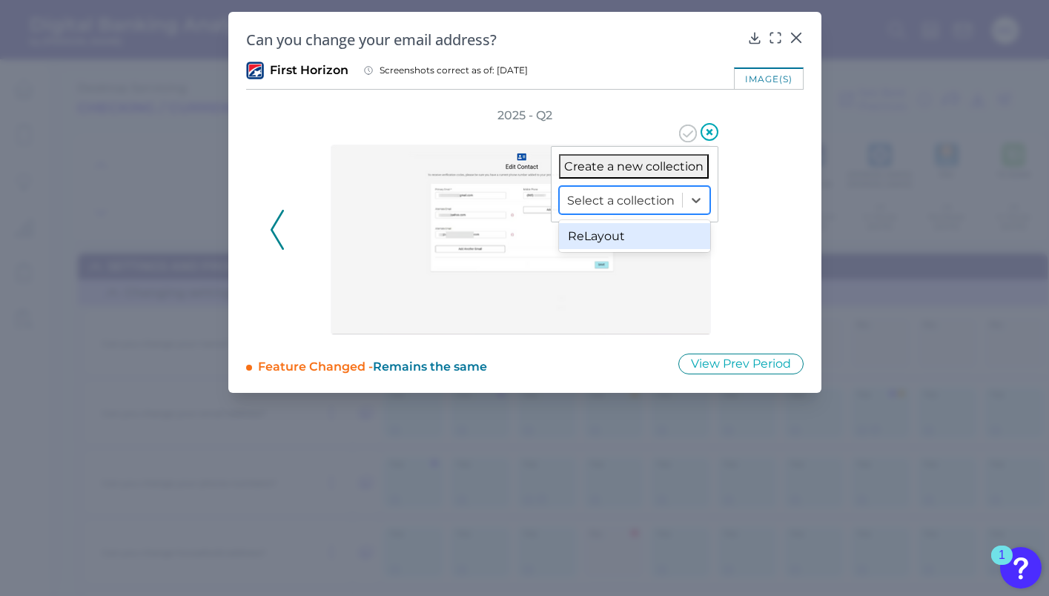
click at [665, 232] on div "ReLayout" at bounding box center [634, 236] width 151 height 26
click at [690, 129] on icon at bounding box center [688, 134] width 18 height 18
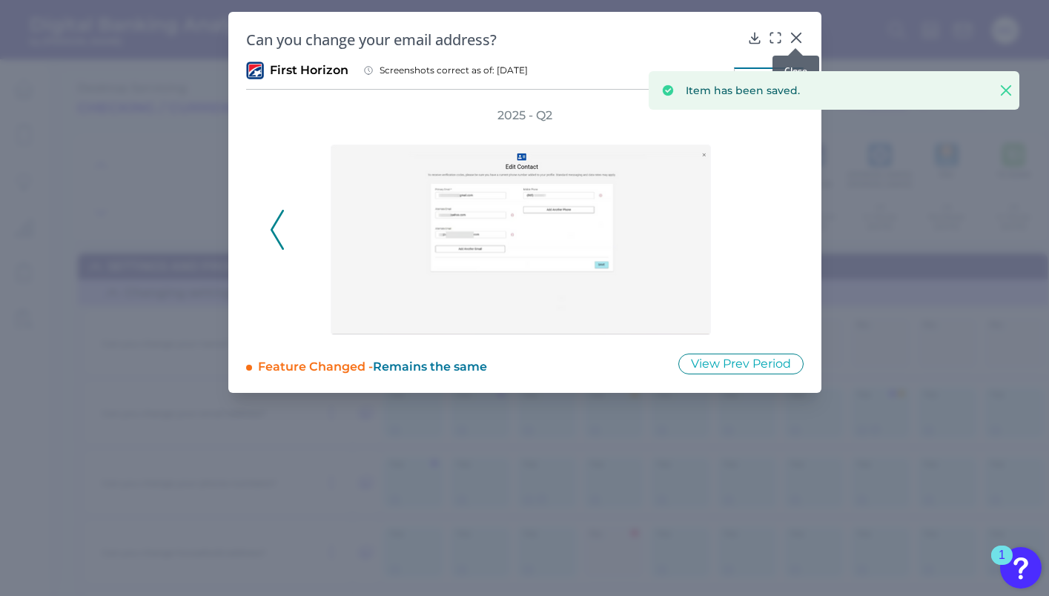
click at [800, 40] on icon at bounding box center [796, 37] width 15 height 15
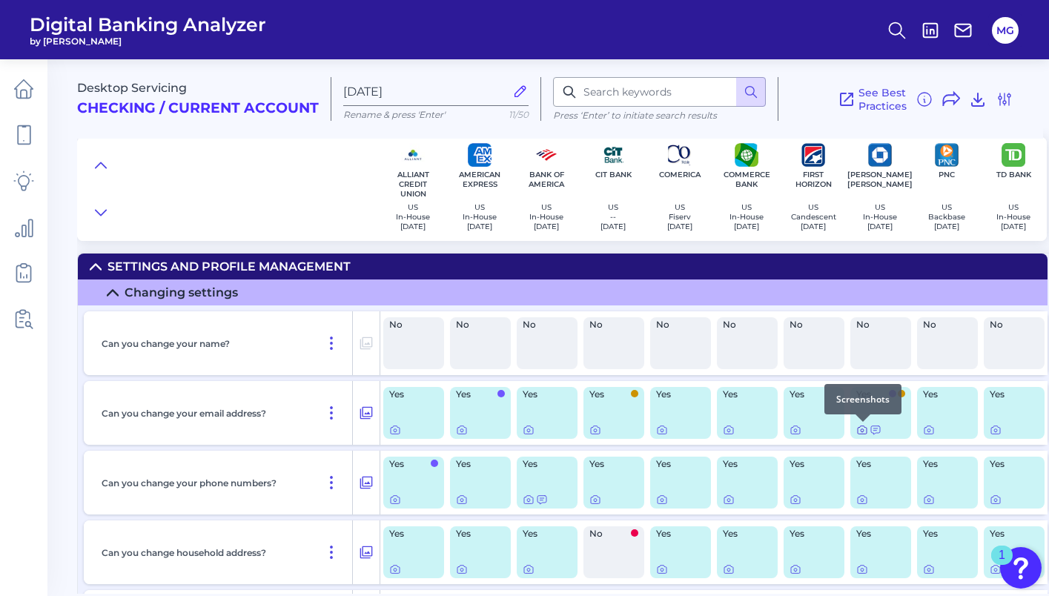
click at [863, 433] on icon at bounding box center [863, 430] width 12 height 12
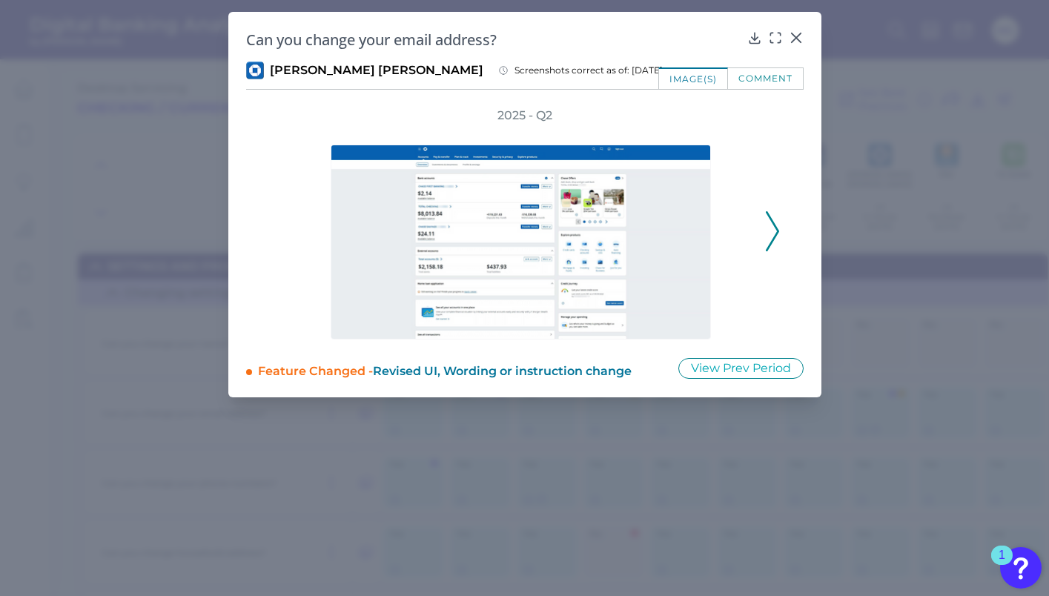
click at [774, 228] on icon at bounding box center [772, 231] width 13 height 40
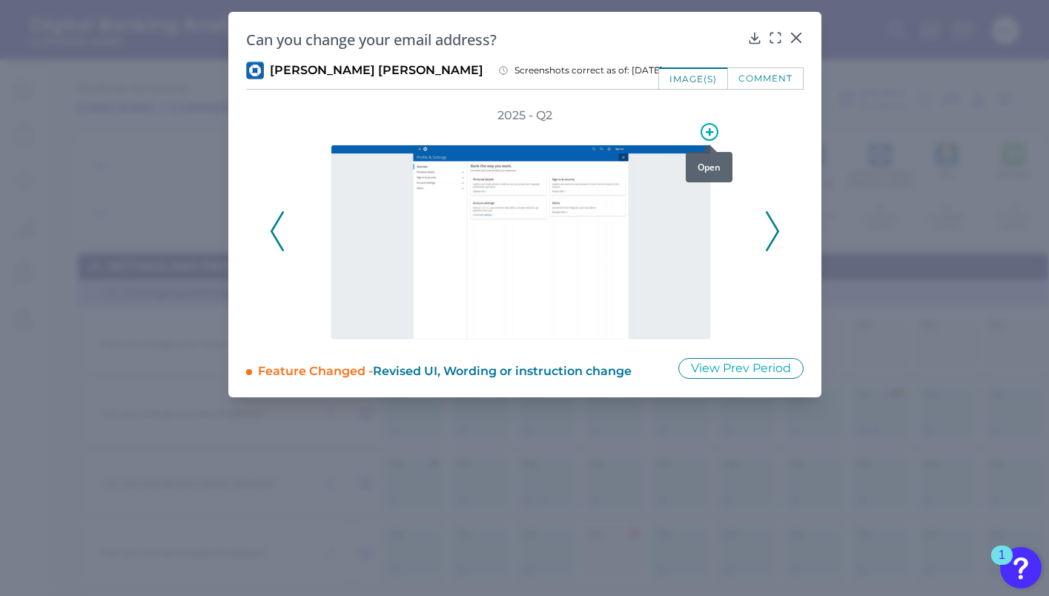
click at [708, 135] on icon at bounding box center [710, 132] width 18 height 18
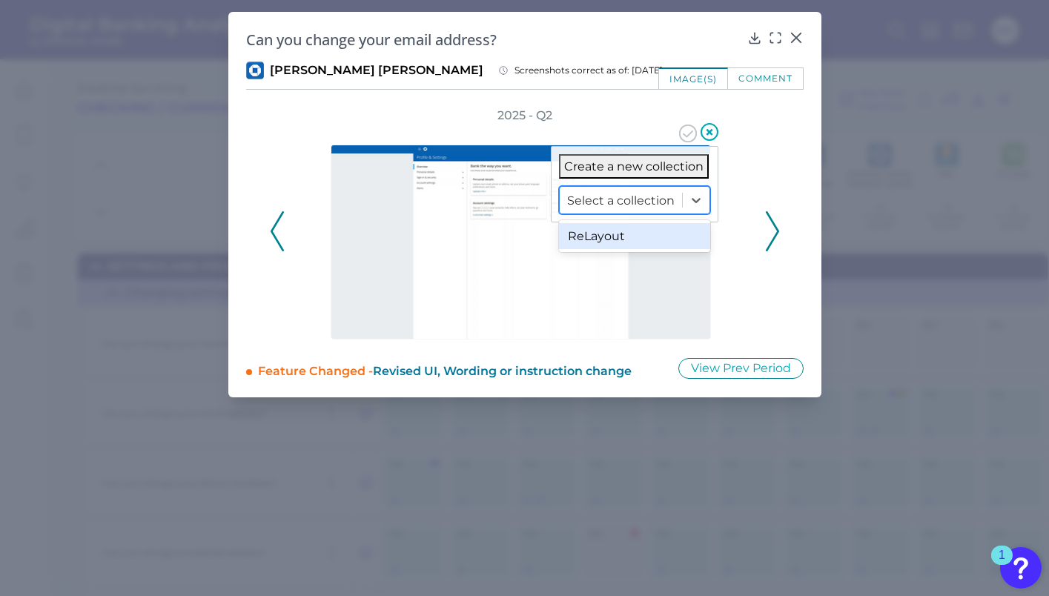
click at [678, 197] on div "Select a collection" at bounding box center [621, 200] width 122 height 23
click at [656, 231] on div "ReLayout" at bounding box center [634, 236] width 151 height 26
click at [694, 131] on icon at bounding box center [688, 134] width 18 height 18
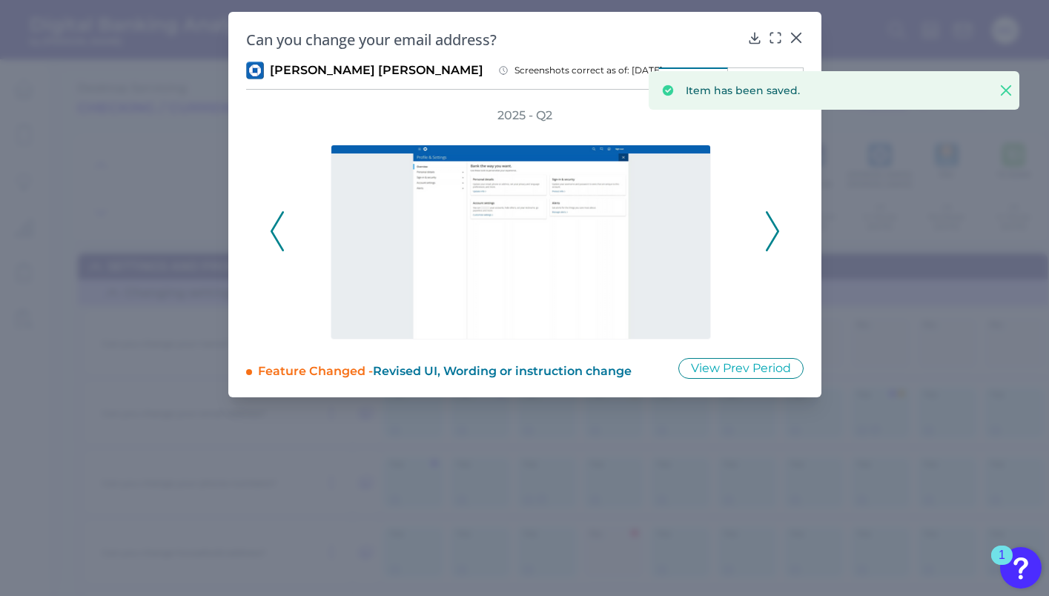
click at [774, 225] on polyline at bounding box center [772, 232] width 11 height 38
click at [711, 131] on icon at bounding box center [709, 131] width 7 height 7
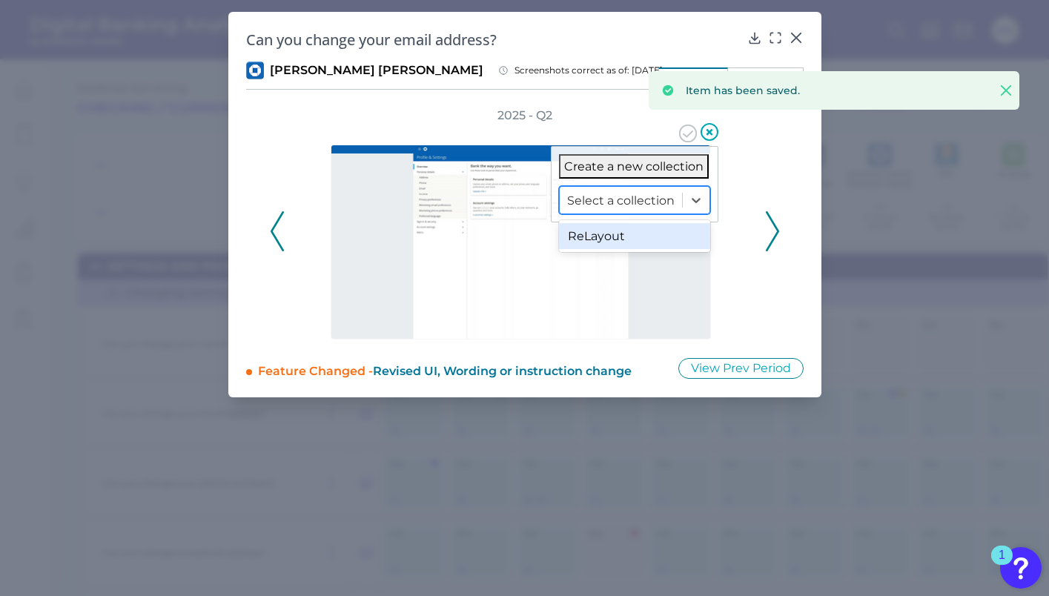
click at [645, 198] on div at bounding box center [621, 200] width 108 height 17
click at [628, 238] on div "ReLayout" at bounding box center [634, 236] width 151 height 26
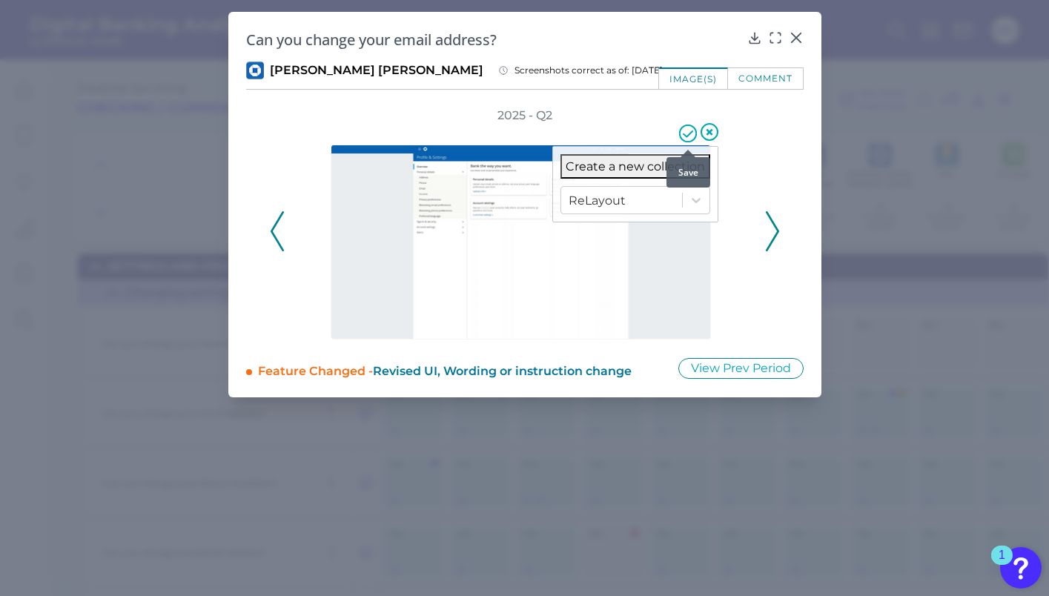
click at [692, 131] on icon at bounding box center [688, 134] width 9 height 6
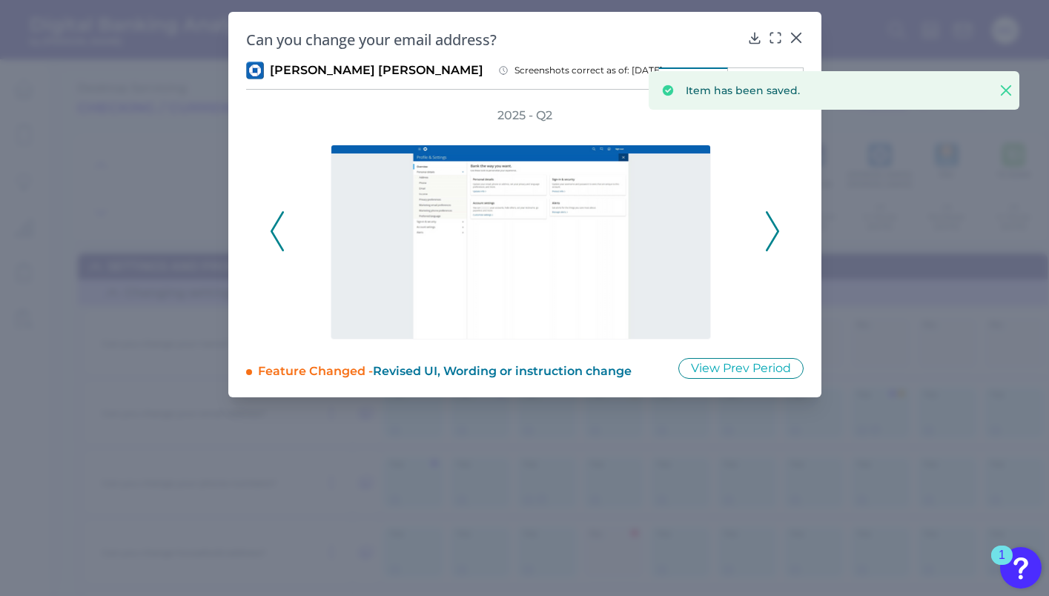
click at [762, 225] on div "2025 - Q2" at bounding box center [525, 224] width 510 height 232
click at [776, 227] on polyline at bounding box center [772, 232] width 11 height 38
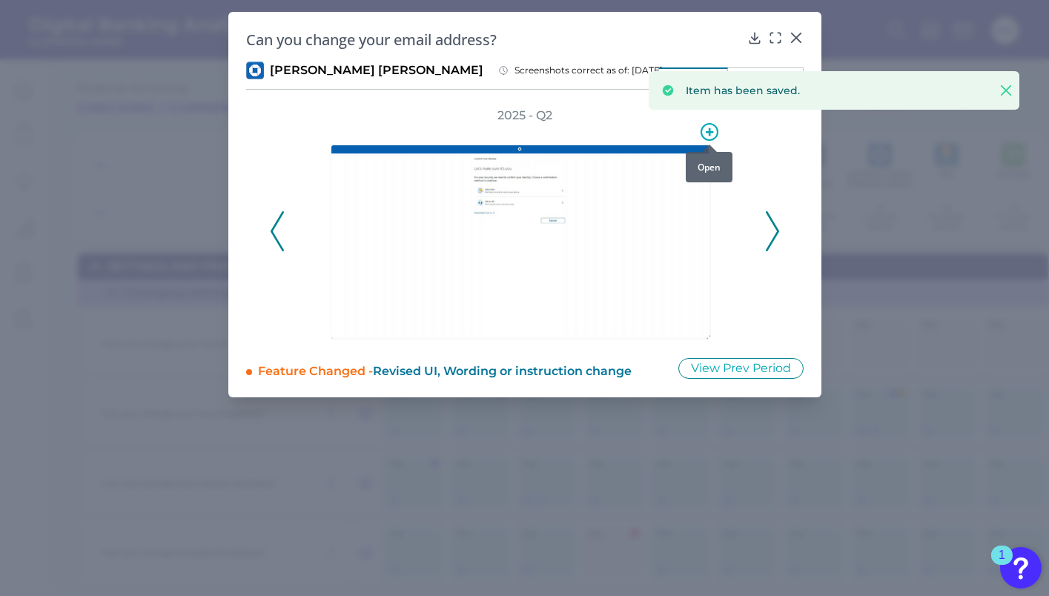
click at [705, 137] on div at bounding box center [709, 144] width 15 height 15
click at [711, 133] on icon at bounding box center [710, 132] width 18 height 18
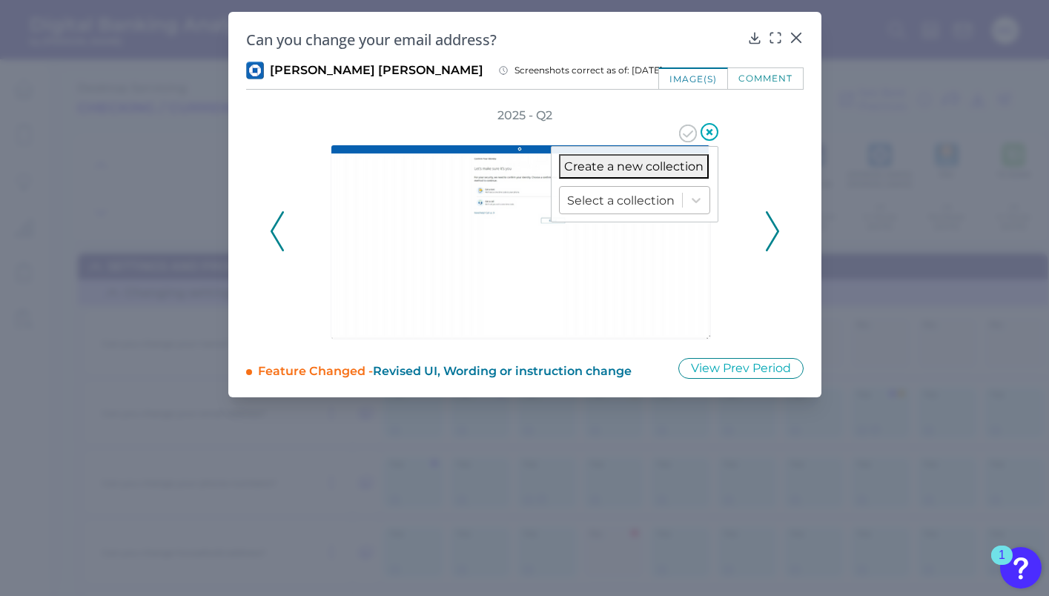
click at [662, 192] on div at bounding box center [621, 200] width 108 height 17
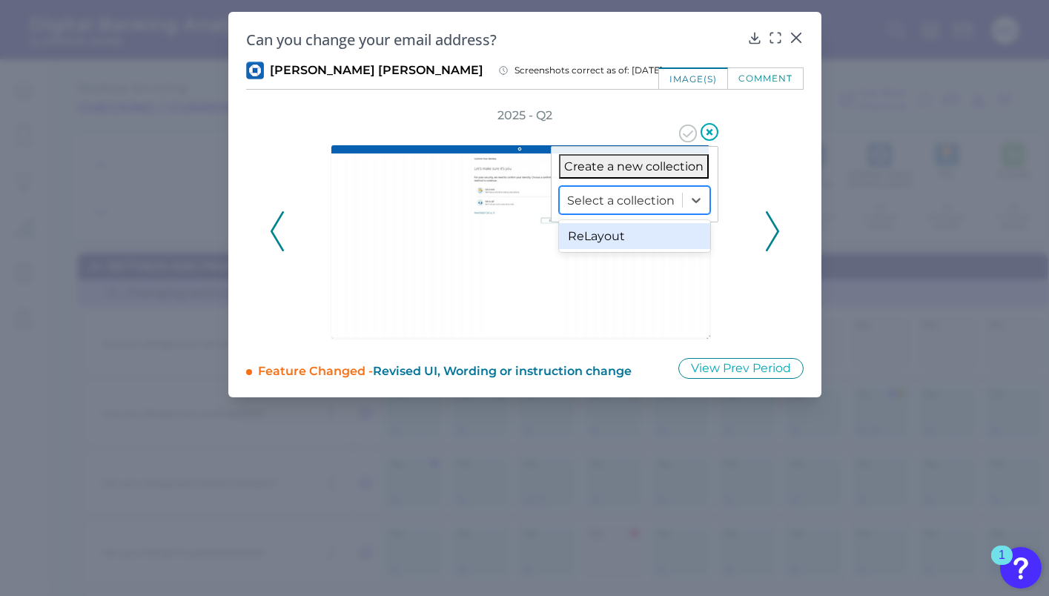
click at [645, 232] on div "ReLayout" at bounding box center [634, 236] width 151 height 26
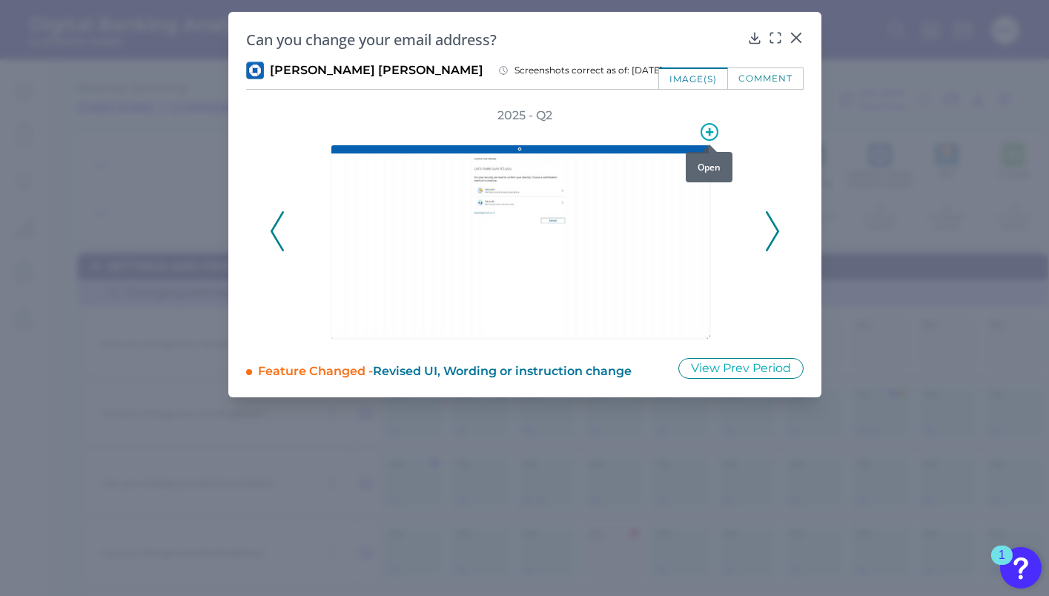
click at [708, 130] on icon at bounding box center [710, 132] width 18 height 18
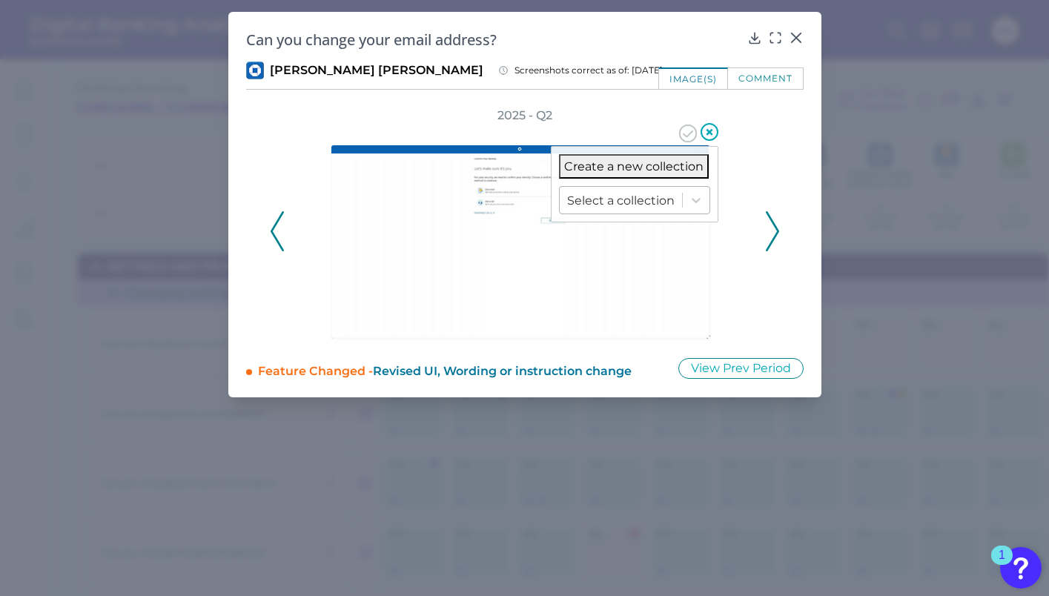
click at [672, 194] on div at bounding box center [621, 200] width 108 height 17
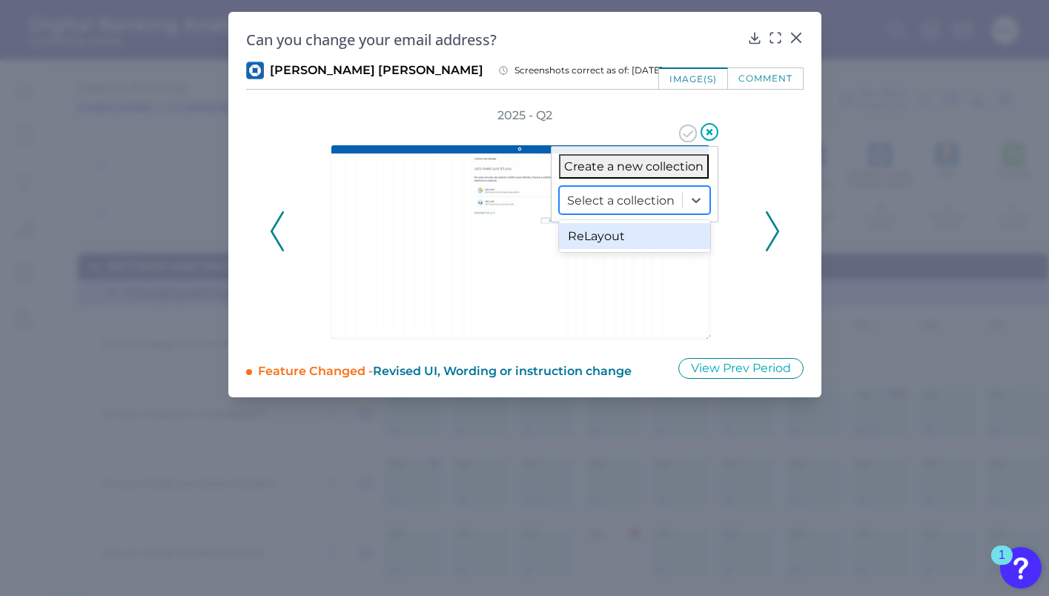
click at [630, 251] on div "ReLayout" at bounding box center [634, 236] width 151 height 32
click at [632, 243] on div "ReLayout" at bounding box center [634, 236] width 151 height 26
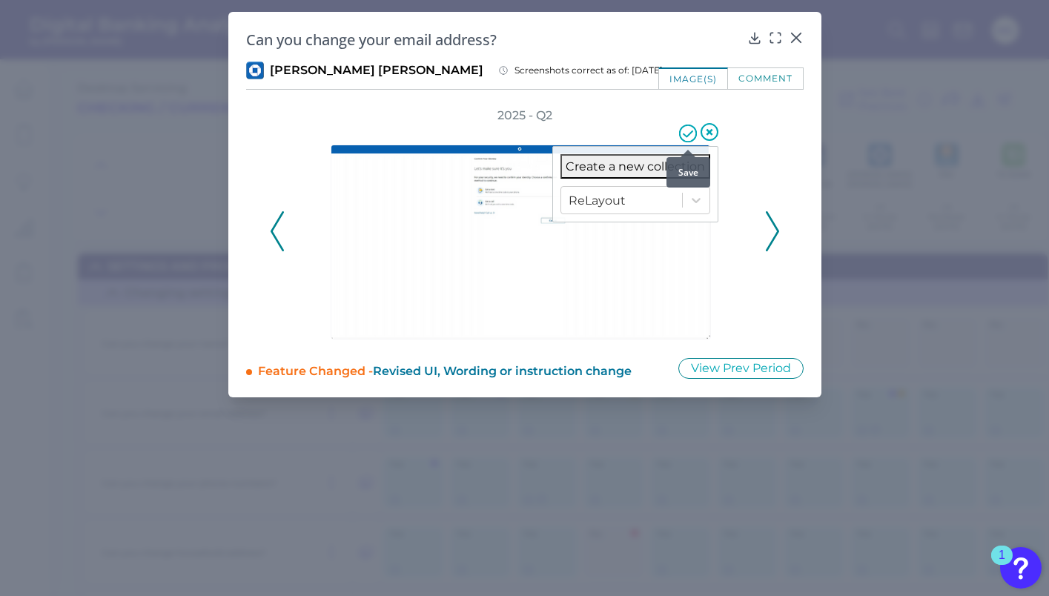
click at [688, 136] on icon at bounding box center [688, 134] width 18 height 18
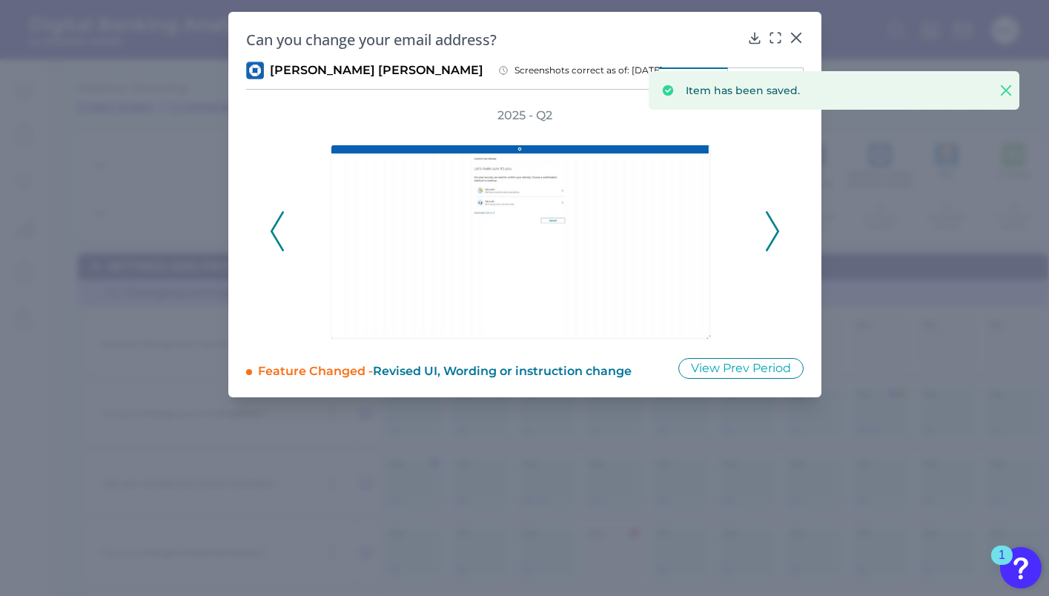
click at [774, 231] on icon at bounding box center [772, 231] width 13 height 40
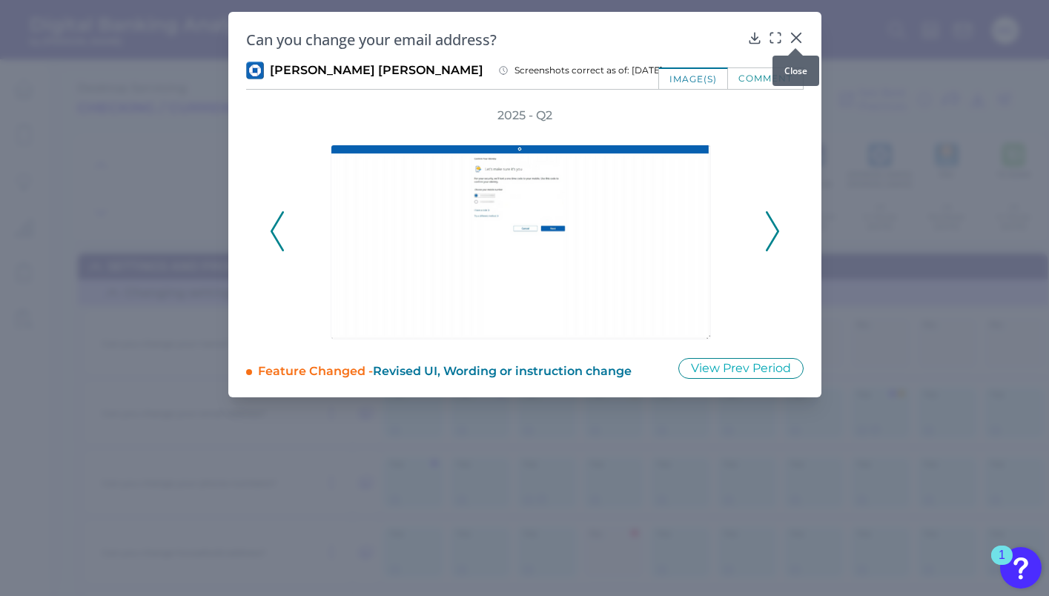
click at [803, 37] on icon at bounding box center [796, 37] width 15 height 15
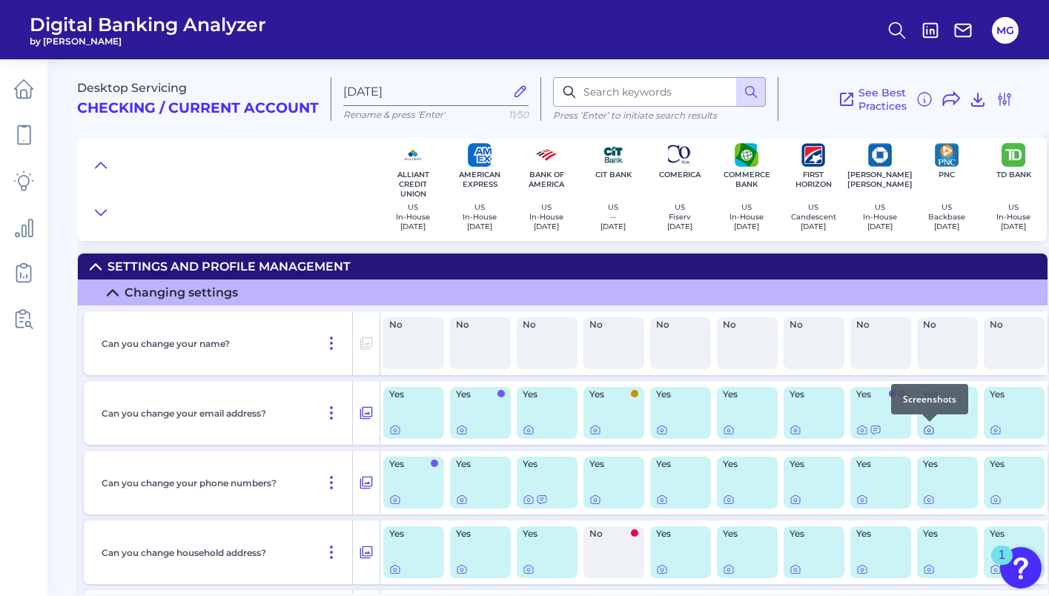
click at [930, 431] on icon at bounding box center [929, 430] width 12 height 12
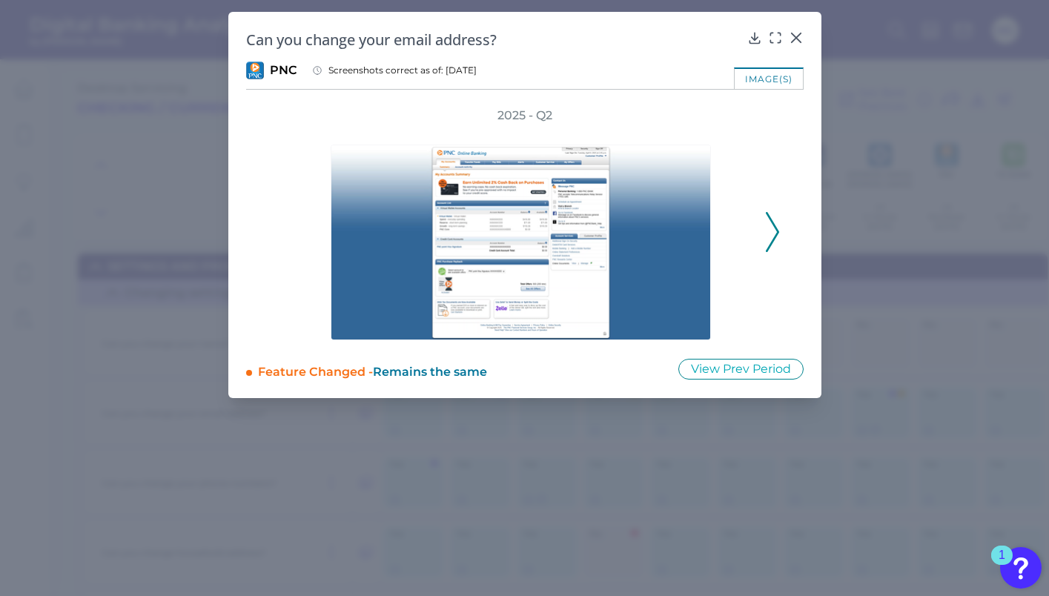
click at [781, 232] on div "2025 - Q2" at bounding box center [525, 224] width 558 height 233
click at [776, 228] on polyline at bounding box center [772, 232] width 11 height 38
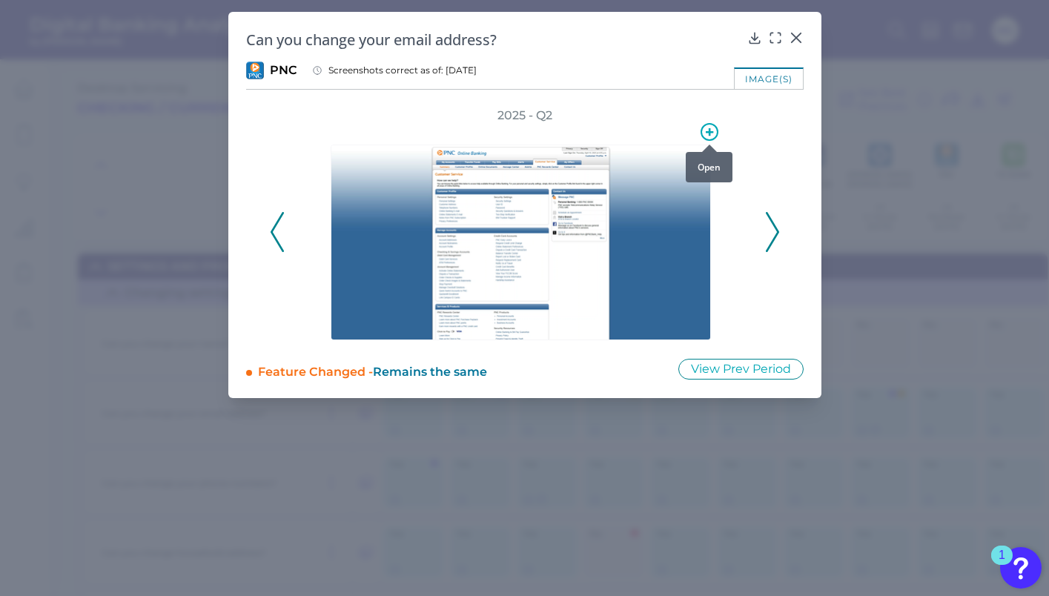
click at [711, 127] on icon at bounding box center [710, 132] width 18 height 18
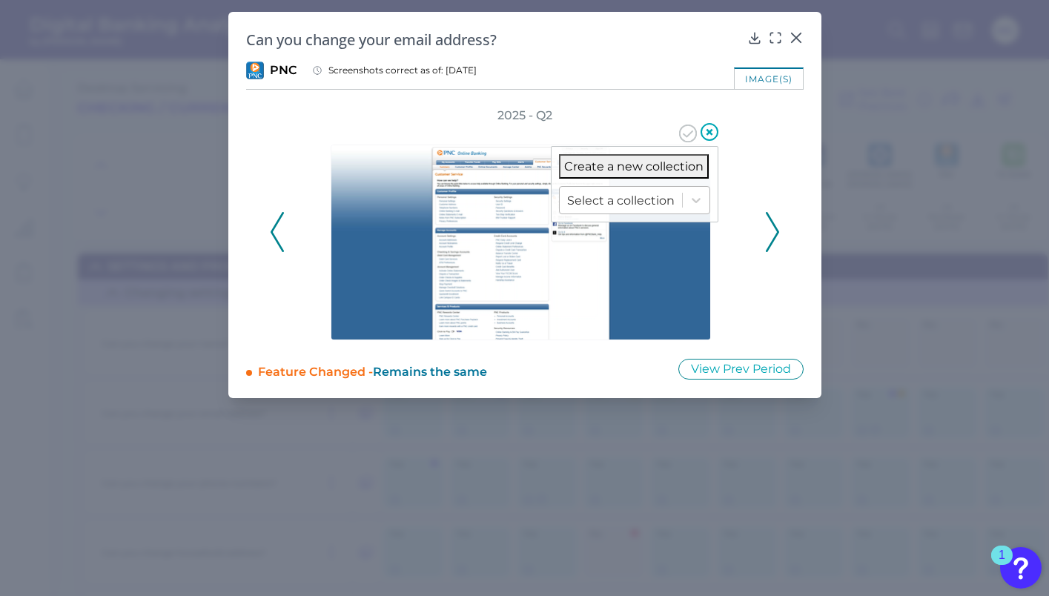
click at [639, 194] on div at bounding box center [621, 200] width 108 height 17
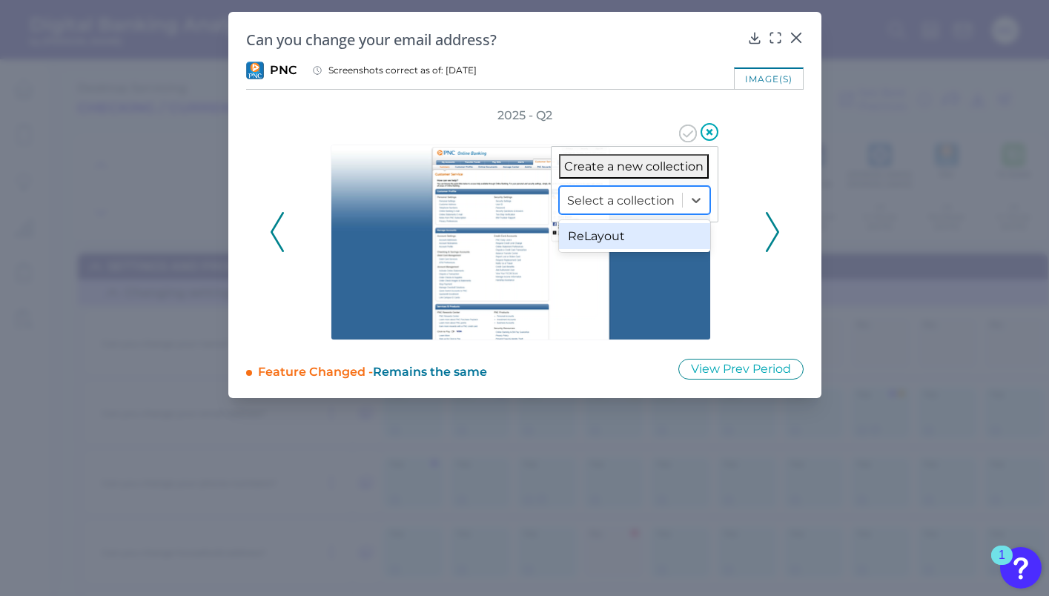
click at [619, 225] on div "ReLayout" at bounding box center [634, 236] width 151 height 26
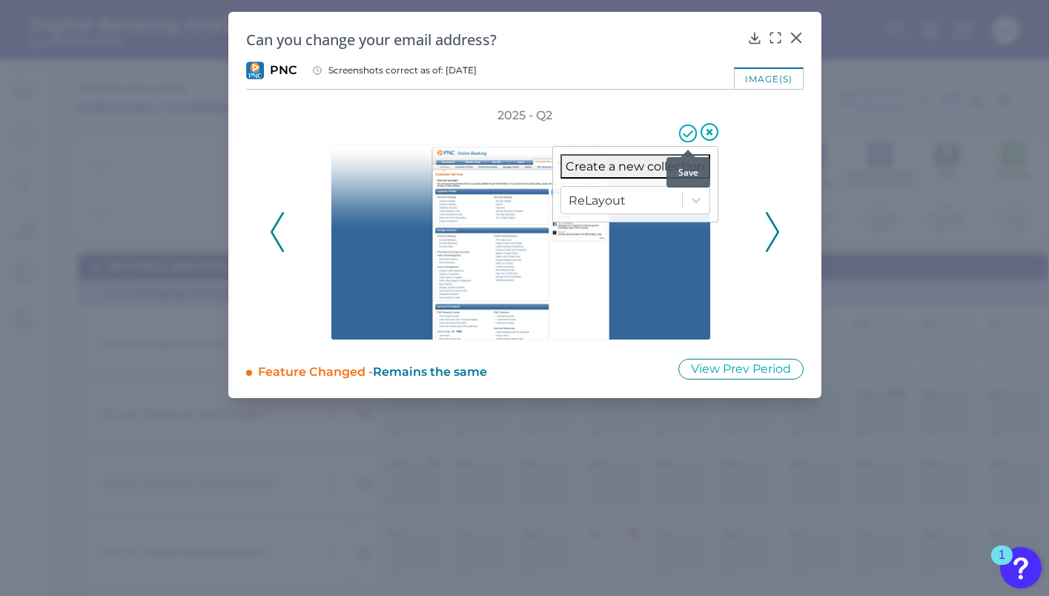
click at [686, 138] on icon at bounding box center [688, 134] width 18 height 18
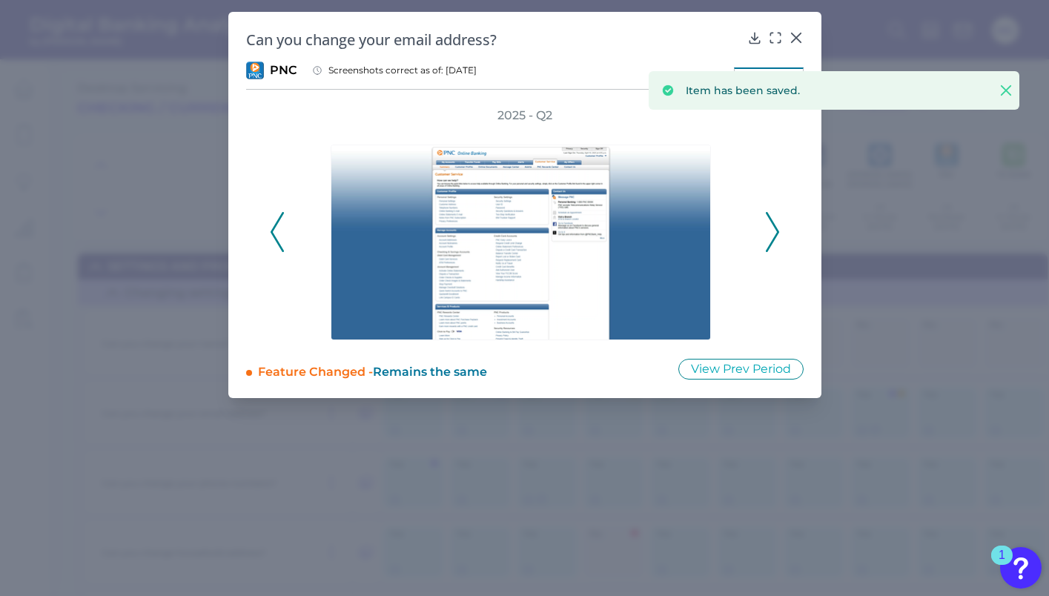
click at [775, 241] on icon at bounding box center [772, 232] width 13 height 40
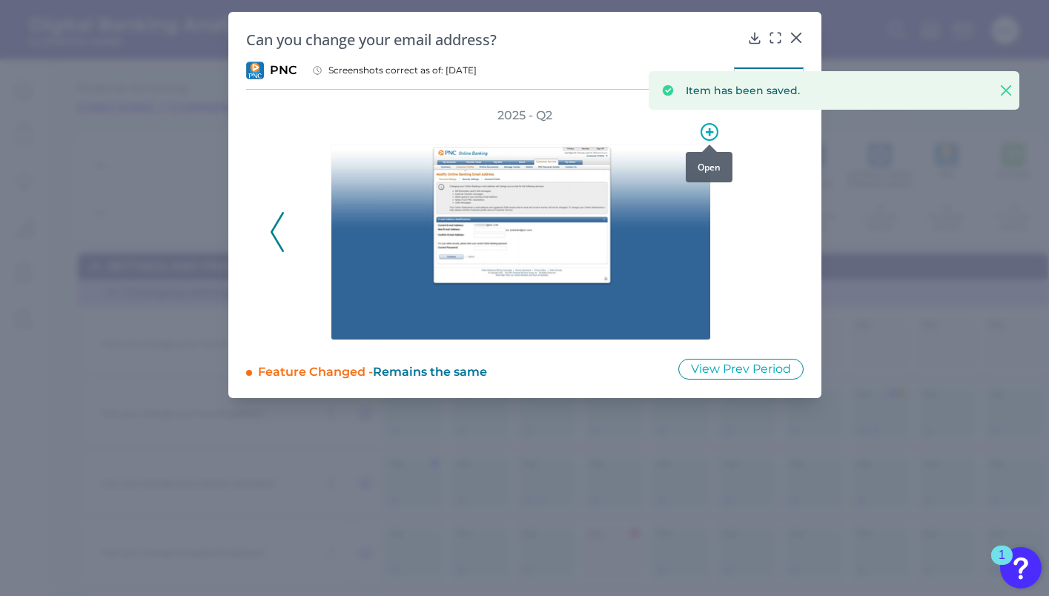
click at [711, 134] on icon at bounding box center [710, 132] width 18 height 18
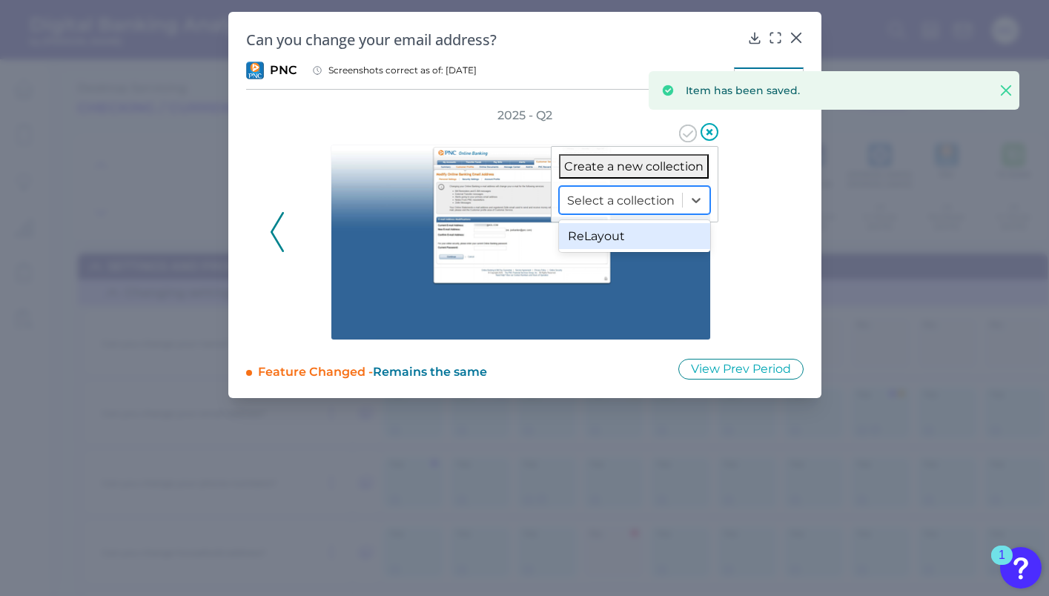
click at [649, 194] on div at bounding box center [621, 200] width 108 height 17
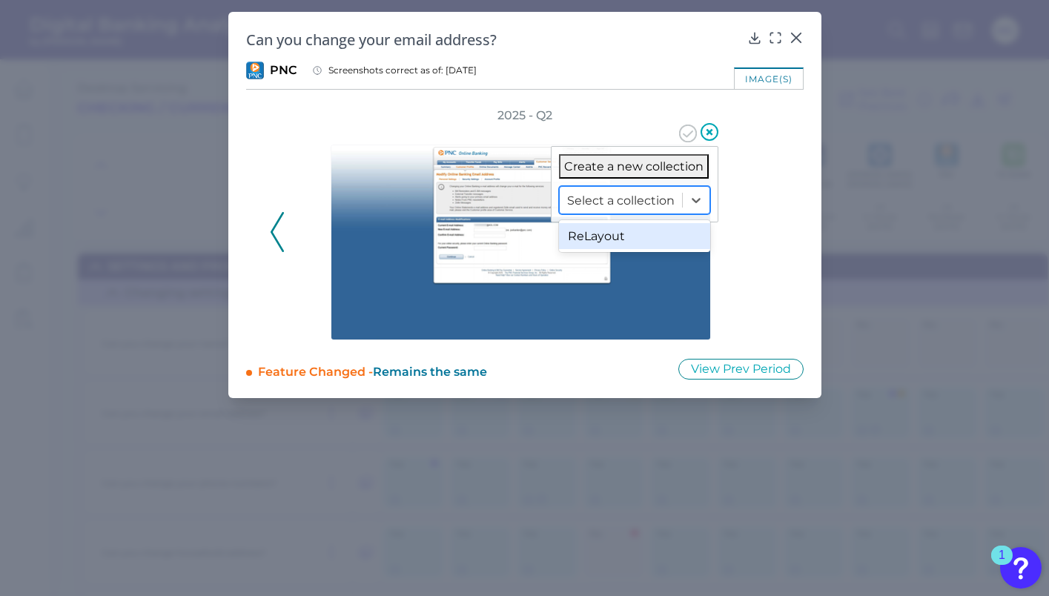
click at [625, 237] on div "ReLayout" at bounding box center [634, 236] width 151 height 26
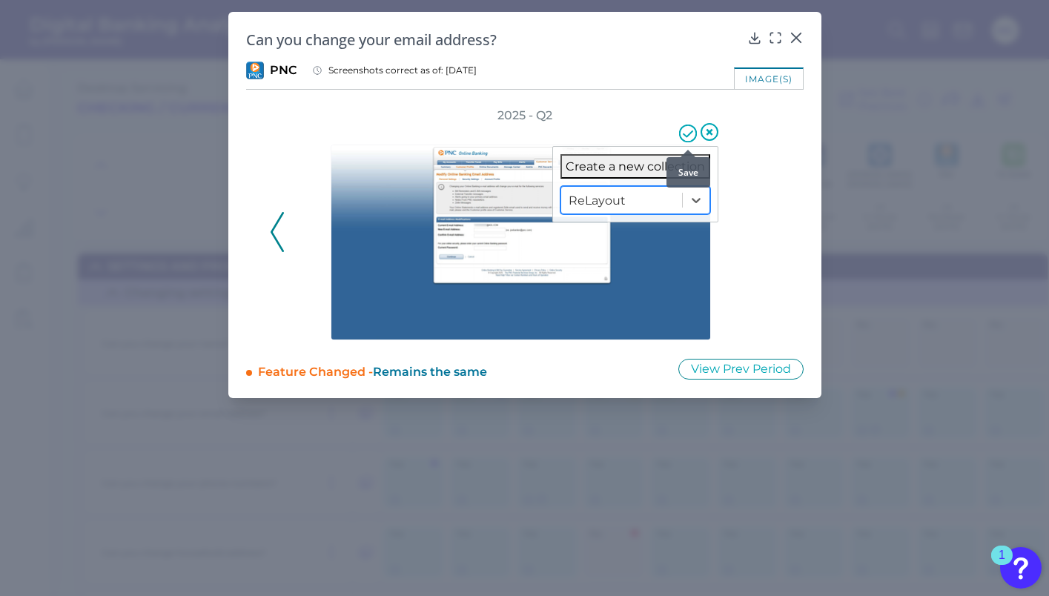
click at [687, 139] on icon at bounding box center [688, 134] width 18 height 18
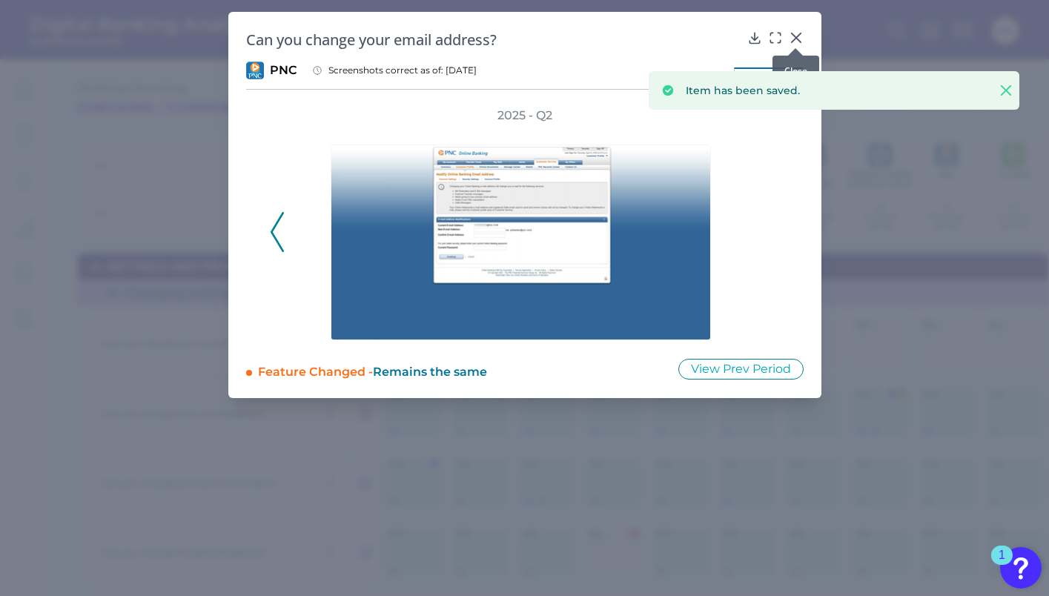
click at [800, 39] on icon at bounding box center [796, 37] width 15 height 15
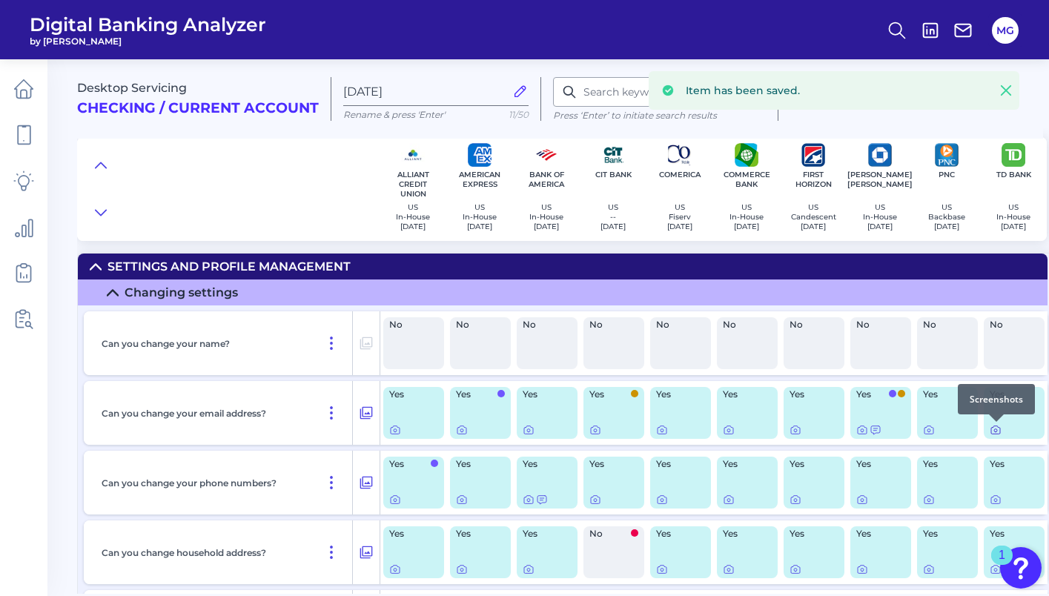
click at [998, 432] on icon at bounding box center [996, 430] width 12 height 12
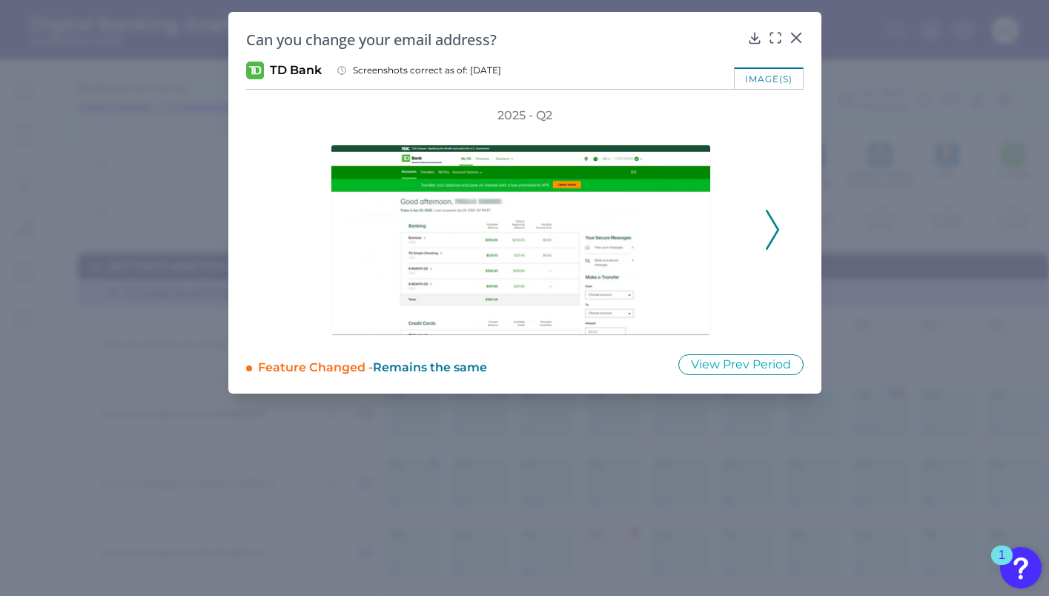
click at [780, 198] on div "2025 - Q2" at bounding box center [525, 222] width 558 height 228
click at [780, 216] on div "2025 - Q2" at bounding box center [525, 222] width 558 height 228
click at [766, 234] on icon at bounding box center [772, 230] width 13 height 40
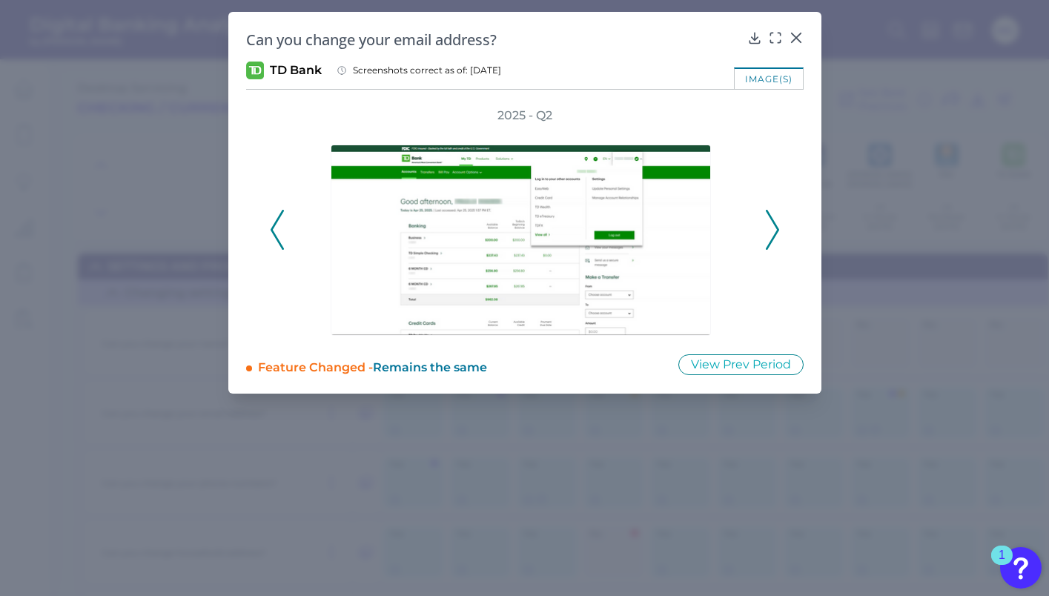
click at [766, 234] on icon at bounding box center [772, 230] width 13 height 40
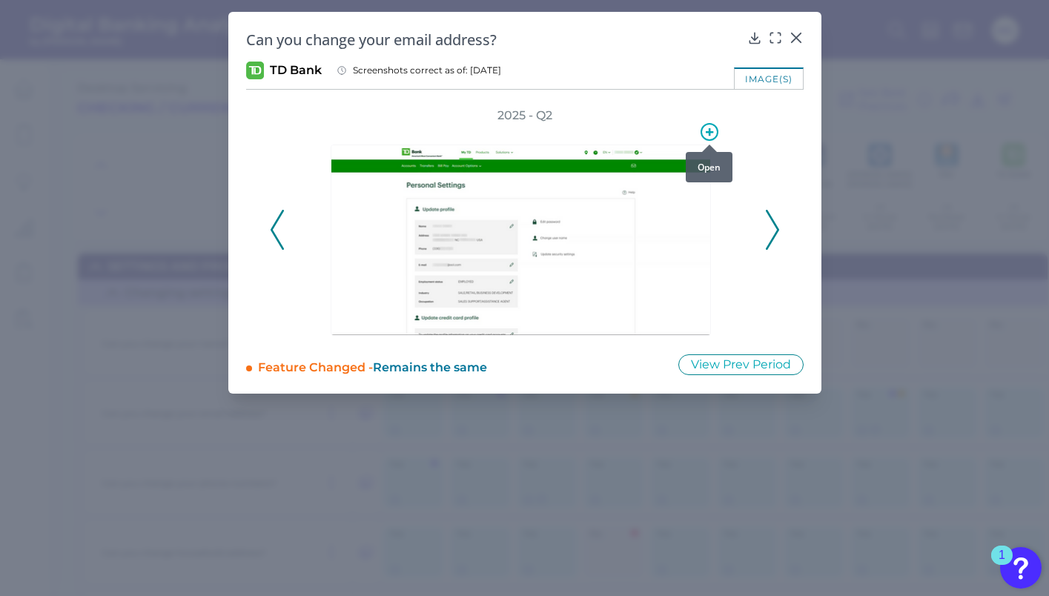
click at [707, 134] on icon at bounding box center [710, 132] width 18 height 18
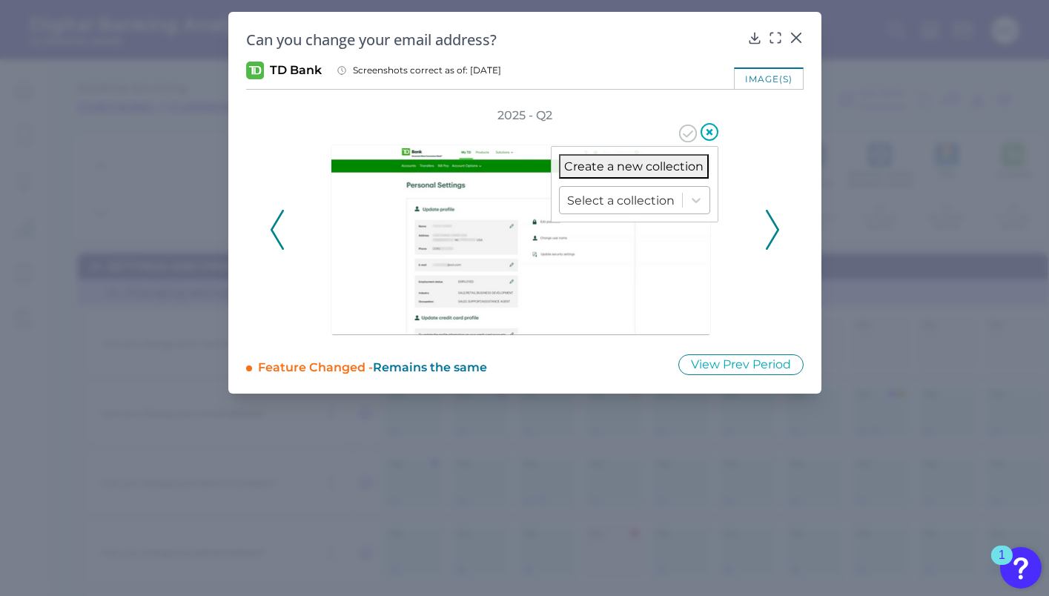
click at [657, 203] on div at bounding box center [621, 200] width 108 height 17
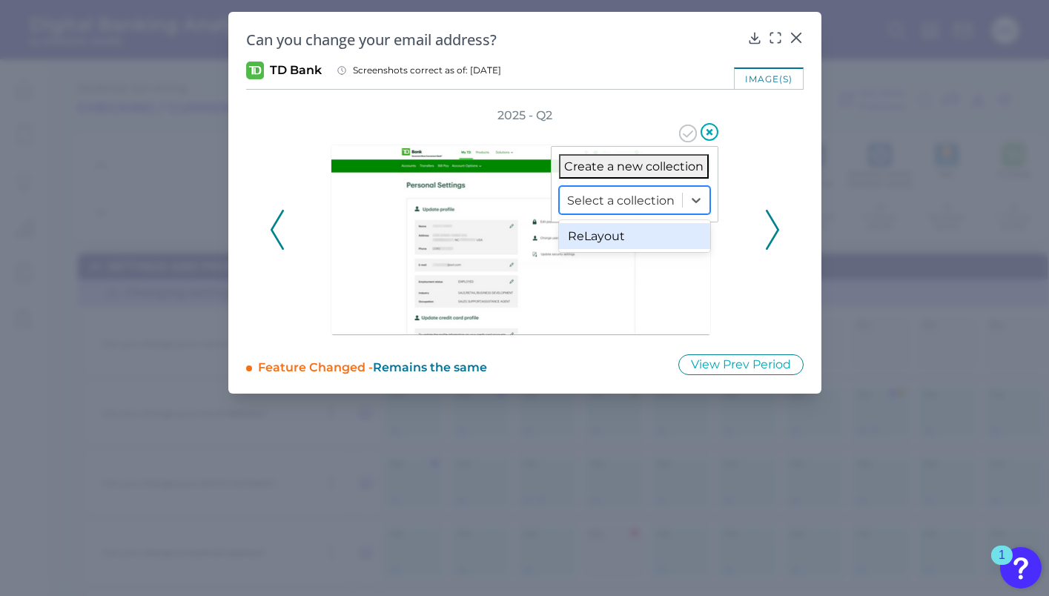
click at [647, 229] on div "ReLayout" at bounding box center [634, 236] width 151 height 26
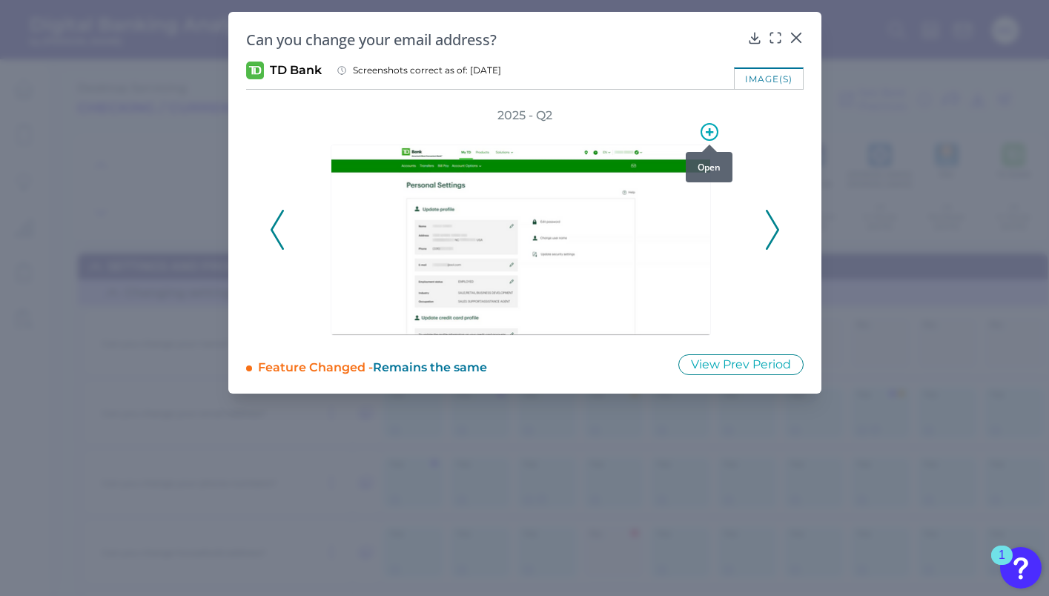
click at [713, 133] on icon at bounding box center [710, 132] width 18 height 18
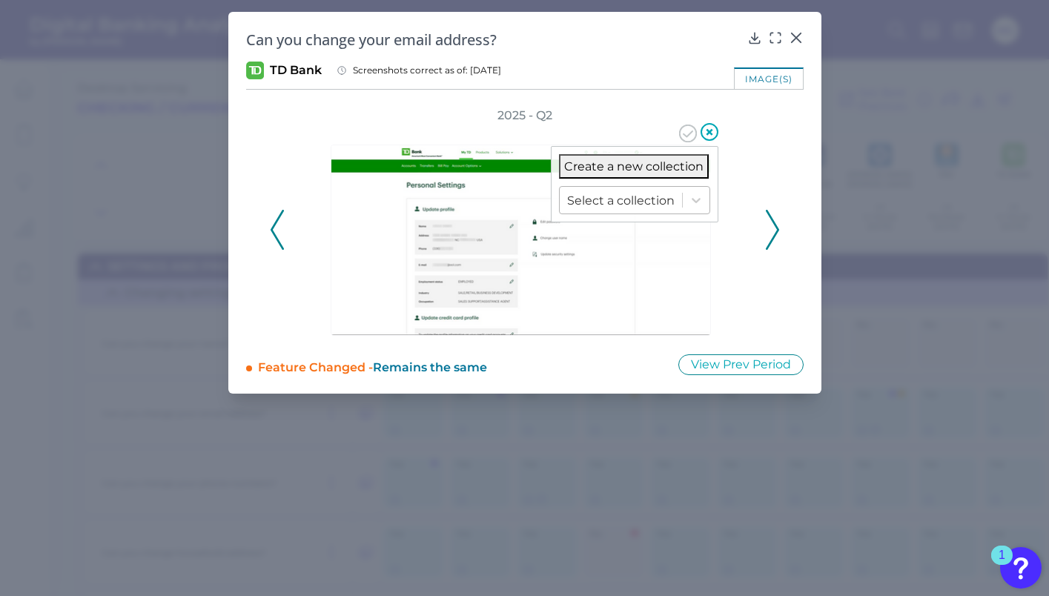
click at [676, 201] on div "Select a collection" at bounding box center [621, 200] width 122 height 23
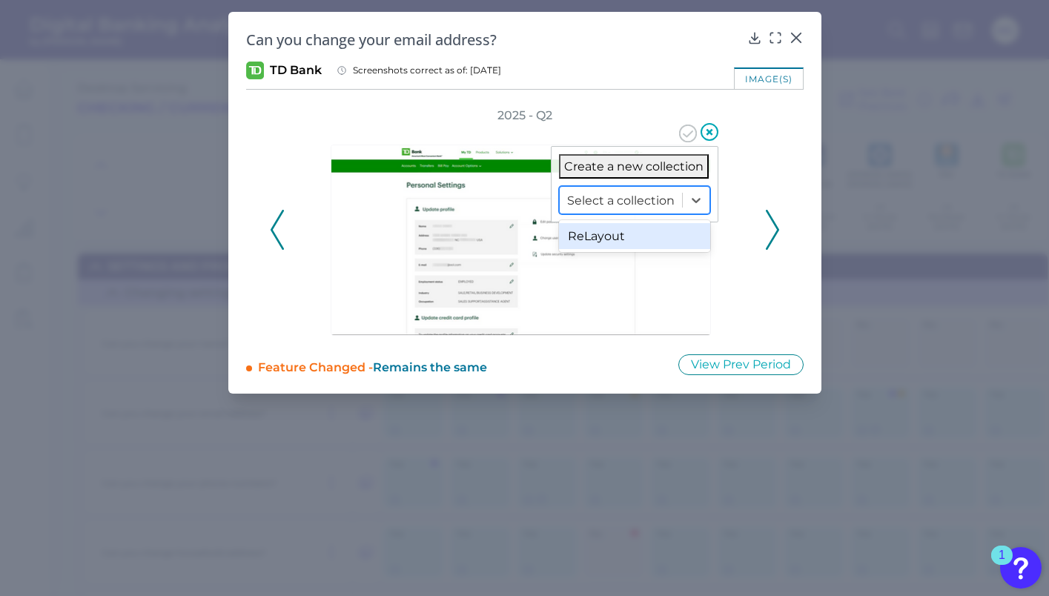
click at [639, 237] on div "ReLayout" at bounding box center [634, 236] width 151 height 26
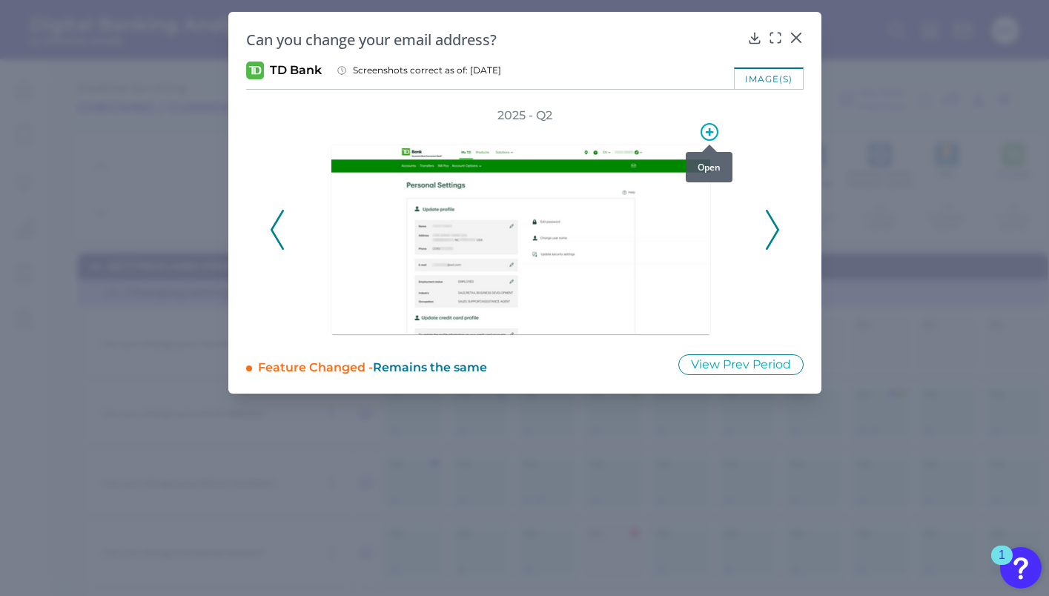
click at [707, 137] on div at bounding box center [709, 144] width 15 height 15
click at [703, 133] on icon at bounding box center [710, 132] width 18 height 18
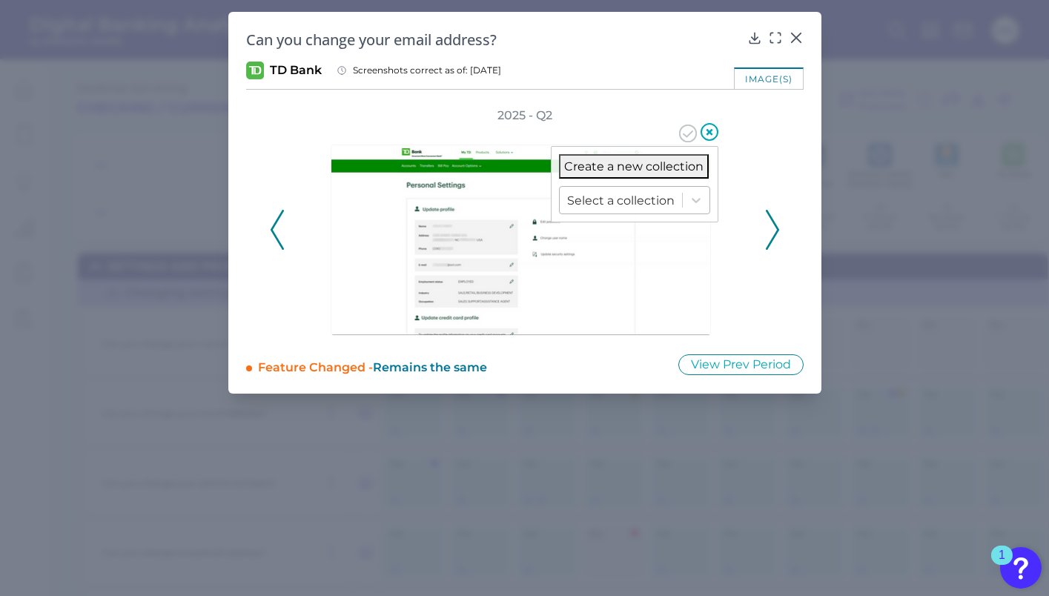
click at [661, 205] on div at bounding box center [621, 200] width 108 height 17
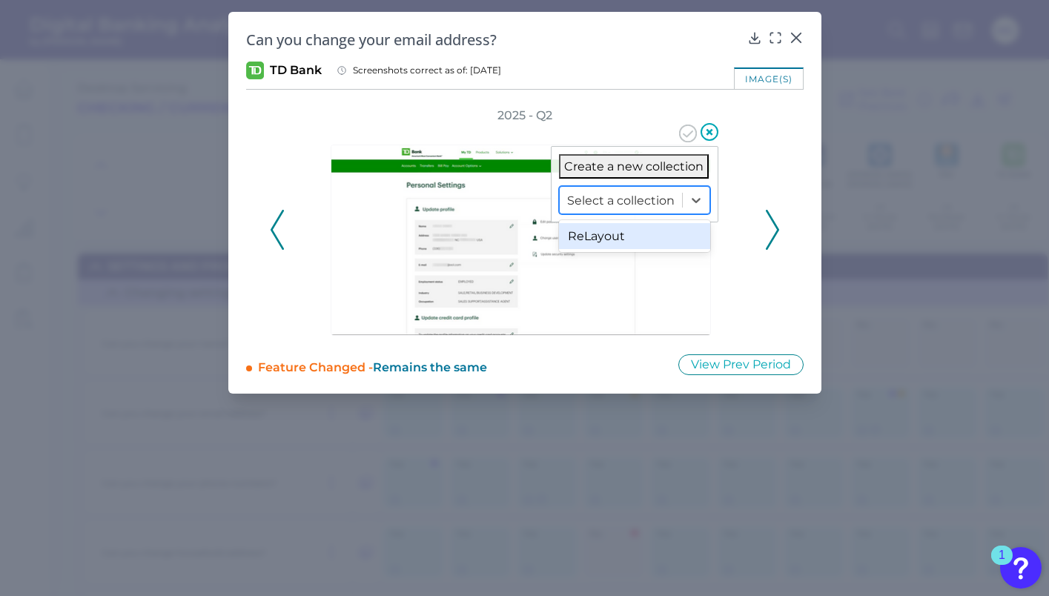
click at [639, 229] on div "ReLayout" at bounding box center [634, 236] width 151 height 26
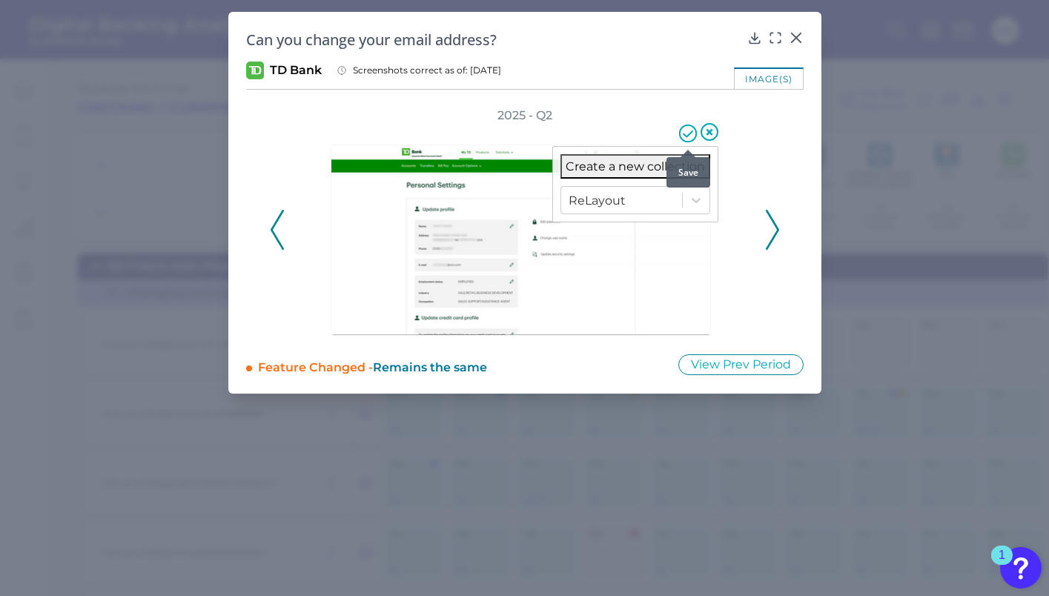
click at [690, 139] on icon at bounding box center [688, 134] width 18 height 18
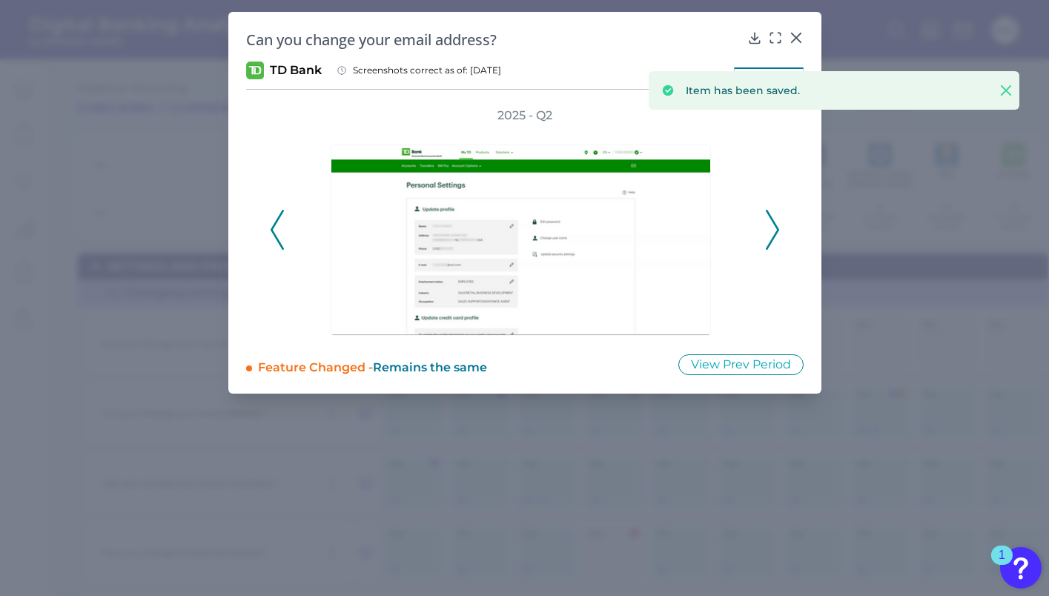
click at [771, 235] on icon at bounding box center [772, 230] width 13 height 40
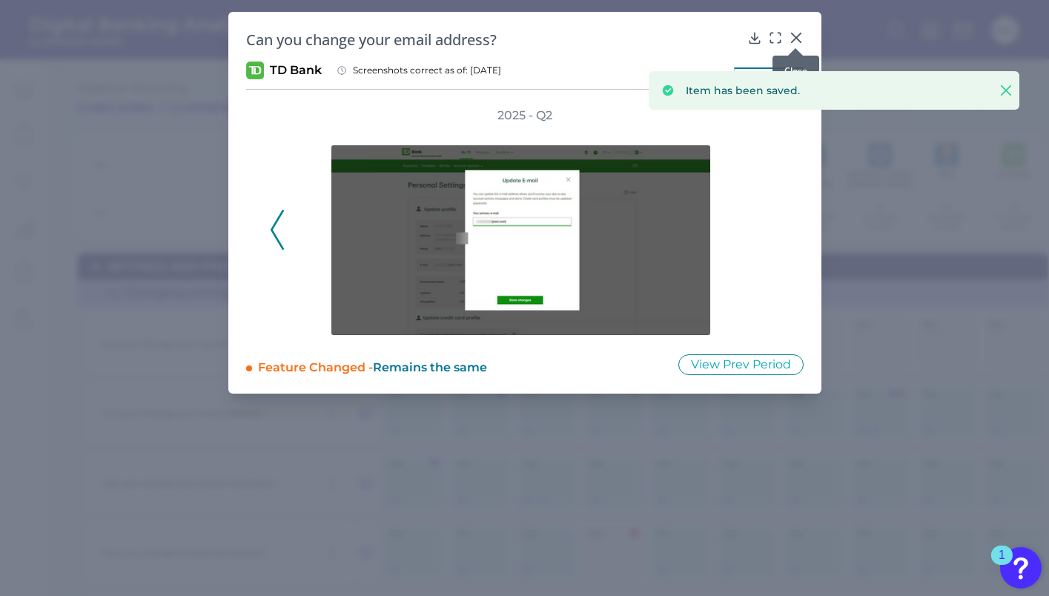
click at [793, 36] on icon at bounding box center [796, 37] width 15 height 15
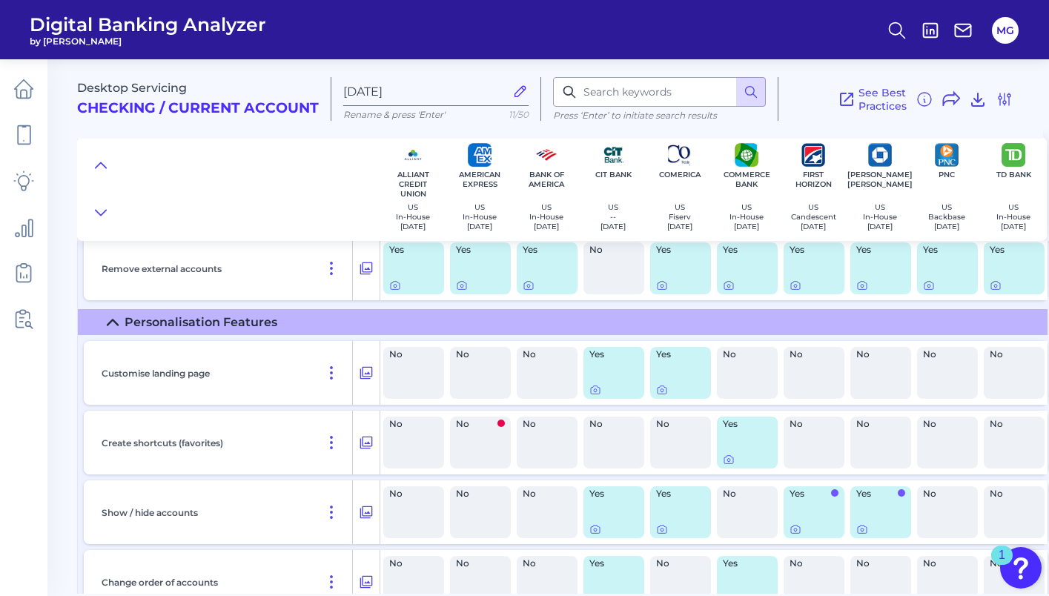
scroll to position [1936, 0]
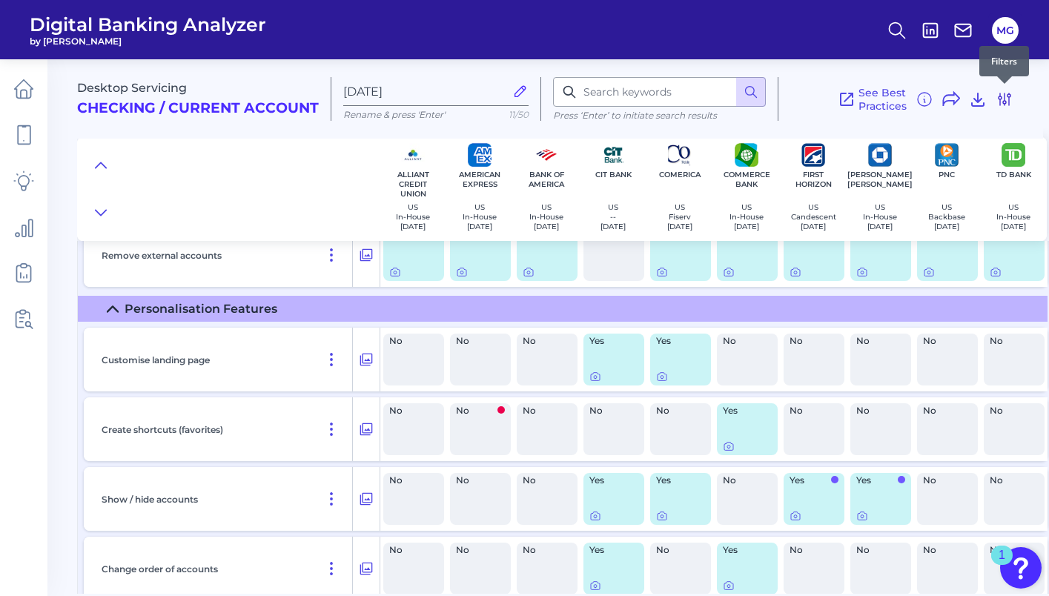
click at [1009, 106] on icon at bounding box center [1005, 99] width 18 height 18
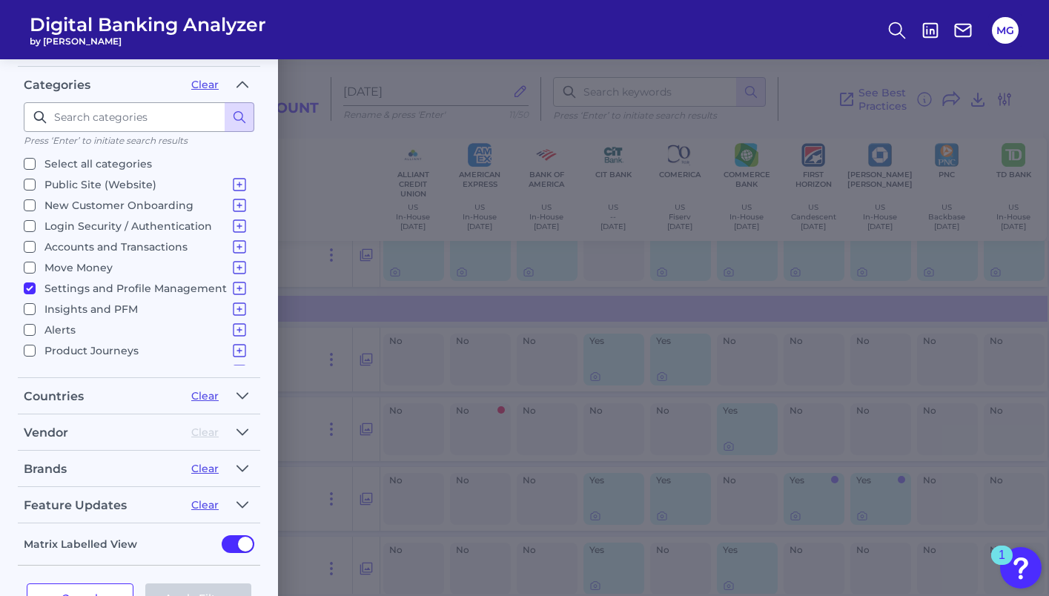
scroll to position [15, 0]
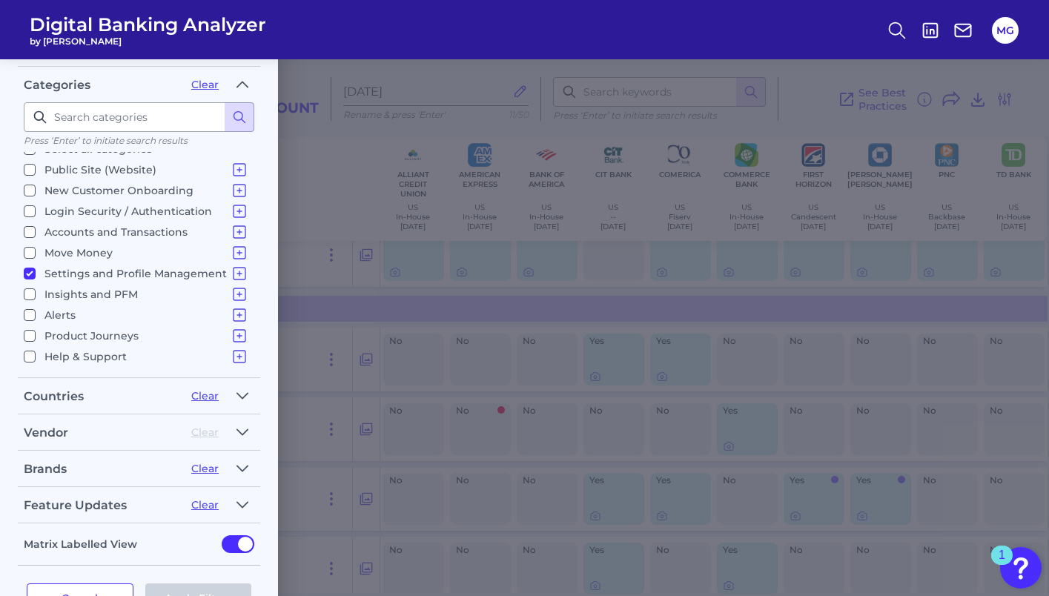
click at [27, 273] on input "Settings and Profile Management Changing settings Manage Account Holder Access …" at bounding box center [30, 274] width 12 height 12
checkbox input "false"
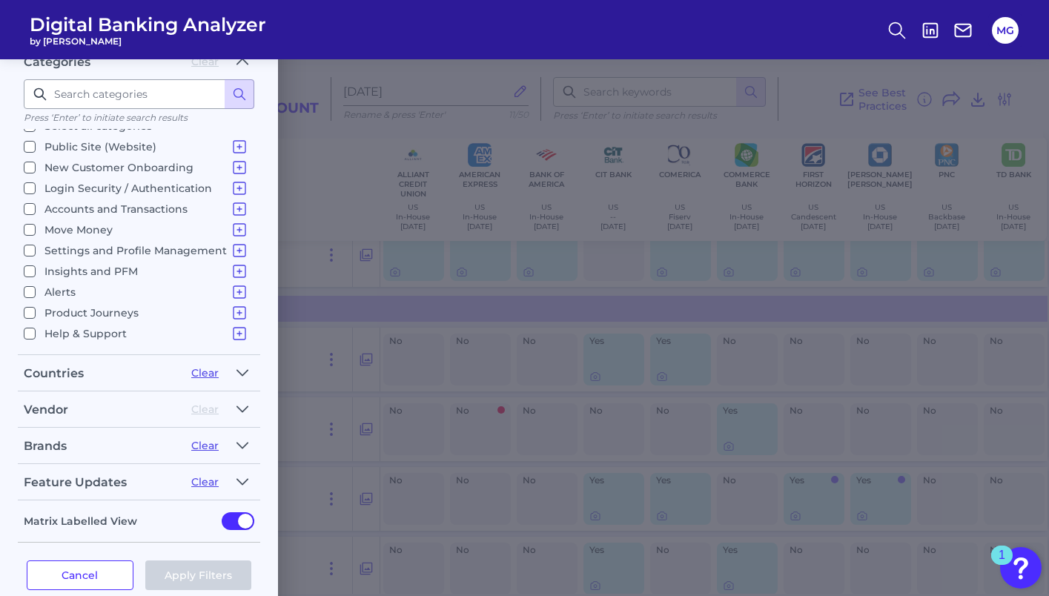
scroll to position [218, 0]
click at [30, 270] on input "Insights and PFM Spending Analysis Budgets Savings Financial Health & Credit Sc…" at bounding box center [30, 272] width 12 height 12
checkbox input "true"
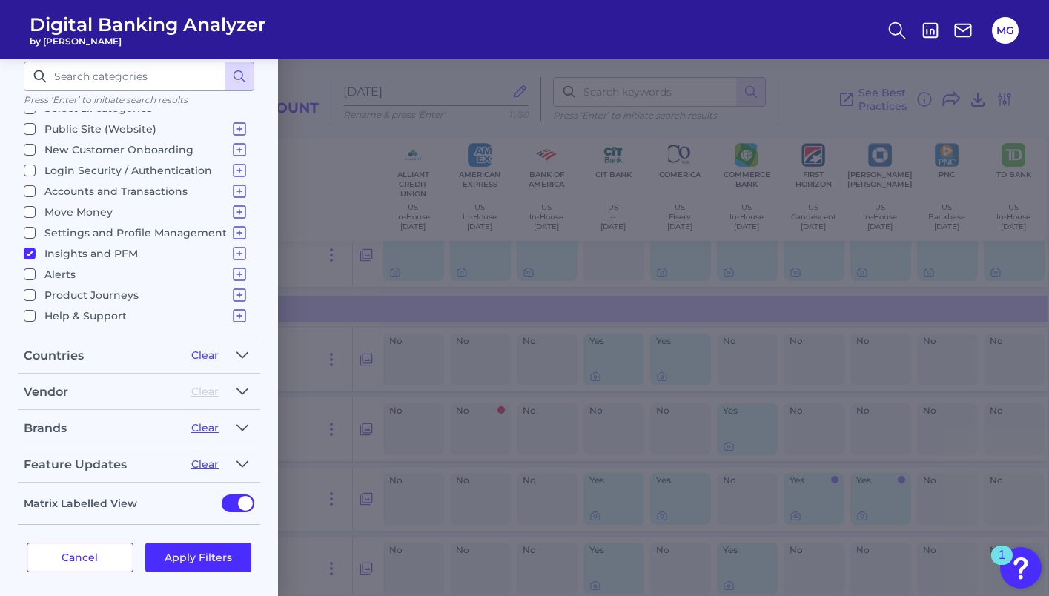
scroll to position [234, 0]
click at [237, 250] on icon at bounding box center [240, 256] width 18 height 18
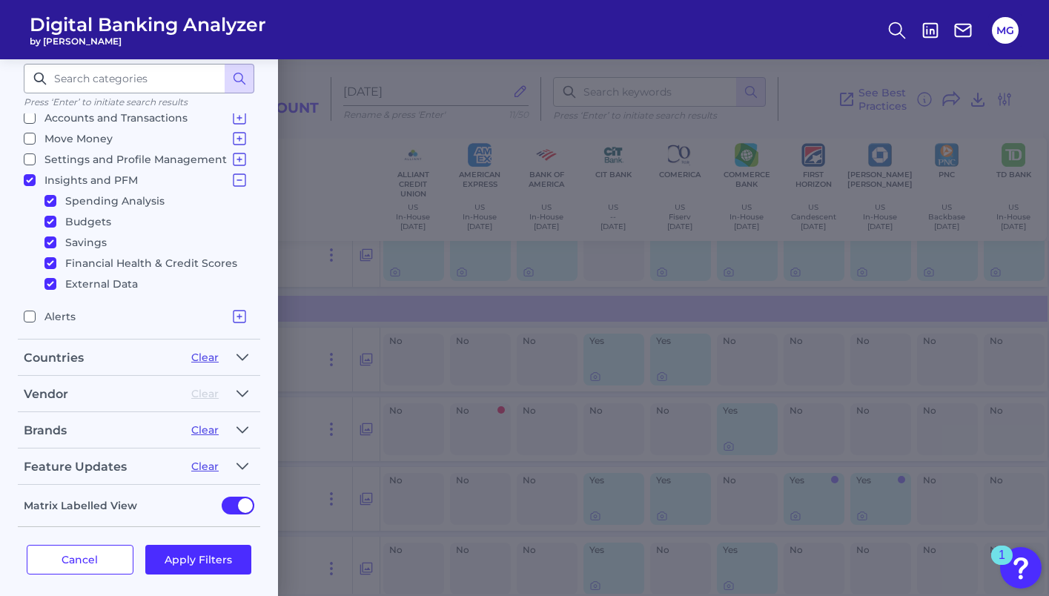
scroll to position [94, 0]
click at [49, 280] on input "External Data" at bounding box center [50, 280] width 12 height 12
checkbox input "false"
click at [49, 254] on input "Financial Health & Credit Scores" at bounding box center [50, 260] width 12 height 12
checkbox input "false"
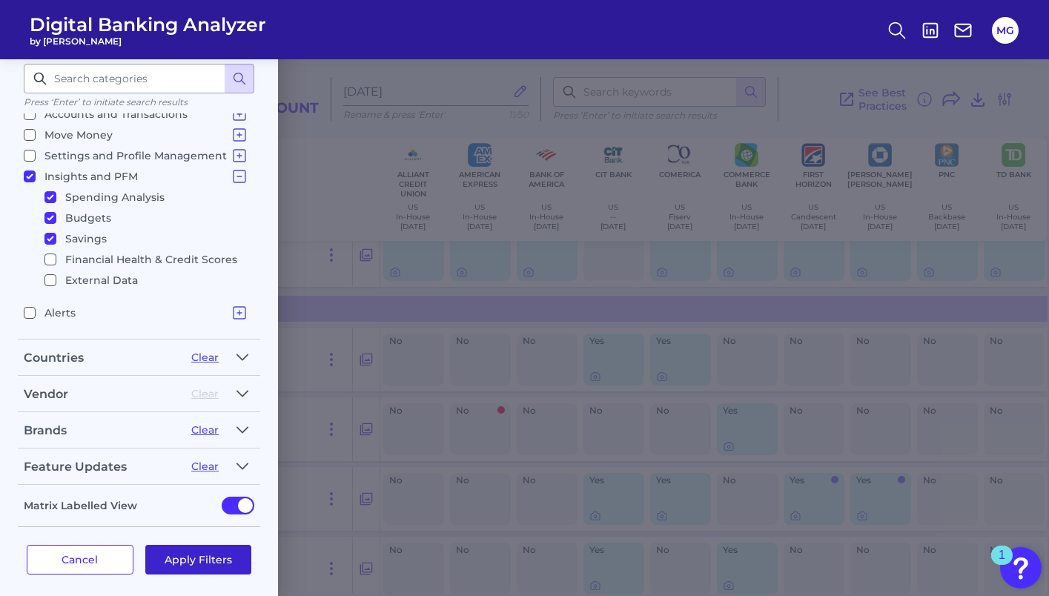
click at [214, 566] on button "Apply Filters" at bounding box center [198, 560] width 107 height 30
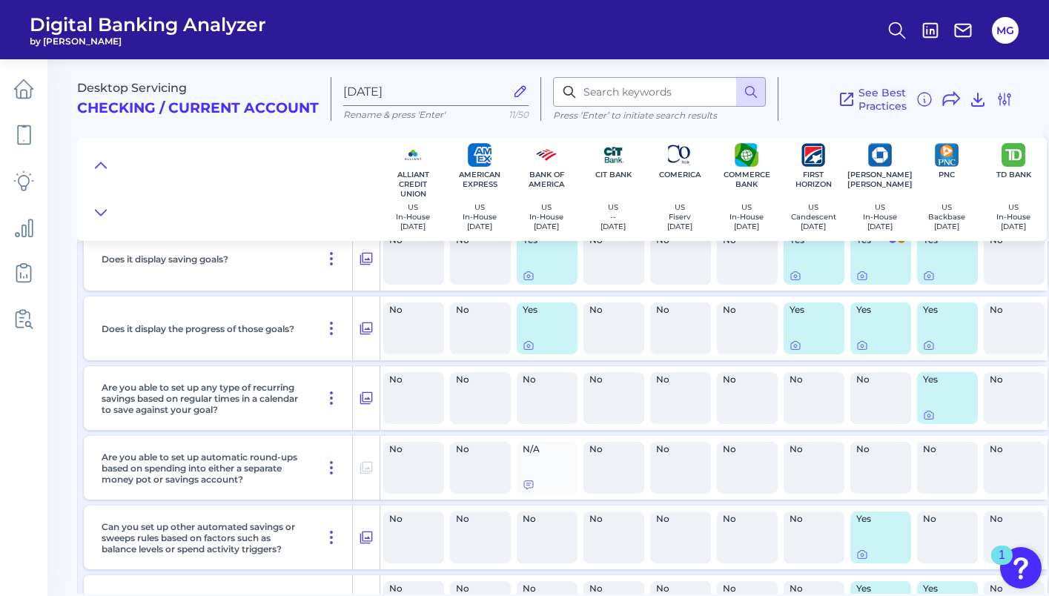
scroll to position [1641, 0]
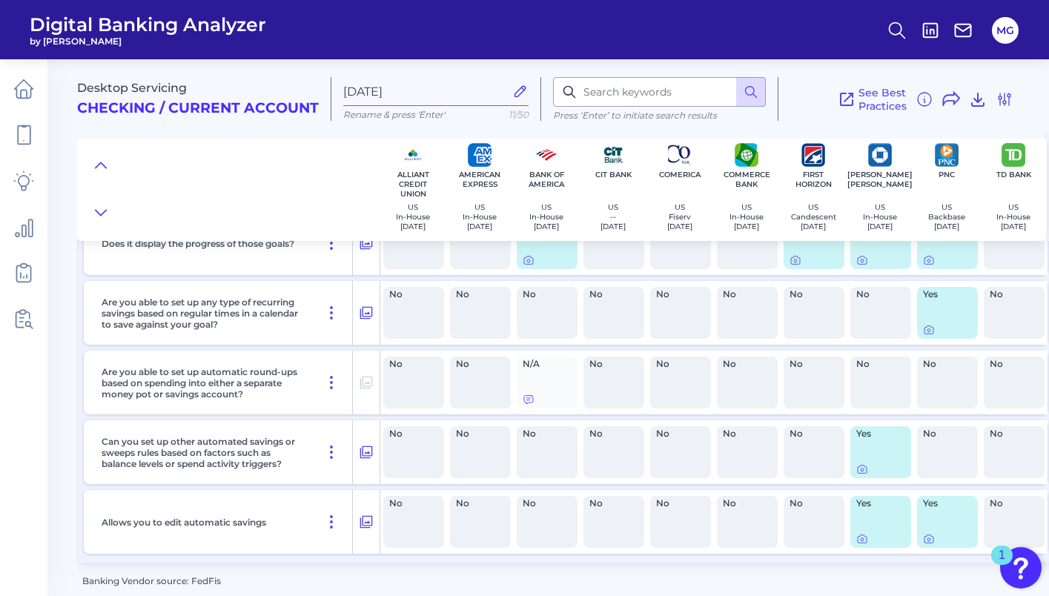
click at [1010, 85] on div "See Best Practices Filters Clear all filters Experience Reset Mobile Servicing …" at bounding box center [896, 99] width 235 height 44
click at [1010, 99] on icon at bounding box center [1005, 99] width 18 height 18
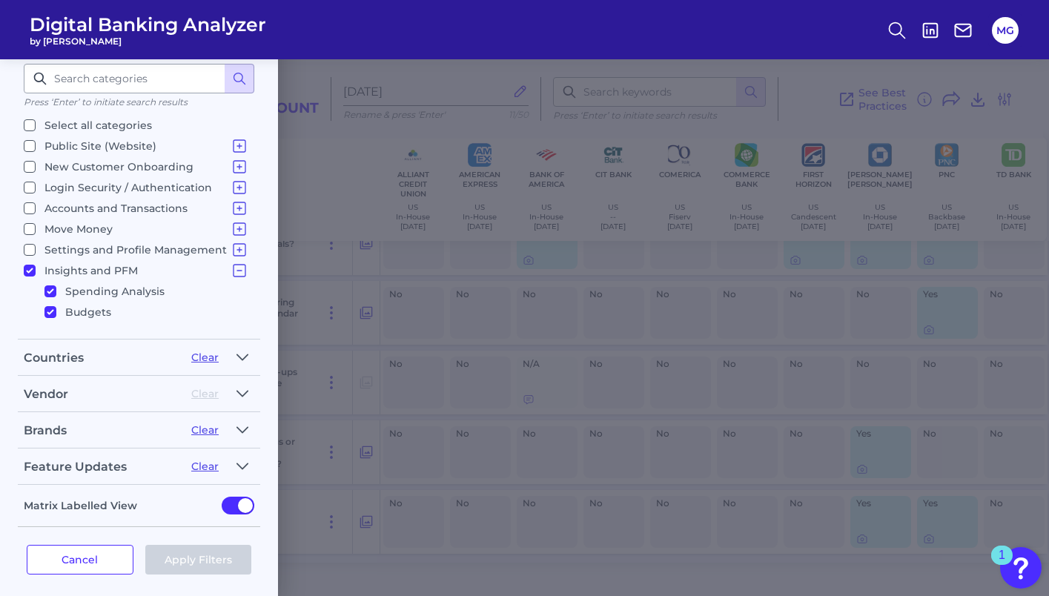
scroll to position [94, 0]
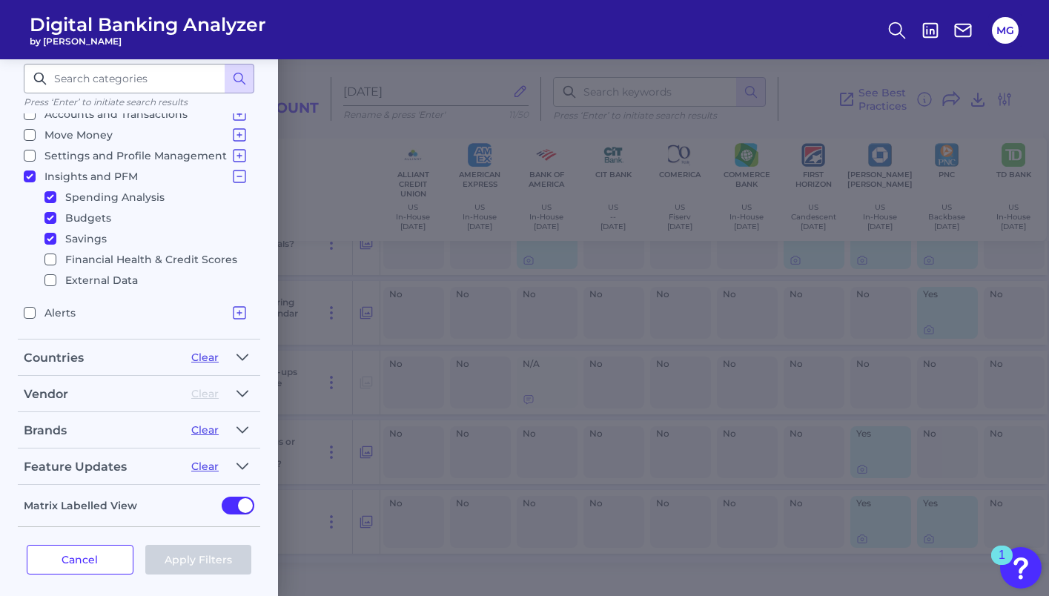
click at [28, 175] on input "Insights and PFM Spending Analysis Budgets Savings Financial Health & Credit Sc…" at bounding box center [30, 177] width 12 height 12
checkbox input "false"
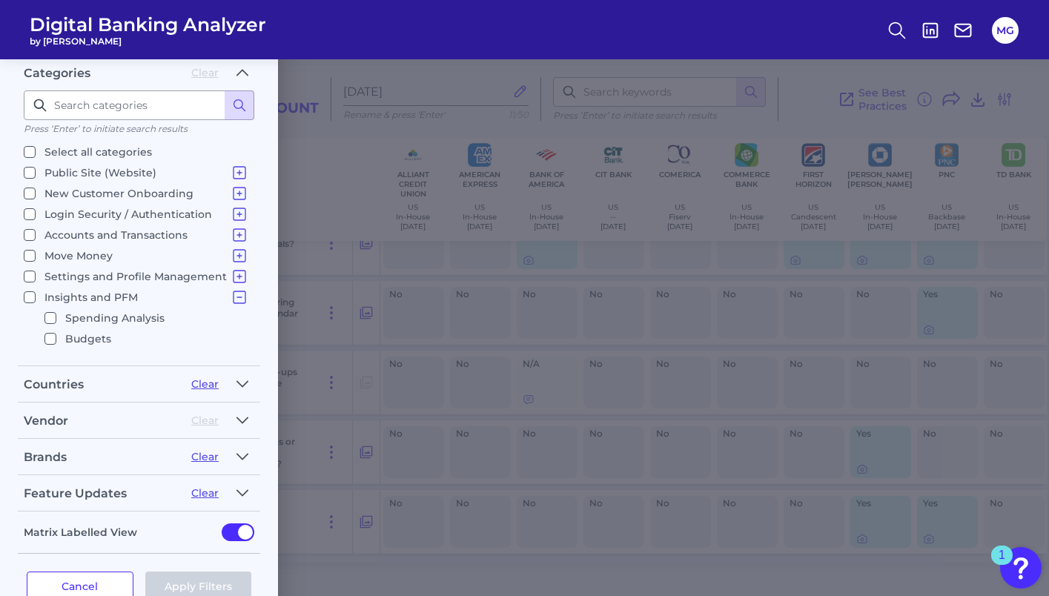
scroll to position [202, 0]
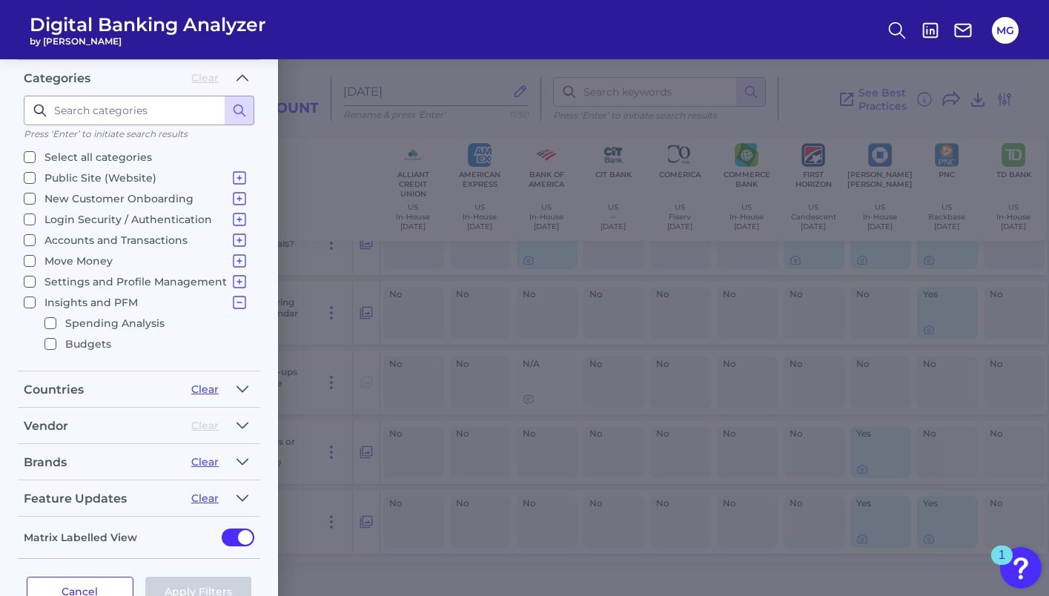
click at [828, 74] on div "Filters Clear all filters Experience Reset Mobile Servicing Desktop Servicing M…" at bounding box center [524, 327] width 1049 height 537
click at [819, 120] on div "Filters Clear all filters Experience Reset Mobile Servicing Desktop Servicing M…" at bounding box center [524, 327] width 1049 height 537
click at [45, 582] on button "Cancel" at bounding box center [80, 592] width 107 height 30
checkbox input "true"
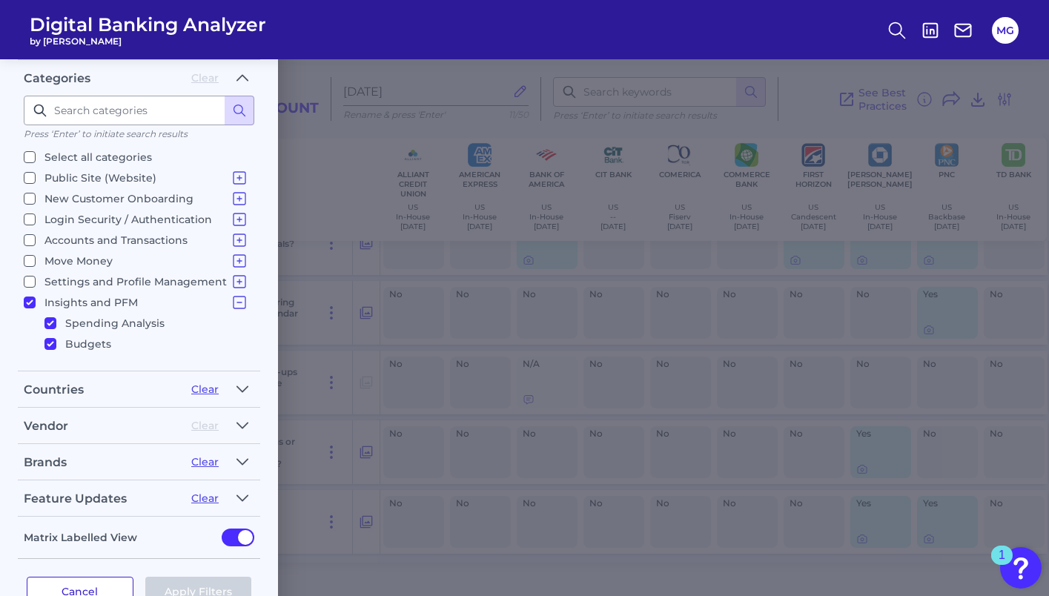
checkbox input "true"
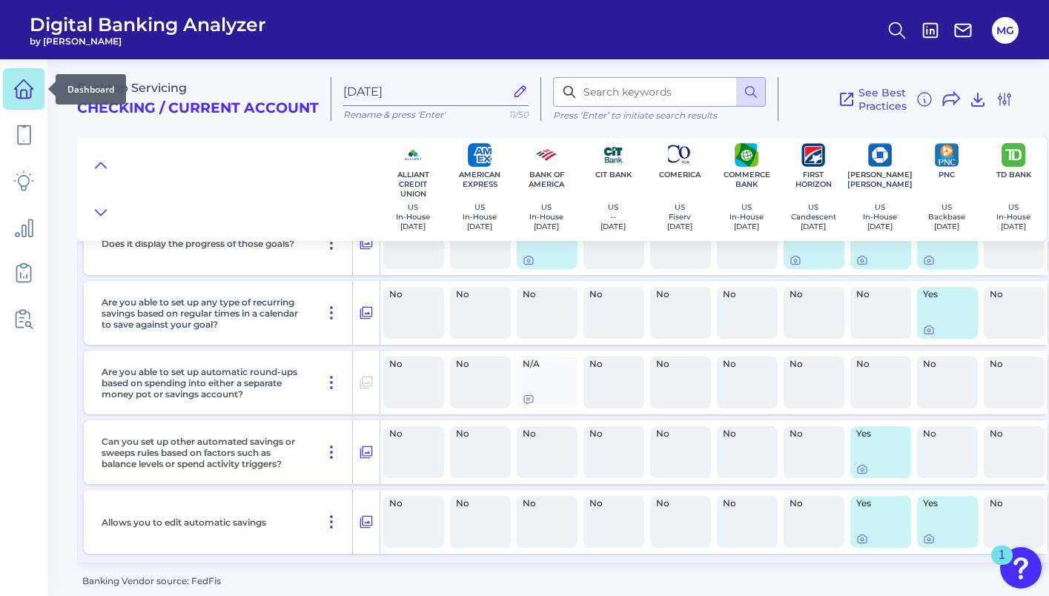
click at [26, 99] on link at bounding box center [24, 89] width 42 height 42
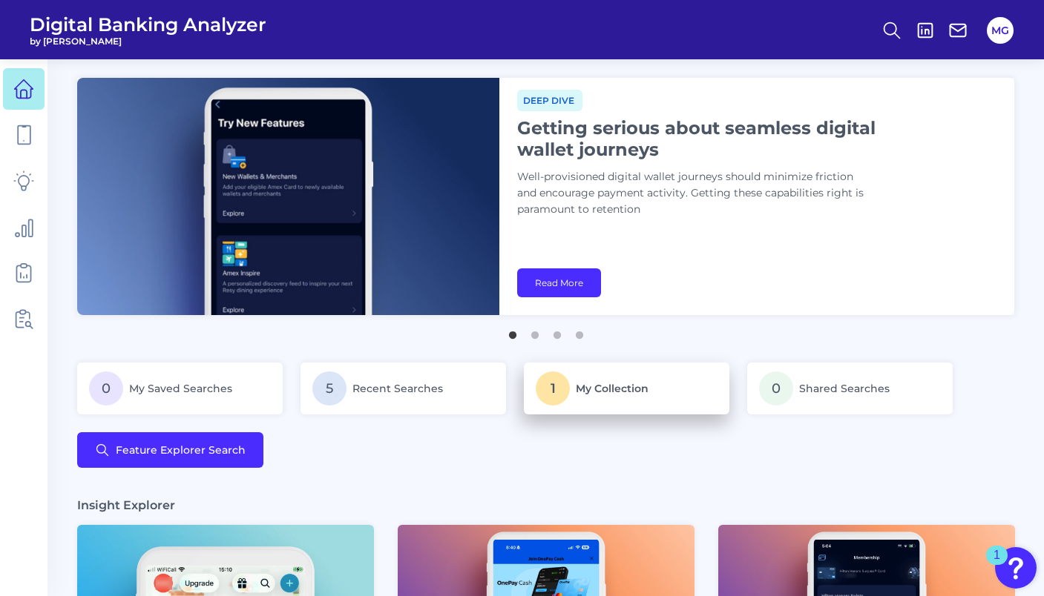
click at [575, 404] on p "1 My Collection" at bounding box center [626, 389] width 182 height 34
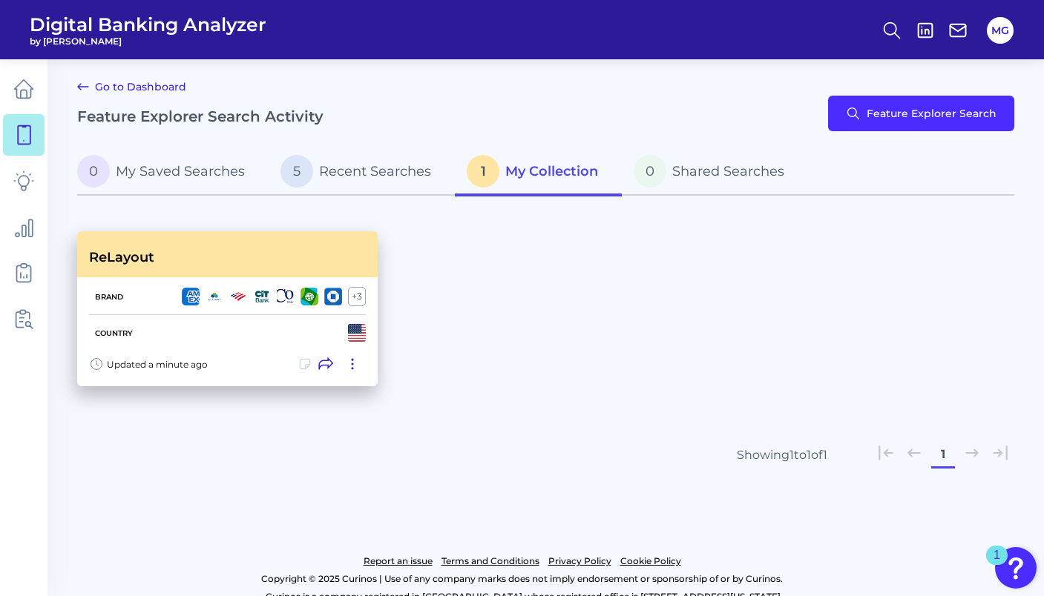
click at [228, 330] on div "Country" at bounding box center [227, 333] width 277 height 36
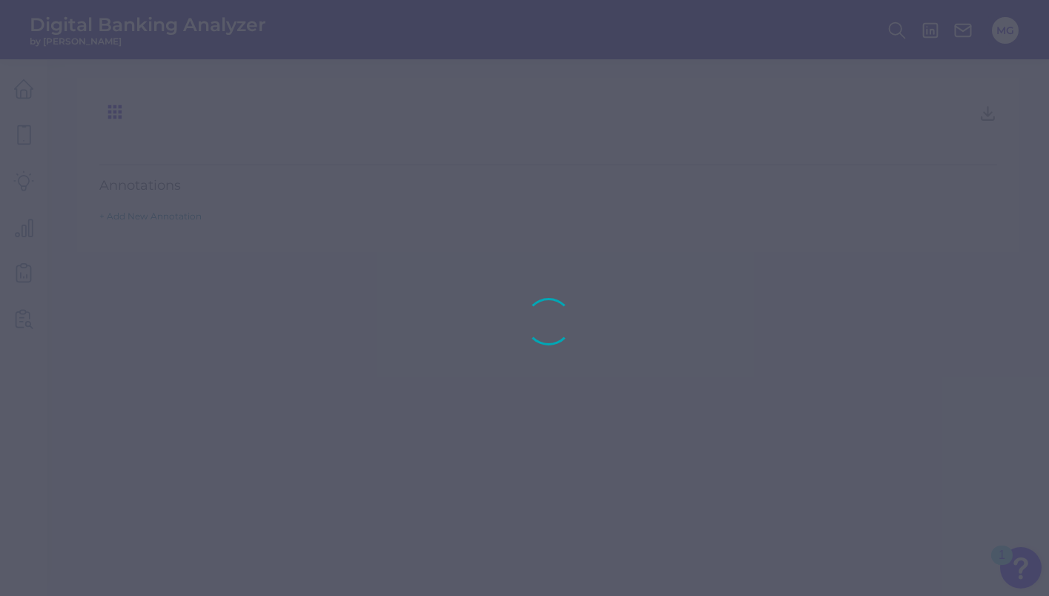
type input "ReLayout"
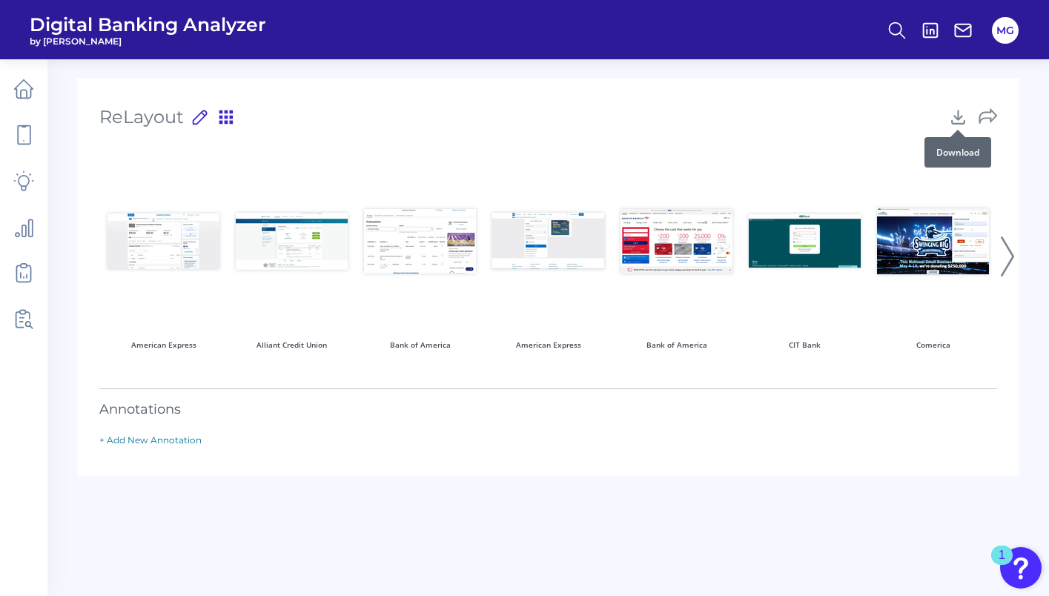
click at [960, 119] on icon at bounding box center [958, 117] width 19 height 19
